Goal: Information Seeking & Learning: Learn about a topic

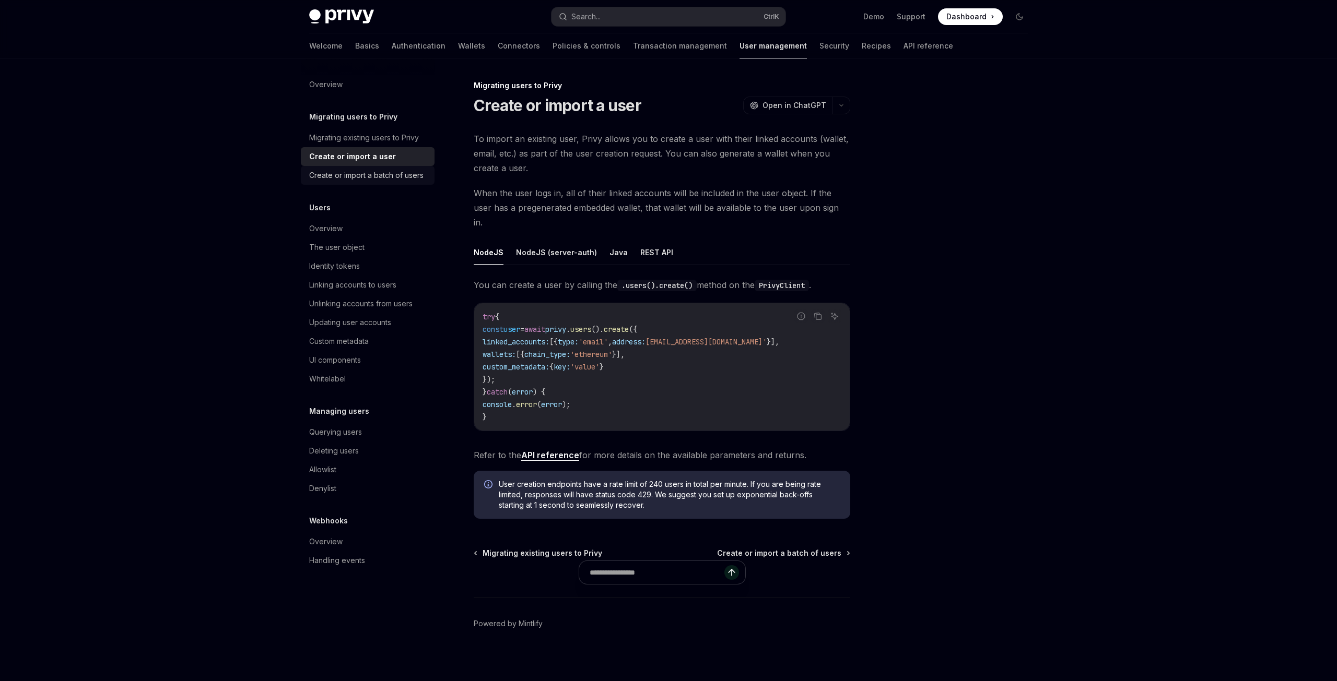
click at [376, 178] on div "Create or import a batch of users" at bounding box center [366, 175] width 114 height 13
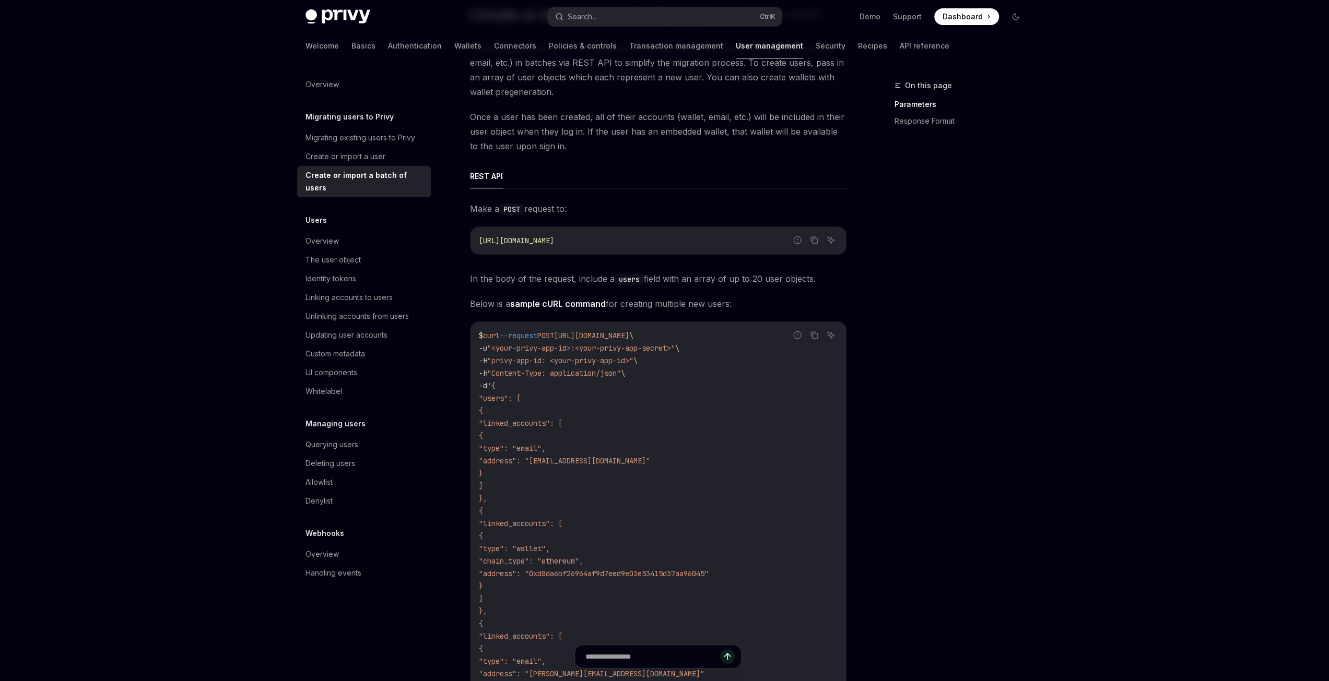
scroll to position [209, 0]
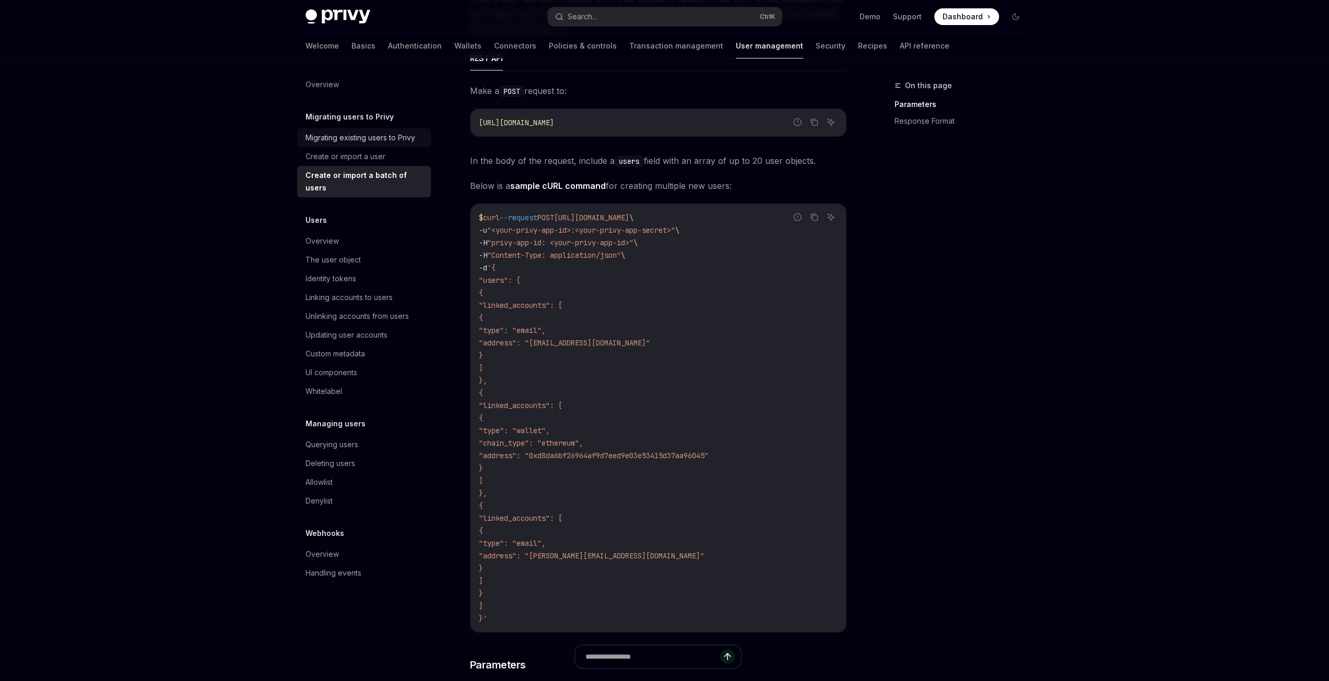
click at [370, 140] on div "Migrating existing users to Privy" at bounding box center [360, 138] width 110 height 13
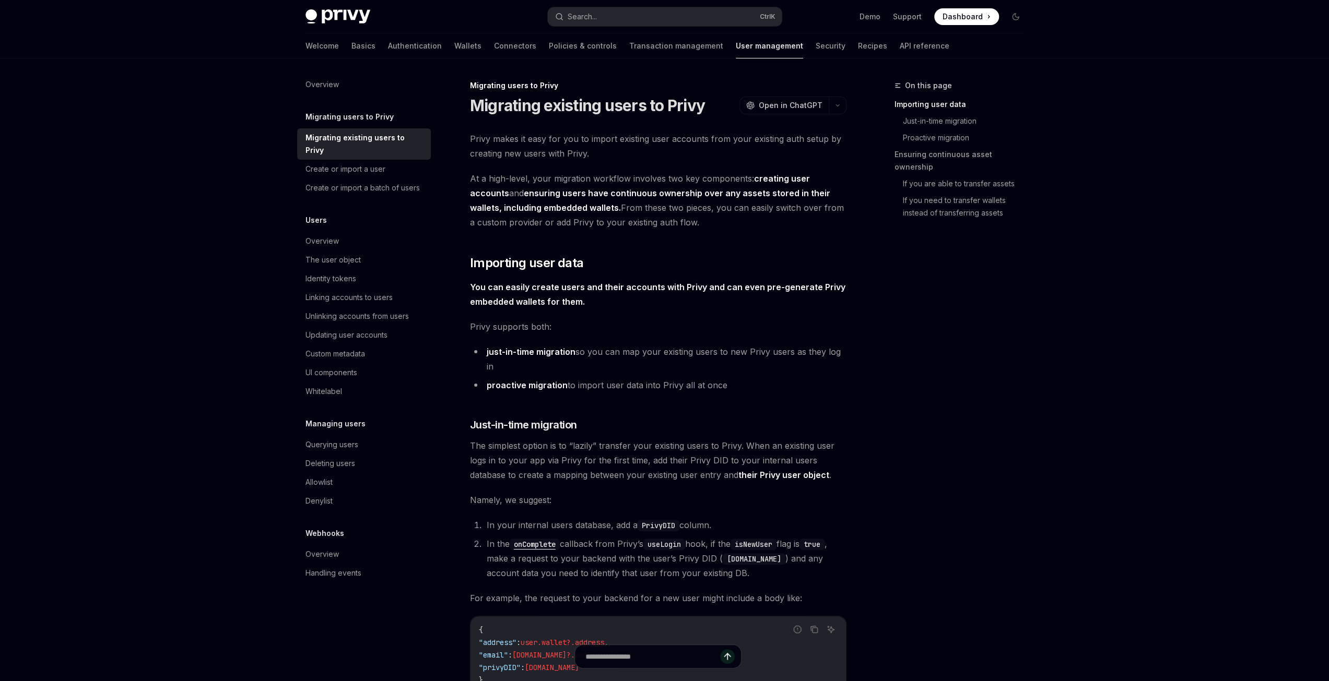
click at [331, 235] on div "Overview" at bounding box center [321, 241] width 33 height 13
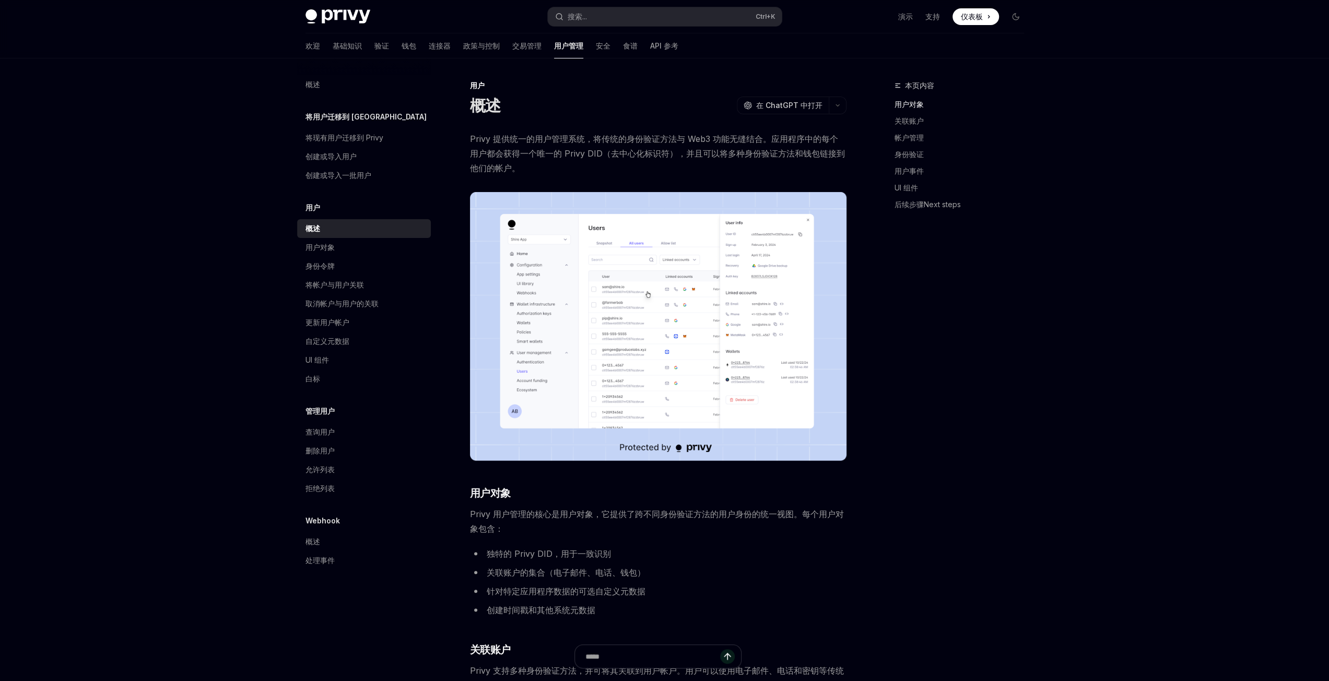
drag, startPoint x: 493, startPoint y: 516, endPoint x: 594, endPoint y: 513, distance: 100.8
click at [594, 513] on font "Privy 用户管理的核心是用户对象，它提供了跨不同身份验证方法的用户身份的统一视图。每个用户对象包含：" at bounding box center [657, 521] width 374 height 25
click at [591, 514] on font "Privy 用户管理的核心是用户对象，它提供了跨不同身份验证方法的用户身份的统一视图。每个用户对象包含：" at bounding box center [657, 521] width 374 height 25
drag, startPoint x: 600, startPoint y: 517, endPoint x: 799, endPoint y: 514, distance: 198.4
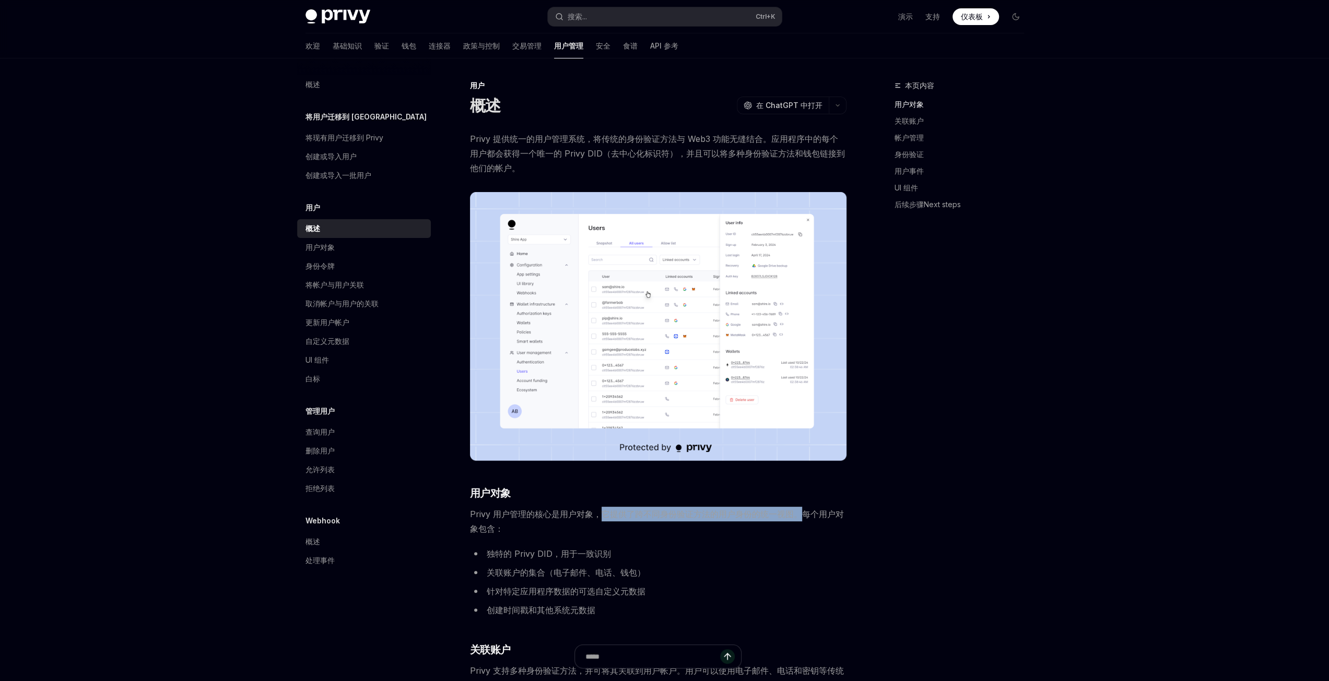
click at [799, 514] on font "Privy 用户管理的核心是用户对象，它提供了跨不同身份验证方法的用户身份的统一视图。每个用户对象包含：" at bounding box center [657, 521] width 374 height 25
click at [656, 519] on span "Privy 用户管理的核心是用户对象，它提供了跨不同身份验证方法的用户身份的统一视图。每个用户对象包含：" at bounding box center [658, 521] width 376 height 29
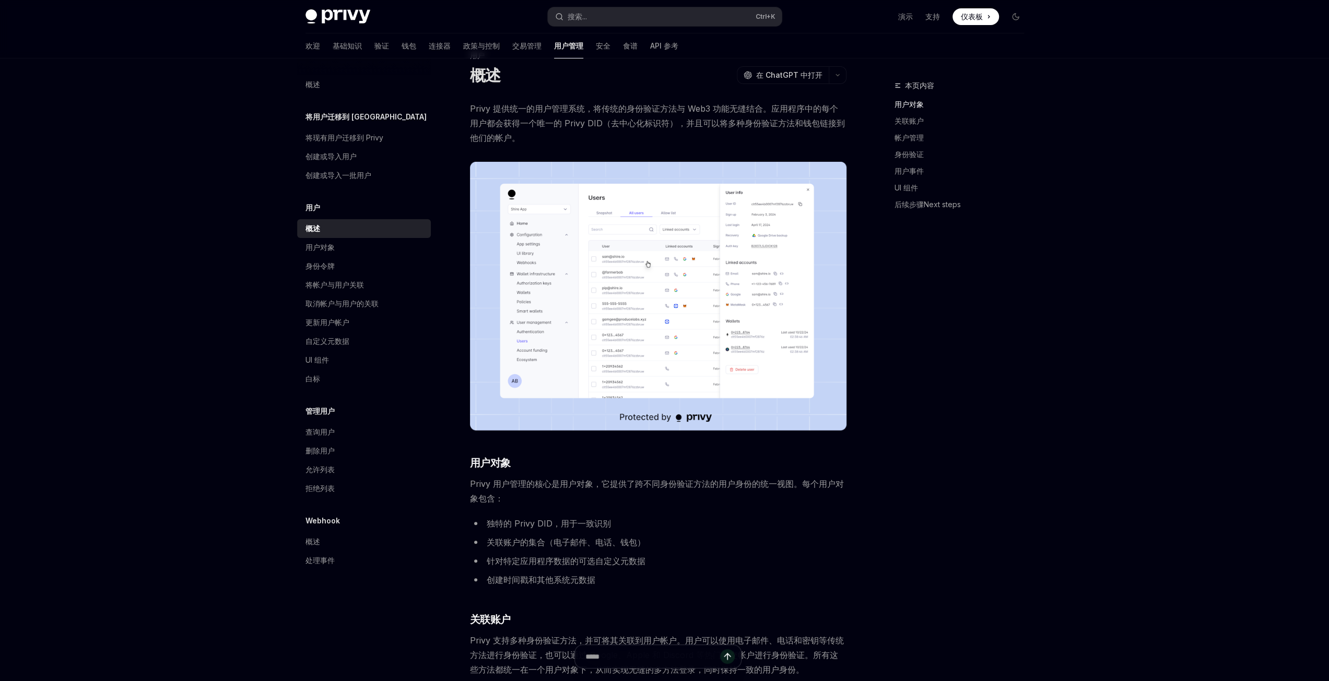
scroll to position [52, 0]
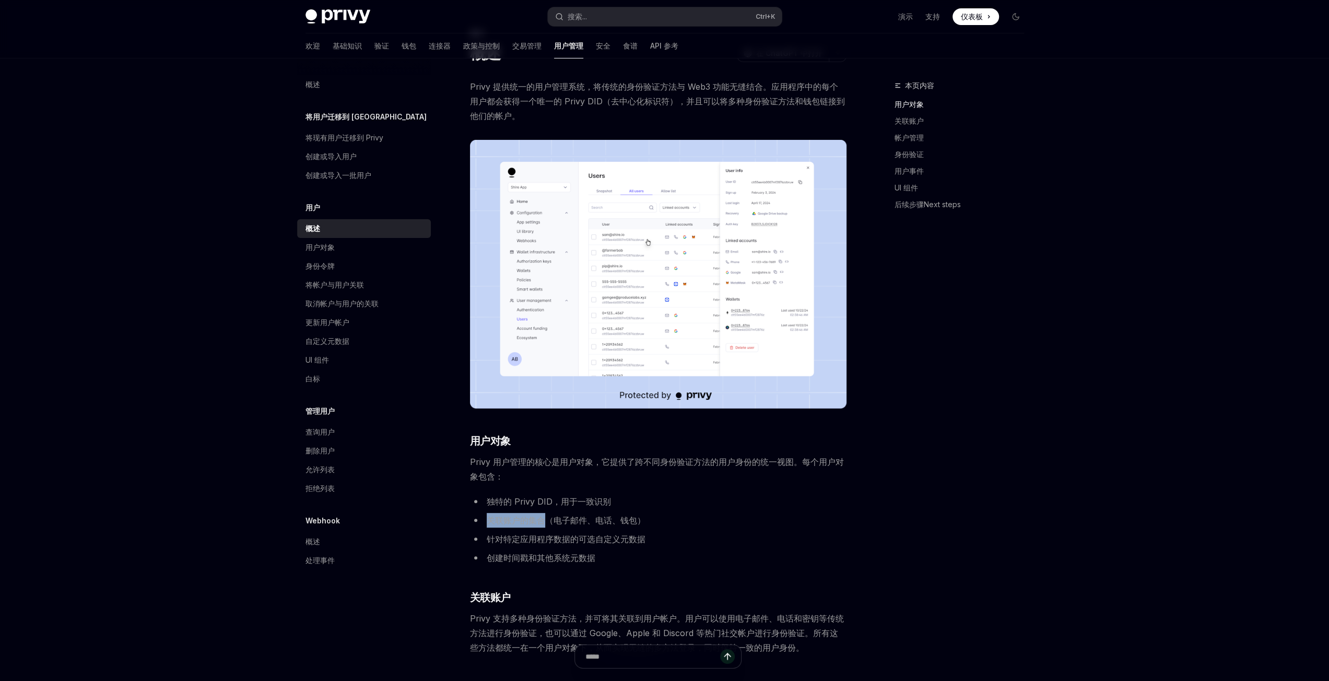
drag, startPoint x: 487, startPoint y: 521, endPoint x: 545, endPoint y: 521, distance: 58.5
click at [545, 521] on font "关联账户的集合（电子邮件、电话、钱包）" at bounding box center [566, 520] width 159 height 10
click at [568, 521] on font "关联账户的集合（电子邮件、电话、钱包）" at bounding box center [566, 520] width 159 height 10
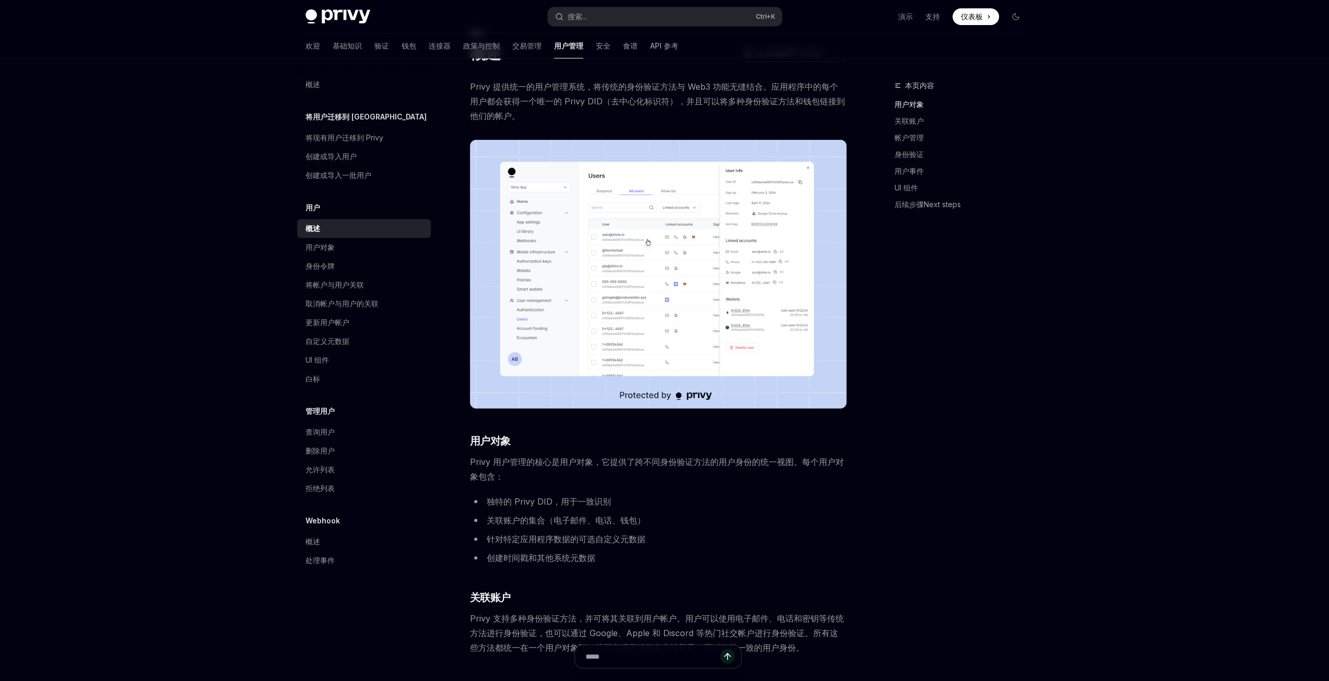
click at [606, 524] on font "关联账户的集合（电子邮件、电话、钱包）" at bounding box center [566, 520] width 159 height 10
click at [508, 536] on font "针对特定应用程序数据的可选自定义元数据" at bounding box center [566, 539] width 159 height 10
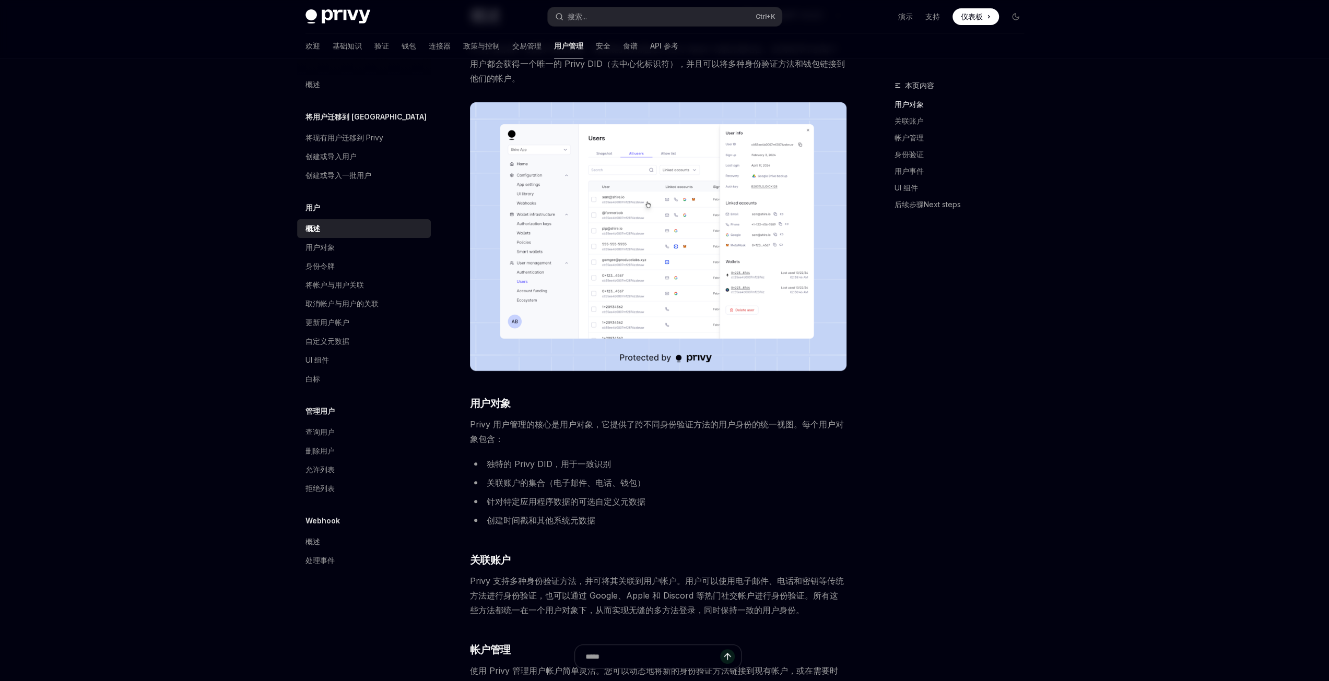
scroll to position [104, 0]
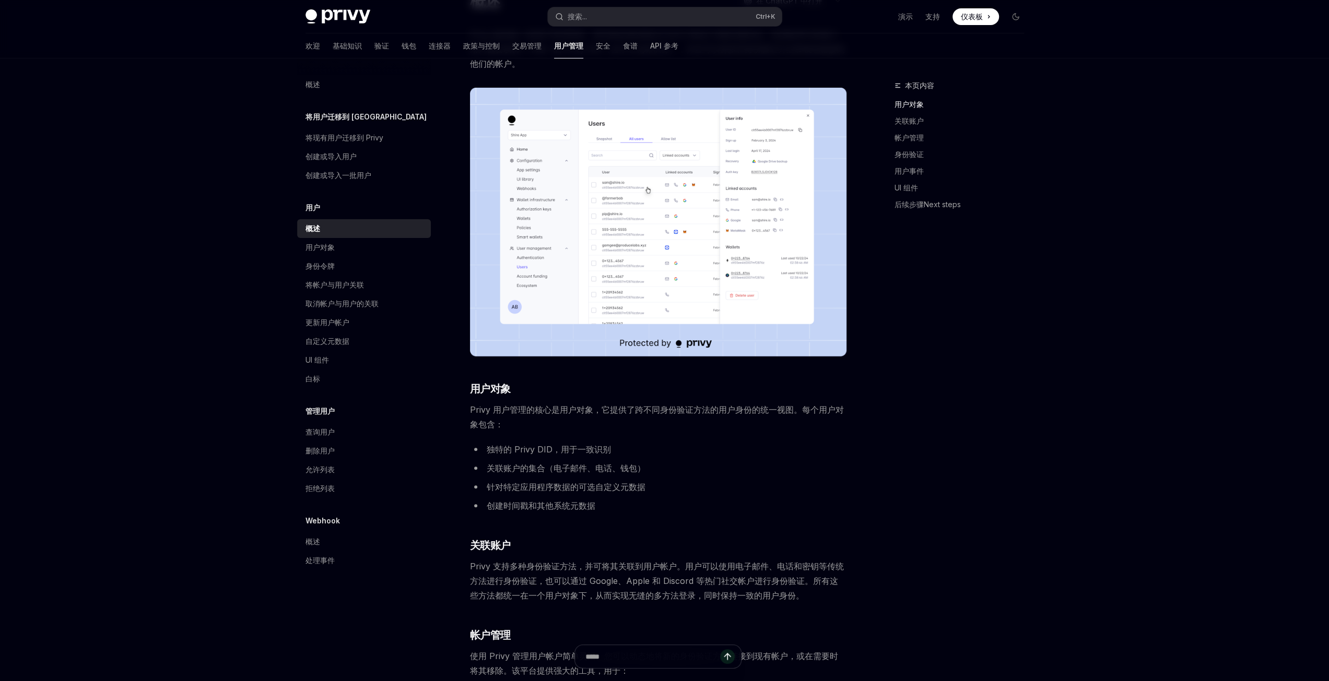
click at [700, 516] on div "Privy 提供统一的用户管理系统，将传统的身份验证方法与 Web3 功能无缝结合。应用程序中的每个用户都会获得一个唯一的 Privy DID（去中心化标识符…" at bounding box center [658, 600] width 376 height 1146
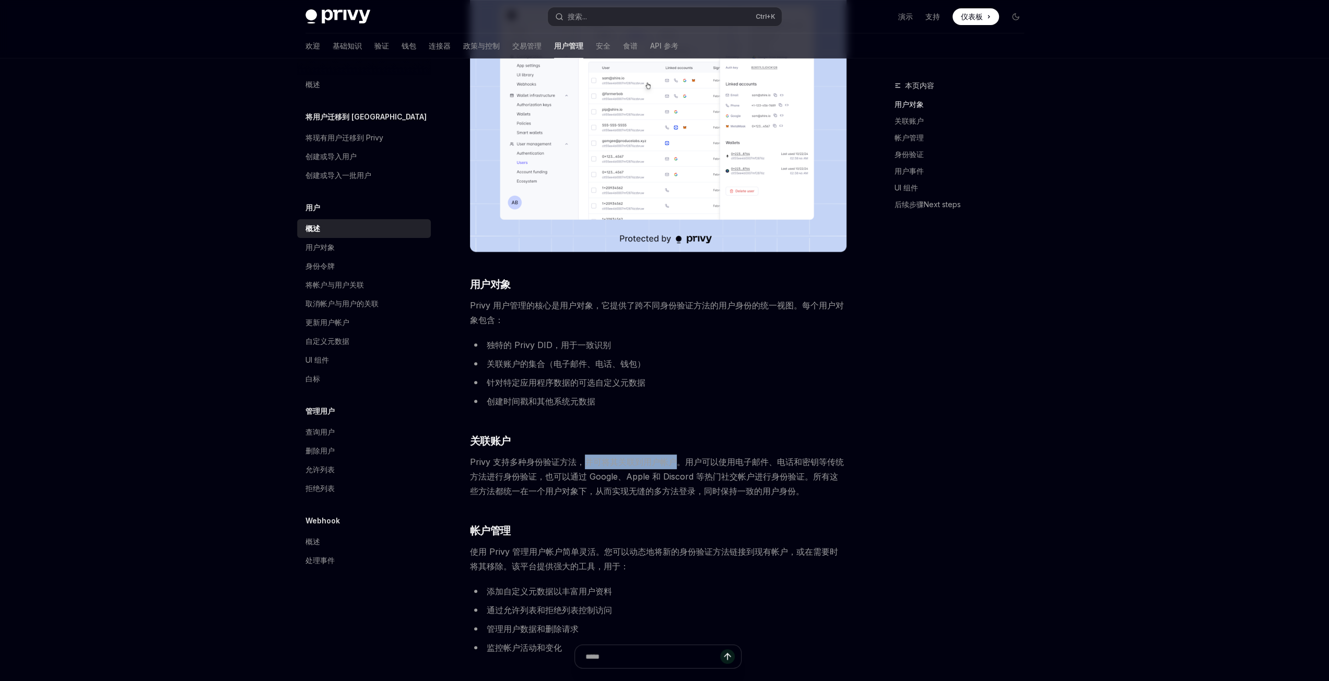
drag, startPoint x: 583, startPoint y: 463, endPoint x: 675, endPoint y: 460, distance: 91.9
click at [675, 460] on font "Privy 支持多种身份验证方法，并可将其关联到用户帐户。用户可以使用电子邮件、电话和密钥等传统方法进行身份验证，也可以通过 Google、Apple 和 D…" at bounding box center [657, 477] width 374 height 40
click at [940, 497] on div "本页内容 用户对象 关联账户 帐户管理 身份验证 用户事件 UI 组件 后续步骤Next steps" at bounding box center [952, 380] width 159 height 602
click at [70, 423] on div "Privy Docs 主页 搜索... Ctrl +K 演示 支持 仪表板 仪表板 搜索... 导航 用户 概述 欢迎 基础知识 验证 钱包 连接器 政策与控…" at bounding box center [664, 514] width 1329 height 1446
drag, startPoint x: 687, startPoint y: 464, endPoint x: 764, endPoint y: 465, distance: 76.8
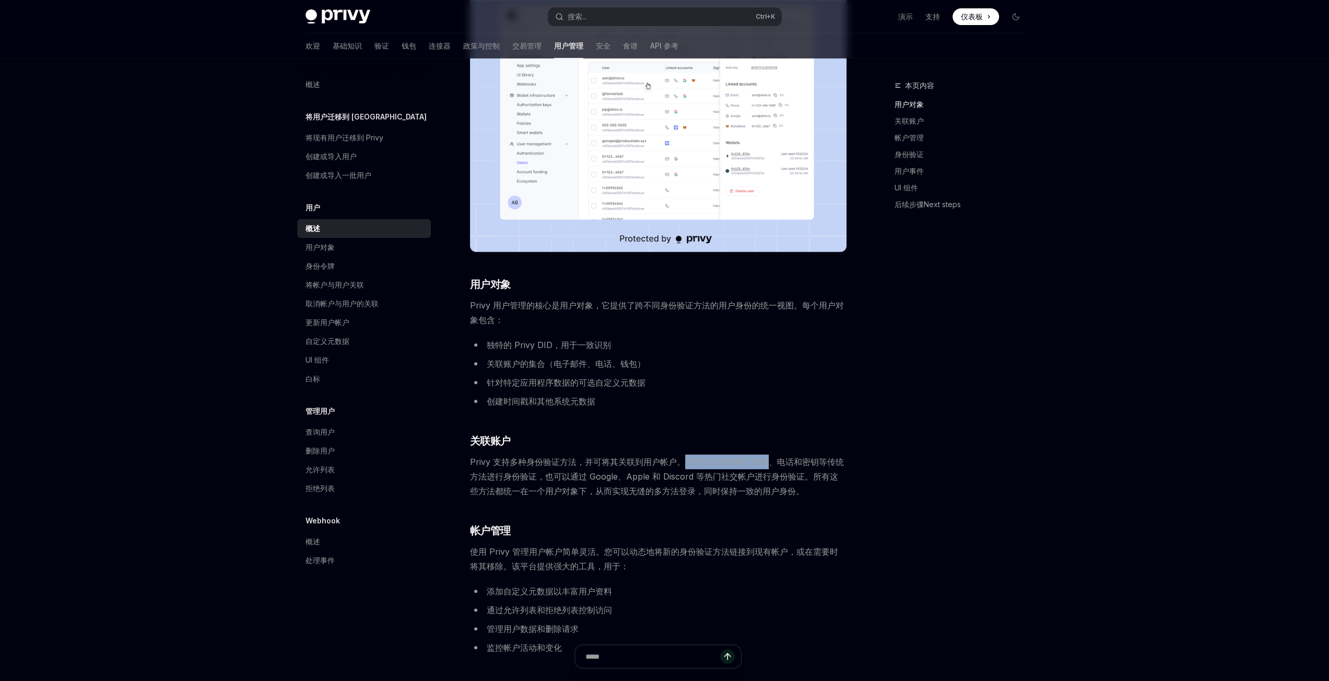
click at [764, 465] on font "Privy 支持多种身份验证方法，并可将其关联到用户帐户。用户可以使用电子邮件、电话和密钥等传统方法进行身份验证，也可以通过 Google、Apple 和 D…" at bounding box center [657, 477] width 374 height 40
click at [780, 462] on font "Privy 支持多种身份验证方法，并可将其关联到用户帐户。用户可以使用电子邮件、电话和密钥等传统方法进行身份验证，也可以通过 Google、Apple 和 D…" at bounding box center [657, 477] width 374 height 40
drag, startPoint x: 776, startPoint y: 462, endPoint x: 789, endPoint y: 462, distance: 13.6
click at [789, 462] on font "Privy 支持多种身份验证方法，并可将其关联到用户帐户。用户可以使用电子邮件、电话和密钥等传统方法进行身份验证，也可以通过 Google、Apple 和 D…" at bounding box center [657, 477] width 374 height 40
click at [814, 462] on font "Privy 支持多种身份验证方法，并可将其关联到用户帐户。用户可以使用电子邮件、电话和密钥等传统方法进行身份验证，也可以通过 Google、Apple 和 D…" at bounding box center [657, 477] width 374 height 40
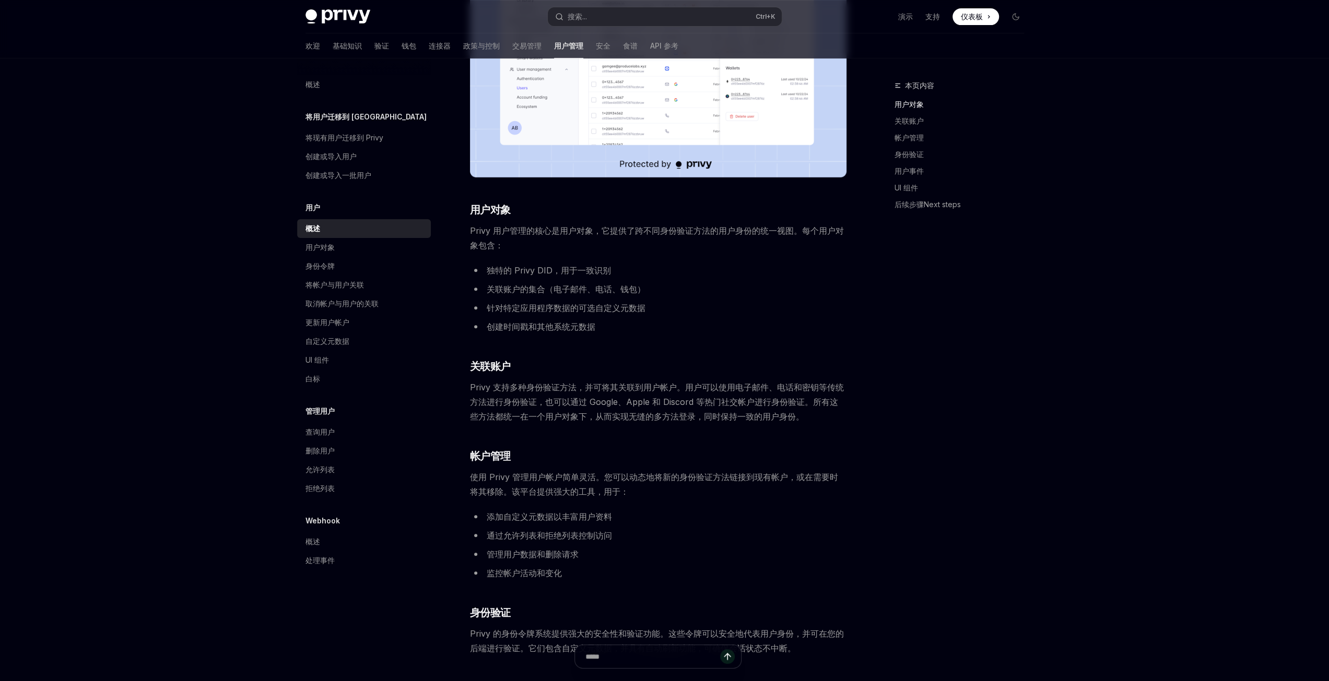
scroll to position [313, 0]
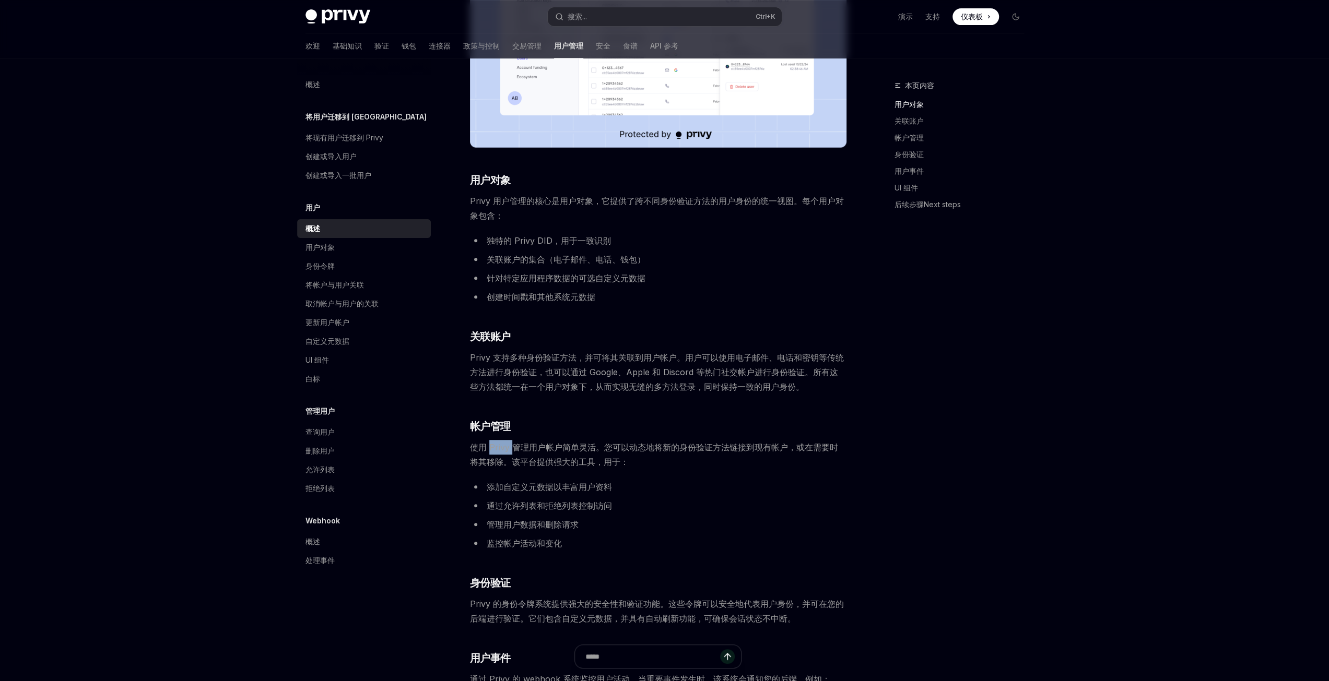
drag, startPoint x: 488, startPoint y: 450, endPoint x: 511, endPoint y: 448, distance: 23.0
click at [511, 448] on font "使用 Privy 管理用户帐户简单灵活。您可以动态地将新的身份验证方法链接到现有帐户，或在需要时将其移除。该平台提供强大的工具，用于：" at bounding box center [654, 454] width 368 height 25
click at [529, 449] on font "使用 Privy 管理用户帐户简单灵活。您可以动态地将新的身份验证方法链接到现有帐户，或在需要时将其移除。该平台提供强大的工具，用于：" at bounding box center [654, 454] width 368 height 25
drag, startPoint x: 529, startPoint y: 449, endPoint x: 597, endPoint y: 448, distance: 68.4
click at [597, 448] on font "使用 Privy 管理用户帐户简单灵活。您可以动态地将新的身份验证方法链接到现有帐户，或在需要时将其移除。该平台提供强大的工具，用于：" at bounding box center [654, 454] width 368 height 25
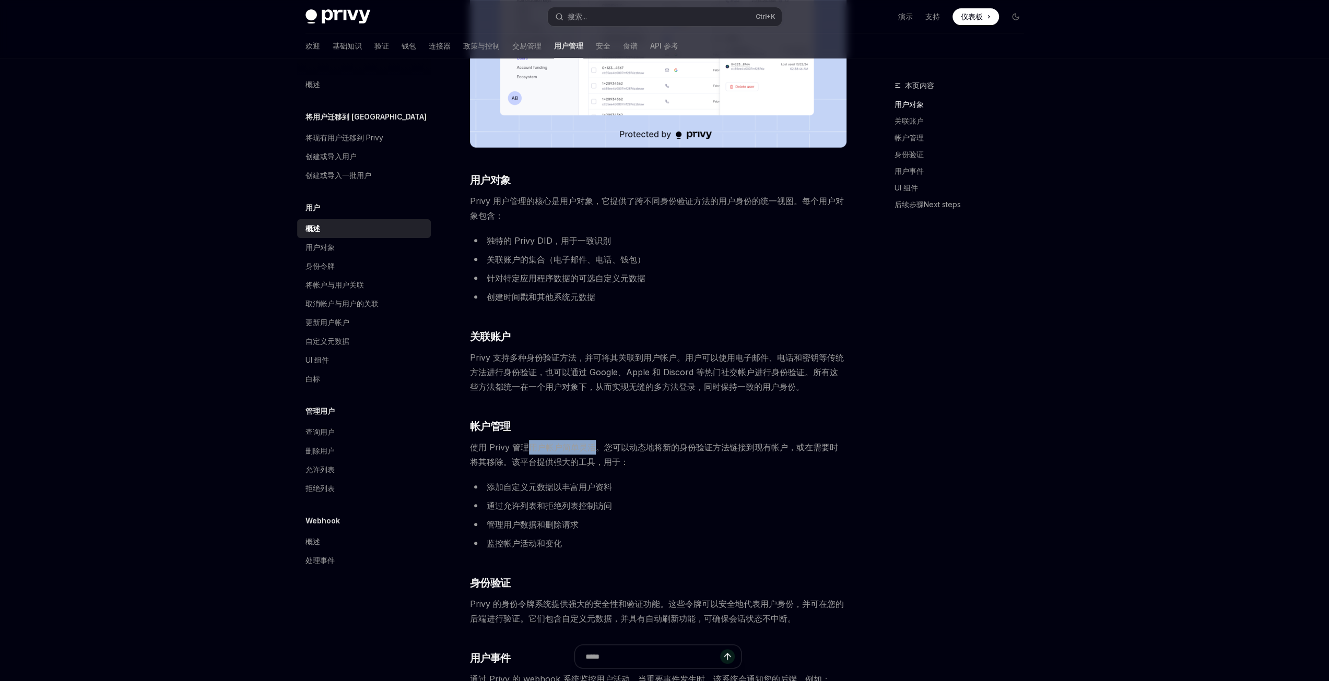
click at [588, 448] on font "使用 Privy 管理用户帐户简单灵活。您可以动态地将新的身份验证方法链接到现有帐户，或在需要时将其移除。该平台提供强大的工具，用于：" at bounding box center [654, 454] width 368 height 25
drag, startPoint x: 489, startPoint y: 487, endPoint x: 604, endPoint y: 484, distance: 114.4
click at [604, 484] on font "添加自定义元数据以丰富用户资料" at bounding box center [549, 487] width 125 height 10
click at [507, 509] on font "通过允许列表和拒绝列表控制访问" at bounding box center [549, 506] width 125 height 10
drag, startPoint x: 484, startPoint y: 505, endPoint x: 559, endPoint y: 504, distance: 74.7
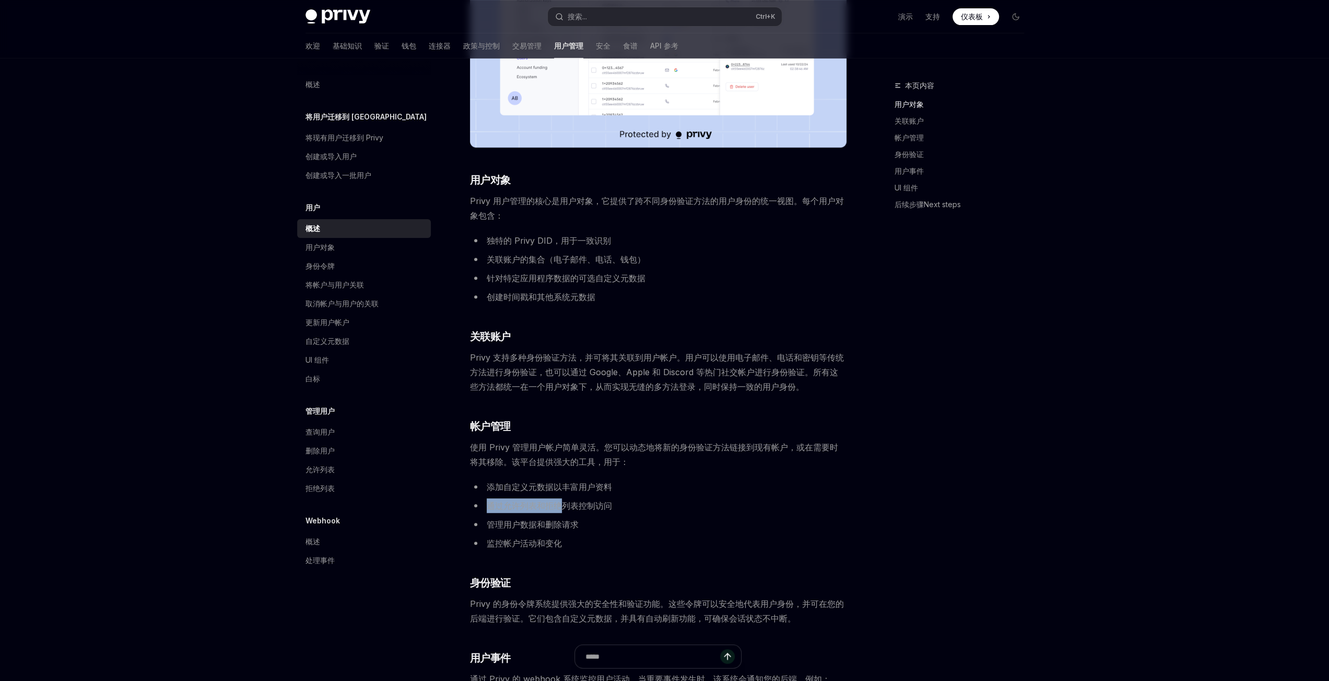
click at [559, 504] on li "通过允许列表和拒绝列表控制访问" at bounding box center [658, 506] width 376 height 15
click at [579, 504] on font "通过允许列表和拒绝列表控制访问" at bounding box center [549, 506] width 125 height 10
drag, startPoint x: 545, startPoint y: 509, endPoint x: 613, endPoint y: 505, distance: 68.0
click at [581, 506] on font "通过允许列表和拒绝列表控制访问" at bounding box center [549, 506] width 125 height 10
click at [618, 504] on li "通过允许列表和拒绝列表控制访问" at bounding box center [658, 506] width 376 height 15
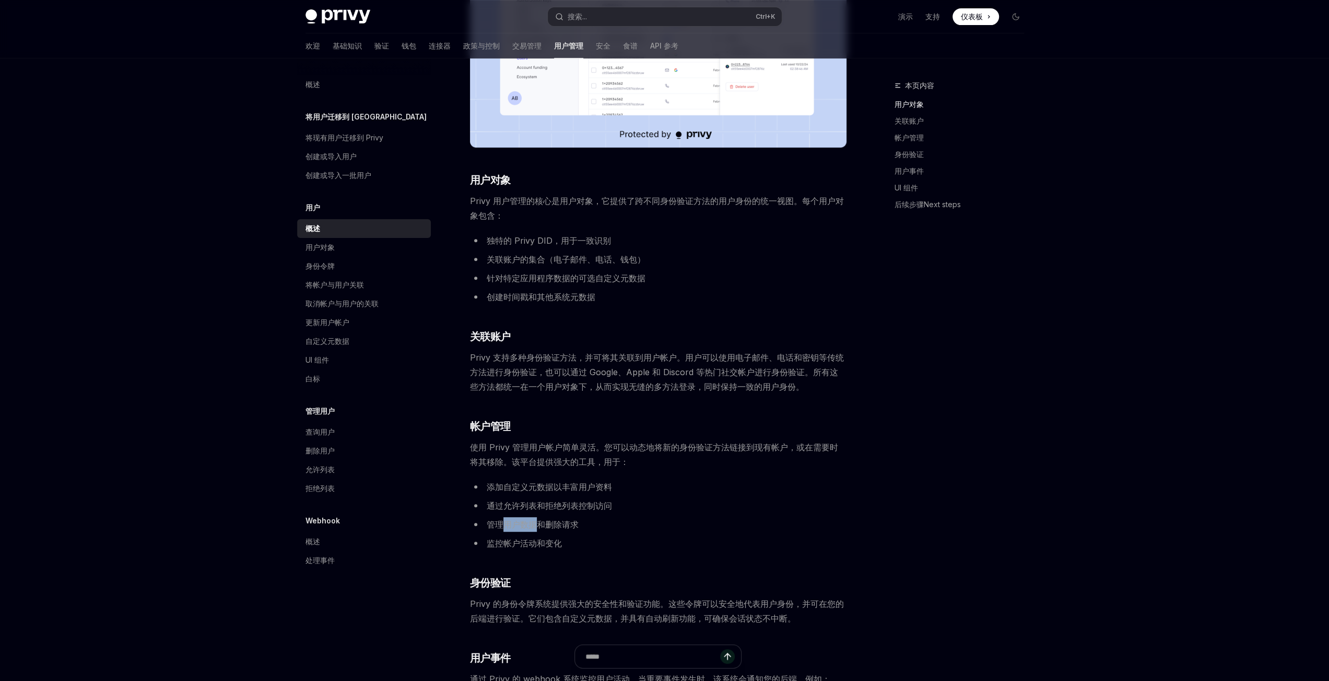
drag, startPoint x: 502, startPoint y: 525, endPoint x: 538, endPoint y: 525, distance: 35.5
click at [538, 525] on font "管理用户数据和删除请求" at bounding box center [533, 524] width 92 height 10
click at [558, 523] on font "管理用户数据和删除请求" at bounding box center [533, 524] width 92 height 10
drag, startPoint x: 543, startPoint y: 524, endPoint x: 576, endPoint y: 523, distance: 32.9
click at [561, 524] on font "管理用户数据和删除请求" at bounding box center [533, 524] width 92 height 10
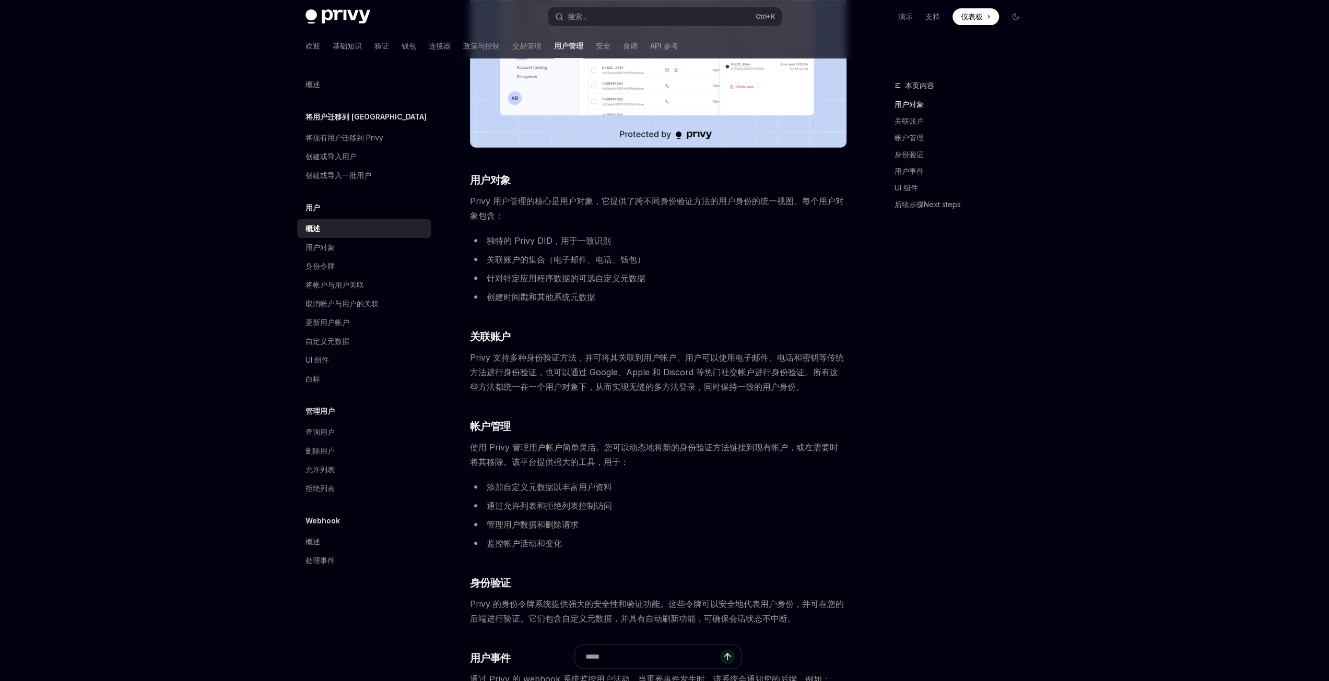
click at [576, 523] on font "管理用户数据和删除请求" at bounding box center [533, 524] width 92 height 10
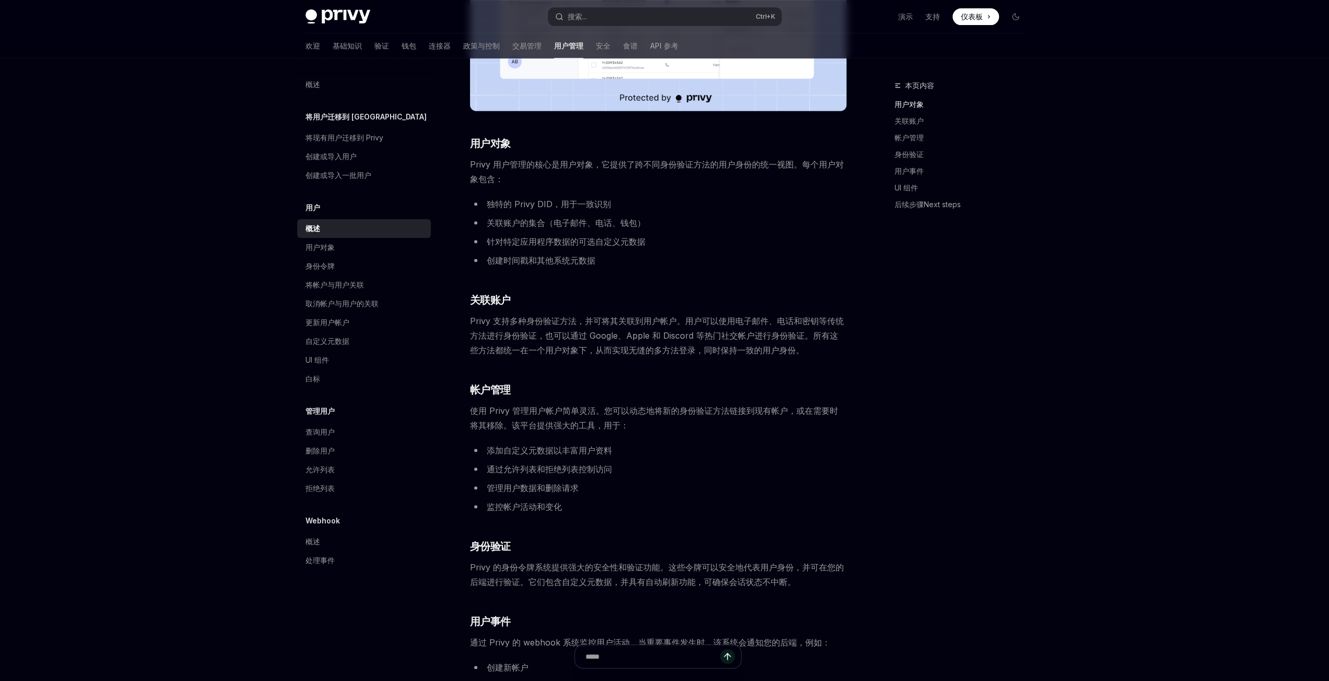
scroll to position [365, 0]
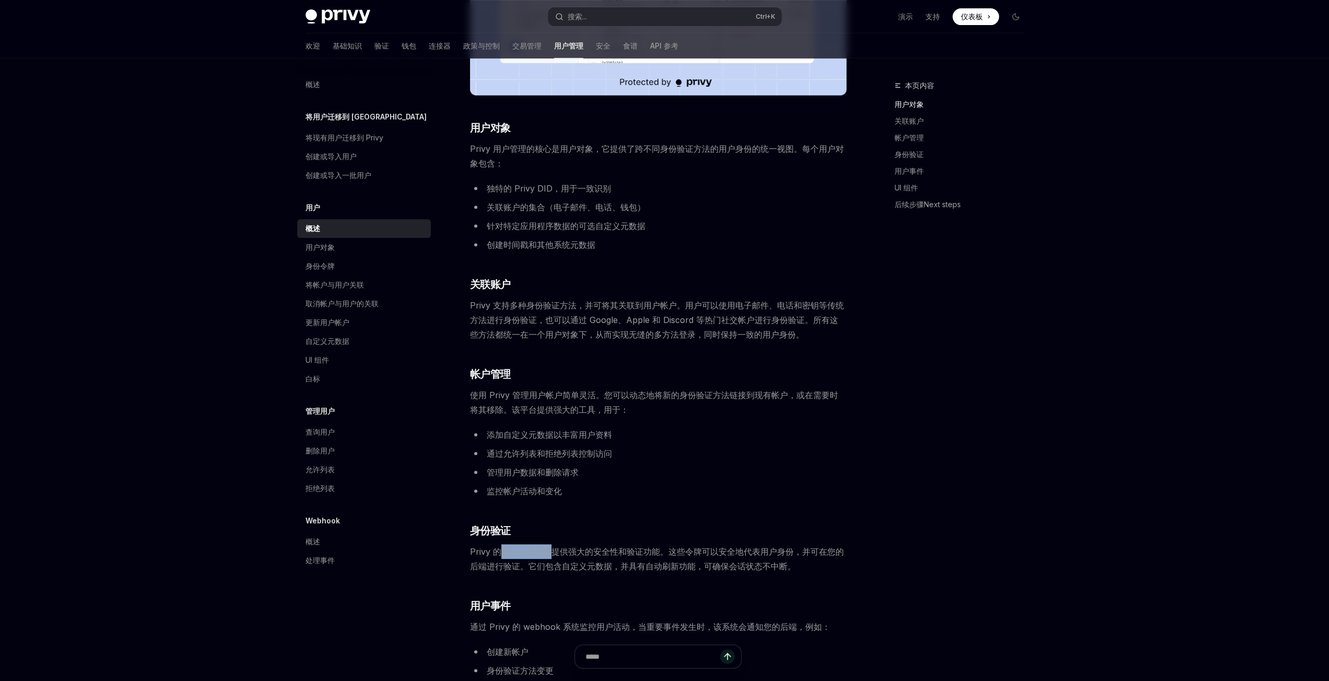
drag, startPoint x: 500, startPoint y: 553, endPoint x: 549, endPoint y: 550, distance: 48.7
click at [549, 550] on font "Privy 的身份令牌系统提供强大的安全性和验证功能。这些令牌可以安全地代表用户身份，并可在您的后端进行验证。它们包含自定义元数据，并具有自动刷新功能，可确保…" at bounding box center [657, 559] width 374 height 25
click at [573, 550] on font "Privy 的身份令牌系统提供强大的安全性和验证功能。这些令牌可以安全地代表用户身份，并可在您的后端进行验证。它们包含自定义元数据，并具有自动刷新功能，可确保…" at bounding box center [657, 559] width 374 height 25
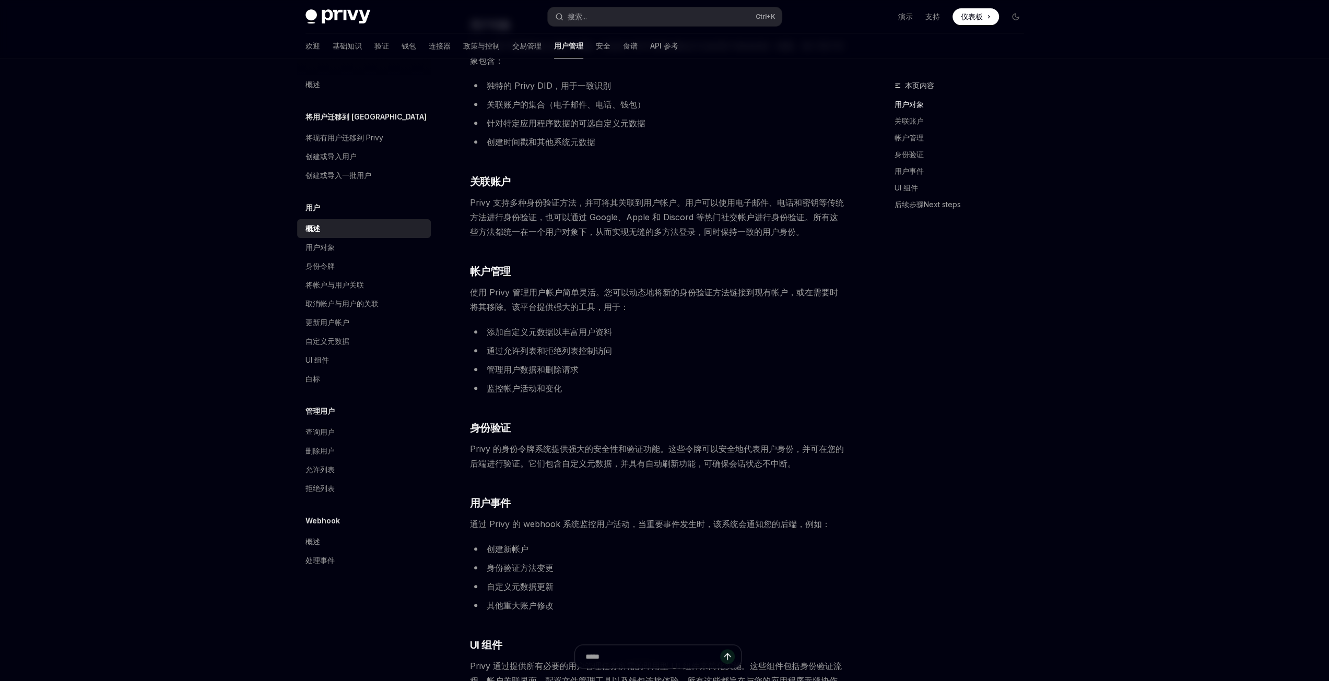
scroll to position [470, 0]
click at [327, 547] on div "概述" at bounding box center [364, 542] width 119 height 13
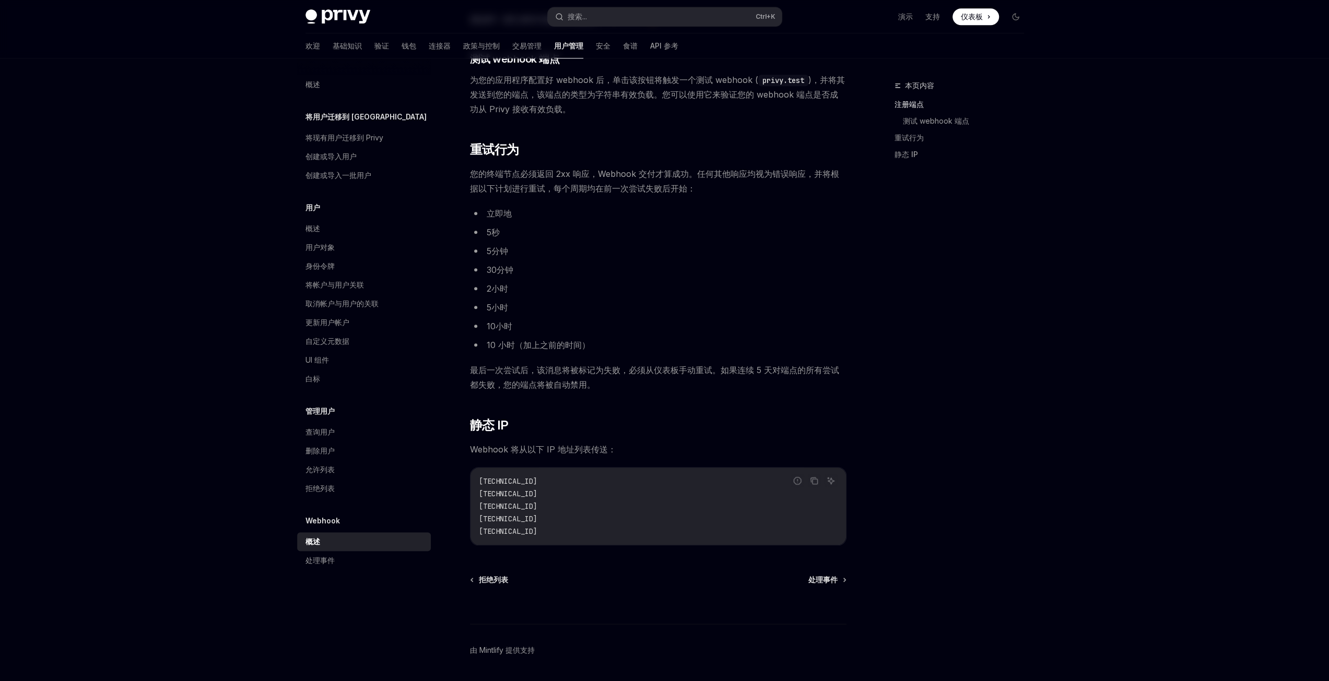
scroll to position [961, 0]
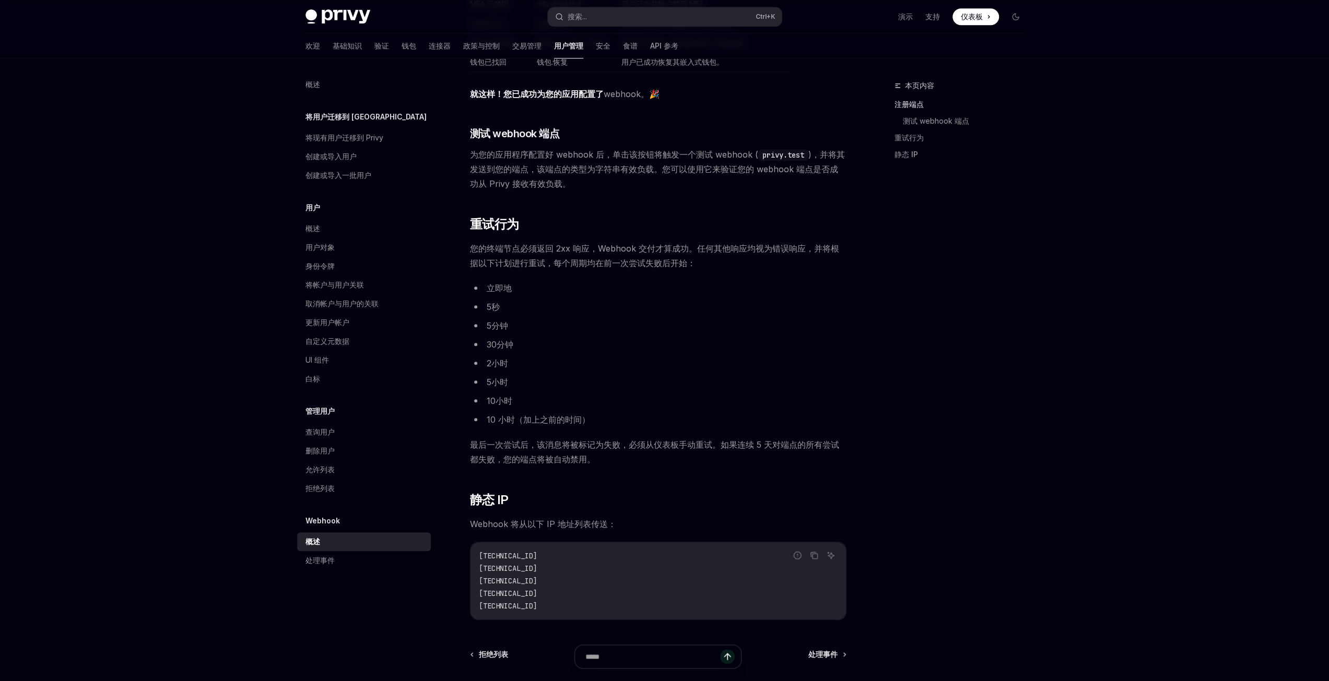
drag, startPoint x: 599, startPoint y: 406, endPoint x: 818, endPoint y: 410, distance: 218.8
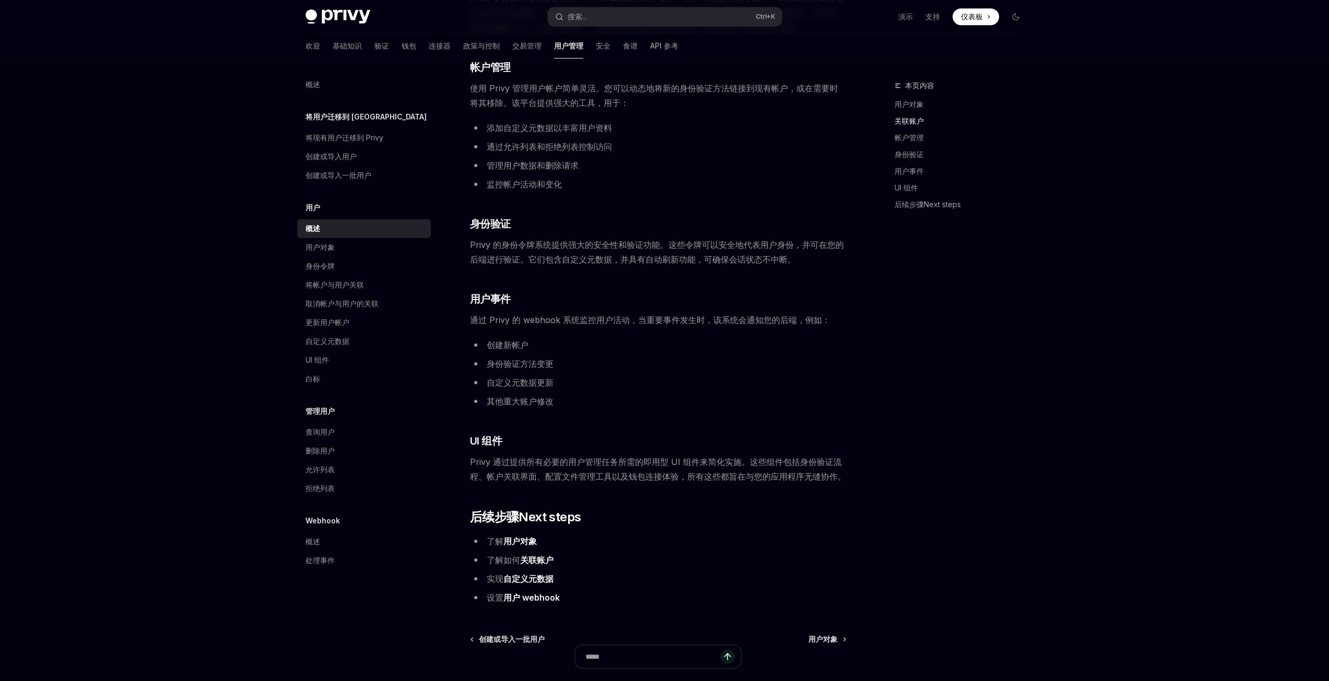
scroll to position [679, 0]
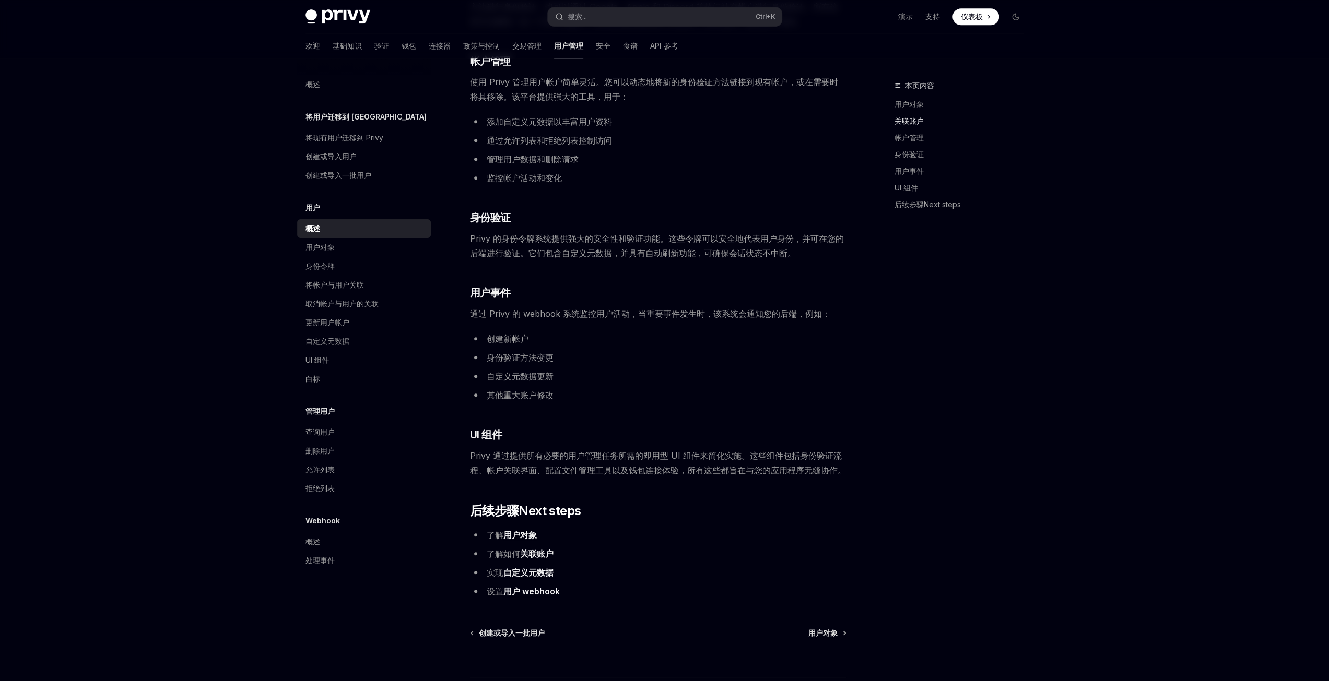
click at [535, 592] on font "用户 webhook" at bounding box center [531, 591] width 56 height 10
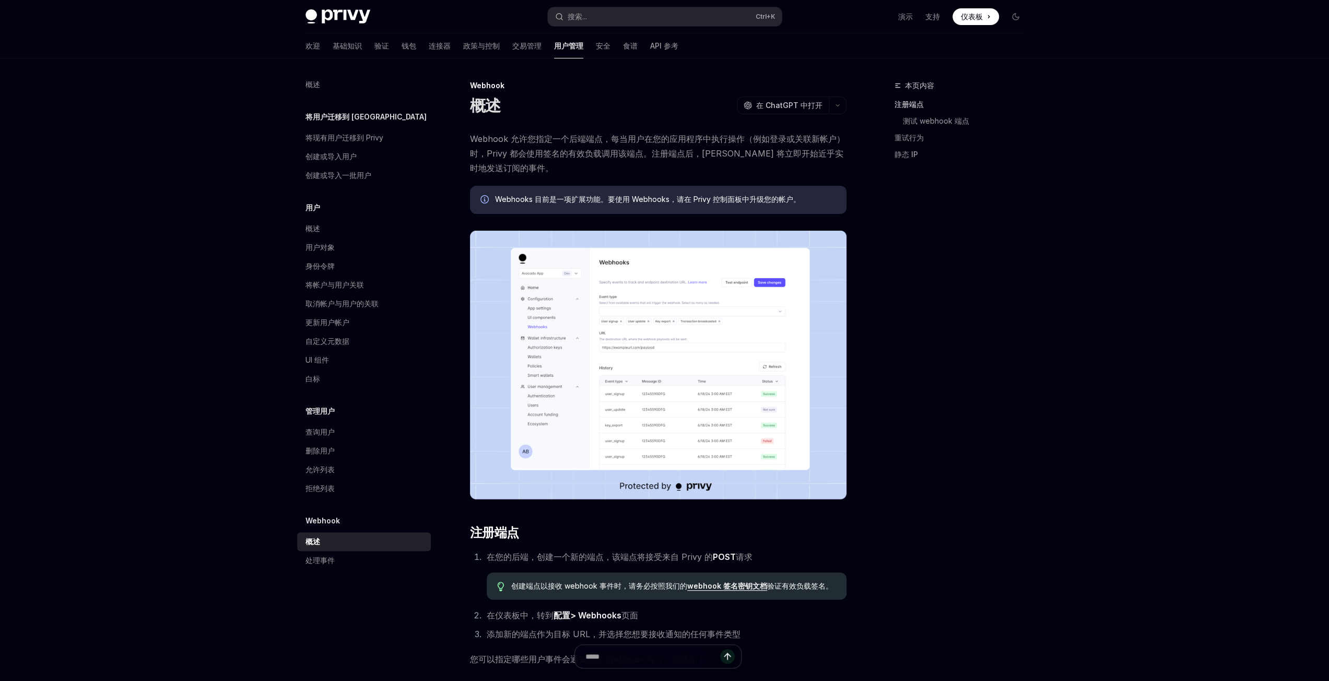
drag, startPoint x: 578, startPoint y: 577, endPoint x: 590, endPoint y: 574, distance: 12.4
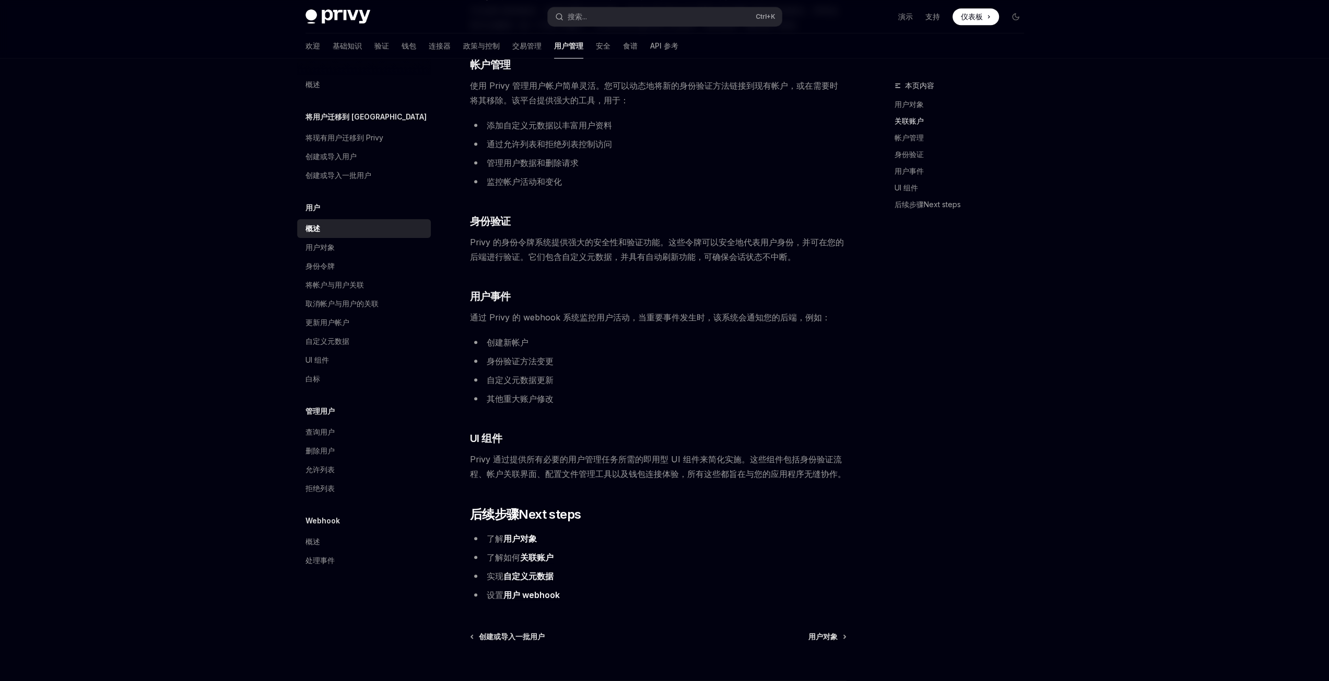
scroll to position [679, 0]
click at [315, 249] on font "用户对象" at bounding box center [319, 247] width 29 height 9
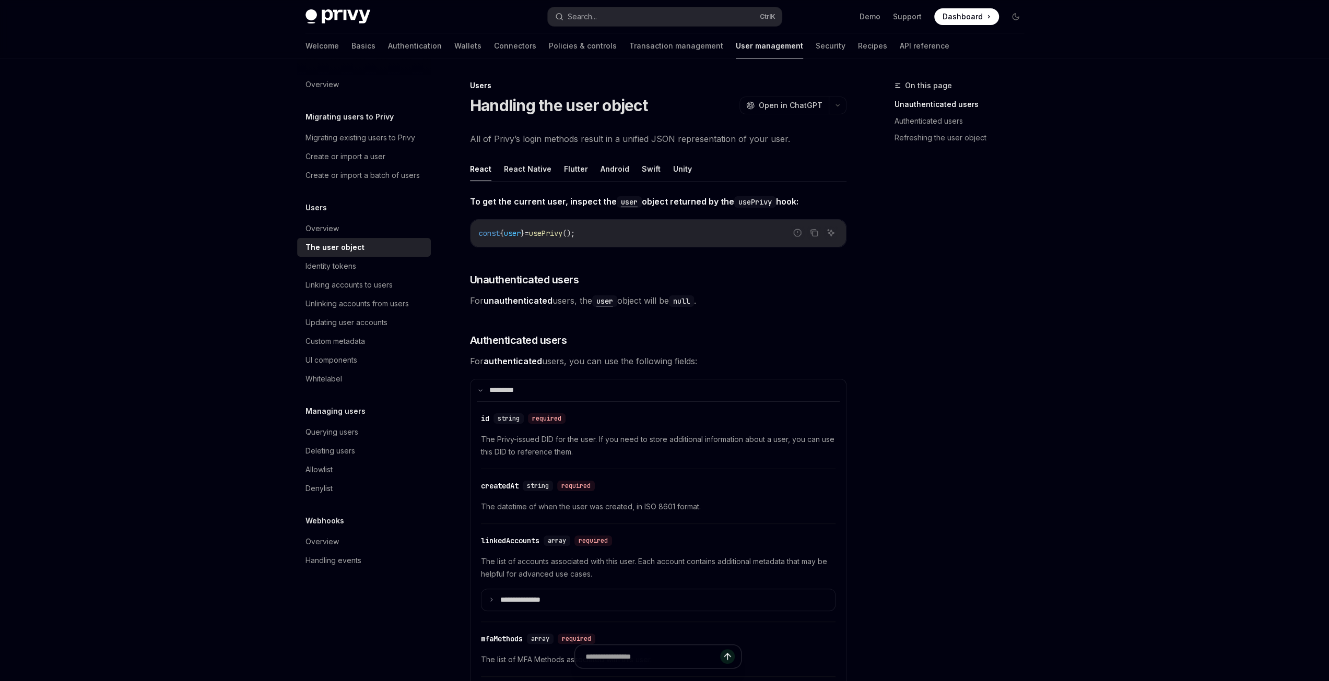
click at [578, 203] on strong "To get the current user, inspect the user object returned by the usePrivy hook:" at bounding box center [634, 201] width 328 height 10
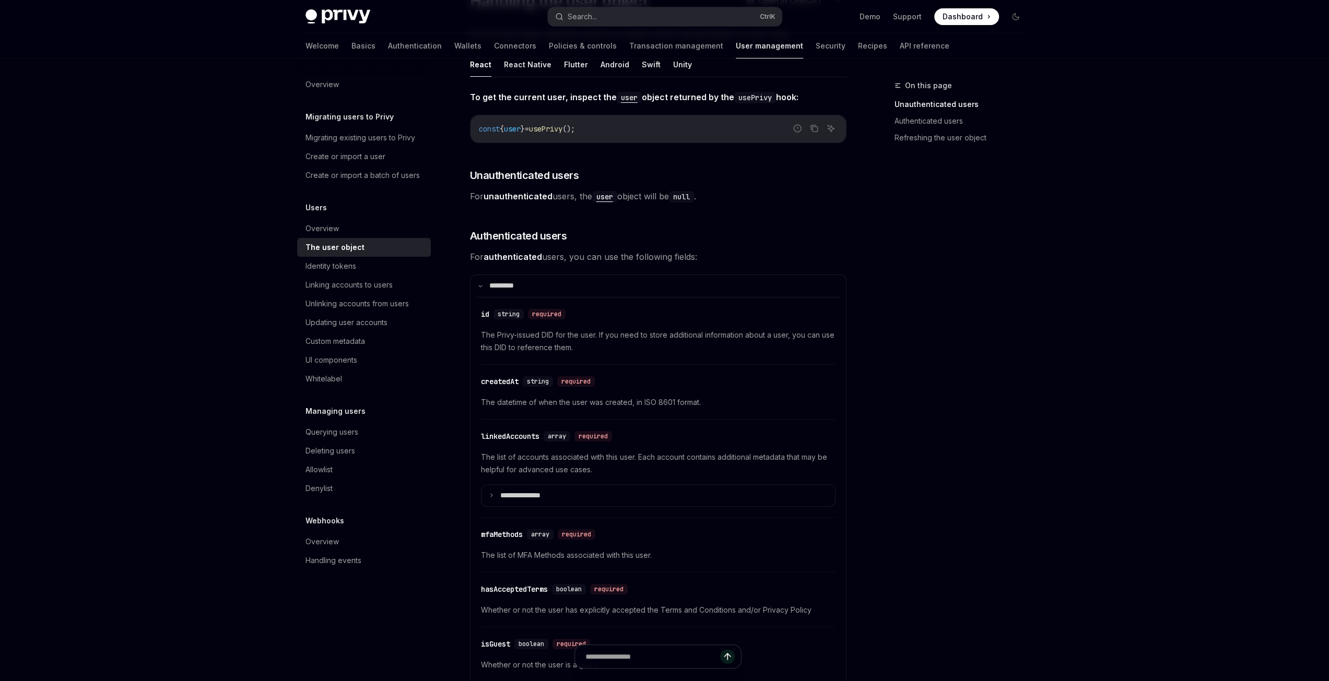
scroll to position [157, 0]
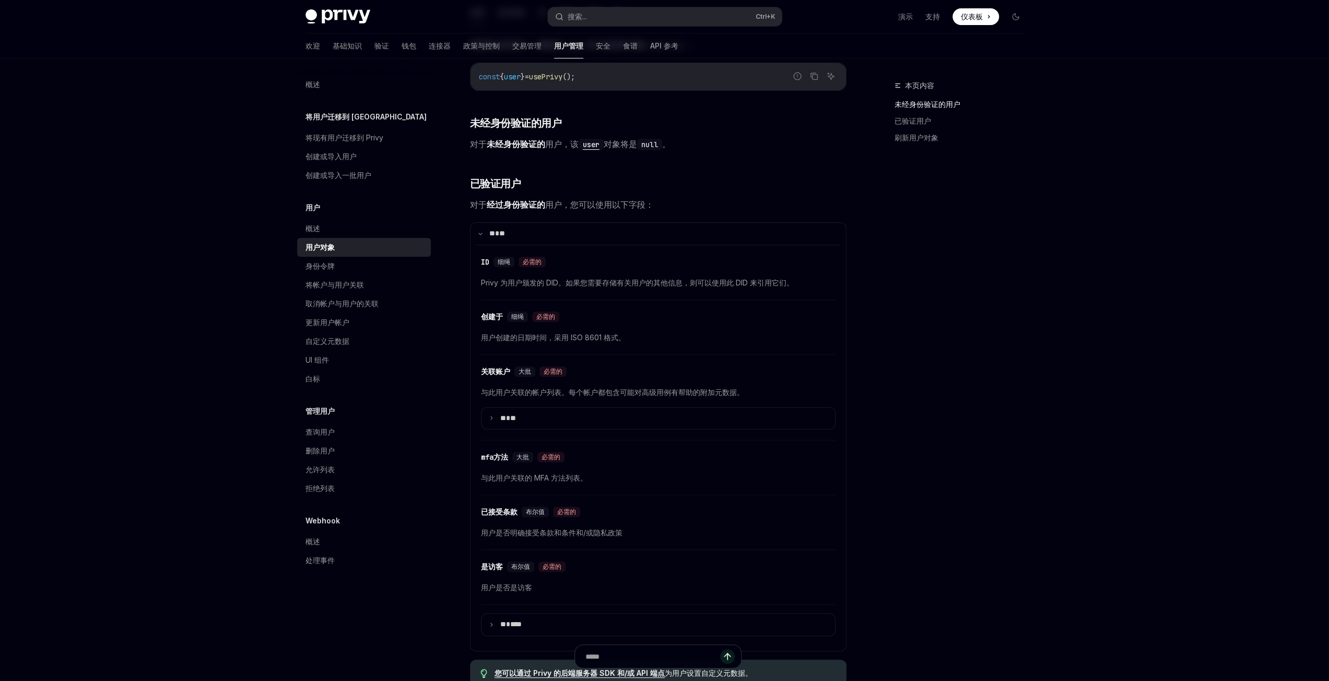
click at [908, 412] on div "本页内容 未经身份验证的用户 已验证用户 刷新用户对象" at bounding box center [952, 380] width 159 height 602
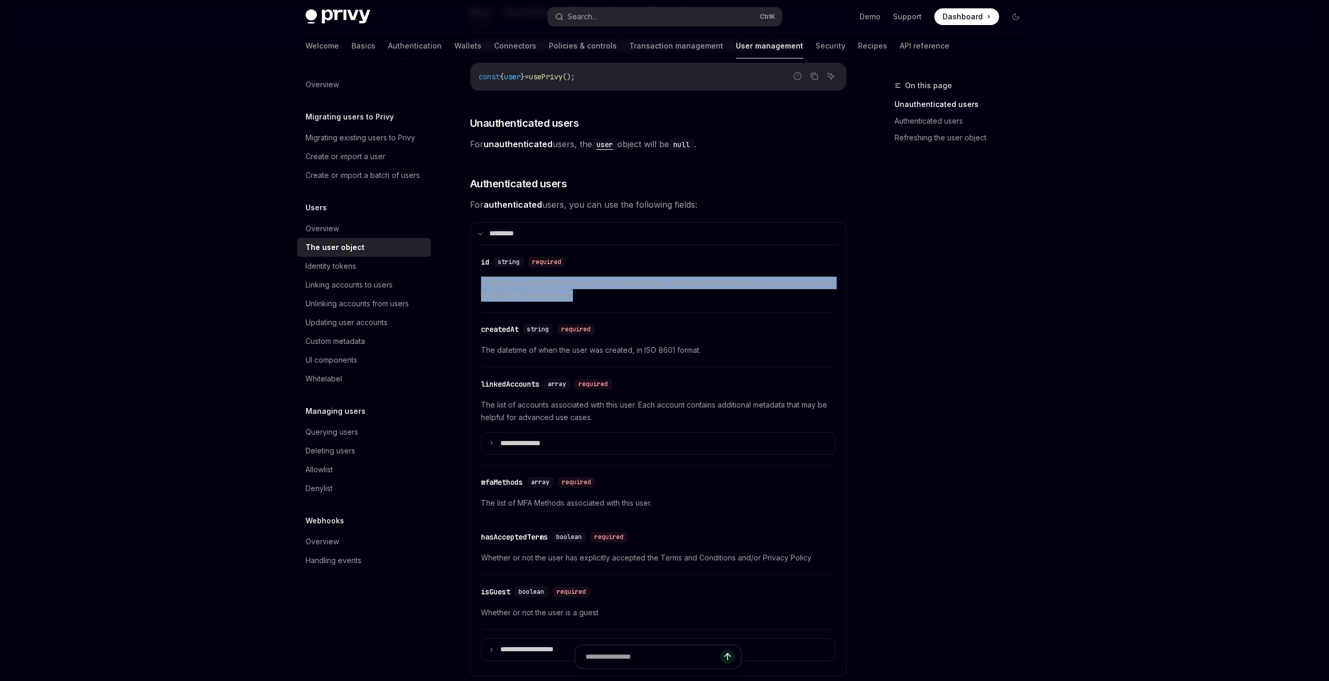
drag, startPoint x: 580, startPoint y: 295, endPoint x: 466, endPoint y: 283, distance: 113.9
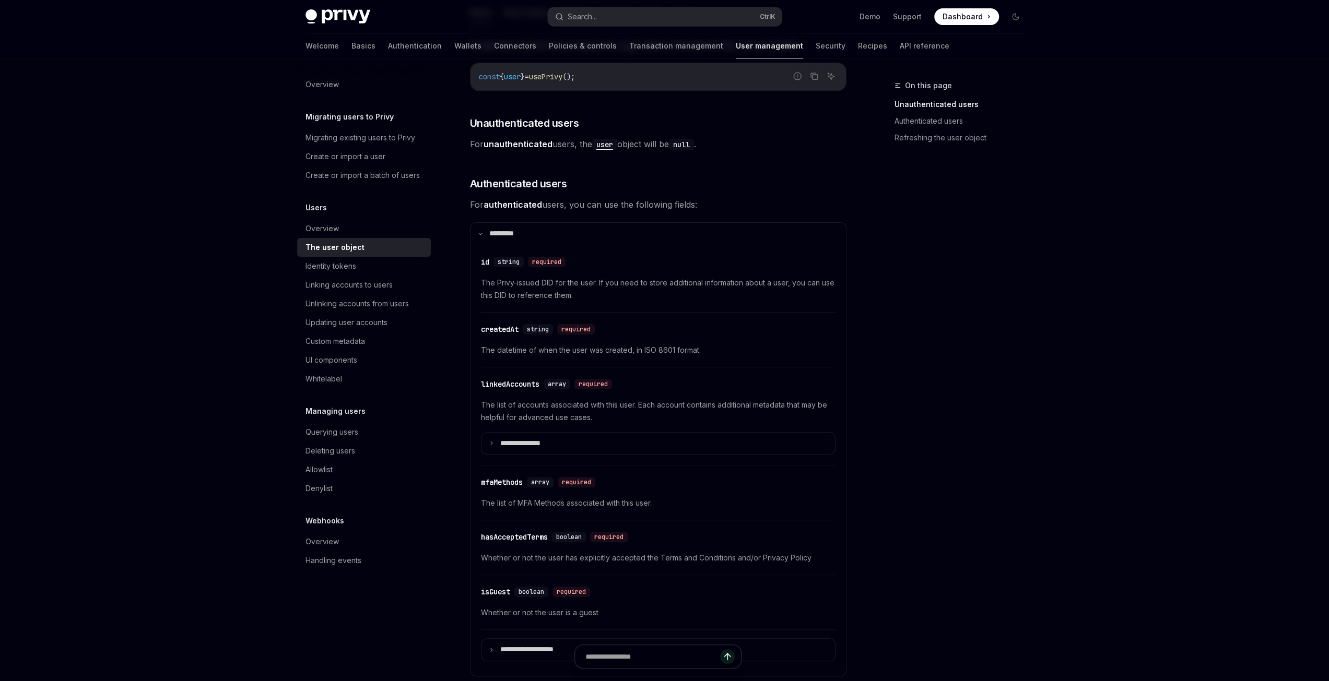
click at [950, 364] on div "On this page Unauthenticated users Authenticated users Refreshing the user obje…" at bounding box center [952, 380] width 159 height 602
click at [497, 351] on span "The datetime of when the user was created, in ISO 8601 format." at bounding box center [658, 350] width 354 height 13
click at [571, 348] on span "The datetime of when the user was created, in ISO 8601 format." at bounding box center [658, 350] width 354 height 13
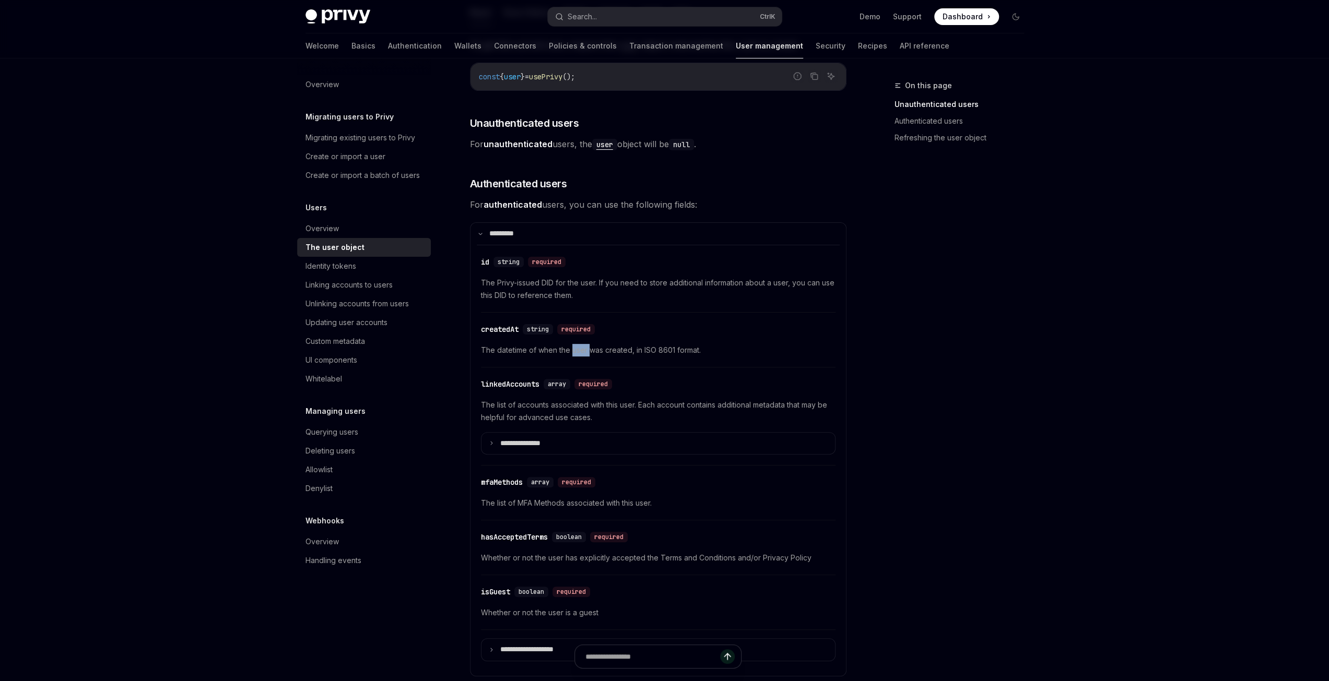
click at [571, 348] on span "The datetime of when the user was created, in ISO 8601 format." at bounding box center [658, 350] width 354 height 13
click at [714, 352] on span "The datetime of when the user was created, in ISO 8601 format." at bounding box center [658, 350] width 354 height 13
drag, startPoint x: 708, startPoint y: 350, endPoint x: 476, endPoint y: 353, distance: 232.3
click at [477, 353] on div "**********" at bounding box center [658, 460] width 363 height 431
drag, startPoint x: 613, startPoint y: 295, endPoint x: 656, endPoint y: 292, distance: 42.4
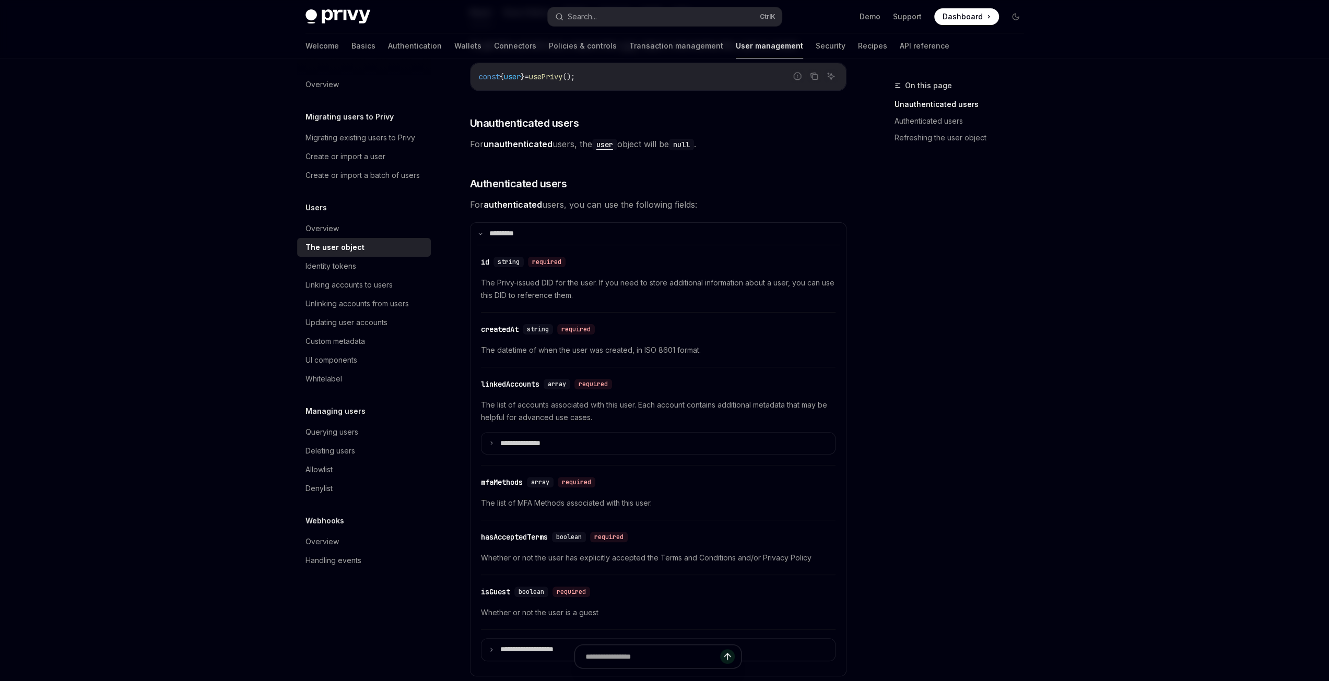
drag, startPoint x: 614, startPoint y: 297, endPoint x: 676, endPoint y: 291, distance: 61.9
drag, startPoint x: 659, startPoint y: 299, endPoint x: 924, endPoint y: 408, distance: 286.3
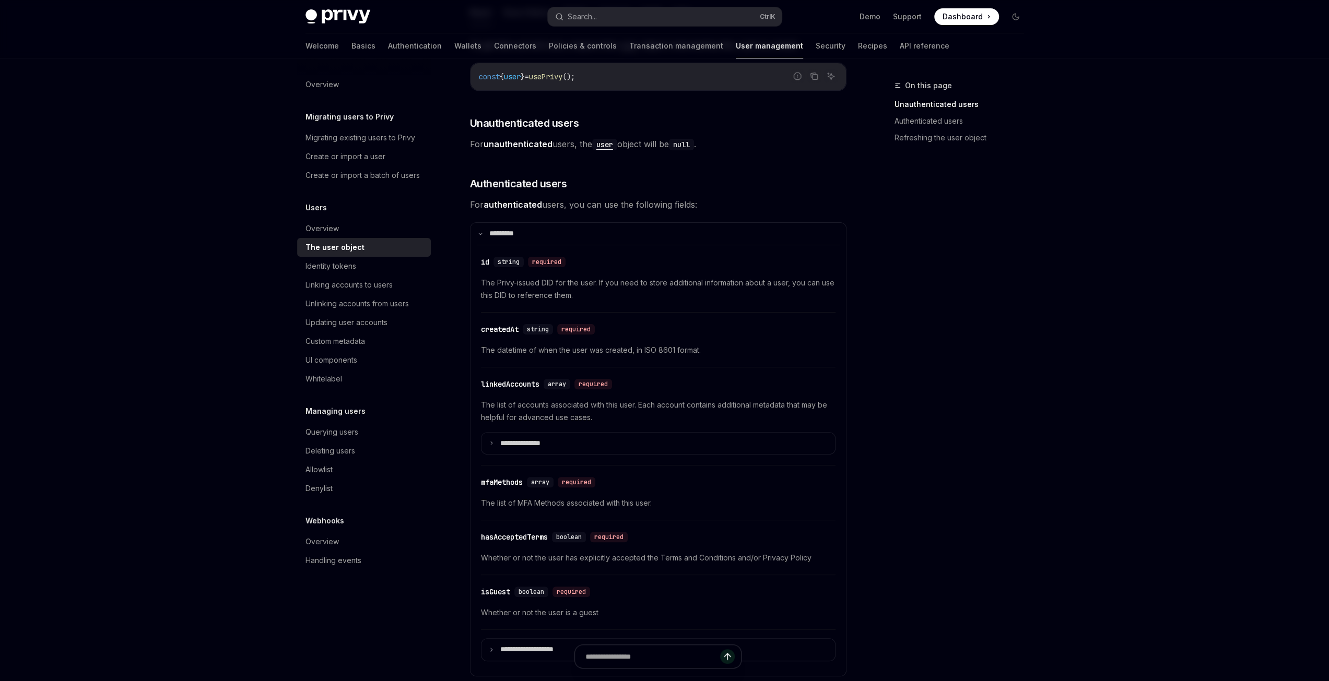
click at [924, 408] on div "On this page Unauthenticated users Authenticated users Refreshing the user obje…" at bounding box center [952, 380] width 159 height 602
drag, startPoint x: 641, startPoint y: 351, endPoint x: 672, endPoint y: 349, distance: 31.9
click at [672, 349] on span "The datetime of when the user was created, in ISO 8601 format." at bounding box center [658, 350] width 354 height 13
copy span "ISO 8601"
click at [750, 369] on div "**********" at bounding box center [658, 460] width 363 height 431
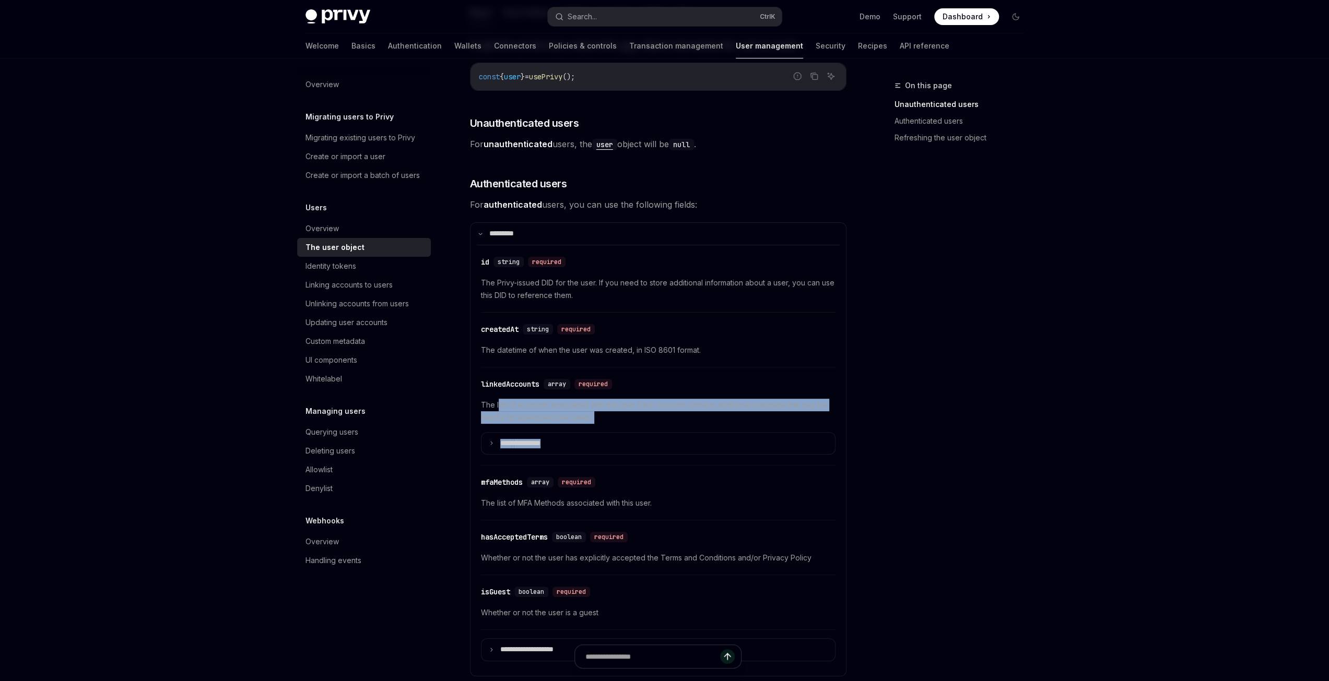
drag, startPoint x: 599, startPoint y: 422, endPoint x: 498, endPoint y: 400, distance: 103.6
click at [498, 400] on div "**********" at bounding box center [658, 427] width 354 height 56
click at [557, 417] on span "The list of accounts associated with this user. Each account contains additiona…" at bounding box center [658, 411] width 354 height 25
click at [481, 405] on span "The list of accounts associated with this user. Each account contains additiona…" at bounding box center [658, 411] width 354 height 25
drag, startPoint x: 480, startPoint y: 405, endPoint x: 505, endPoint y: 404, distance: 24.5
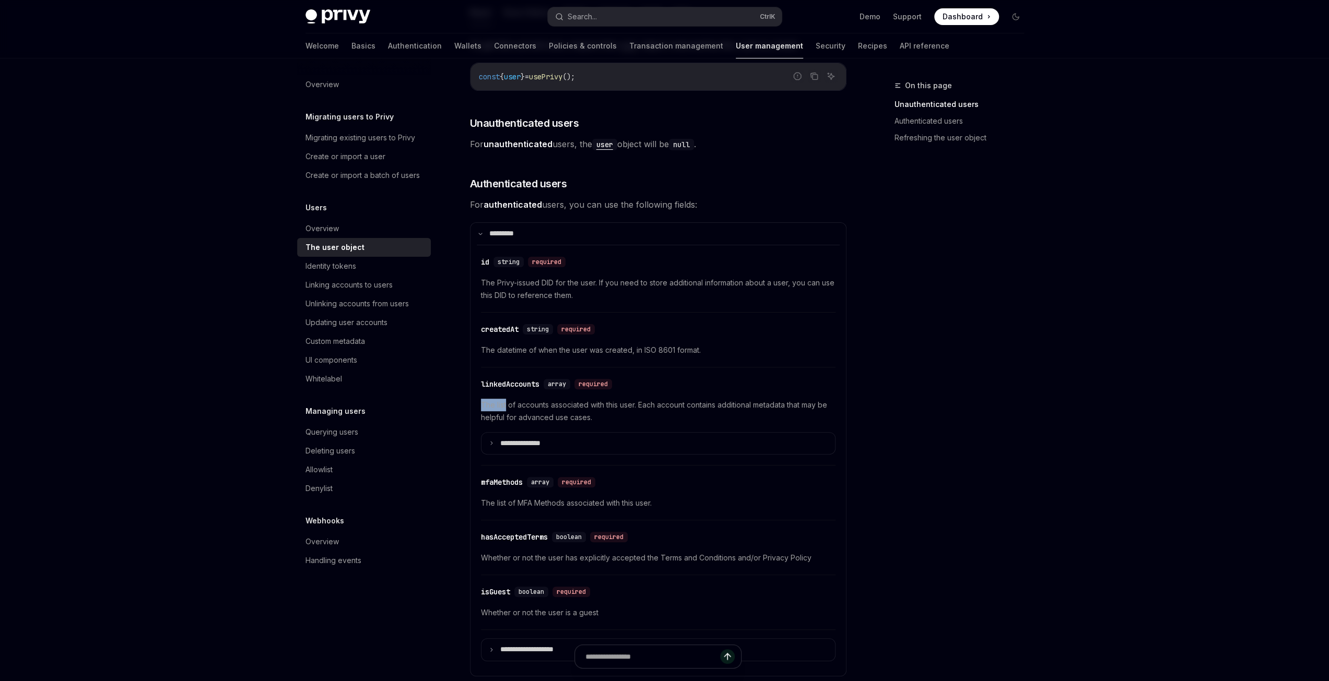
click at [505, 404] on span "The list of accounts associated with this user. Each account contains additiona…" at bounding box center [658, 411] width 354 height 25
click at [576, 401] on span "The list of accounts associated with this user. Each account contains additiona…" at bounding box center [658, 411] width 354 height 25
click at [561, 404] on span "The list of accounts associated with this user. Each account contains additiona…" at bounding box center [658, 411] width 354 height 25
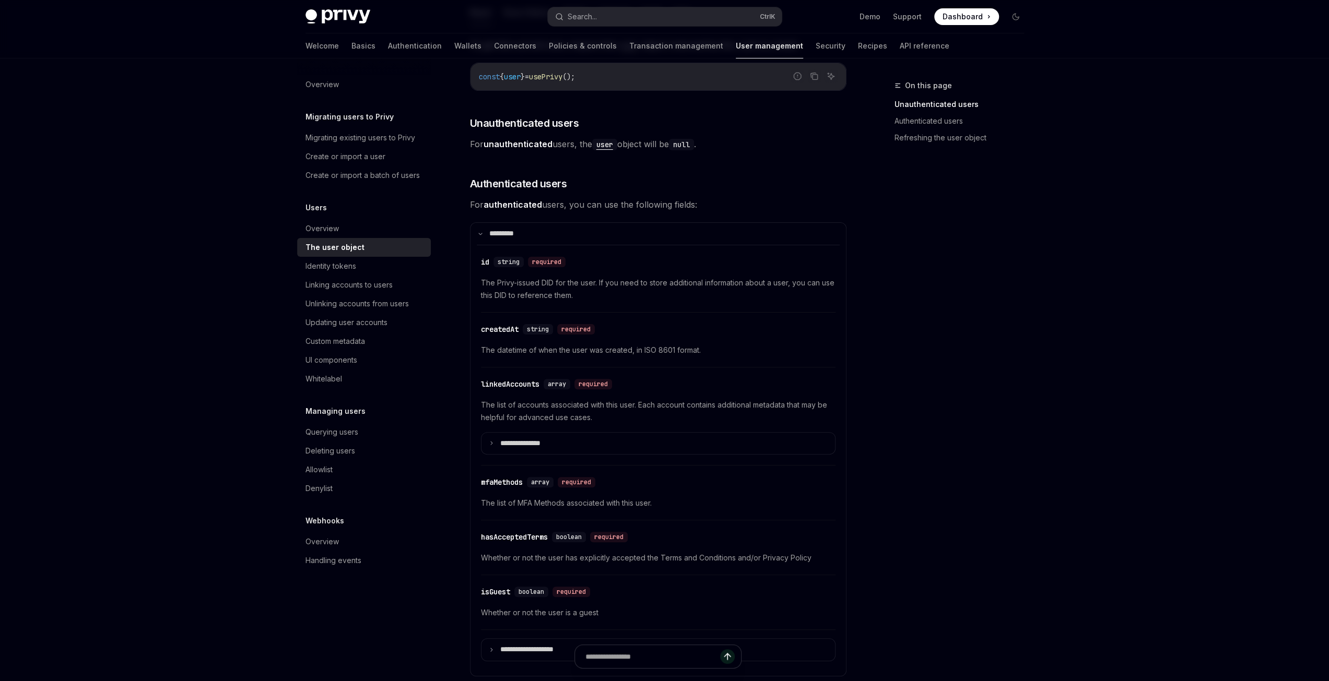
click at [613, 409] on span "The list of accounts associated with this user. Each account contains additiona…" at bounding box center [658, 411] width 354 height 25
click at [740, 404] on span "The list of accounts associated with this user. Each account contains additiona…" at bounding box center [658, 411] width 354 height 25
click at [695, 405] on span "The list of accounts associated with this user. Each account contains additiona…" at bounding box center [658, 411] width 354 height 25
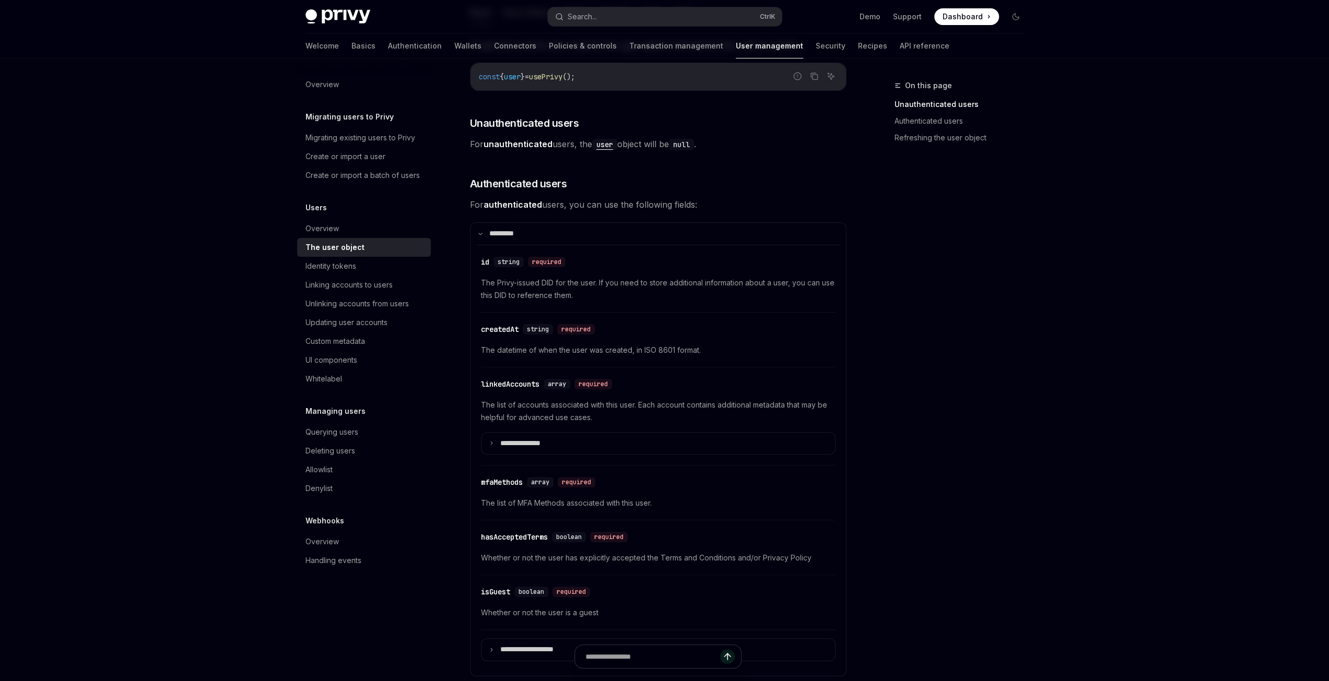
click at [733, 403] on span "The list of accounts associated with this user. Each account contains additiona…" at bounding box center [658, 411] width 354 height 25
click at [600, 415] on span "The list of accounts associated with this user. Each account contains additiona…" at bounding box center [658, 411] width 354 height 25
click at [644, 404] on span "The list of accounts associated with this user. Each account contains additiona…" at bounding box center [658, 411] width 354 height 25
click at [637, 405] on span "The list of accounts associated with this user. Each account contains additiona…" at bounding box center [658, 411] width 354 height 25
drag, startPoint x: 640, startPoint y: 403, endPoint x: 647, endPoint y: 416, distance: 14.5
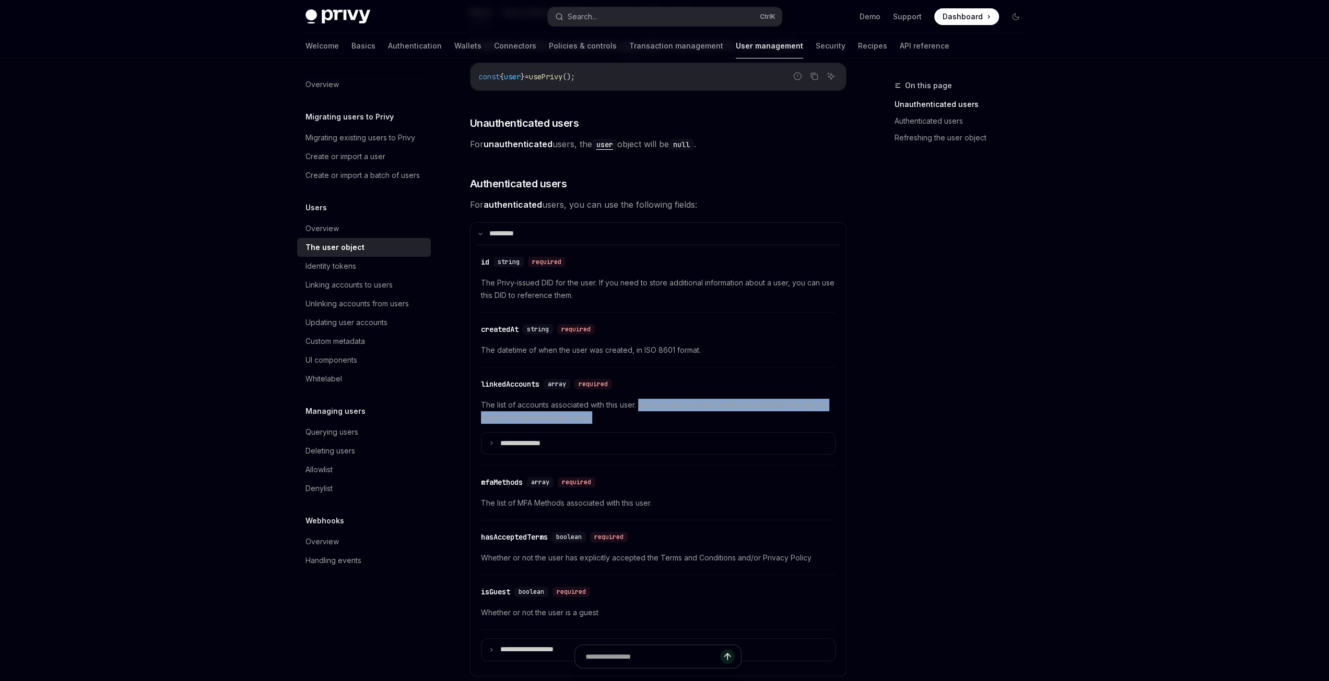
click at [647, 416] on span "The list of accounts associated with this user. Each account contains additiona…" at bounding box center [658, 411] width 354 height 25
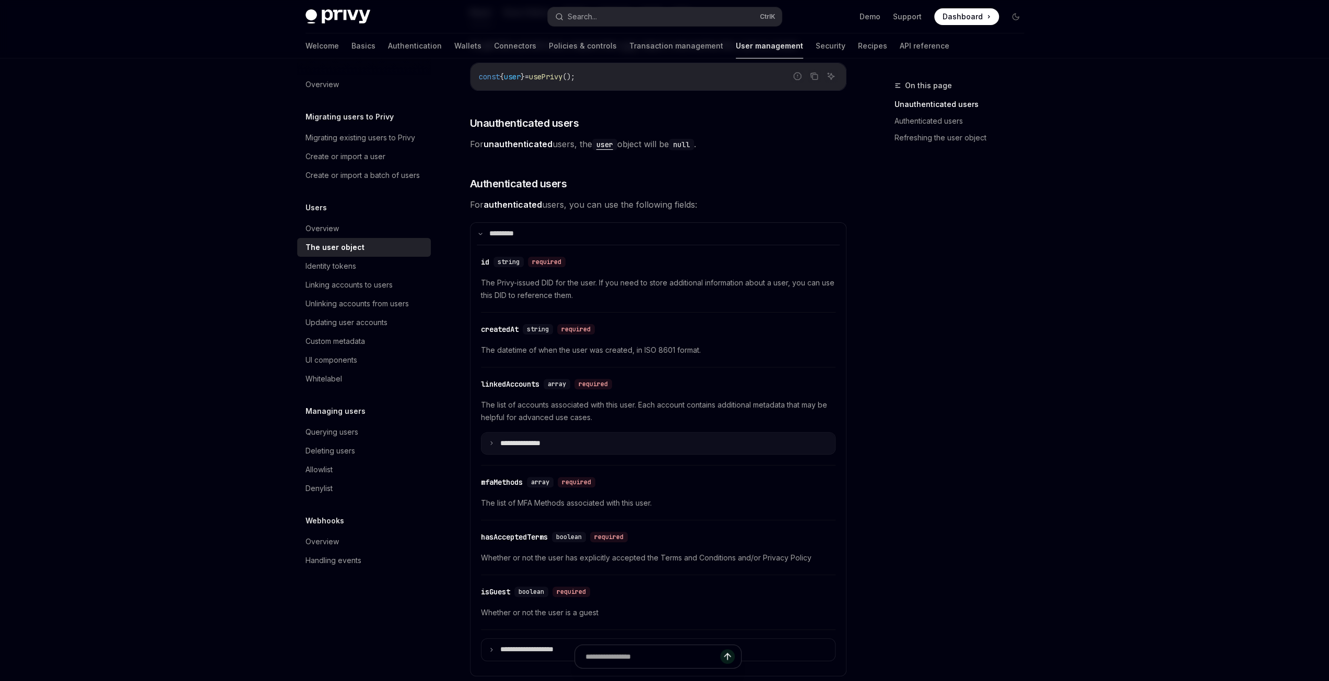
click at [489, 443] on icon at bounding box center [491, 443] width 5 height 5
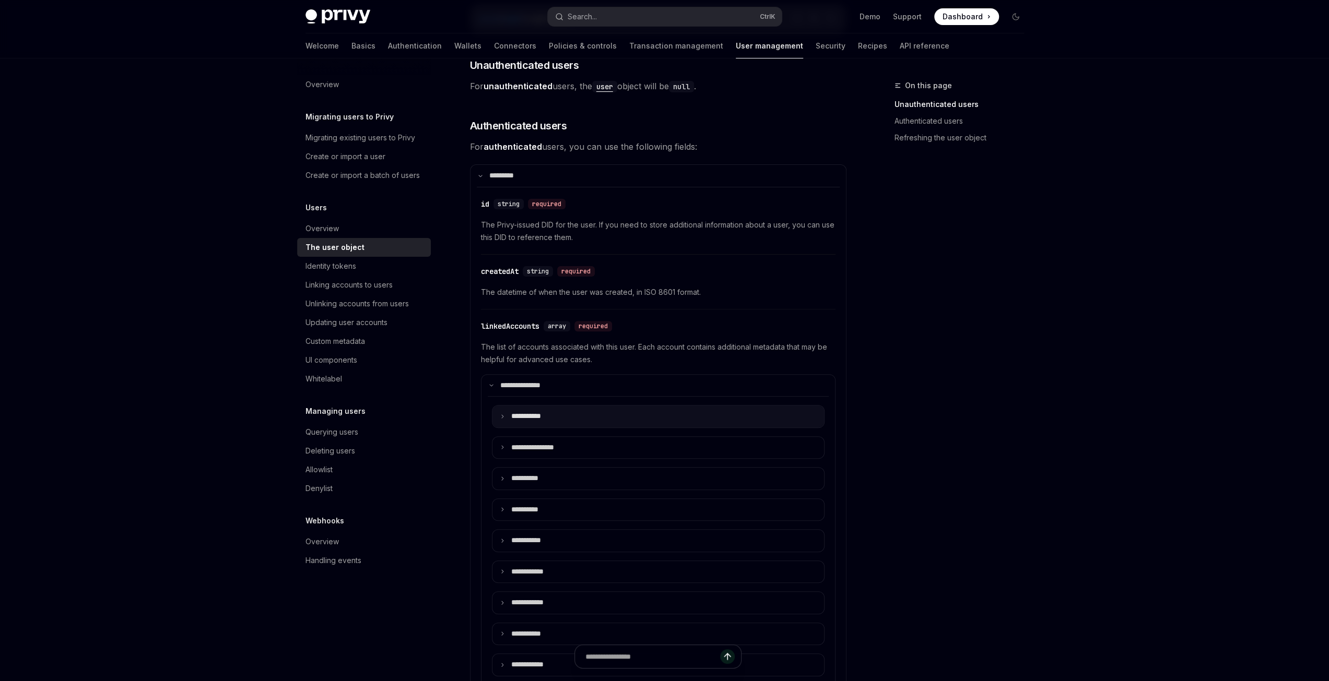
scroll to position [261, 0]
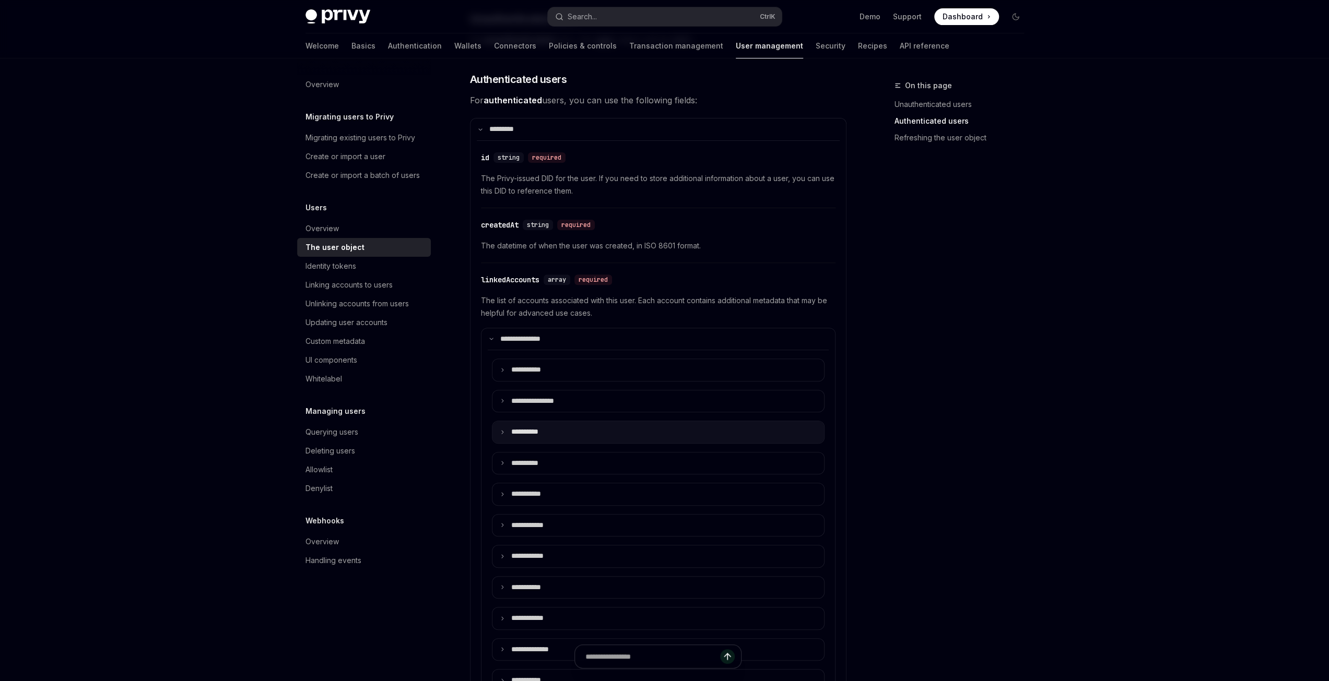
click at [502, 432] on summary "**** *****" at bounding box center [658, 432] width 332 height 22
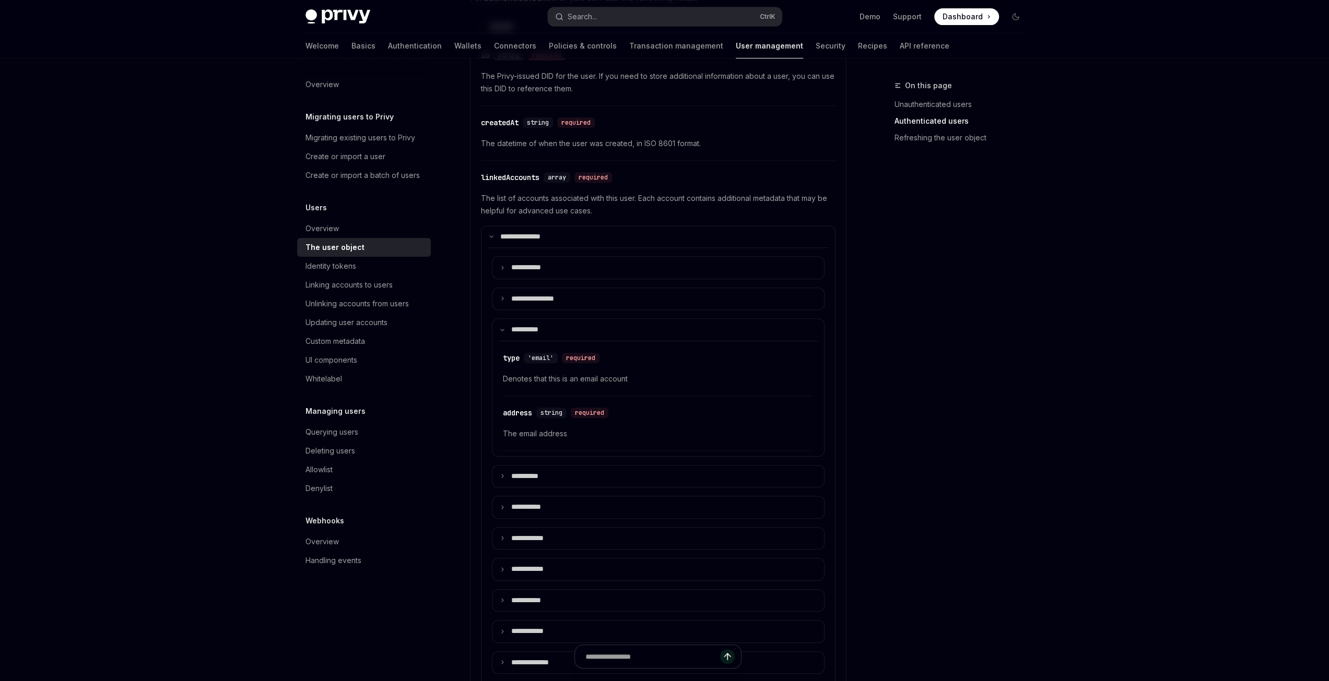
scroll to position [365, 0]
click at [500, 471] on icon at bounding box center [502, 473] width 5 height 5
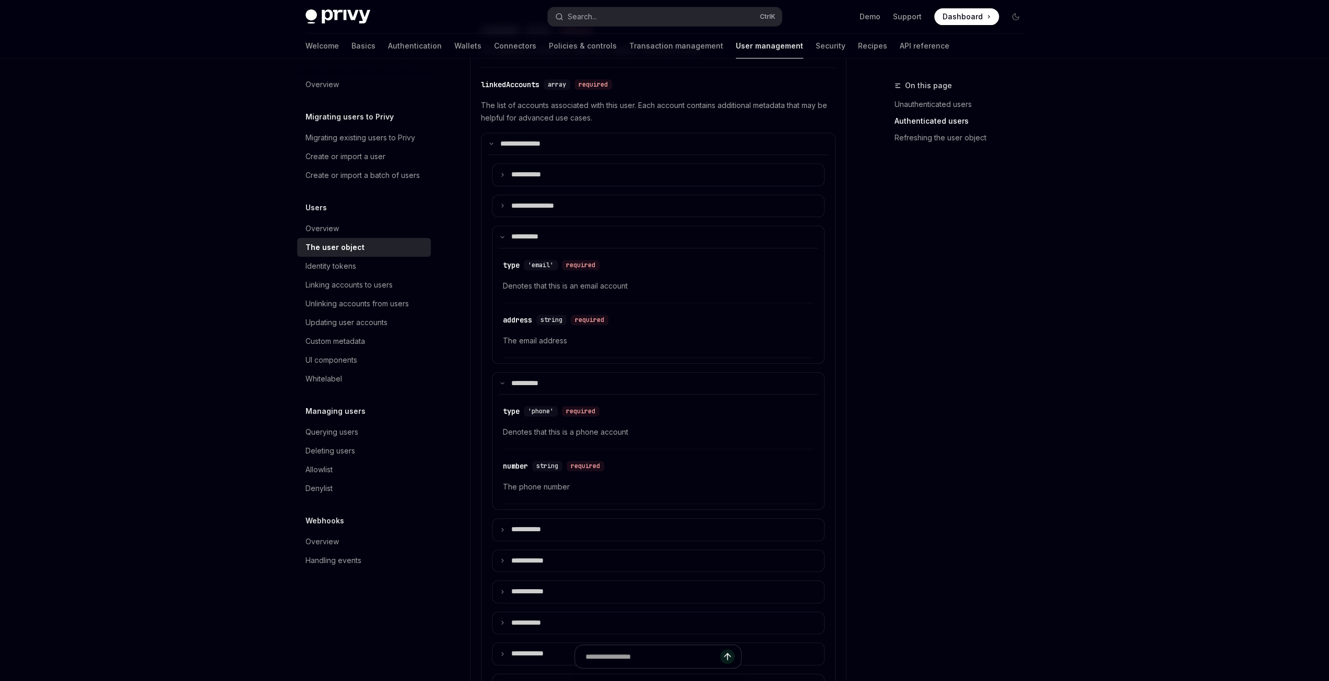
scroll to position [522, 0]
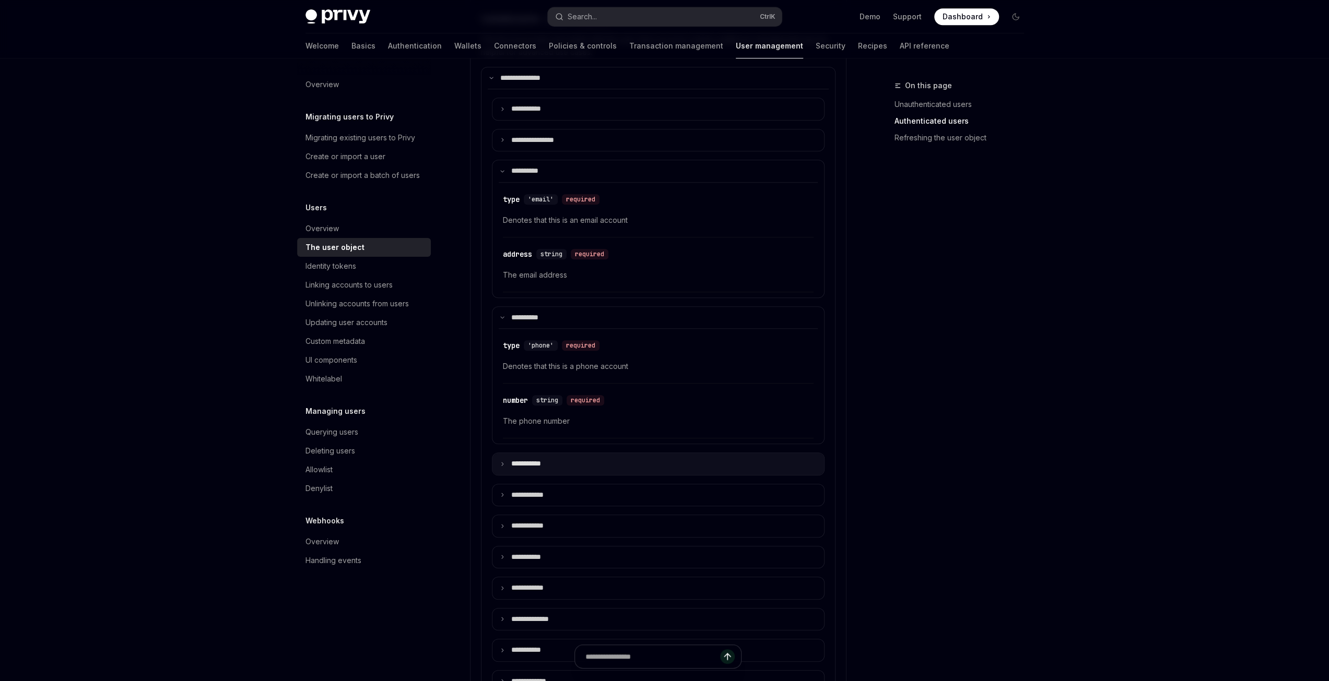
click at [502, 462] on icon at bounding box center [502, 464] width 5 height 5
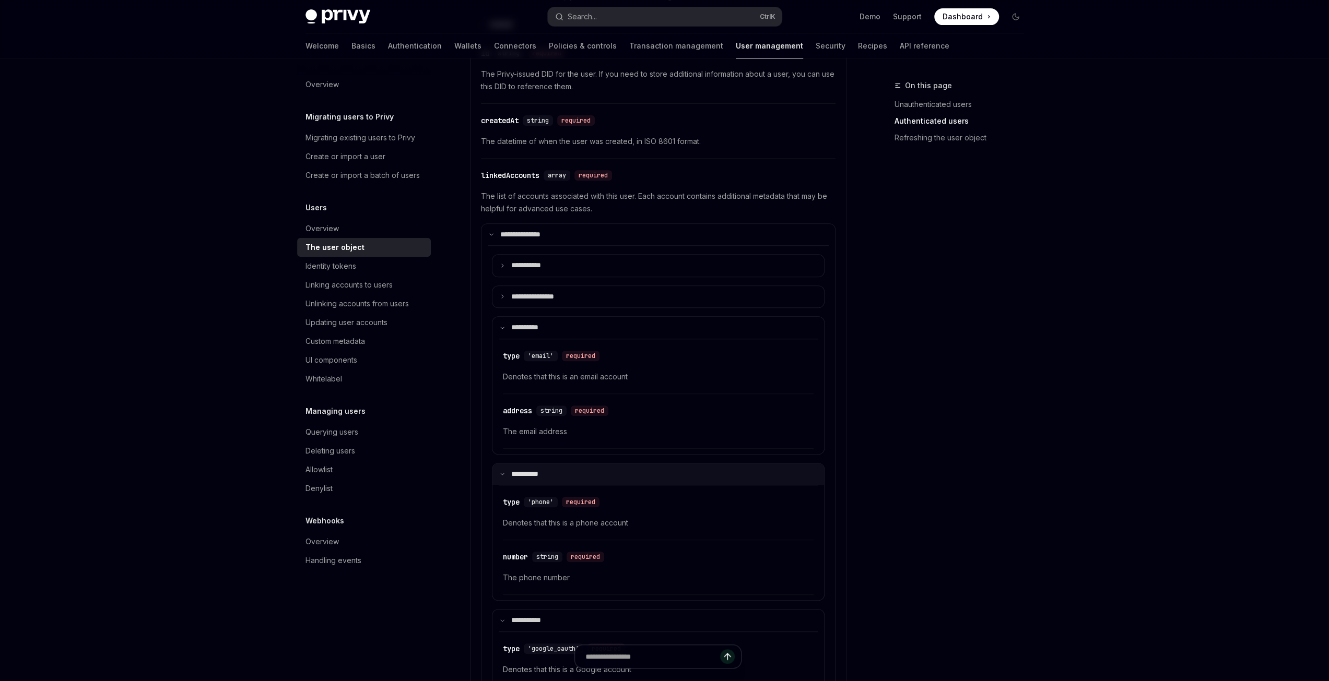
scroll to position [626, 0]
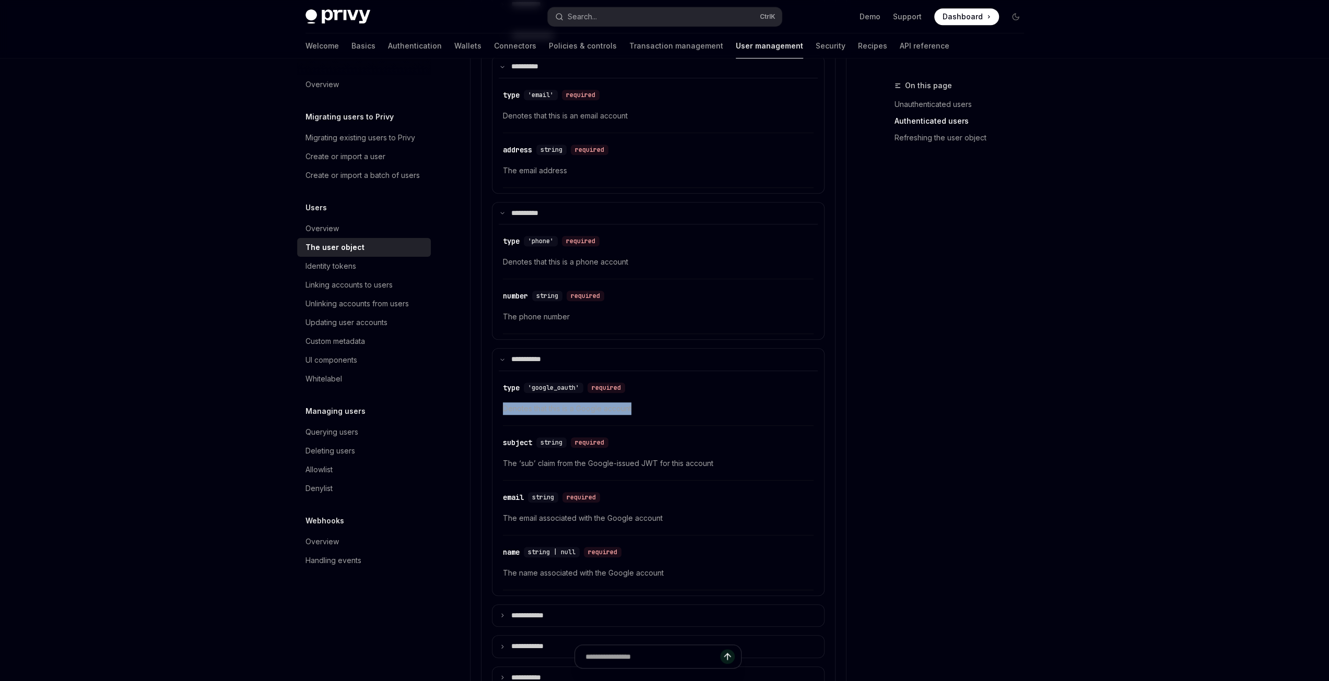
drag, startPoint x: 639, startPoint y: 404, endPoint x: 497, endPoint y: 408, distance: 142.1
click at [497, 408] on details "**** ****** ​ type 'google_oauth' required Denotes that this is a Google accoun…" at bounding box center [658, 472] width 333 height 248
click at [649, 405] on span "Denotes that this is a Google account" at bounding box center [658, 409] width 311 height 13
drag, startPoint x: 645, startPoint y: 405, endPoint x: 496, endPoint y: 406, distance: 149.3
click at [496, 406] on details "**** ****** ​ type 'google_oauth' required Denotes that this is a Google accoun…" at bounding box center [658, 472] width 333 height 248
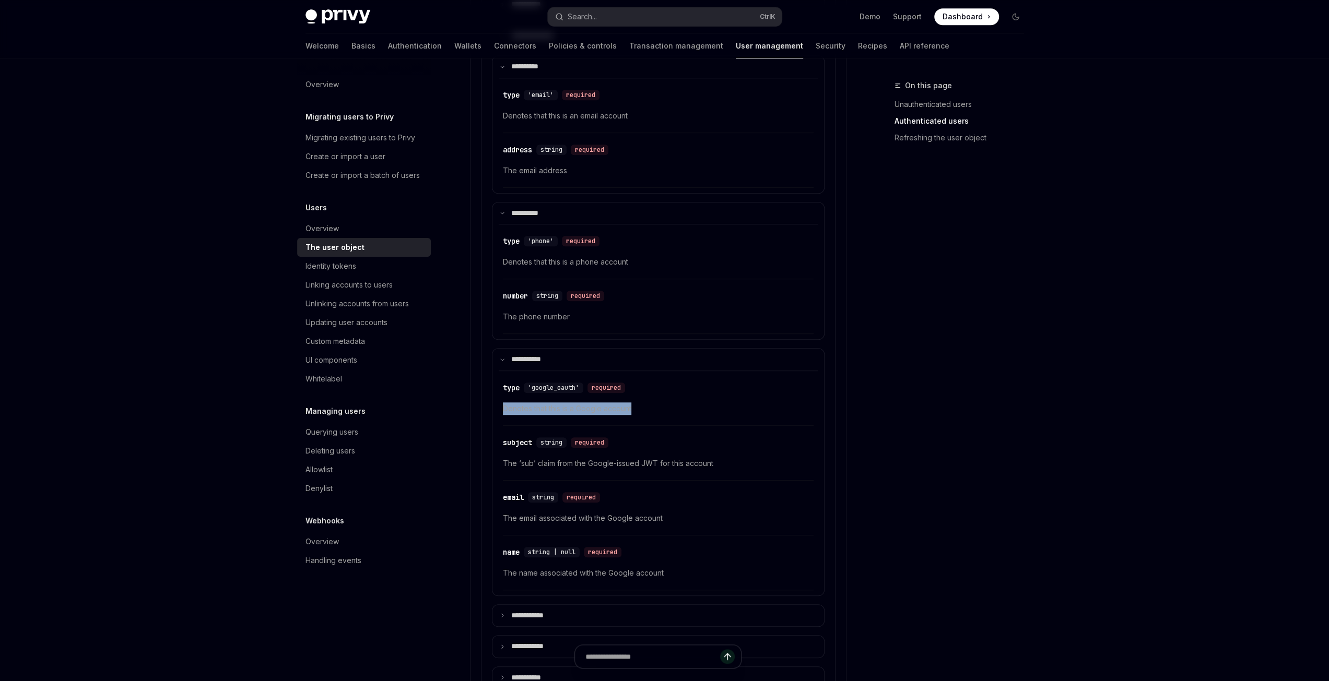
click at [643, 409] on span "Denotes that this is a Google account" at bounding box center [658, 409] width 311 height 13
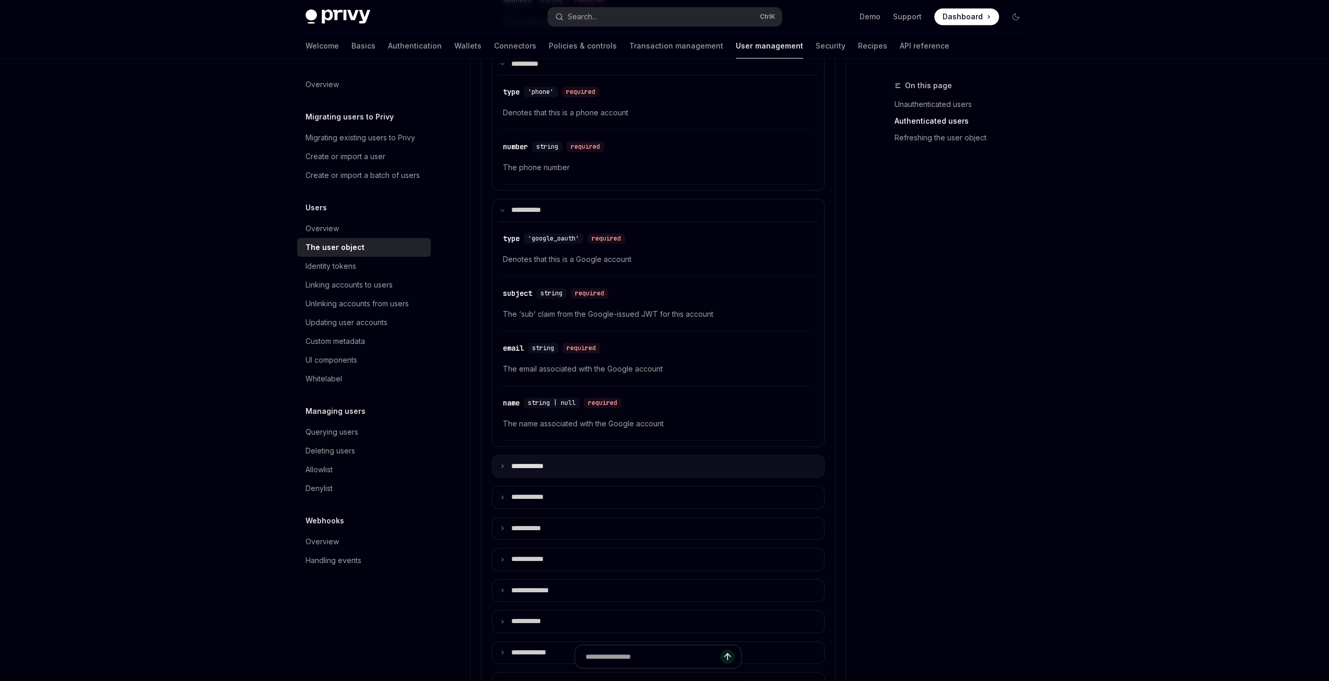
scroll to position [783, 0]
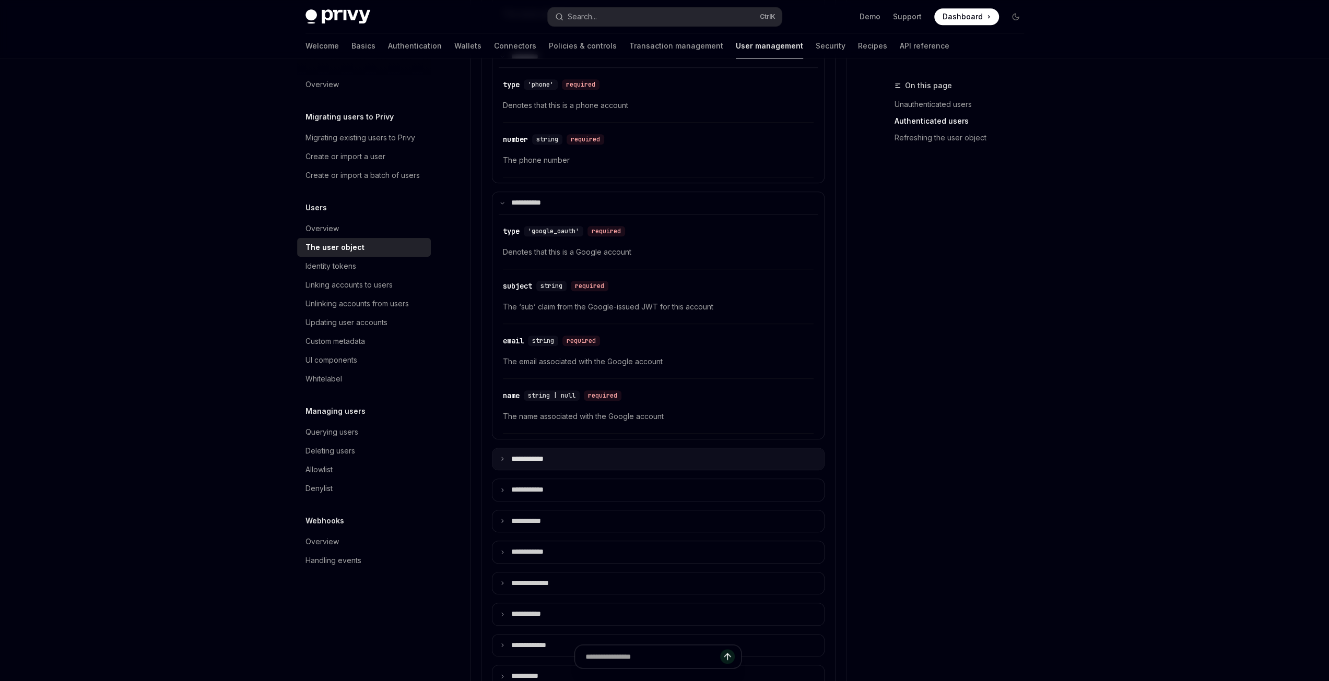
click at [498, 453] on summary "**** *******" at bounding box center [658, 459] width 332 height 22
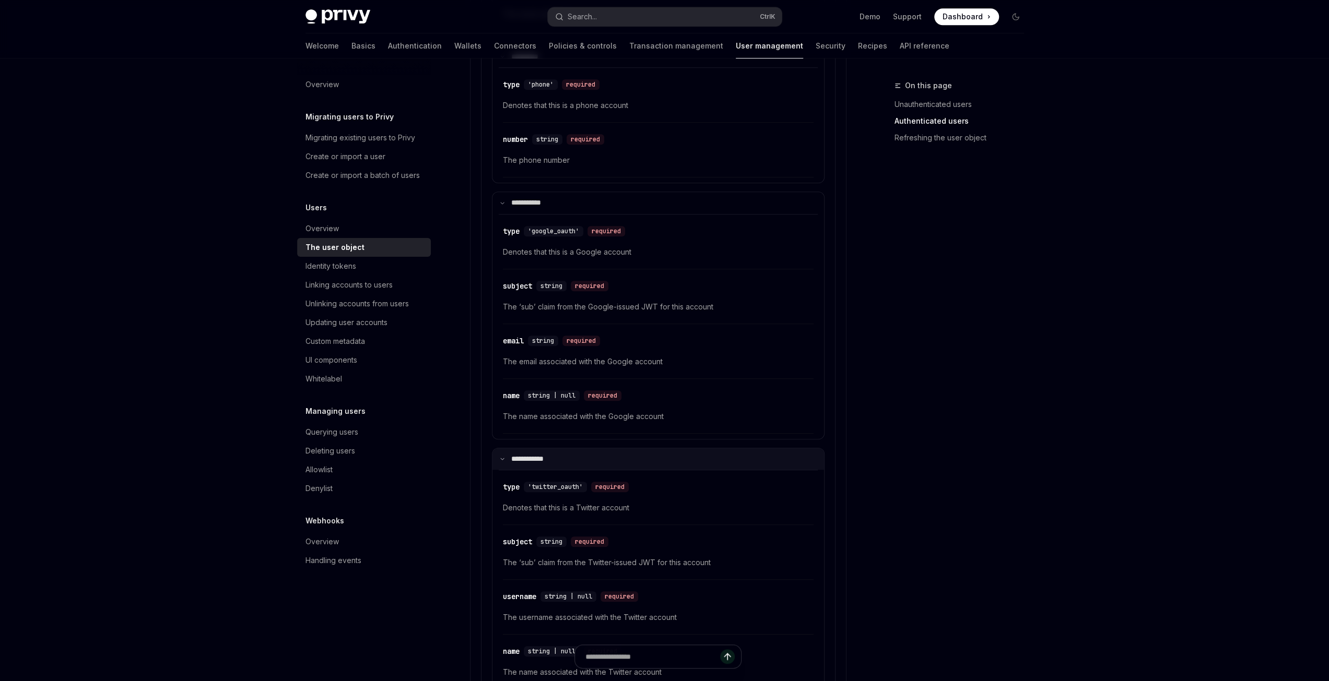
click at [498, 453] on summary "**** *******" at bounding box center [658, 459] width 332 height 22
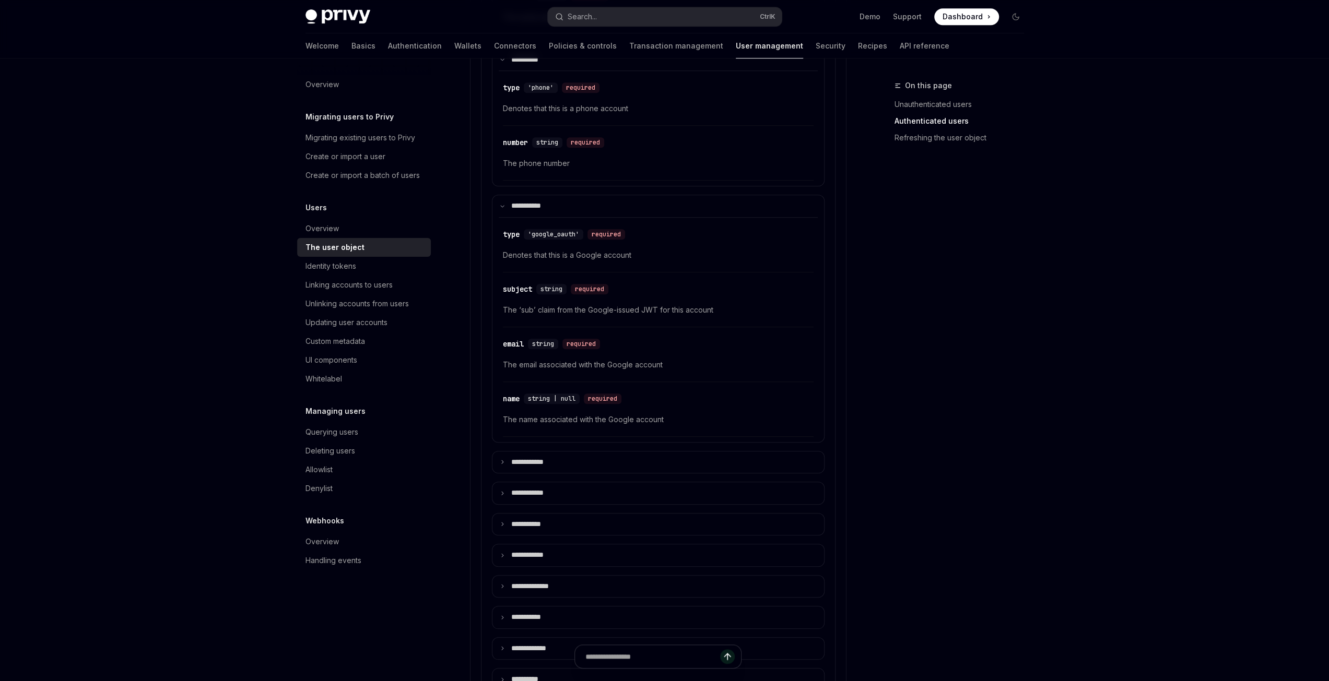
scroll to position [835, 0]
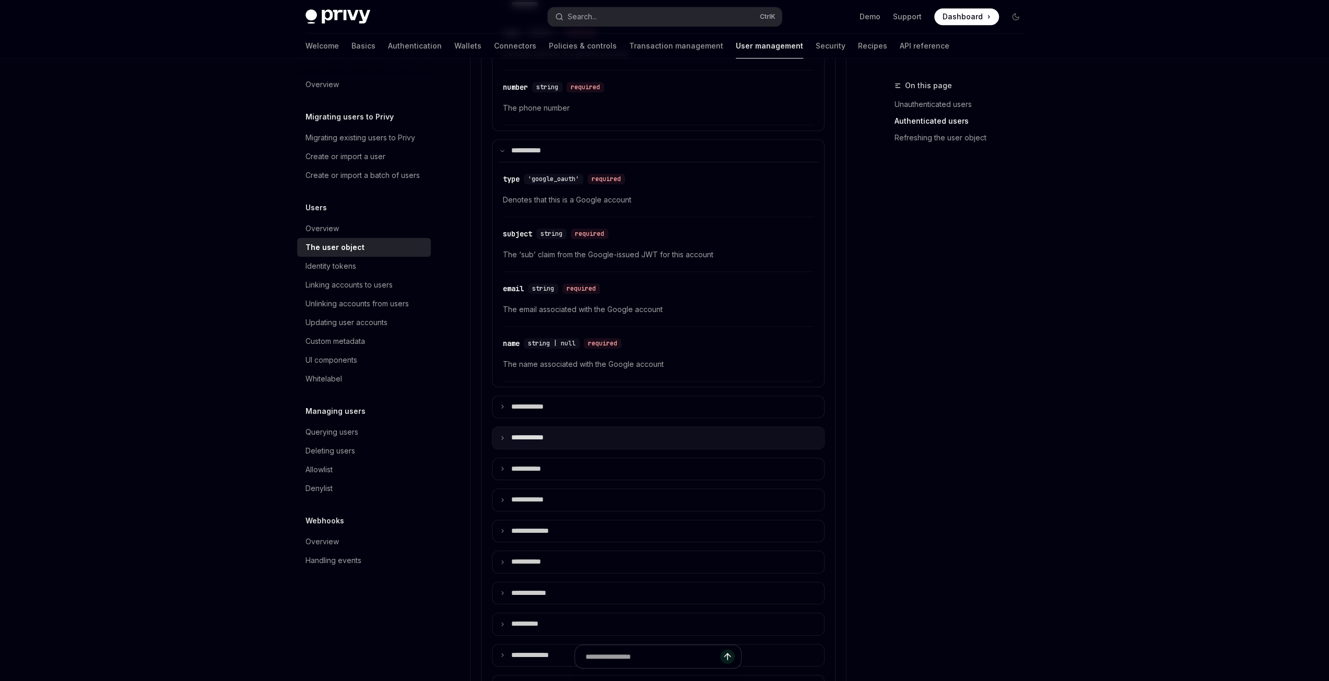
click at [502, 435] on icon at bounding box center [502, 437] width 5 height 5
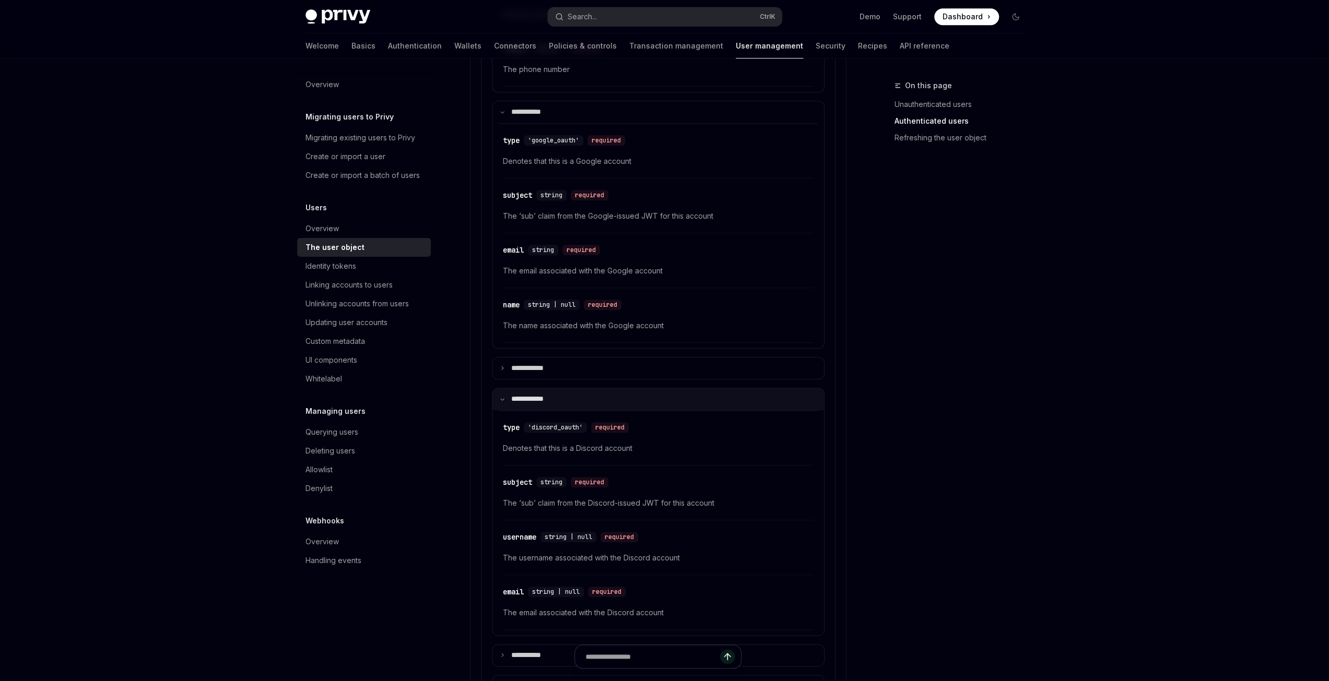
scroll to position [888, 0]
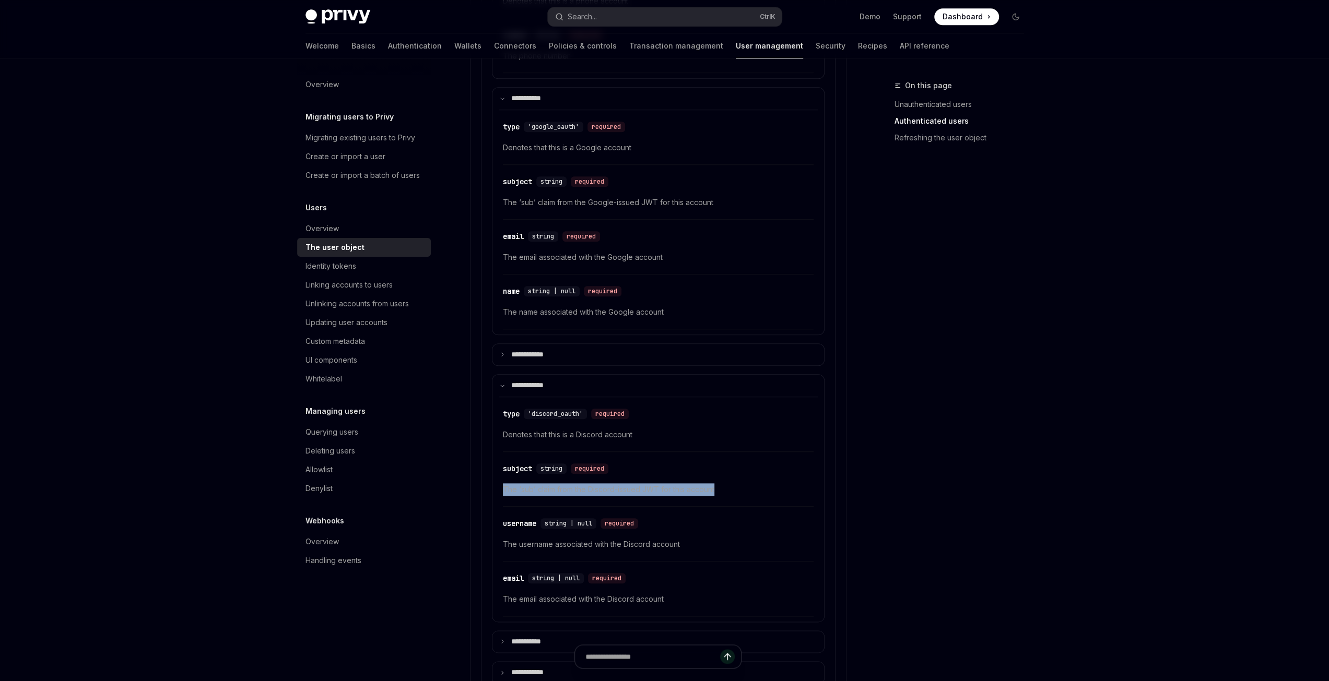
drag, startPoint x: 727, startPoint y: 482, endPoint x: 499, endPoint y: 482, distance: 228.2
click at [499, 482] on div "​ type 'discord_oauth' required Denotes that this is a Discord account ​ subjec…" at bounding box center [658, 507] width 319 height 220
click at [751, 483] on span "The ‘sub’ claim from the Discord-issued JWT for this account" at bounding box center [658, 489] width 311 height 13
click at [724, 489] on span "The ‘sub’ claim from the Discord-issued JWT for this account" at bounding box center [658, 489] width 311 height 13
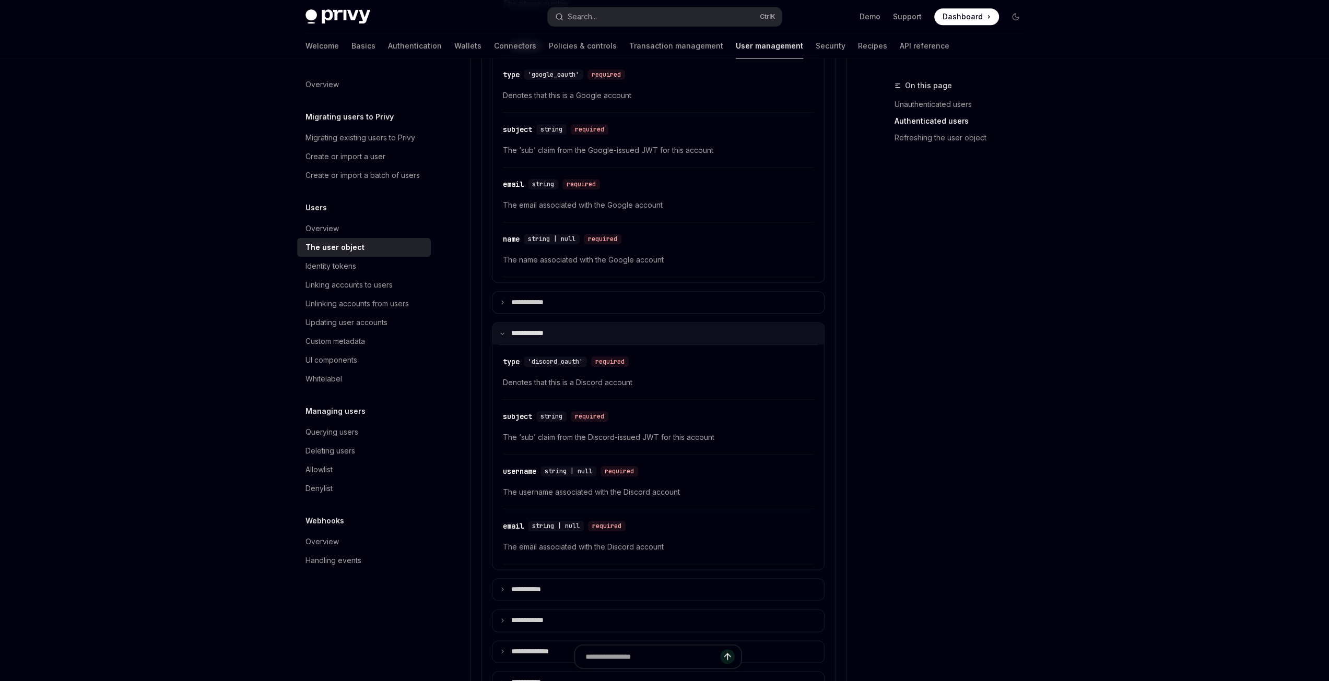
click at [500, 331] on icon at bounding box center [502, 333] width 5 height 5
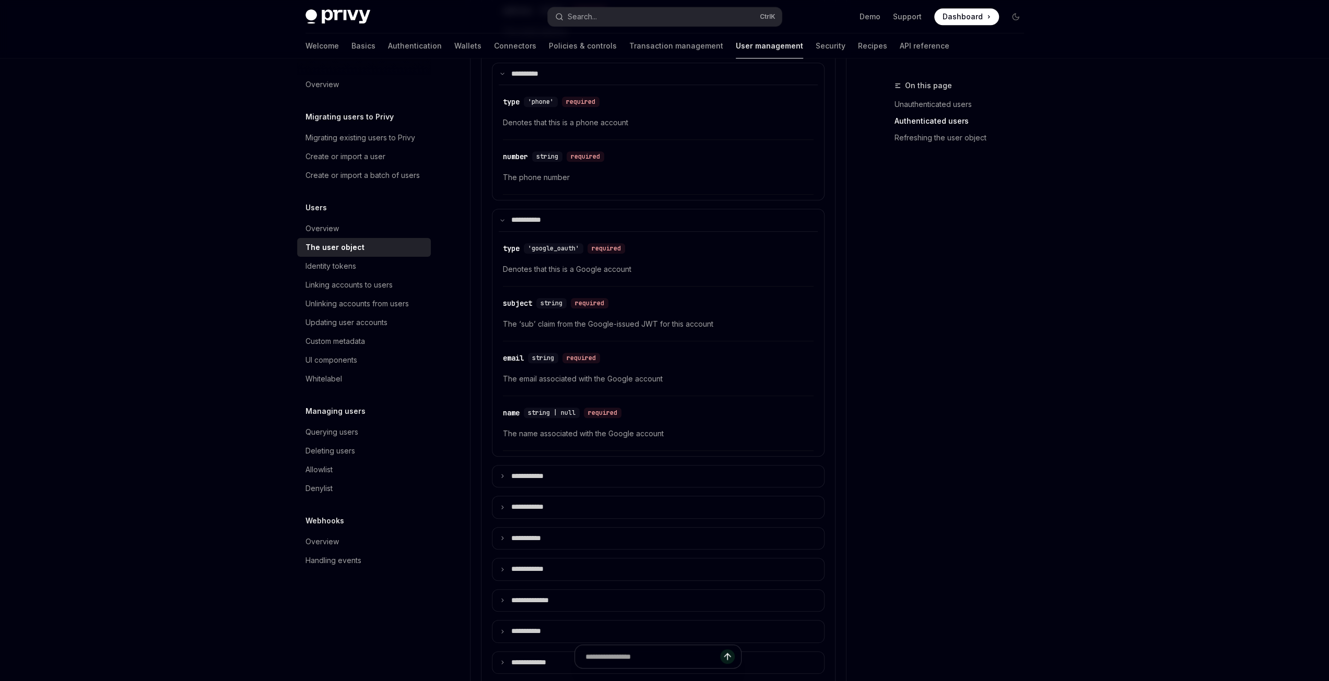
scroll to position [626, 0]
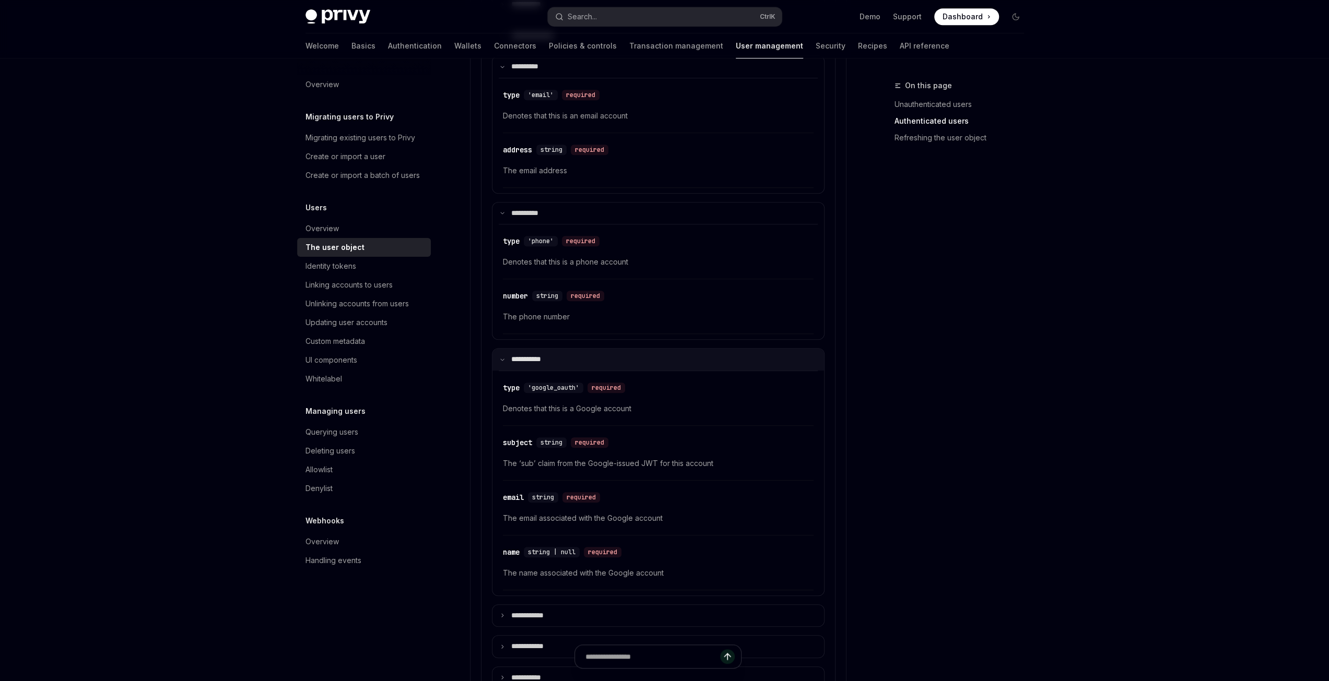
click at [504, 356] on summary "**** ******" at bounding box center [658, 360] width 332 height 22
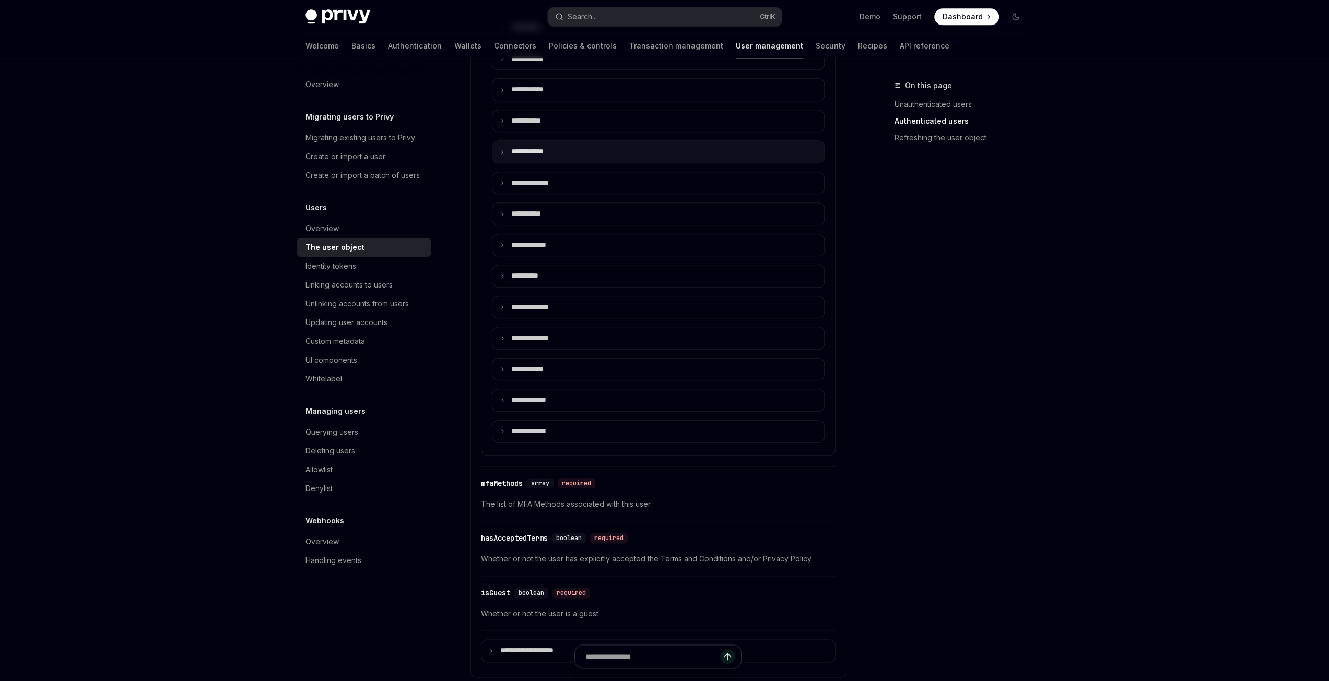
scroll to position [1044, 0]
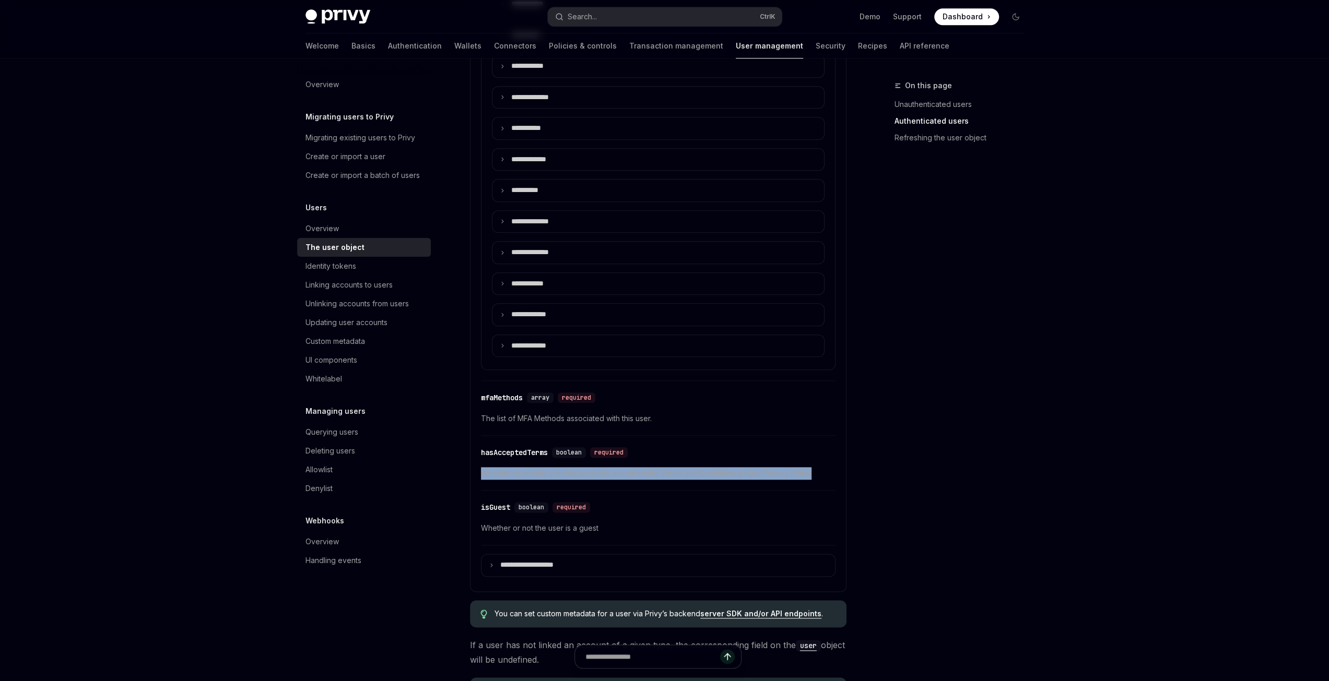
drag, startPoint x: 815, startPoint y: 464, endPoint x: 471, endPoint y: 469, distance: 344.6
click at [611, 527] on div "​ isGuest boolean required Whether or not the user is a guest" at bounding box center [658, 521] width 354 height 50
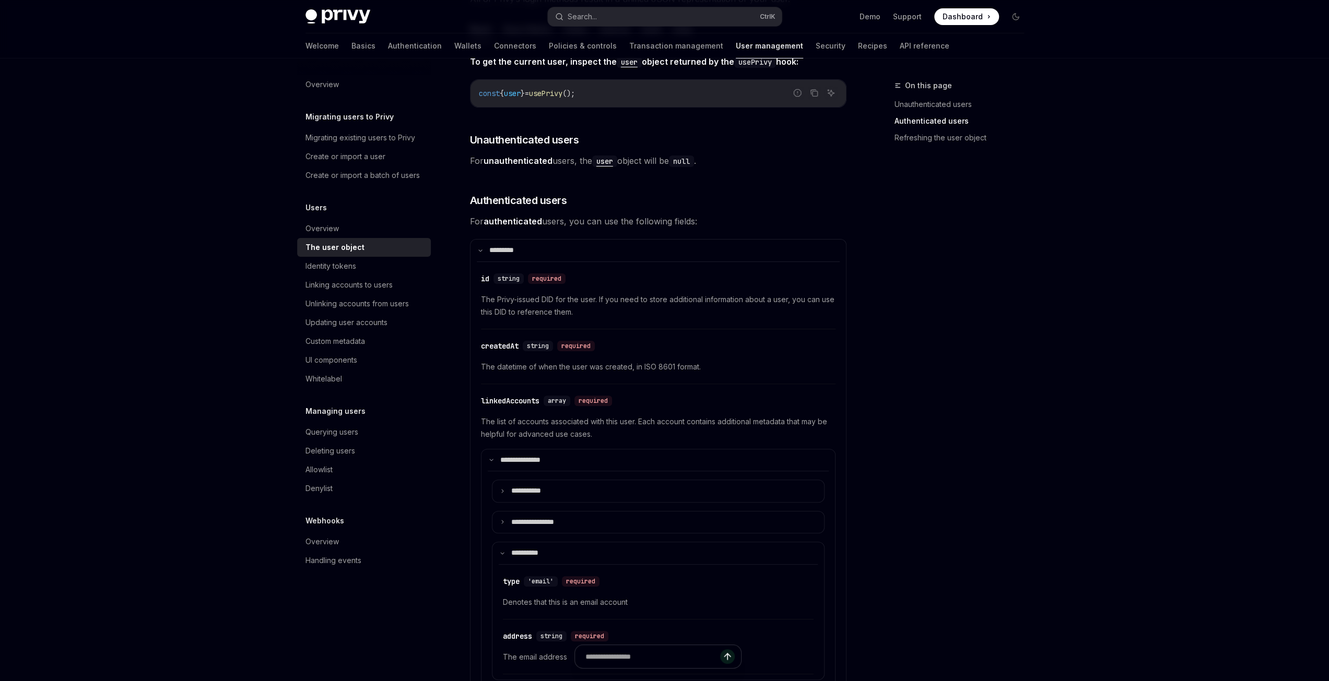
scroll to position [52, 0]
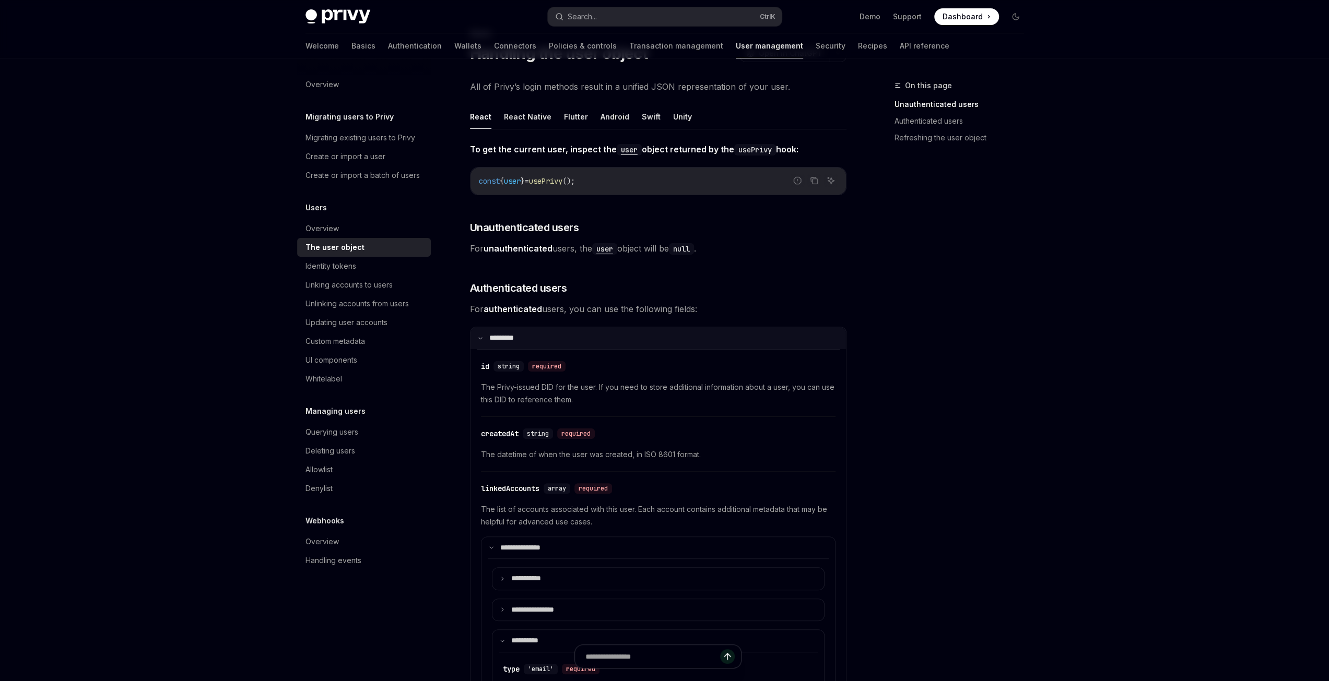
click at [484, 336] on summary "**** ****" at bounding box center [657, 338] width 375 height 22
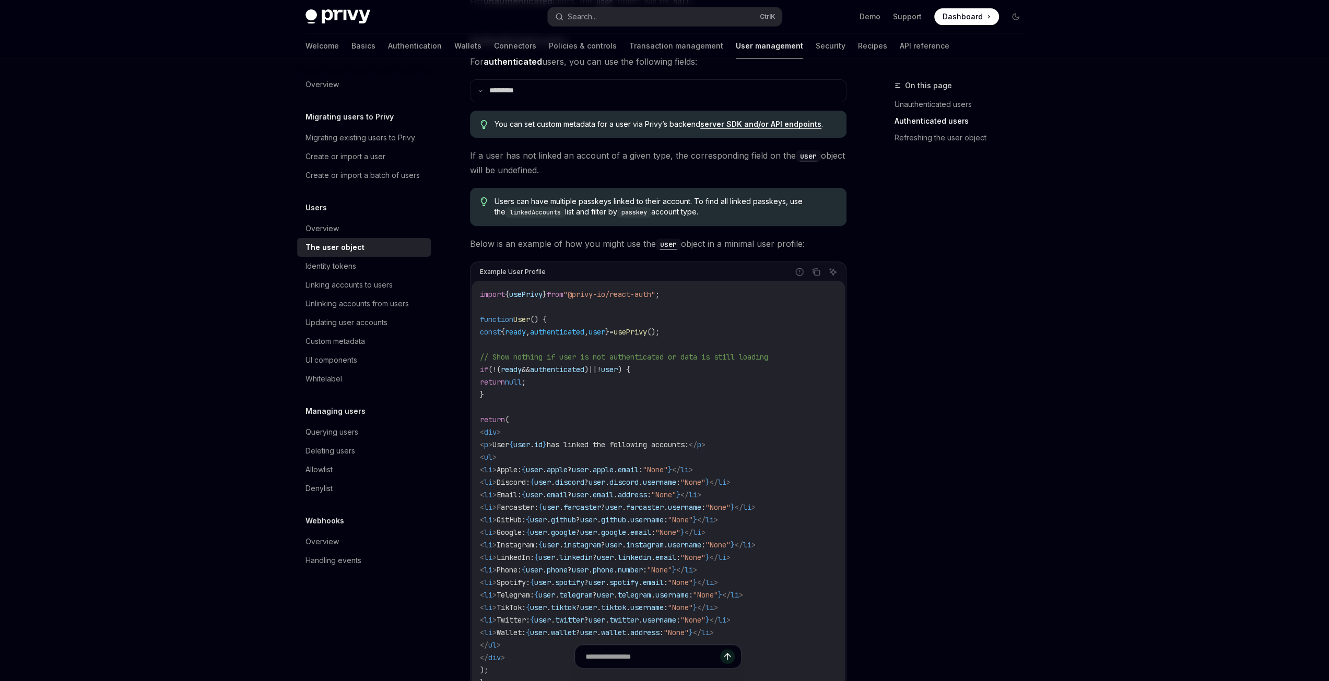
scroll to position [261, 0]
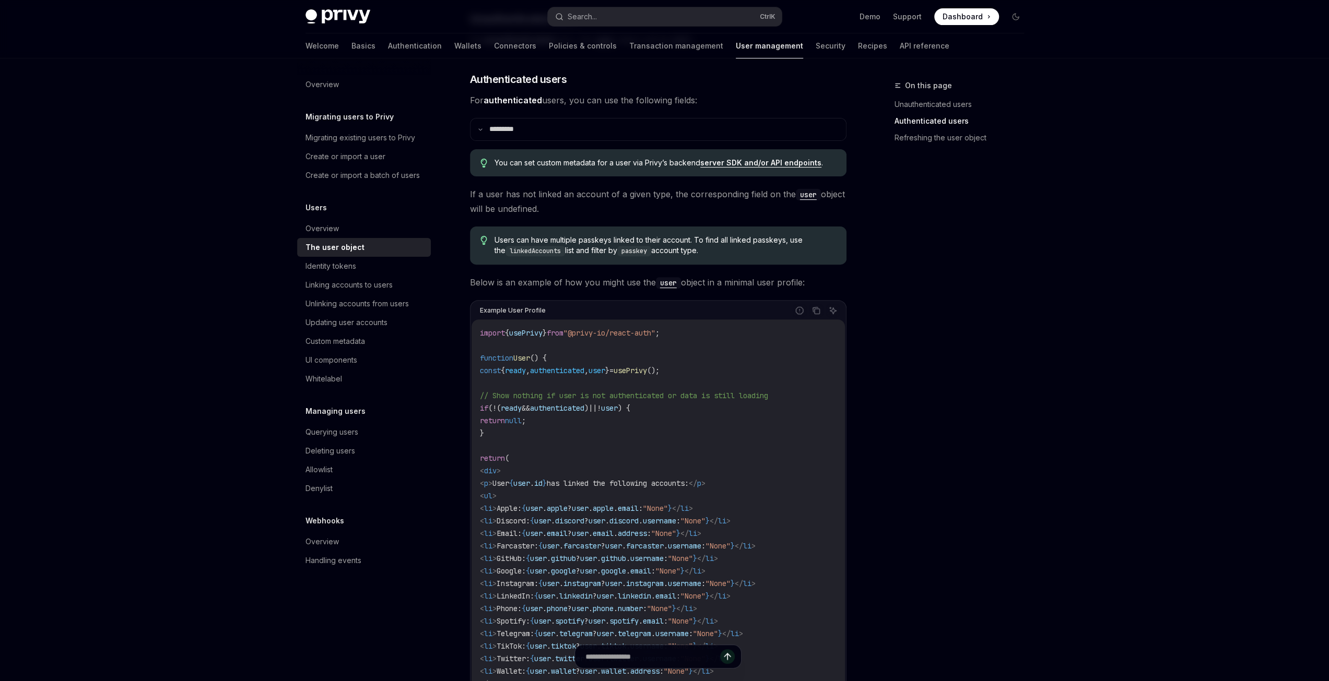
click at [1145, 177] on div "Privy Docs home page Search... Ctrl K Demo Support Dashboard Dashboard Search..…" at bounding box center [664, 467] width 1329 height 1457
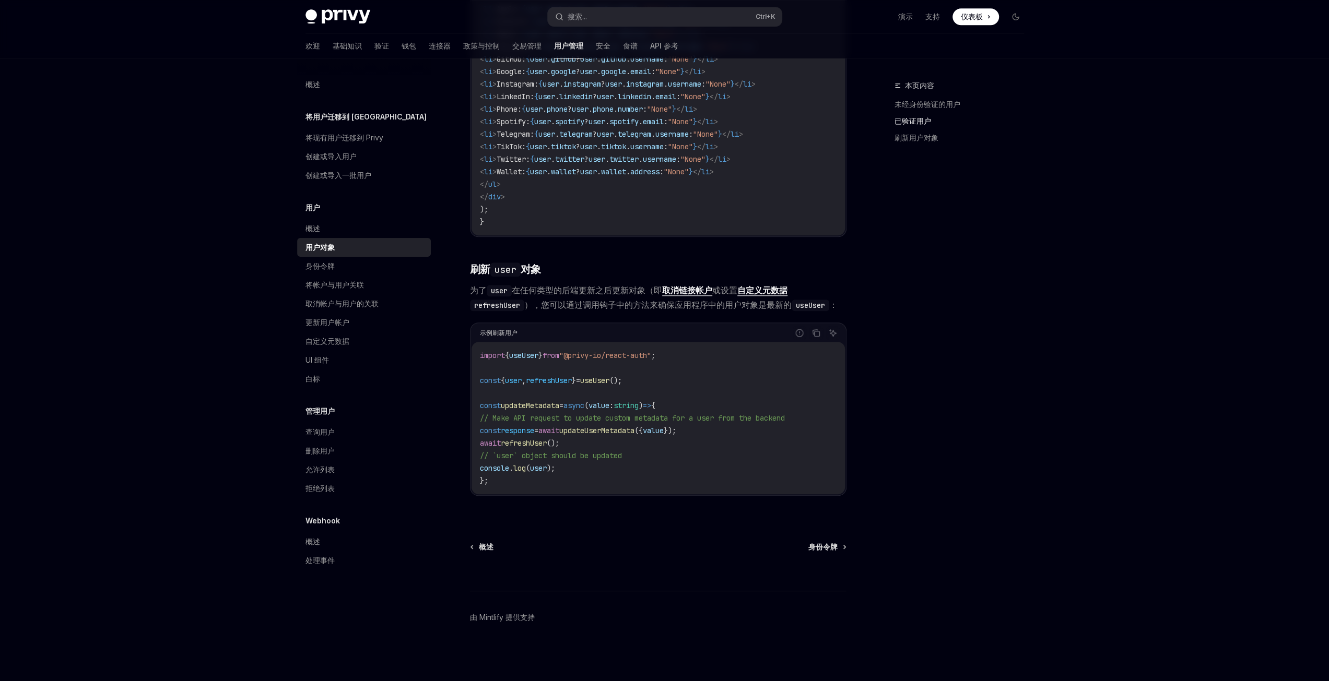
scroll to position [755, 0]
click at [321, 271] on div "身份令牌" at bounding box center [319, 266] width 29 height 13
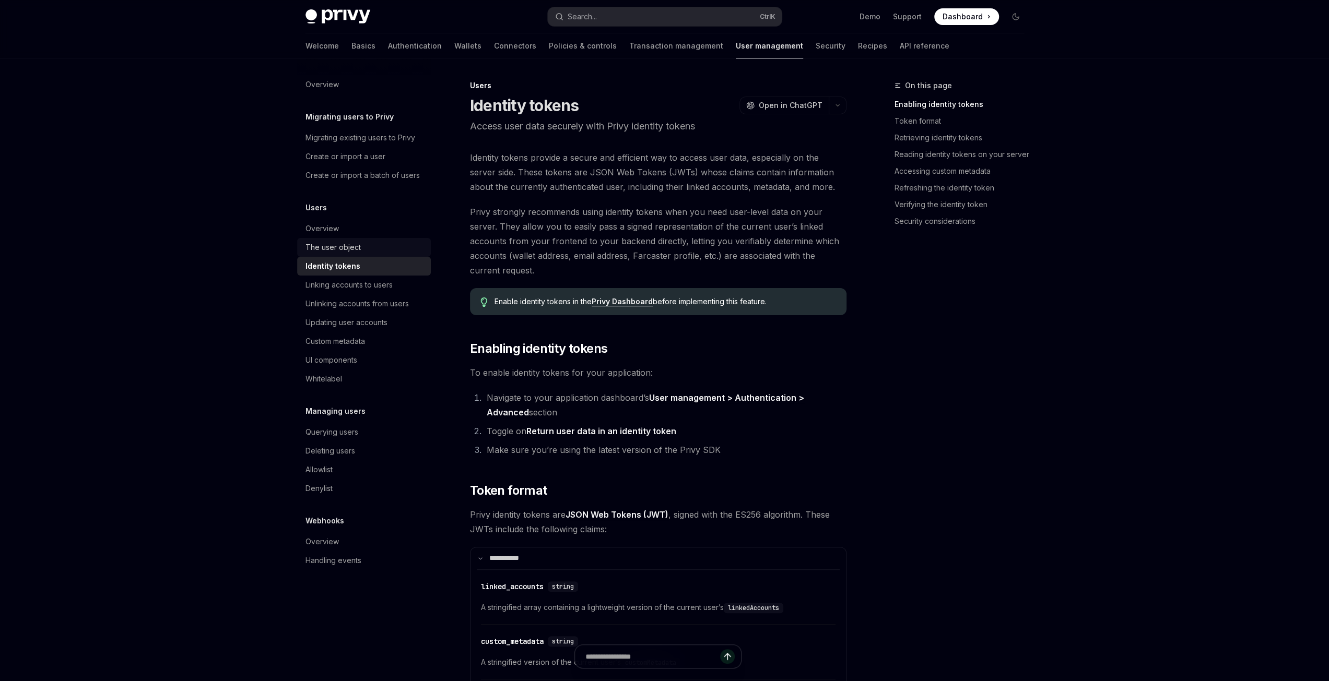
drag, startPoint x: 1109, startPoint y: 514, endPoint x: 1152, endPoint y: 647, distance: 139.3
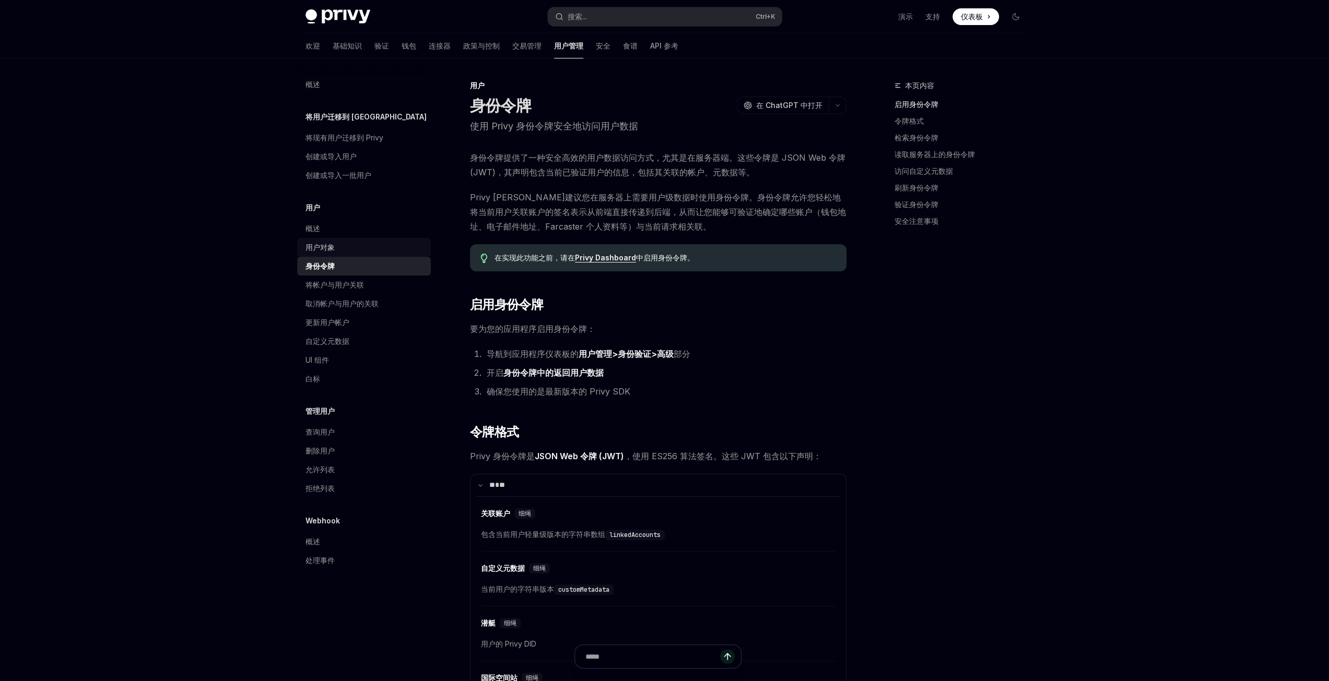
click at [502, 171] on font "身份令牌提供了一种安全高效的用户数据访问方式，尤其是在服务器端。这些令牌是 JSON Web 令牌 (JWT)，其声明包含当前已验证用户的信息，包括其关联的帐…" at bounding box center [657, 164] width 375 height 25
drag, startPoint x: 502, startPoint y: 171, endPoint x: 630, endPoint y: 174, distance: 127.9
click at [630, 174] on font "身份令牌提供了一种安全高效的用户数据访问方式，尤其是在服务器端。这些令牌是 JSON Web 令牌 (JWT)，其声明包含当前已验证用户的信息，包括其关联的帐…" at bounding box center [657, 164] width 375 height 25
click at [680, 177] on font "身份令牌提供了一种安全高效的用户数据访问方式，尤其是在服务器端。这些令牌是 JSON Web 令牌 (JWT)，其声明包含当前已验证用户的信息，包括其关联的帐…" at bounding box center [657, 164] width 375 height 25
click at [780, 392] on li "确保您使用的是最新版本的 Privy SDK" at bounding box center [664, 391] width 363 height 15
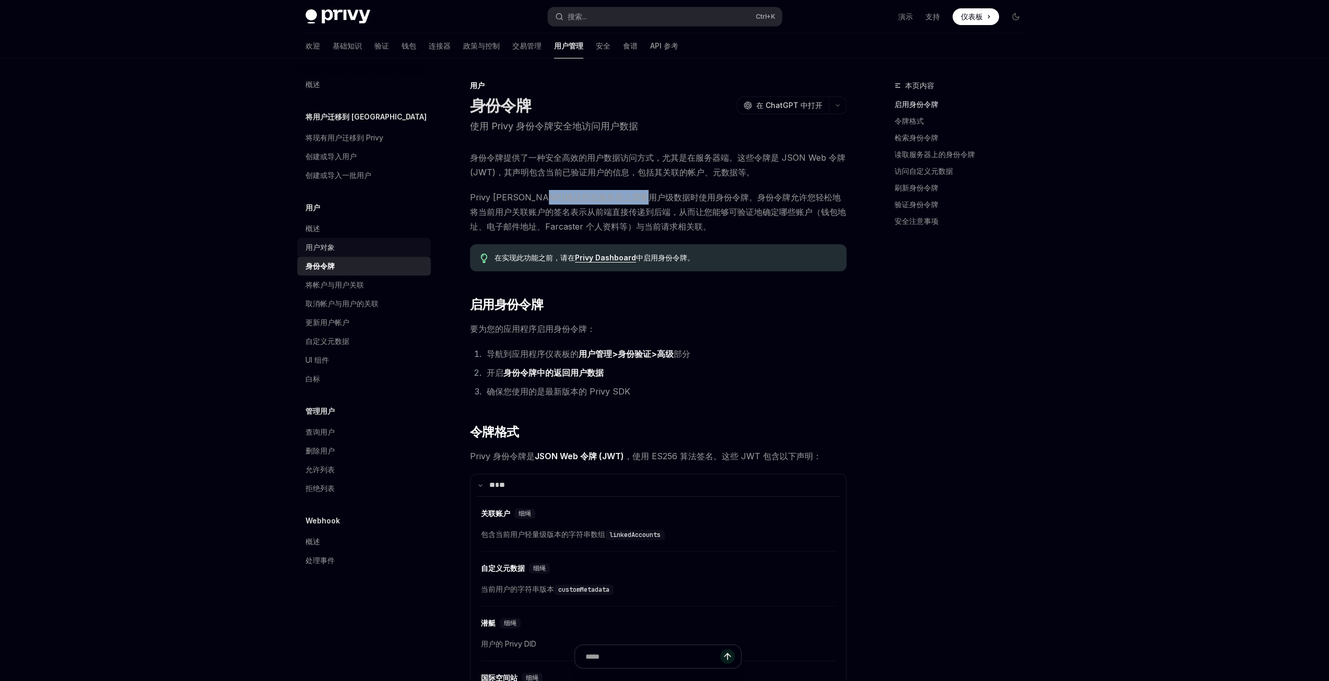
drag, startPoint x: 574, startPoint y: 197, endPoint x: 684, endPoint y: 199, distance: 110.7
click at [684, 199] on font "Privy [PERSON_NAME]建议您在服务器上需要用户级数据时使用身份令牌。身份令牌允许您轻松地将当前用户关联账户的签名表示从前端直接传递到后端，从而…" at bounding box center [658, 212] width 376 height 40
click at [702, 200] on font "Privy [PERSON_NAME]建议您在服务器上需要用户级数据时使用身份令牌。身份令牌允许您轻松地将当前用户关联账户的签名表示从前端直接传递到后端，从而…" at bounding box center [658, 212] width 376 height 40
drag, startPoint x: 702, startPoint y: 199, endPoint x: 490, endPoint y: 215, distance: 212.5
click at [490, 215] on font "Privy [PERSON_NAME]建议您在服务器上需要用户级数据时使用身份令牌。身份令牌允许您轻松地将当前用户关联账户的签名表示从前端直接传递到后端，从而…" at bounding box center [658, 212] width 376 height 40
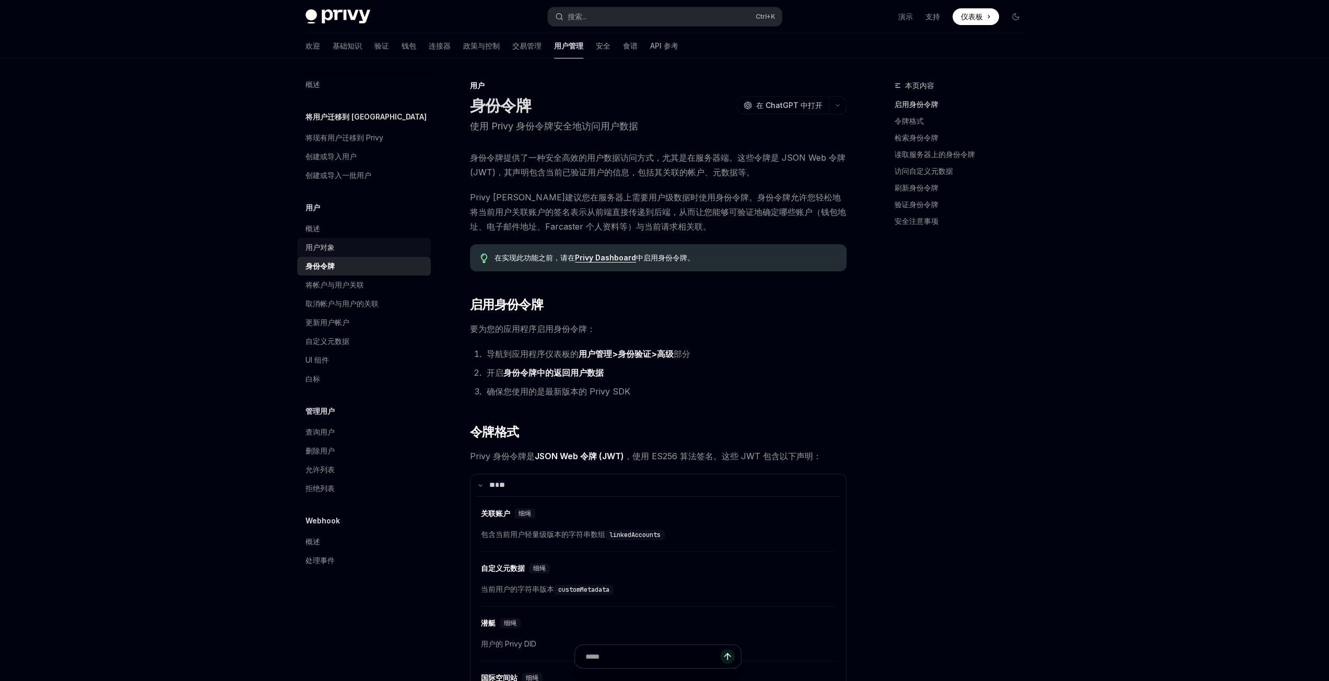
click at [536, 208] on font "Privy [PERSON_NAME]建议您在服务器上需要用户级数据时使用身份令牌。身份令牌允许您轻松地将当前用户关联账户的签名表示从前端直接传递到后端，从而…" at bounding box center [658, 212] width 376 height 40
drag, startPoint x: 536, startPoint y: 211, endPoint x: 611, endPoint y: 212, distance: 75.7
click at [611, 212] on font "Privy [PERSON_NAME]建议您在服务器上需要用户级数据时使用身份令牌。身份令牌允许您轻松地将当前用户关联账户的签名表示从前端直接传递到后端，从而…" at bounding box center [658, 212] width 376 height 40
click at [638, 214] on font "Privy [PERSON_NAME]建议您在服务器上需要用户级数据时使用身份令牌。身份令牌允许您轻松地将当前用户关联账户的签名表示从前端直接传递到后端，从而…" at bounding box center [658, 212] width 376 height 40
drag, startPoint x: 620, startPoint y: 215, endPoint x: 755, endPoint y: 209, distance: 135.3
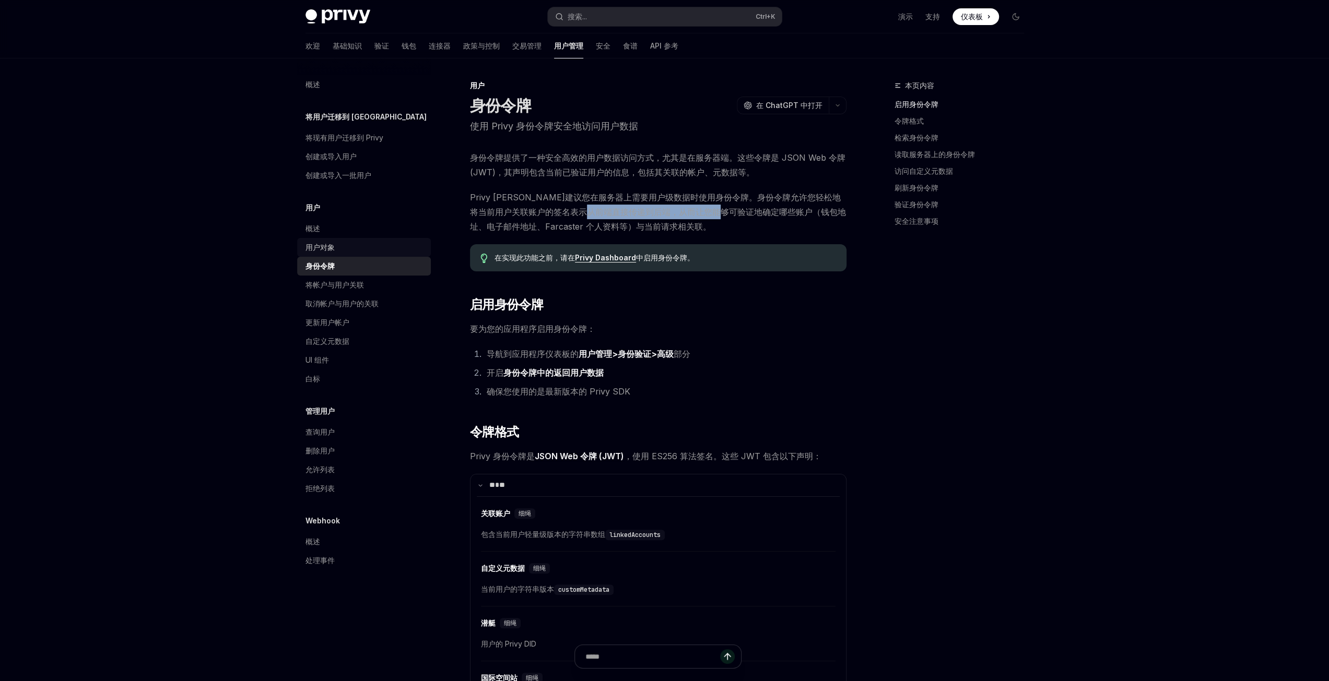
click at [755, 209] on font "Privy [PERSON_NAME]建议您在服务器上需要用户级数据时使用身份令牌。身份令牌允许您轻松地将当前用户关联账户的签名表示从前端直接传递到后端，从而…" at bounding box center [658, 212] width 376 height 40
click at [719, 214] on font "Privy [PERSON_NAME]建议您在服务器上需要用户级数据时使用身份令牌。身份令牌允许您轻松地将当前用户关联账户的签名表示从前端直接传递到后端，从而…" at bounding box center [658, 212] width 376 height 40
drag, startPoint x: 668, startPoint y: 214, endPoint x: 751, endPoint y: 211, distance: 82.5
click at [751, 211] on font "Privy [PERSON_NAME]建议您在服务器上需要用户级数据时使用身份令牌。身份令牌允许您轻松地将当前用户关联账户的签名表示从前端直接传递到后端，从而…" at bounding box center [658, 212] width 376 height 40
click at [770, 211] on font "Privy [PERSON_NAME]建议您在服务器上需要用户级数据时使用身份令牌。身份令牌允许您轻松地将当前用户关联账户的签名表示从前端直接传递到后端，从而…" at bounding box center [658, 212] width 376 height 40
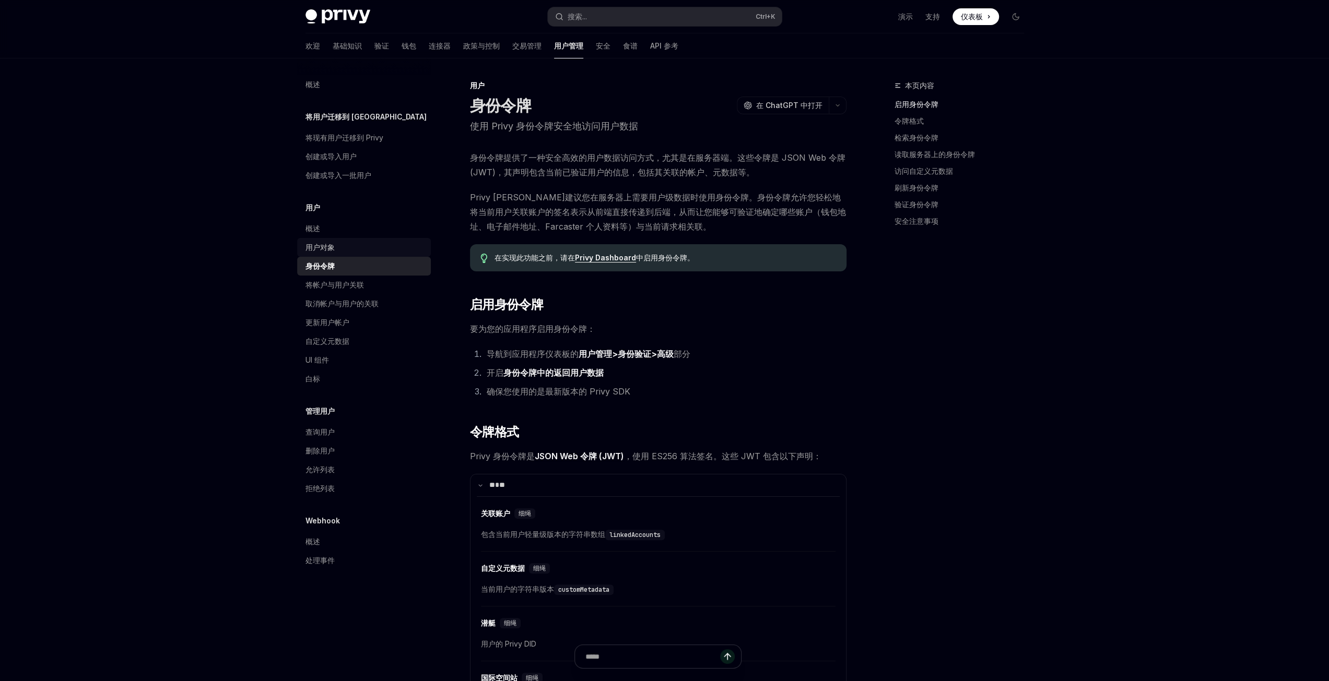
click at [604, 226] on font "Privy [PERSON_NAME]建议您在服务器上需要用户级数据时使用身份令牌。身份令牌允许您轻松地将当前用户关联账户的签名表示从前端直接传递到后端，从而…" at bounding box center [658, 212] width 376 height 40
drag, startPoint x: 505, startPoint y: 374, endPoint x: 550, endPoint y: 371, distance: 45.0
click at [550, 371] on font "身份令牌中的返回用户数据" at bounding box center [553, 373] width 100 height 10
click at [530, 374] on font "身份令牌中的返回用户数据" at bounding box center [553, 373] width 100 height 10
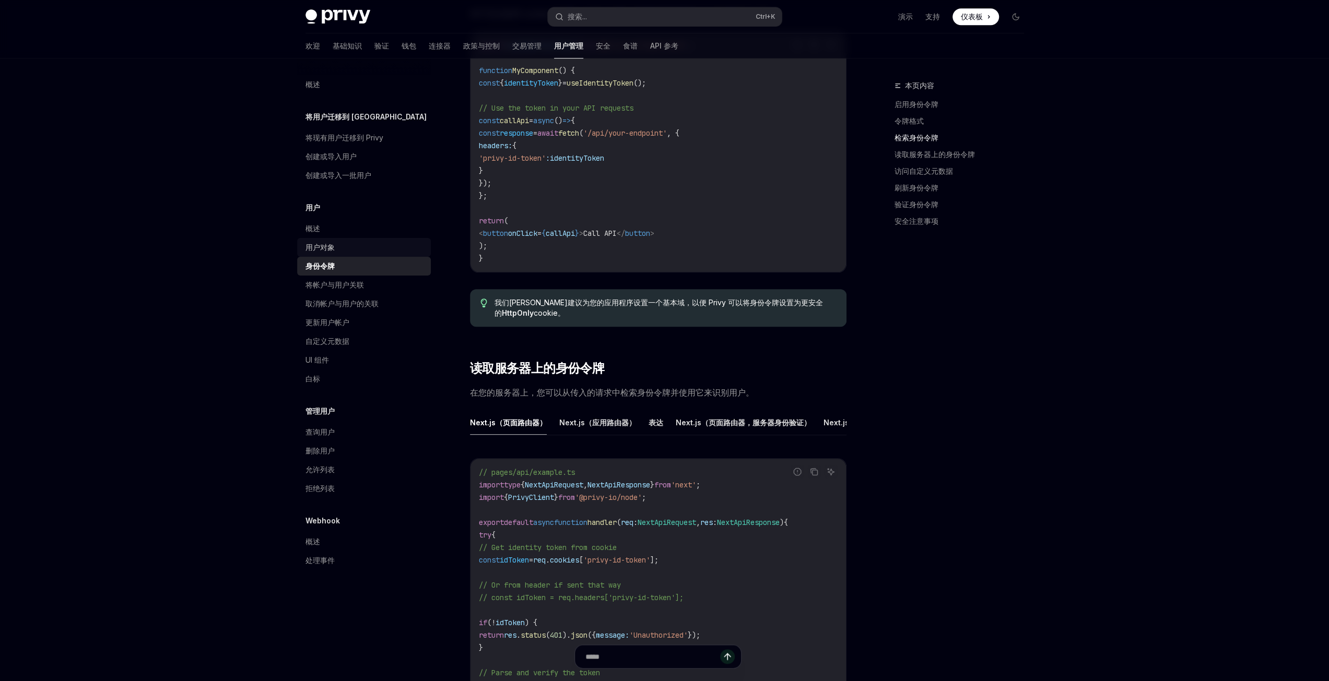
scroll to position [992, 0]
drag, startPoint x: 538, startPoint y: 399, endPoint x: 584, endPoint y: 397, distance: 46.5
click at [584, 397] on font "在您的服务器上，您可以从传入的请求中检索身份令牌并使用它来识别用户。" at bounding box center [612, 393] width 284 height 10
click at [608, 399] on font "在您的服务器上，您可以从传入的请求中检索身份令牌并使用它来识别用户。" at bounding box center [612, 393] width 284 height 10
drag, startPoint x: 594, startPoint y: 404, endPoint x: 736, endPoint y: 401, distance: 141.5
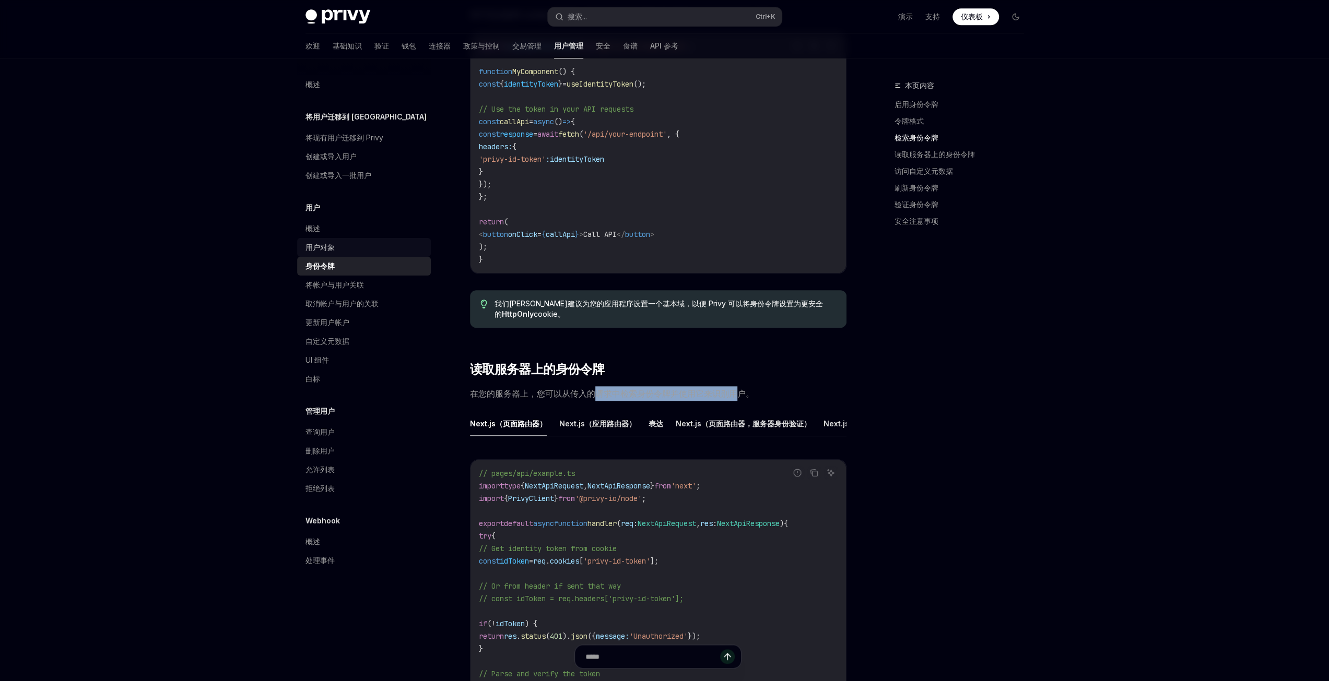
click at [735, 401] on span "在您的服务器上，您可以从传入的请求中检索身份令牌并使用它来识别用户。" at bounding box center [658, 393] width 376 height 15
click at [783, 396] on span "在您的服务器上，您可以从传入的请求中检索身份令牌并使用它来识别用户。" at bounding box center [658, 393] width 376 height 15
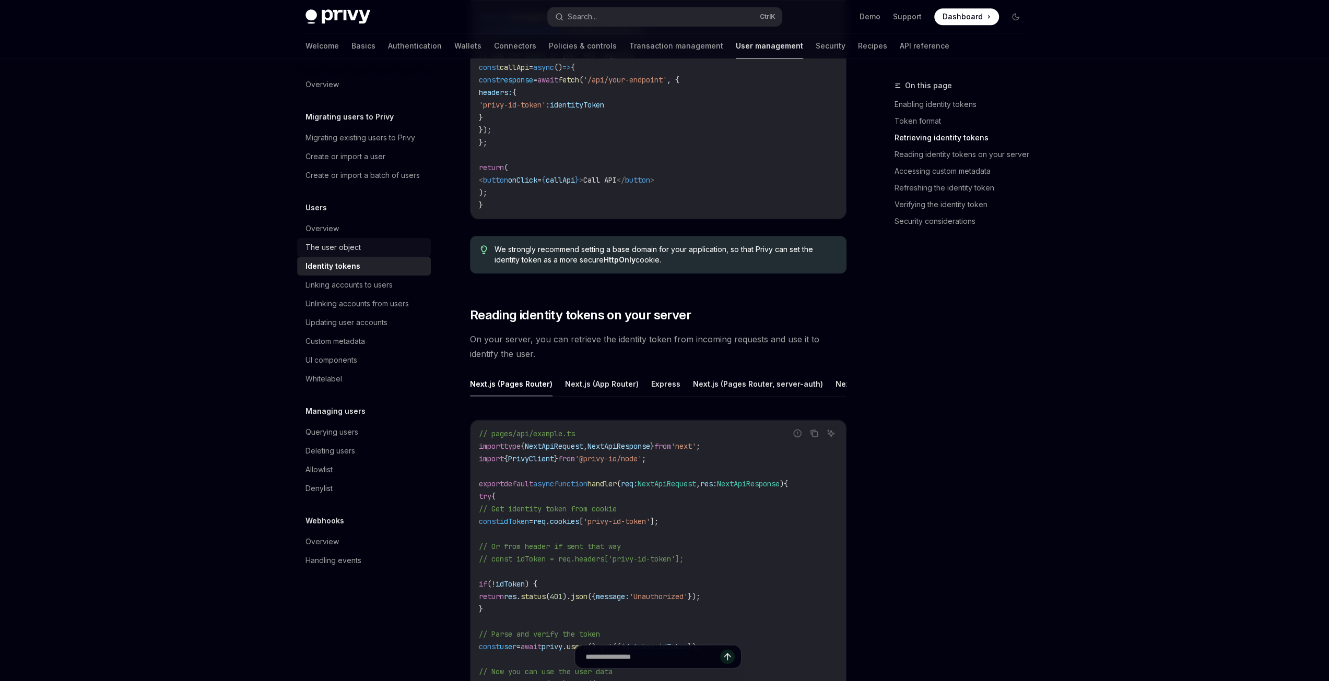
scroll to position [1201, 0]
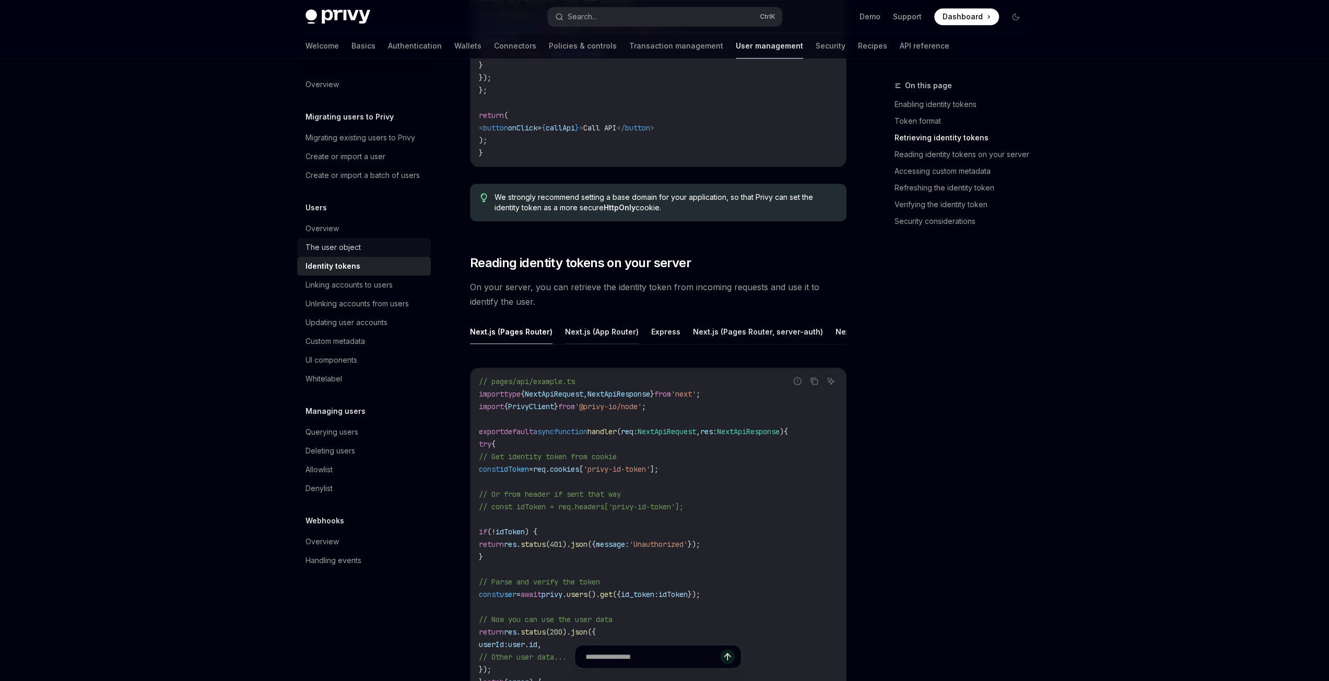
click at [598, 327] on button "Next.js (App Router)" at bounding box center [602, 332] width 74 height 25
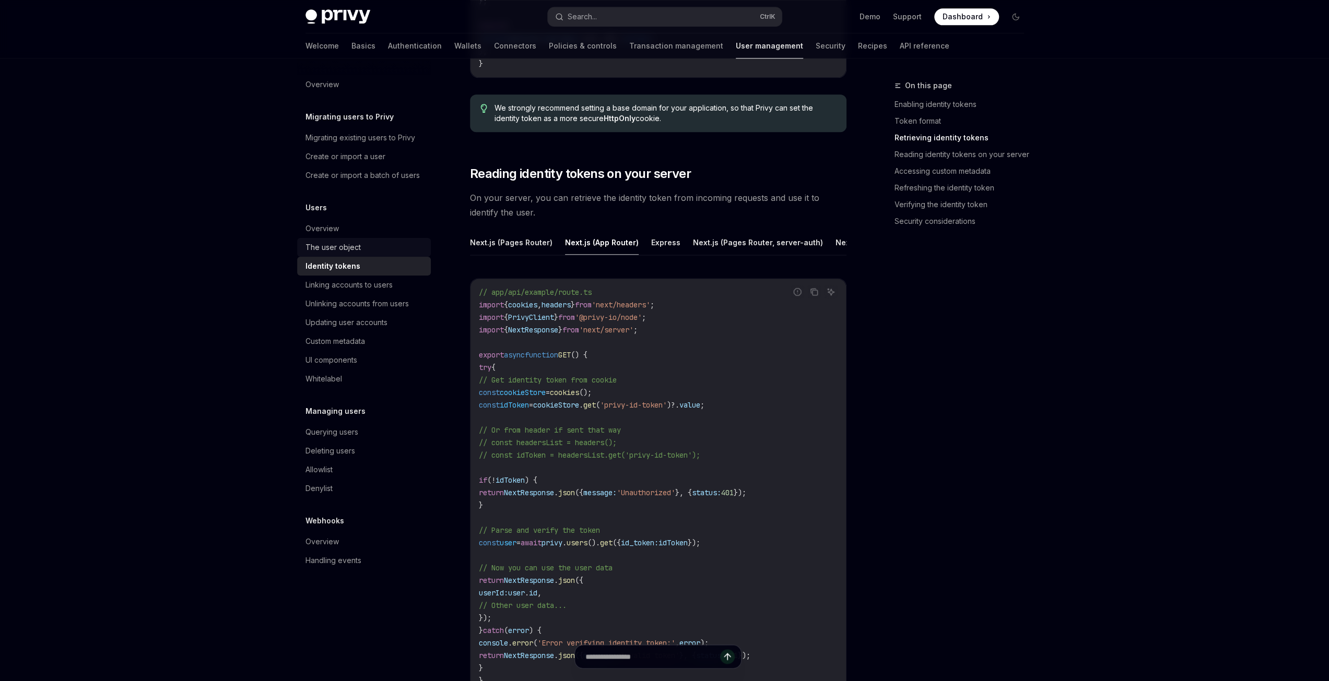
scroll to position [1305, 0]
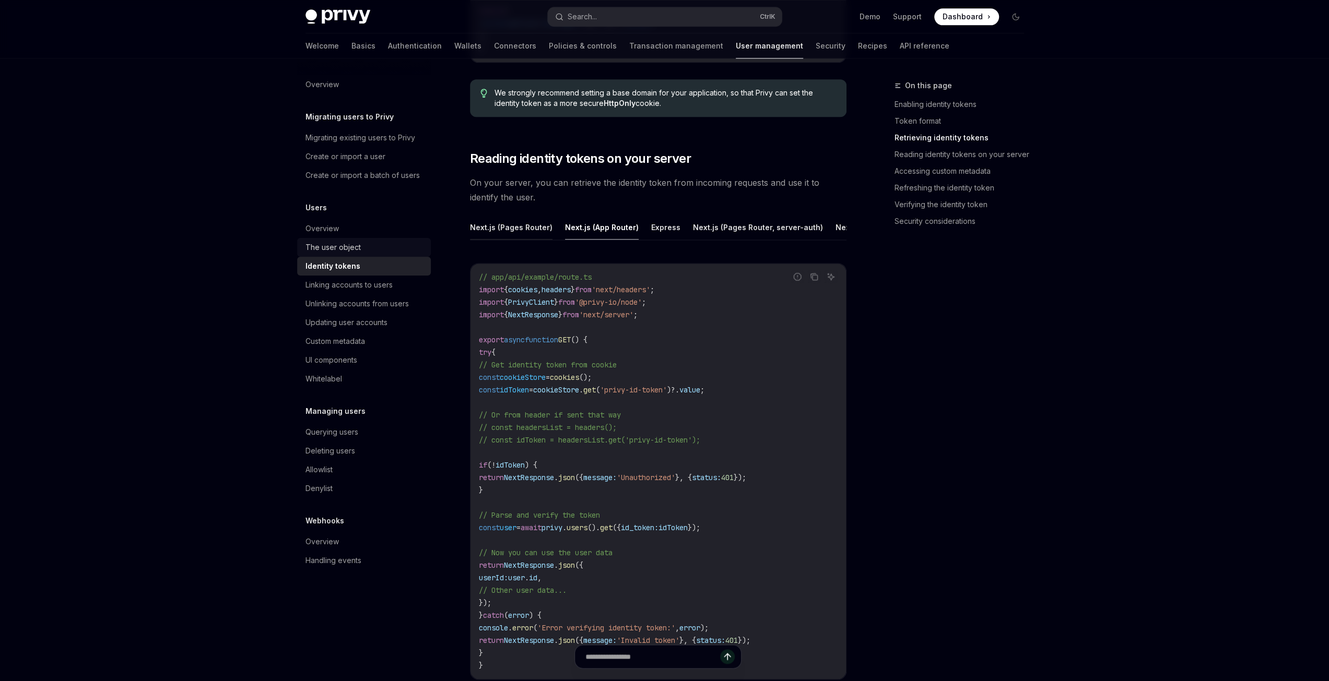
click at [507, 226] on button "Next.js (Pages Router)" at bounding box center [511, 227] width 82 height 25
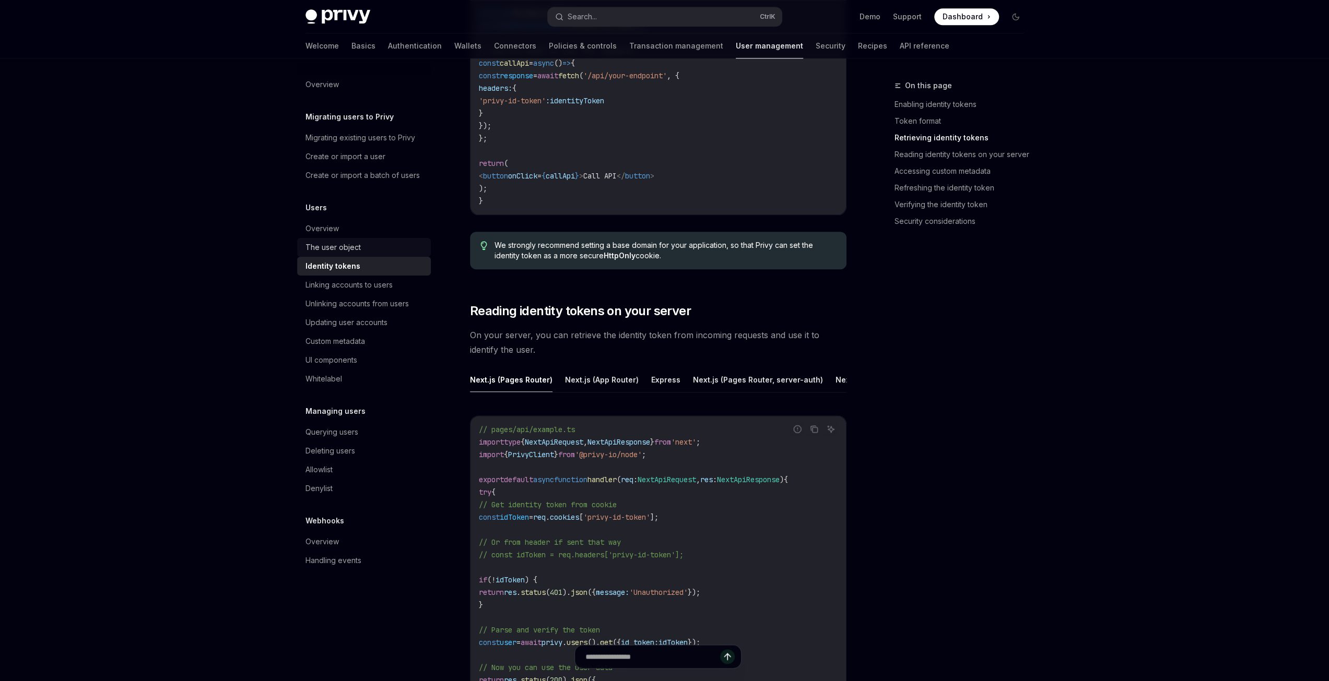
scroll to position [1149, 0]
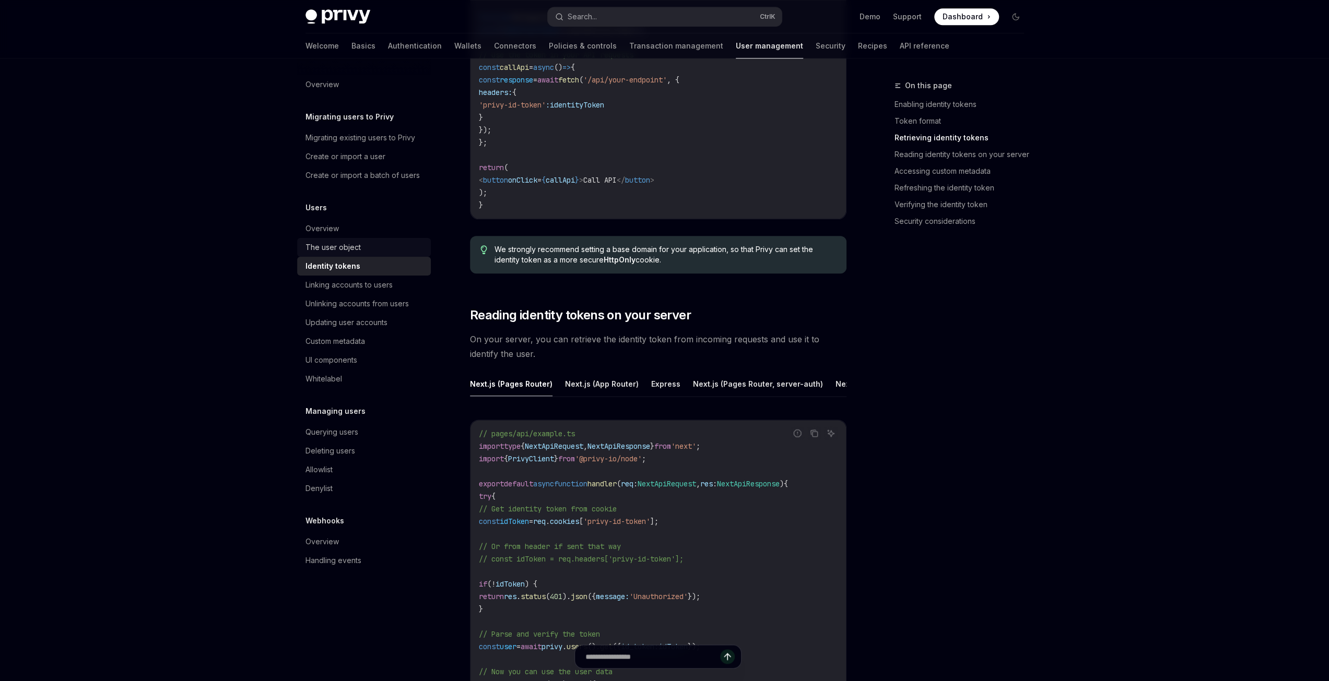
click at [628, 337] on span "On your server, you can retrieve the identity token from incoming requests and …" at bounding box center [658, 346] width 376 height 29
click at [655, 336] on span "On your server, you can retrieve the identity token from incoming requests and …" at bounding box center [658, 346] width 376 height 29
click at [628, 334] on span "On your server, you can retrieve the identity token from incoming requests and …" at bounding box center [658, 346] width 376 height 29
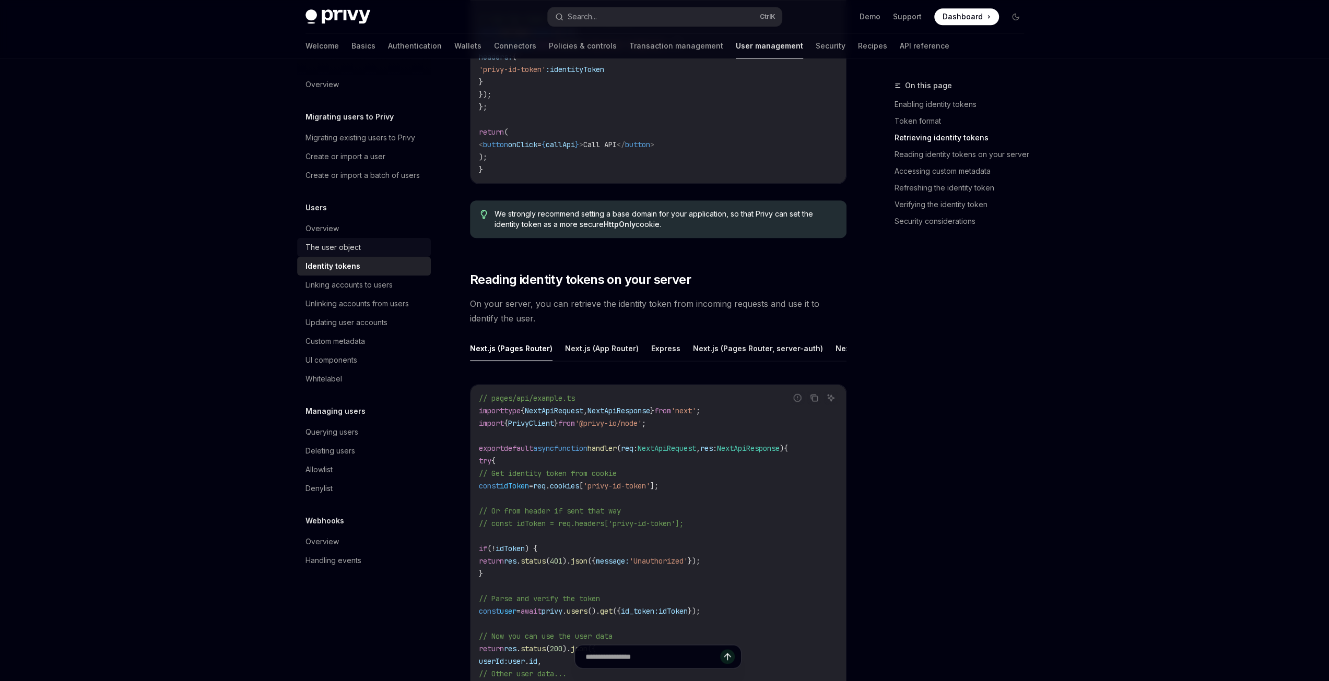
scroll to position [1201, 0]
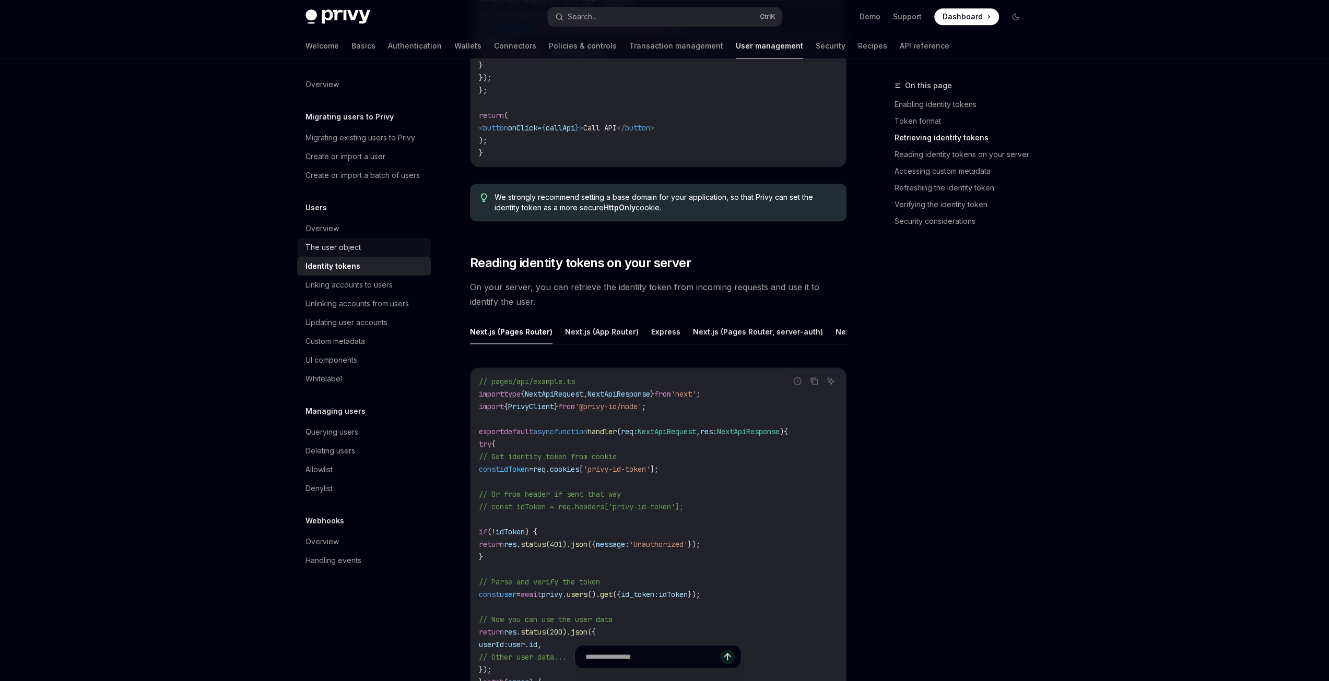
click at [529, 472] on span "idToken" at bounding box center [514, 469] width 29 height 9
click at [752, 492] on code "// pages/api/example.ts import type { NextApiRequest , NextApiResponse } from '…" at bounding box center [658, 556] width 359 height 363
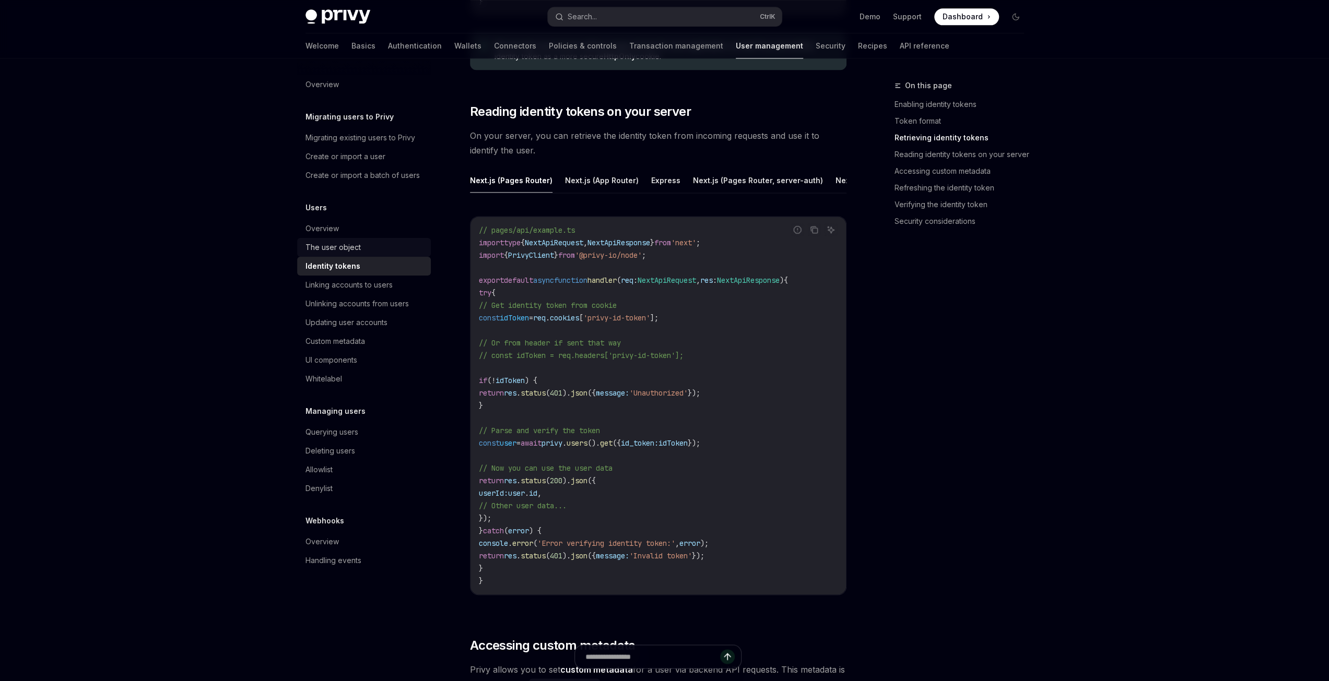
scroll to position [1410, 0]
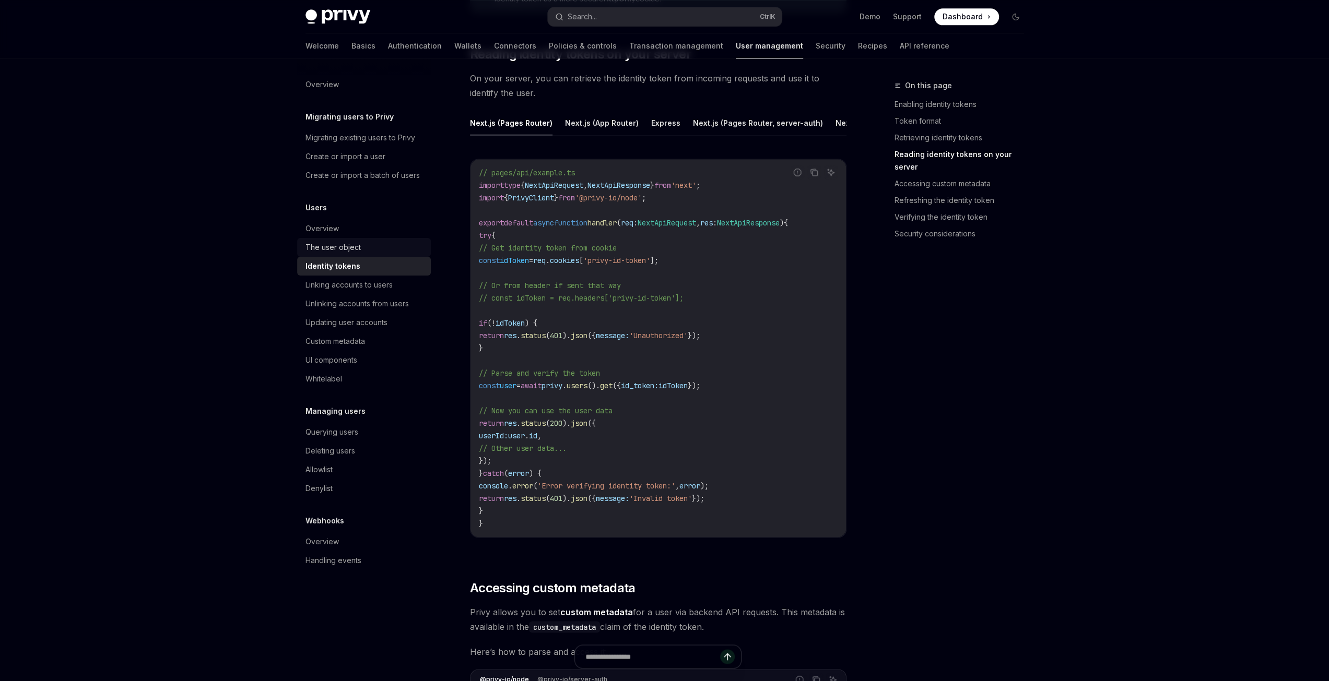
click at [658, 391] on span "id_token:" at bounding box center [640, 385] width 38 height 9
click at [622, 397] on code "// pages/api/example.ts import type { NextApiRequest , NextApiResponse } from '…" at bounding box center [658, 348] width 359 height 363
click at [541, 391] on span "await" at bounding box center [531, 385] width 21 height 9
click at [598, 447] on code "// pages/api/example.ts import type { NextApiRequest , NextApiResponse } from '…" at bounding box center [658, 348] width 359 height 363
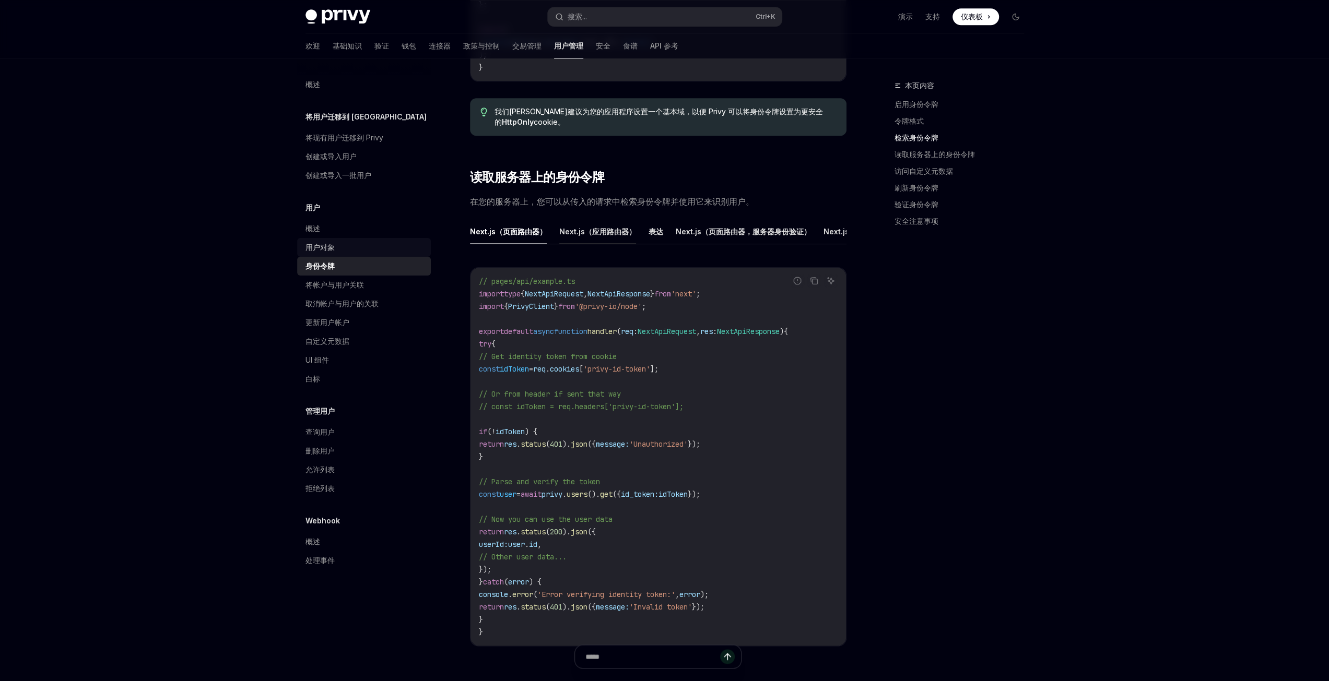
scroll to position [1149, 0]
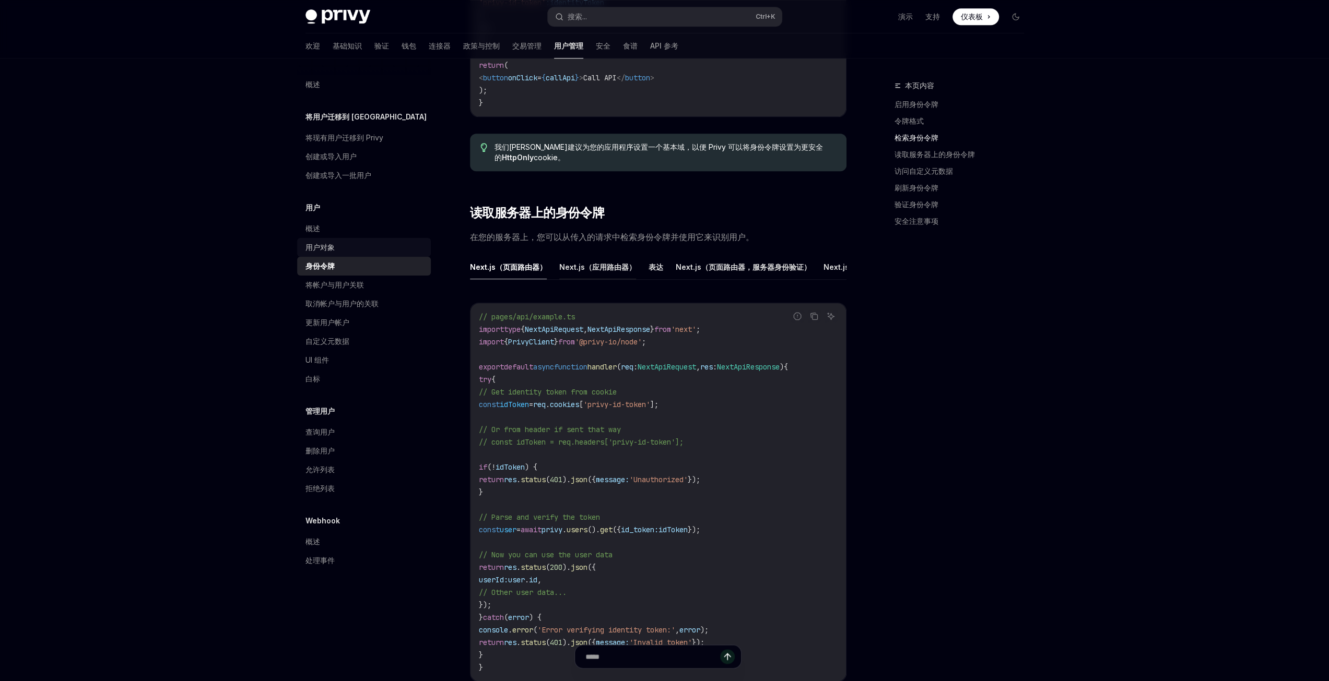
click at [600, 271] on font "Next.js（应用路由器）" at bounding box center [597, 267] width 77 height 9
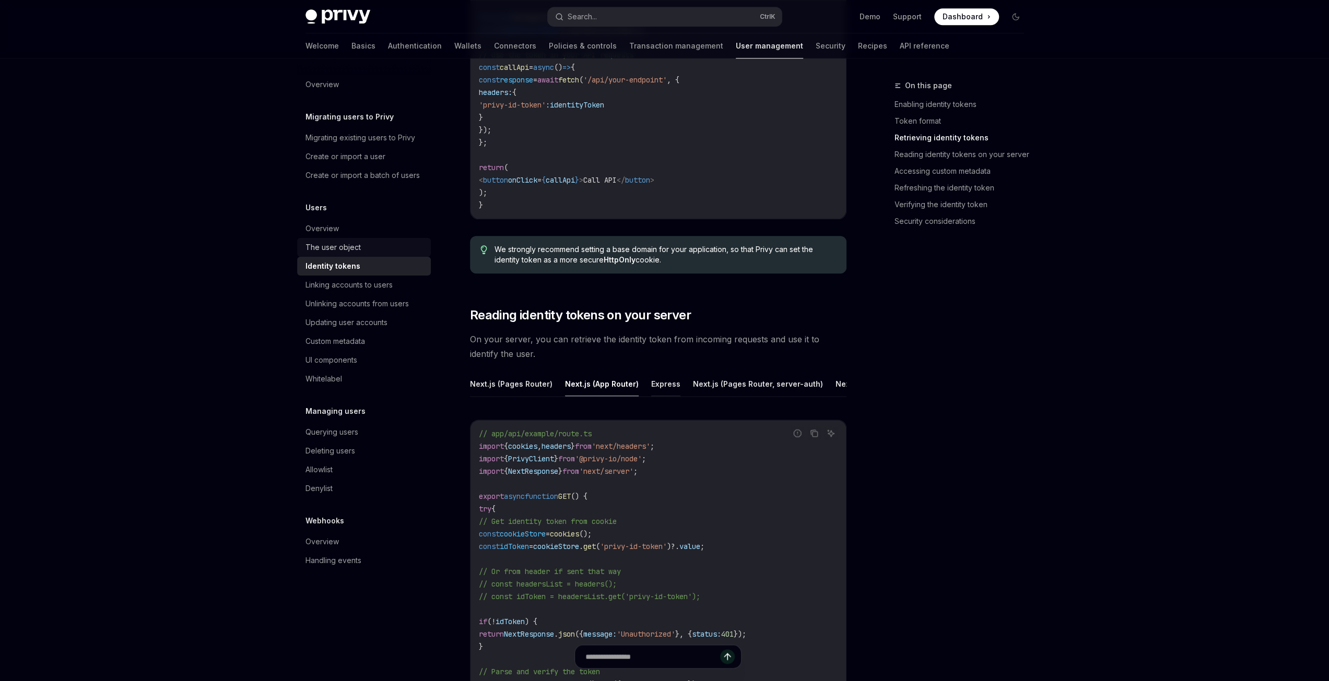
click at [658, 381] on button "Express" at bounding box center [665, 384] width 29 height 25
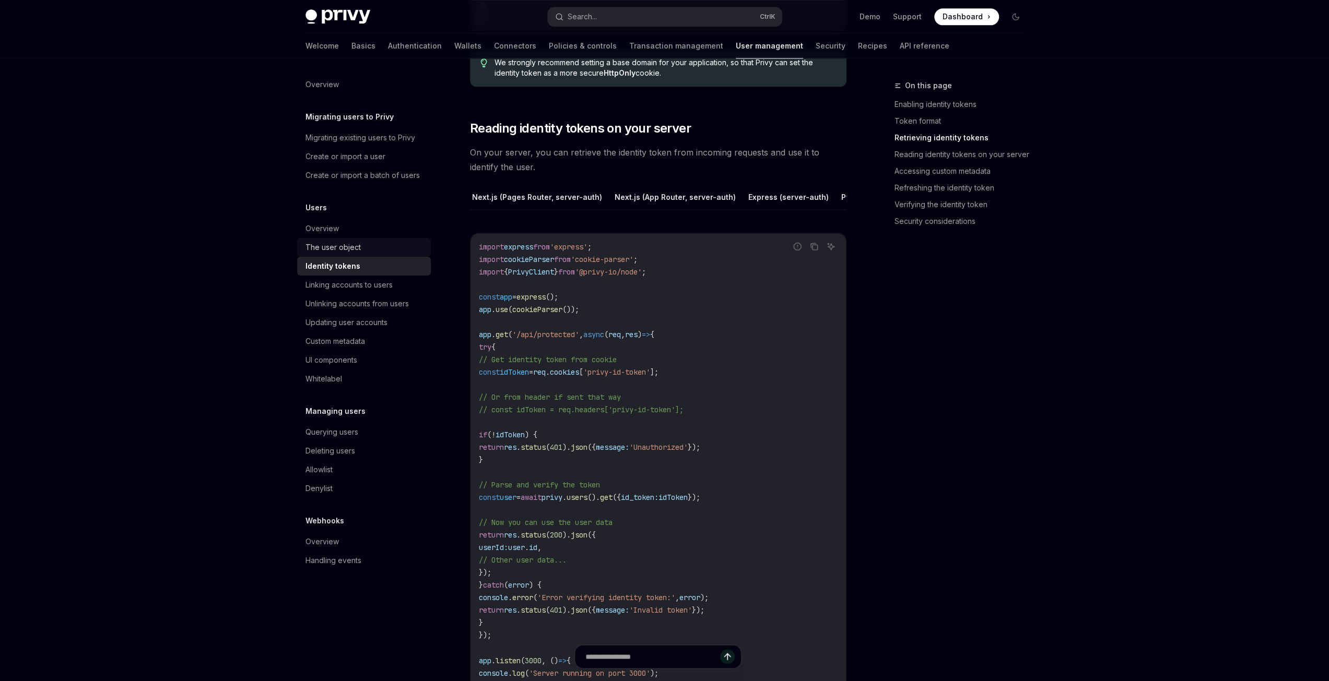
scroll to position [1357, 0]
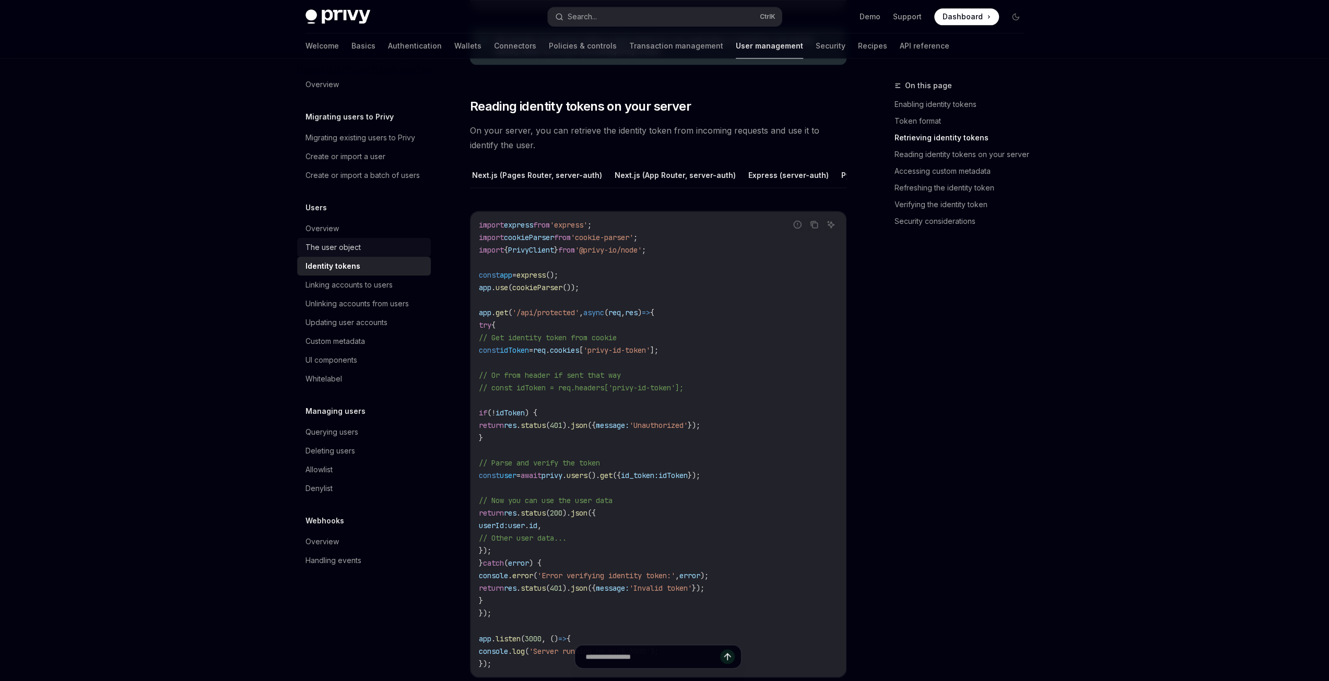
click at [1187, 444] on div "Privy Docs home page Search... Ctrl K Demo Support Dashboard Dashboard Search..…" at bounding box center [664, 650] width 1329 height 4014
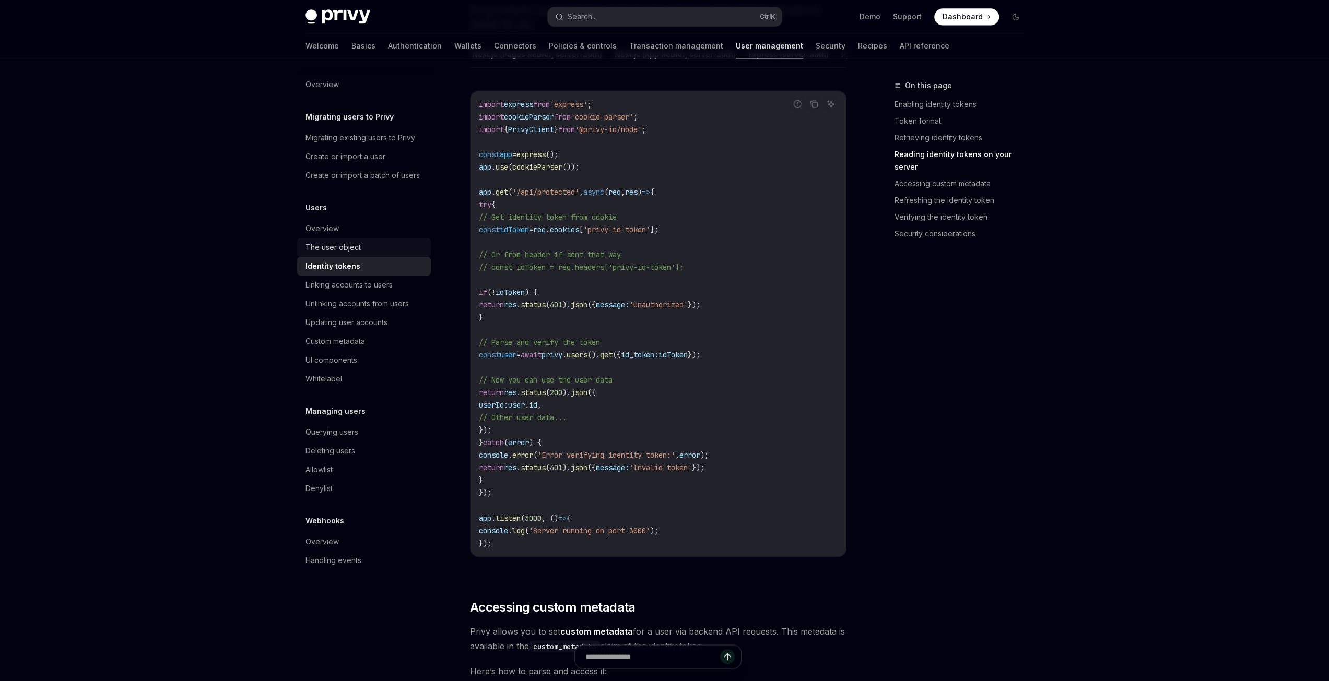
scroll to position [1462, 0]
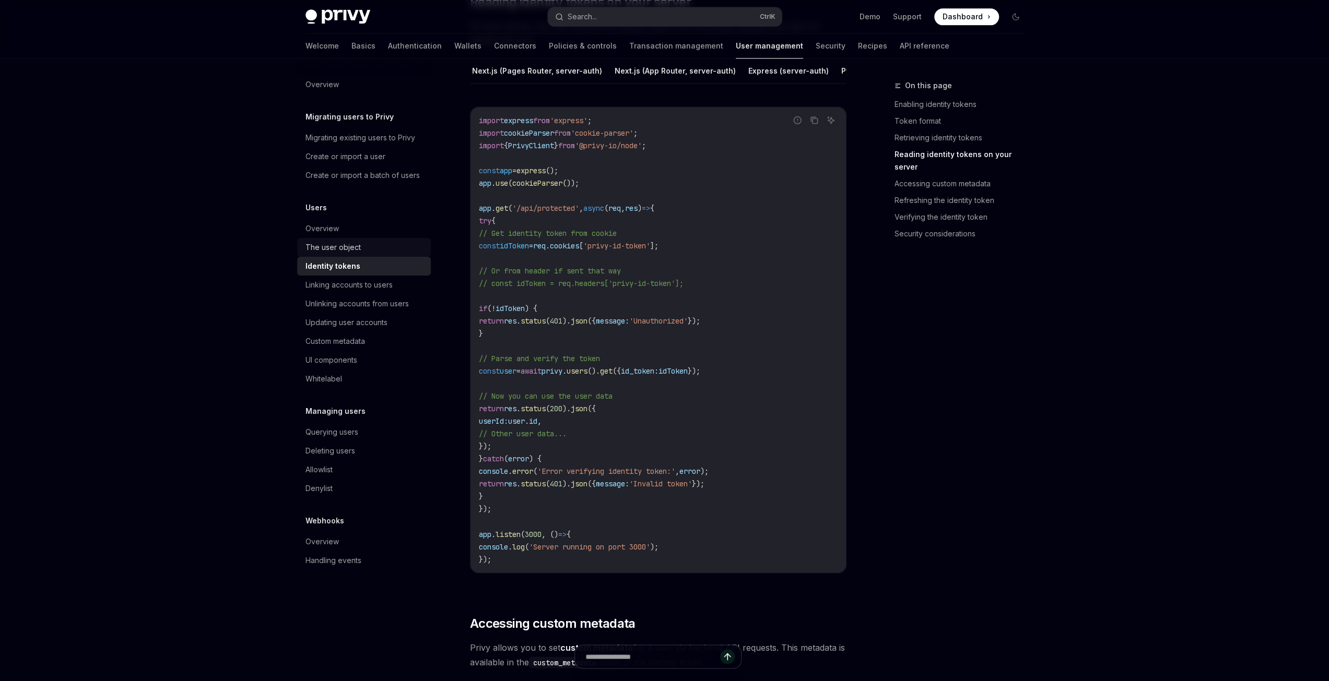
drag, startPoint x: 517, startPoint y: 439, endPoint x: 597, endPoint y: 438, distance: 80.4
click at [597, 438] on code "import express from 'express' ; import cookieParser from 'cookie-parser' ; impo…" at bounding box center [658, 339] width 359 height 451
click at [637, 442] on code "import express from 'express' ; import cookieParser from 'cookie-parser' ; impo…" at bounding box center [658, 339] width 359 height 451
click at [674, 433] on code "import express from 'express' ; import cookieParser from 'cookie-parser' ; impo…" at bounding box center [658, 339] width 359 height 451
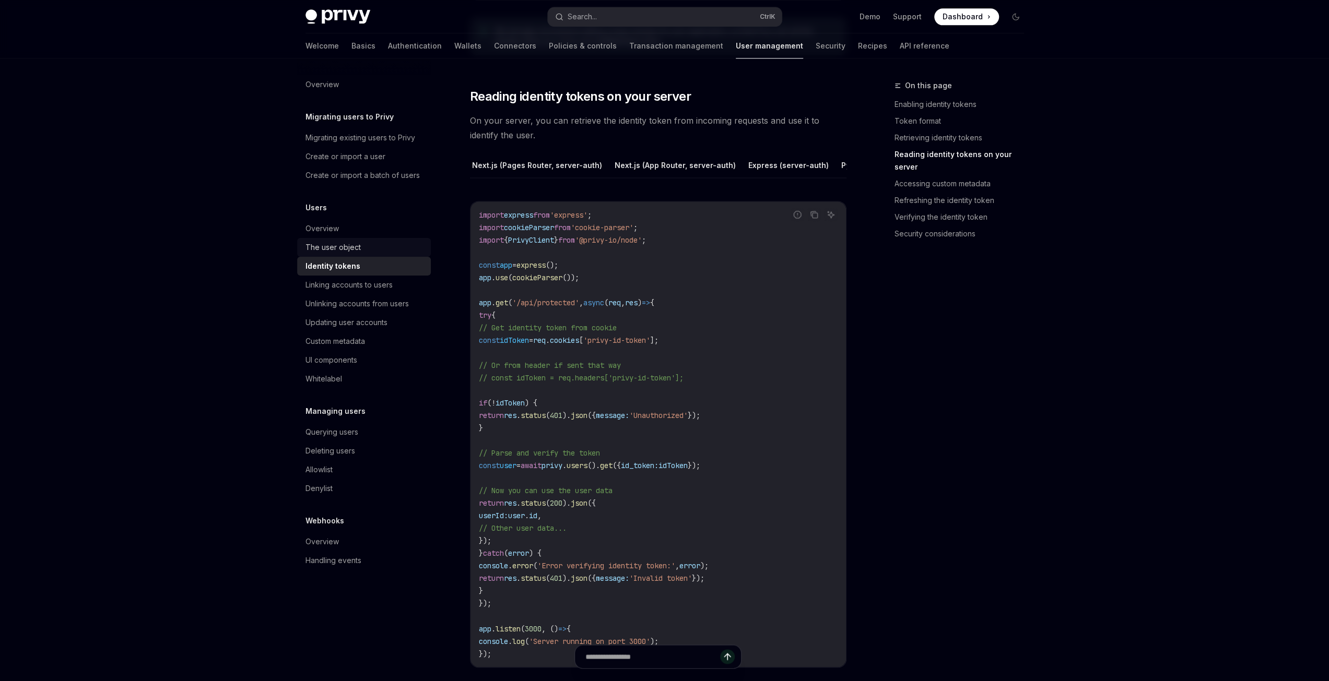
scroll to position [1357, 0]
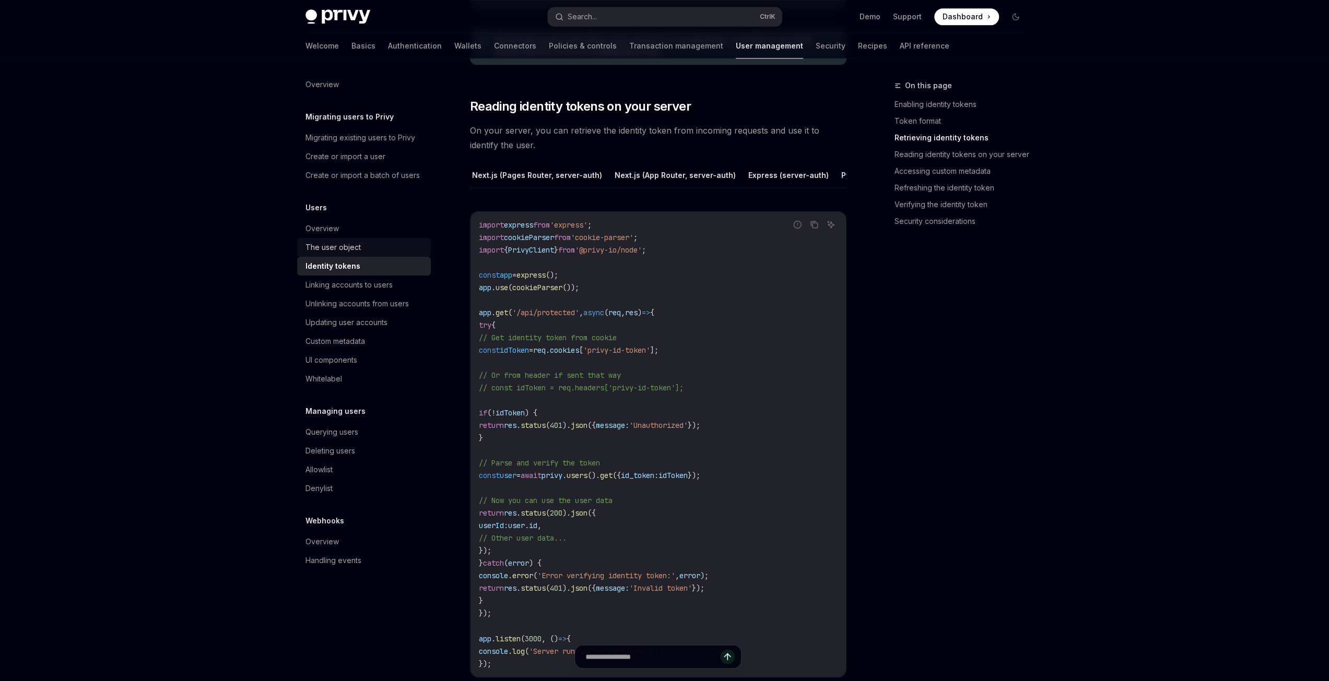
click at [560, 317] on span "'/api/protected'" at bounding box center [545, 312] width 67 height 9
click at [755, 338] on code "import express from 'express' ; import cookieParser from 'cookie-parser' ; impo…" at bounding box center [658, 444] width 359 height 451
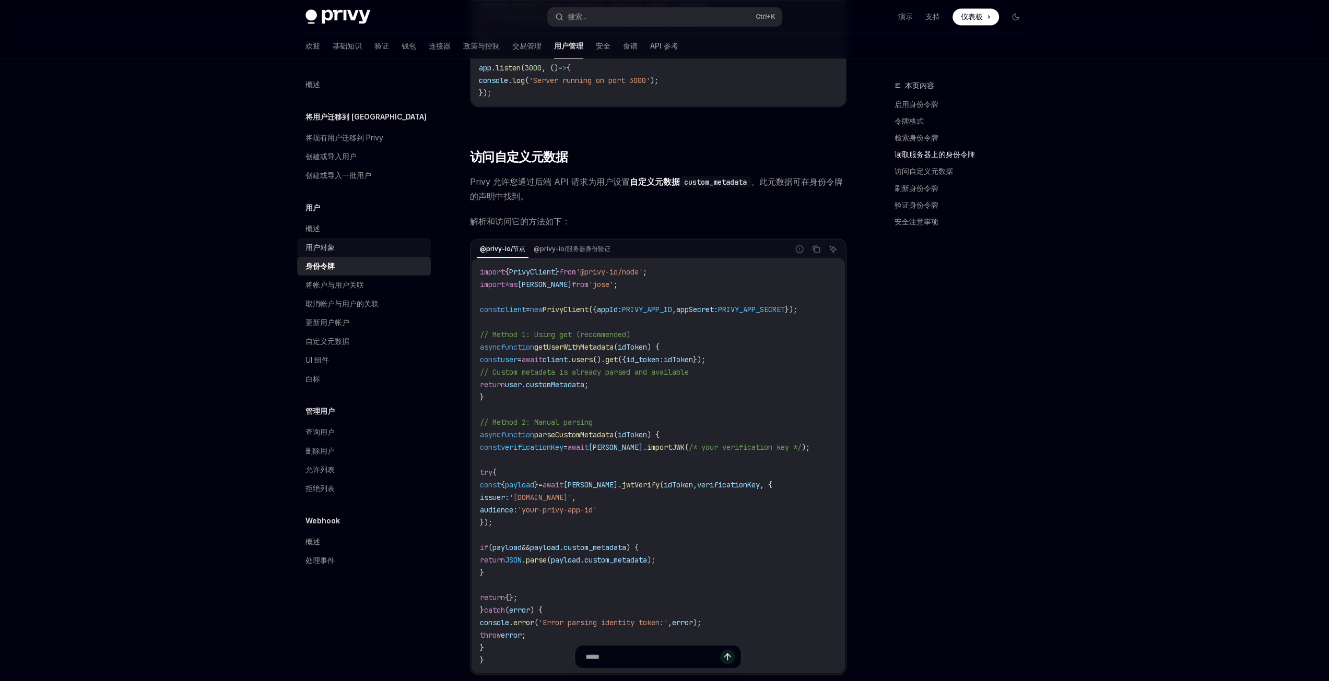
scroll to position [1723, 0]
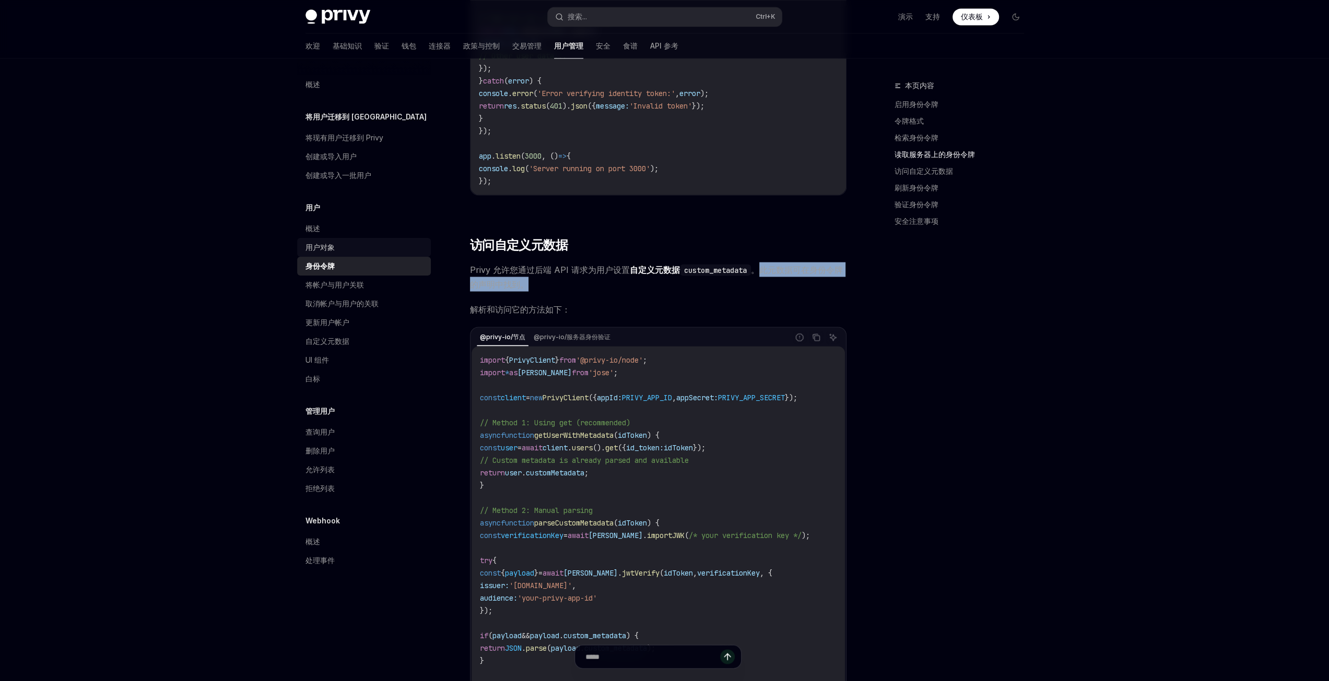
drag, startPoint x: 761, startPoint y: 291, endPoint x: 536, endPoint y: 304, distance: 225.9
click at [536, 291] on span "Privy 允许您通过后端 API 请求为用户 设置 自定义元数据 custom_metadata 。此元数据可在身份令牌的声明中找到。" at bounding box center [658, 276] width 376 height 29
click at [625, 318] on div "身份令牌提供了一种安全高效的用户数据访问方式，尤其是在服务器端。这些令牌是 JSON Web 令牌 (JWT)，其声明包含当前已验证用户的信息，包括其关联的帐…" at bounding box center [658, 201] width 376 height 3549
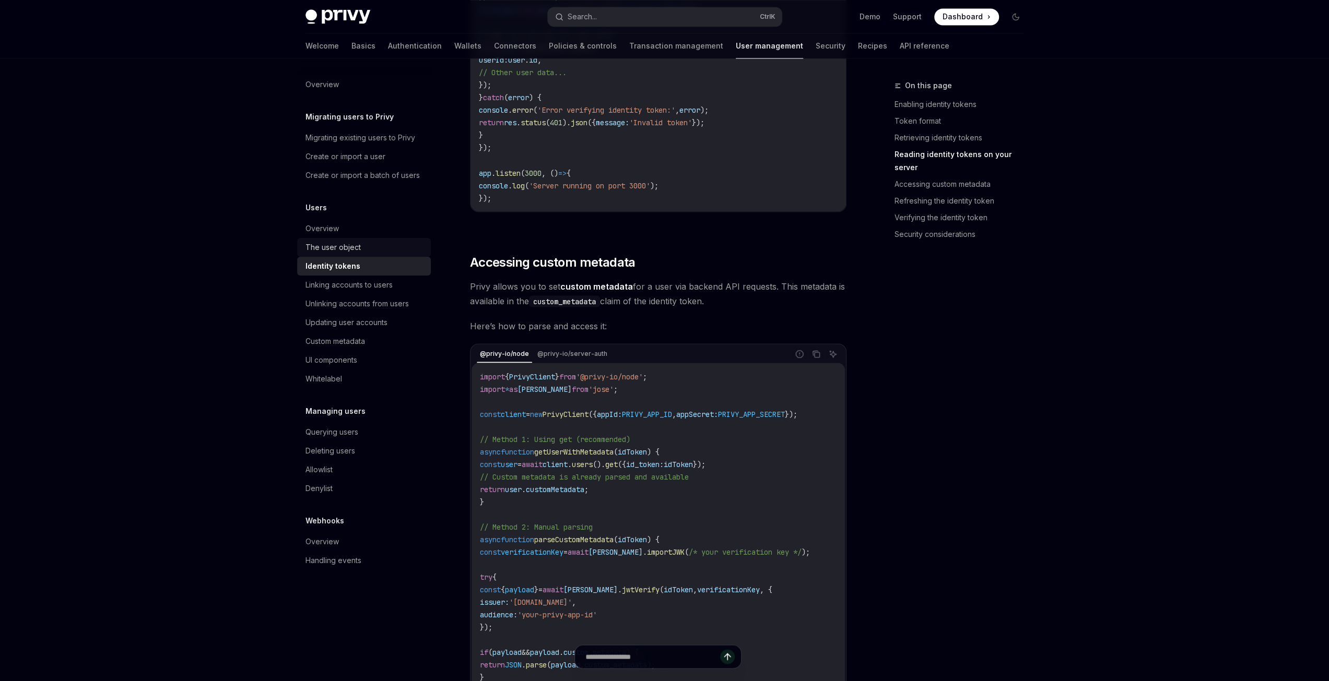
scroll to position [1827, 0]
click at [146, 512] on div "Privy Docs home page Search... Ctrl K Demo Support Dashboard Dashboard Search..…" at bounding box center [664, 180] width 1329 height 4014
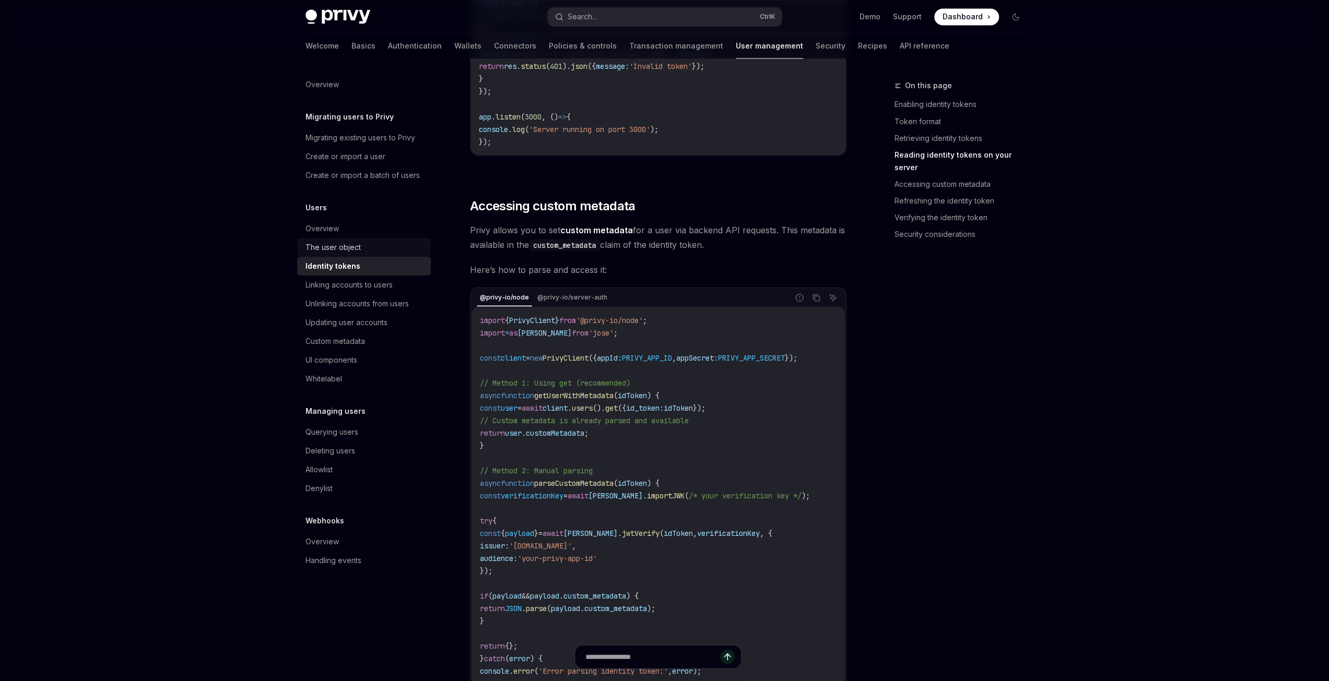
click at [517, 411] on span "user" at bounding box center [509, 407] width 17 height 9
click at [554, 438] on span "customMetadata" at bounding box center [555, 432] width 58 height 9
click at [527, 451] on code "import { PrivyClient } from '@privy-io/node' ; import * as [PERSON_NAME] from '…" at bounding box center [658, 514] width 357 height 401
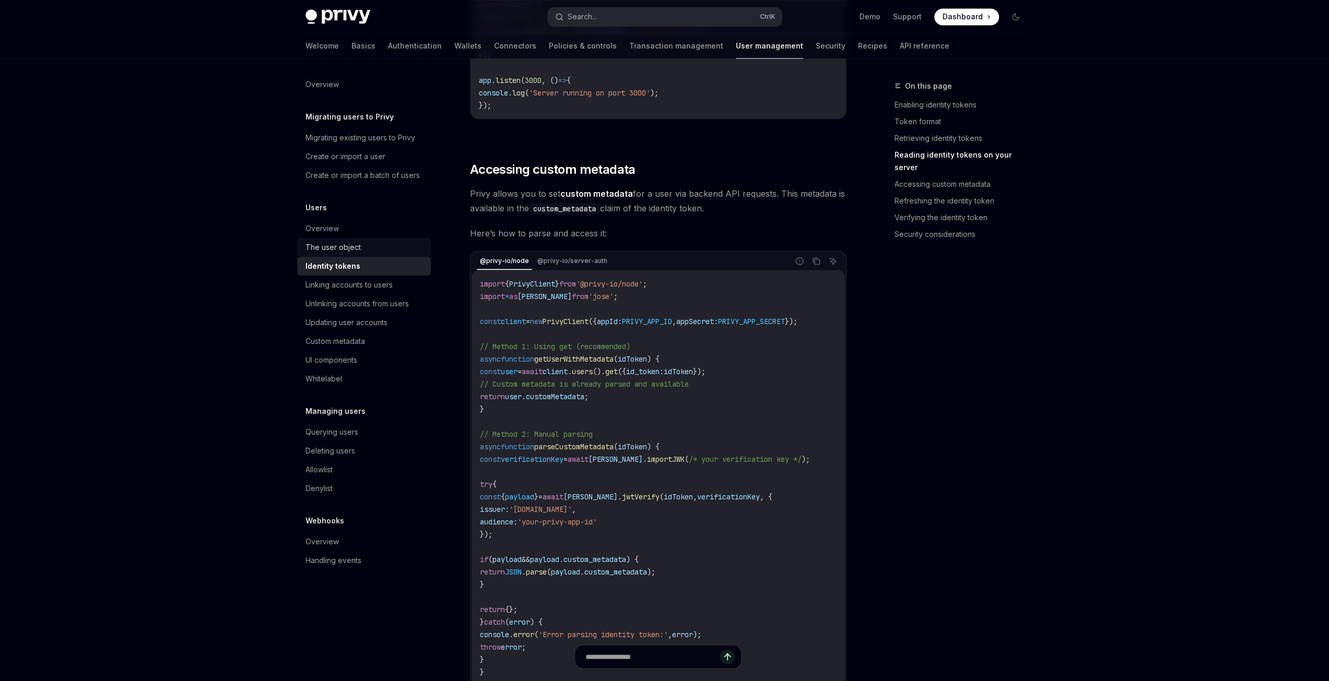
scroll to position [1932, 0]
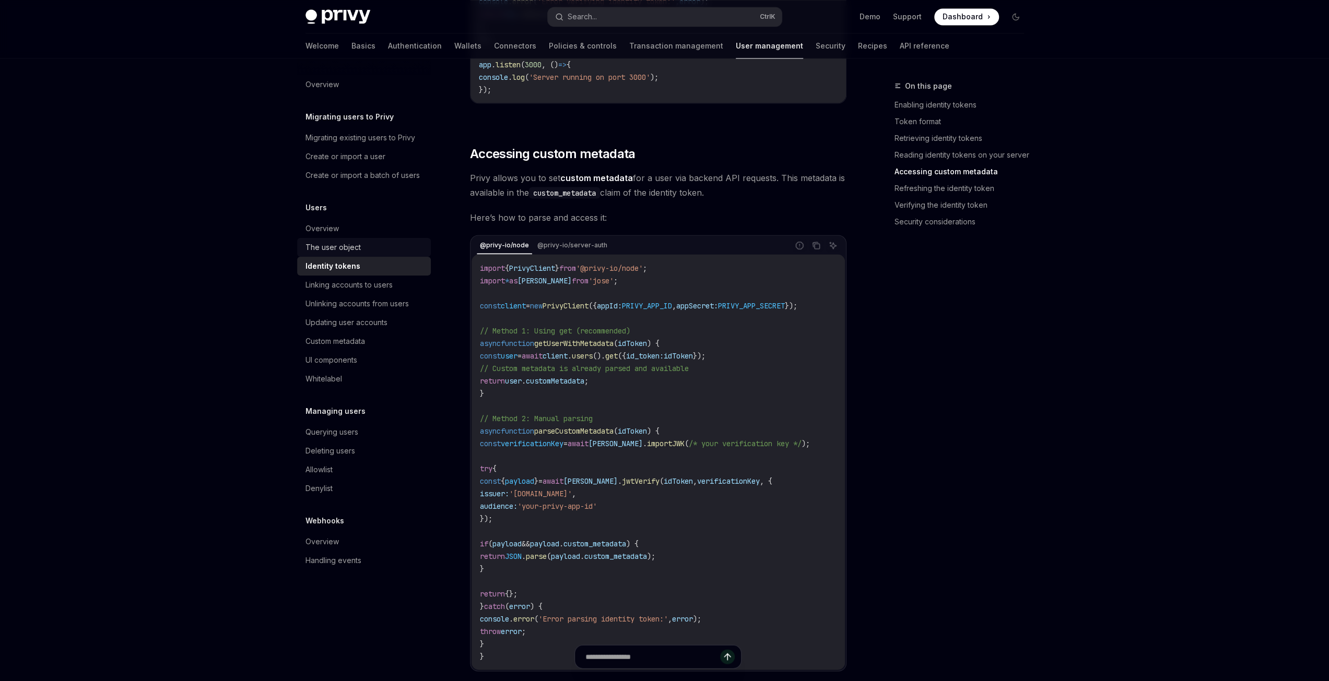
click at [545, 423] on span "// Method 2: Manual parsing" at bounding box center [536, 417] width 113 height 9
click at [588, 454] on code "import { PrivyClient } from '@privy-io/node' ; import * as [PERSON_NAME] from '…" at bounding box center [658, 462] width 357 height 401
click at [571, 435] on span "parseCustomMetadata" at bounding box center [573, 430] width 79 height 9
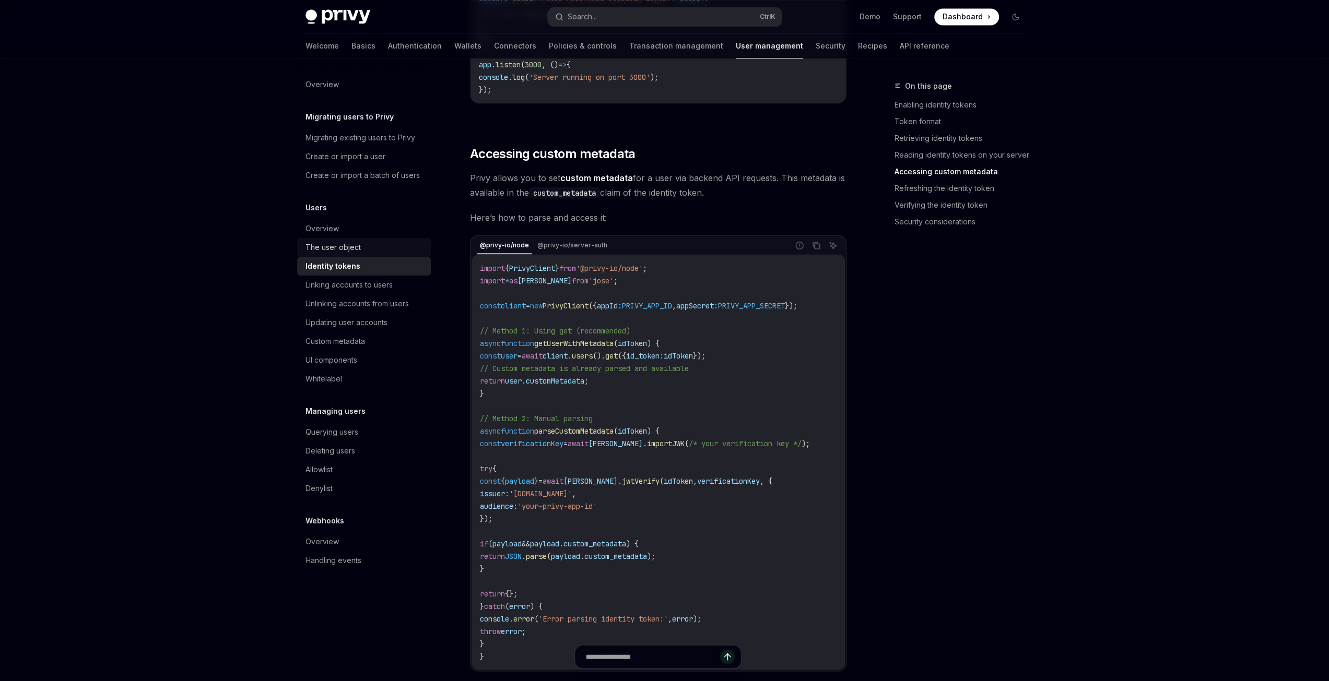
click at [637, 456] on code "import { PrivyClient } from '@privy-io/node' ; import * as [PERSON_NAME] from '…" at bounding box center [658, 462] width 357 height 401
click at [675, 457] on code "import { PrivyClient } from '@privy-io/node' ; import * as [PERSON_NAME] from '…" at bounding box center [658, 462] width 357 height 401
click at [555, 447] on span "verificationKey" at bounding box center [532, 443] width 63 height 9
click at [663, 517] on code "import { PrivyClient } from '@privy-io/node' ; import * as [PERSON_NAME] from '…" at bounding box center [658, 462] width 357 height 401
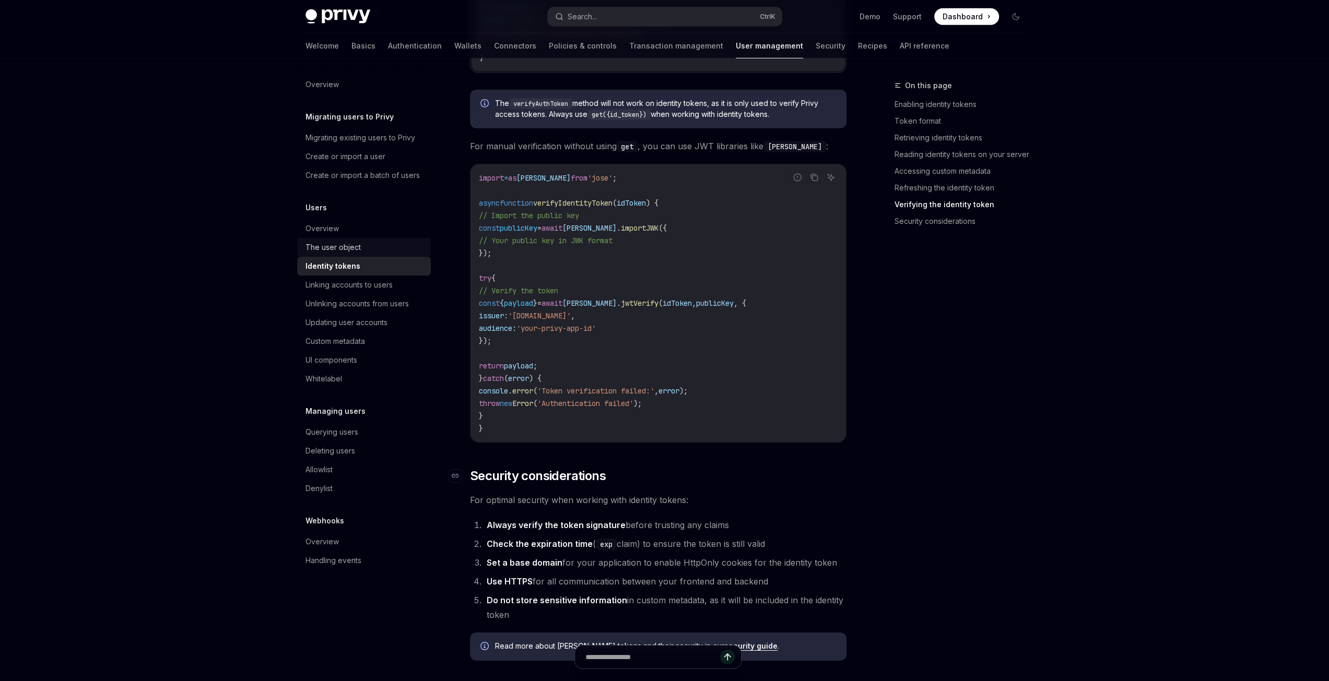
scroll to position [3343, 0]
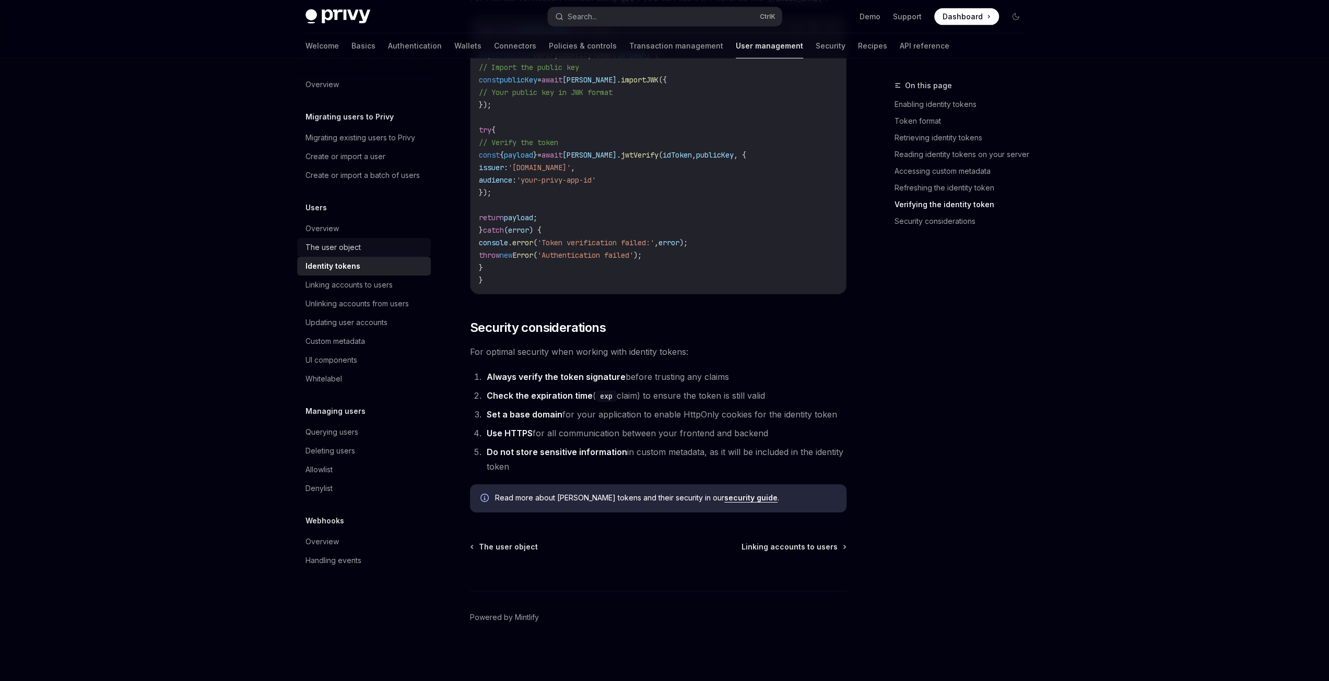
click at [510, 439] on li "Use HTTPS for all communication between your frontend and backend" at bounding box center [664, 433] width 363 height 15
click at [515, 437] on strong "Use HTTPS" at bounding box center [510, 433] width 46 height 10
click at [520, 380] on strong "Always verify the token signature" at bounding box center [556, 377] width 139 height 10
click at [515, 395] on strong "Check the expiration time" at bounding box center [540, 396] width 106 height 10
click at [507, 418] on strong "Set a base domain" at bounding box center [525, 414] width 76 height 10
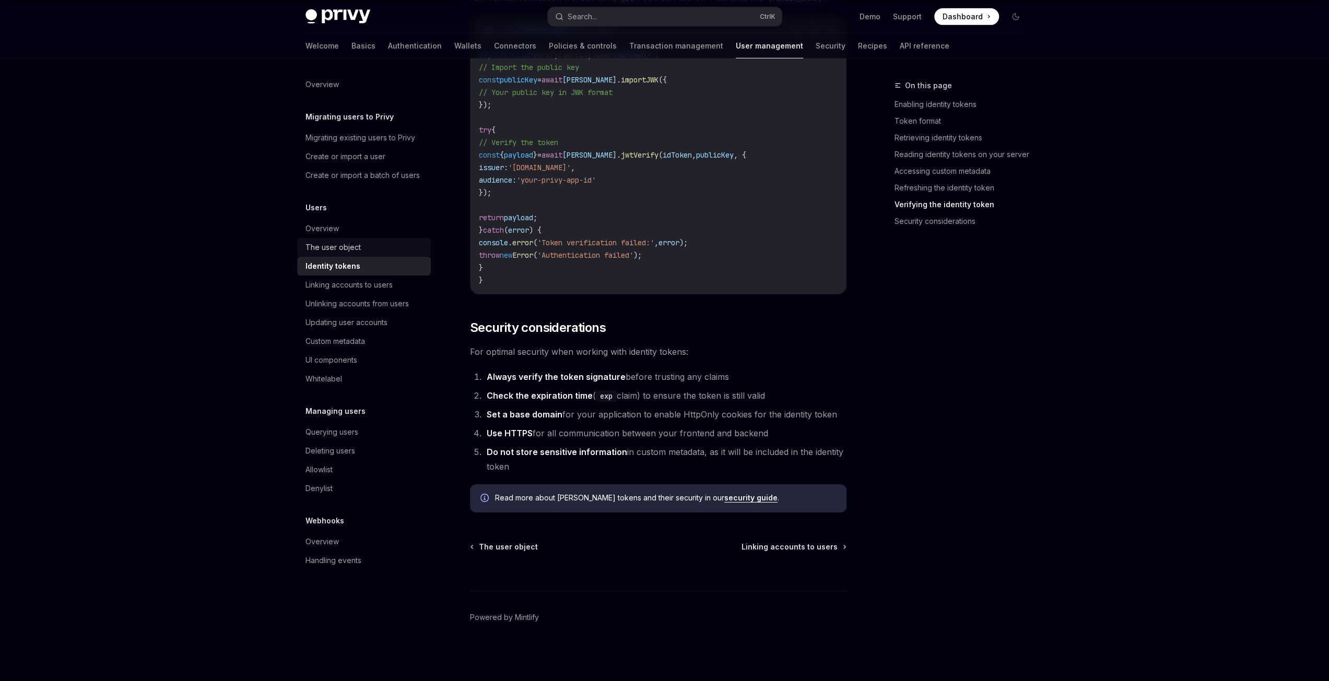
click at [519, 423] on ol "Always verify the token signature before trusting any claims Check the expirati…" at bounding box center [658, 422] width 376 height 104
drag, startPoint x: 634, startPoint y: 327, endPoint x: 472, endPoint y: 324, distance: 161.9
click at [472, 324] on h2 "​ Security considerations" at bounding box center [658, 328] width 376 height 17
click at [339, 287] on div "Linking accounts to users" at bounding box center [348, 285] width 87 height 13
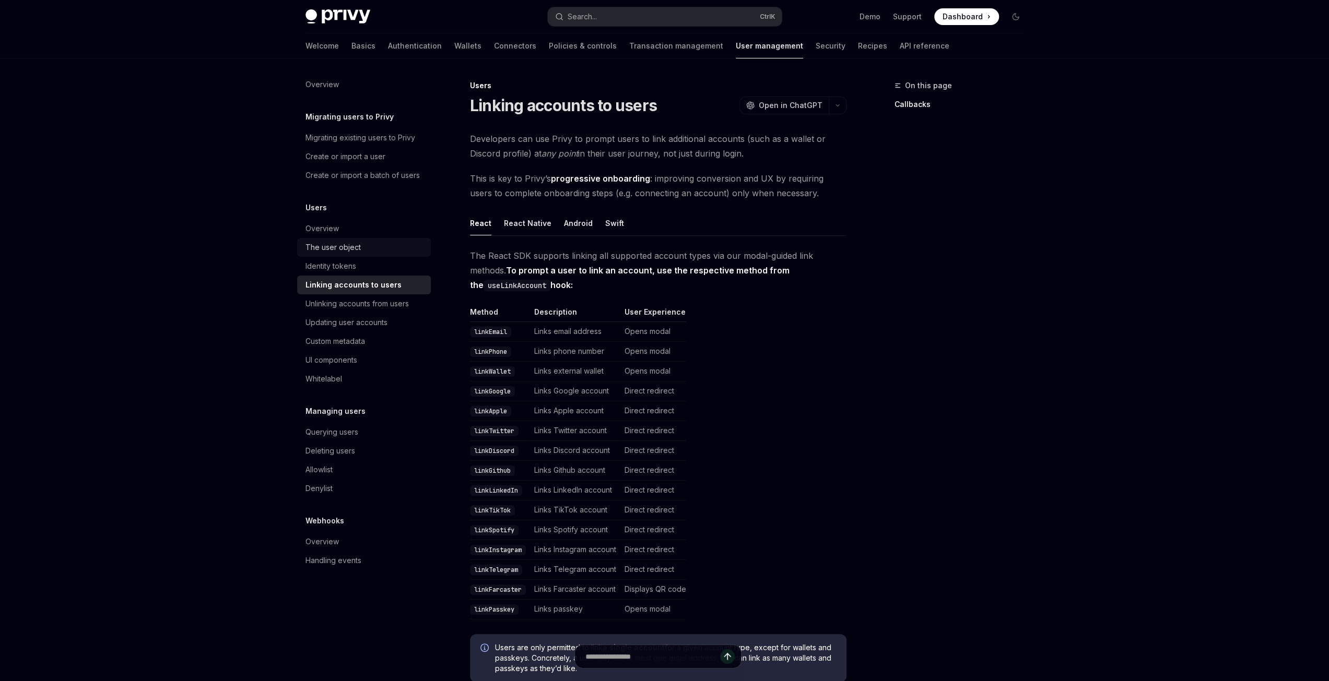
click at [495, 336] on code "linkEmail" at bounding box center [490, 332] width 41 height 10
click at [490, 333] on code "linkEmail" at bounding box center [490, 332] width 41 height 10
click at [576, 331] on td "Links email address" at bounding box center [575, 332] width 90 height 20
click at [555, 337] on td "Links email address" at bounding box center [575, 332] width 90 height 20
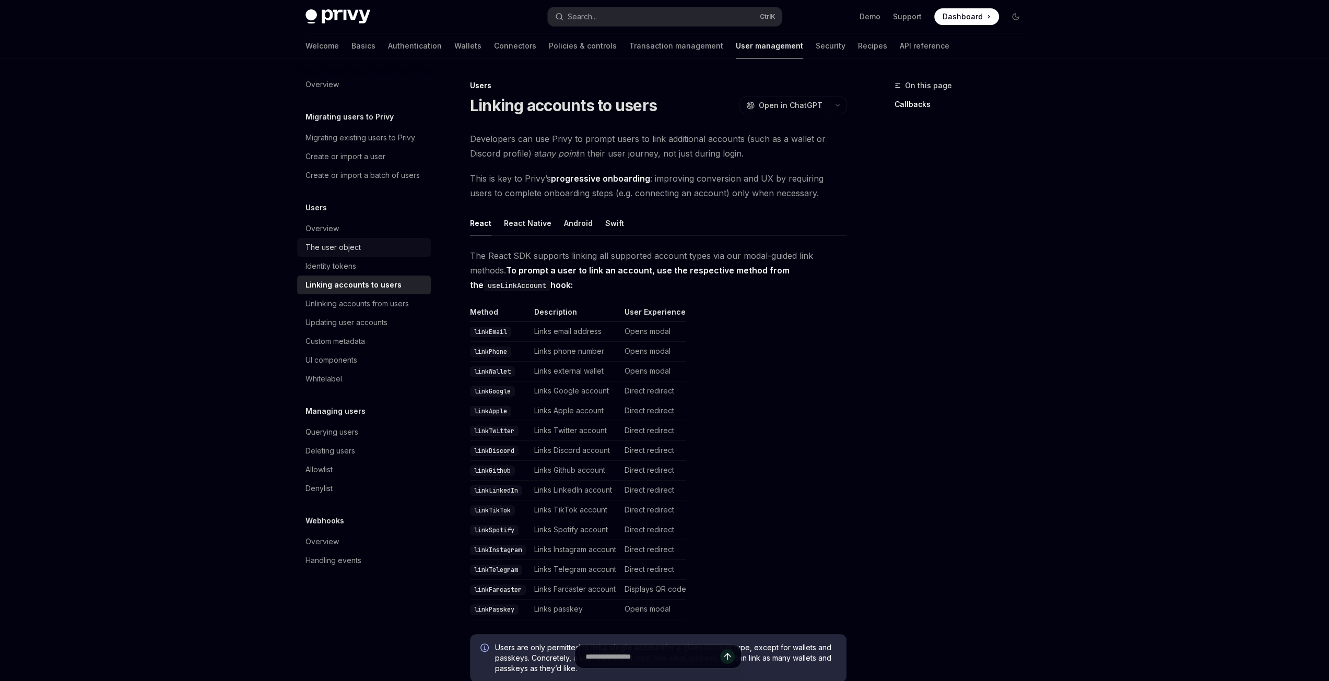
click at [526, 326] on td "linkEmail" at bounding box center [500, 332] width 60 height 20
click at [595, 137] on span "Developers can use Privy to prompt users to link additional accounts (such as a…" at bounding box center [658, 146] width 376 height 29
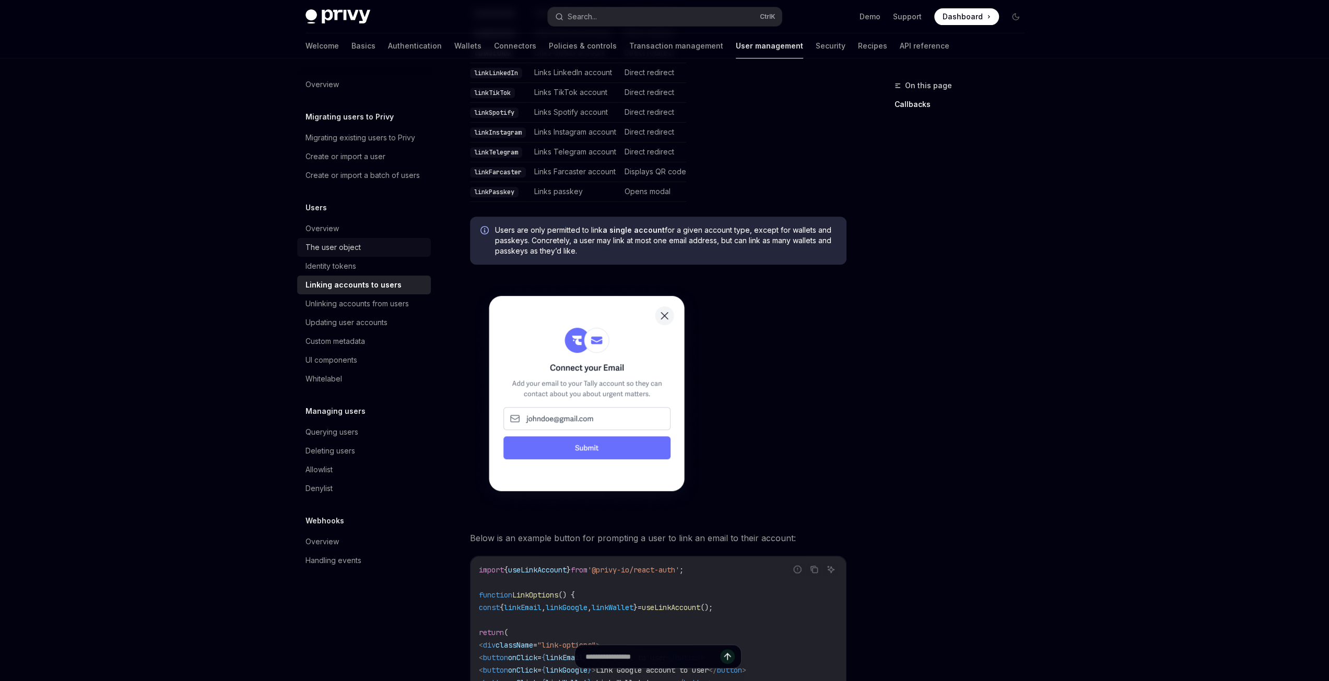
scroll to position [626, 0]
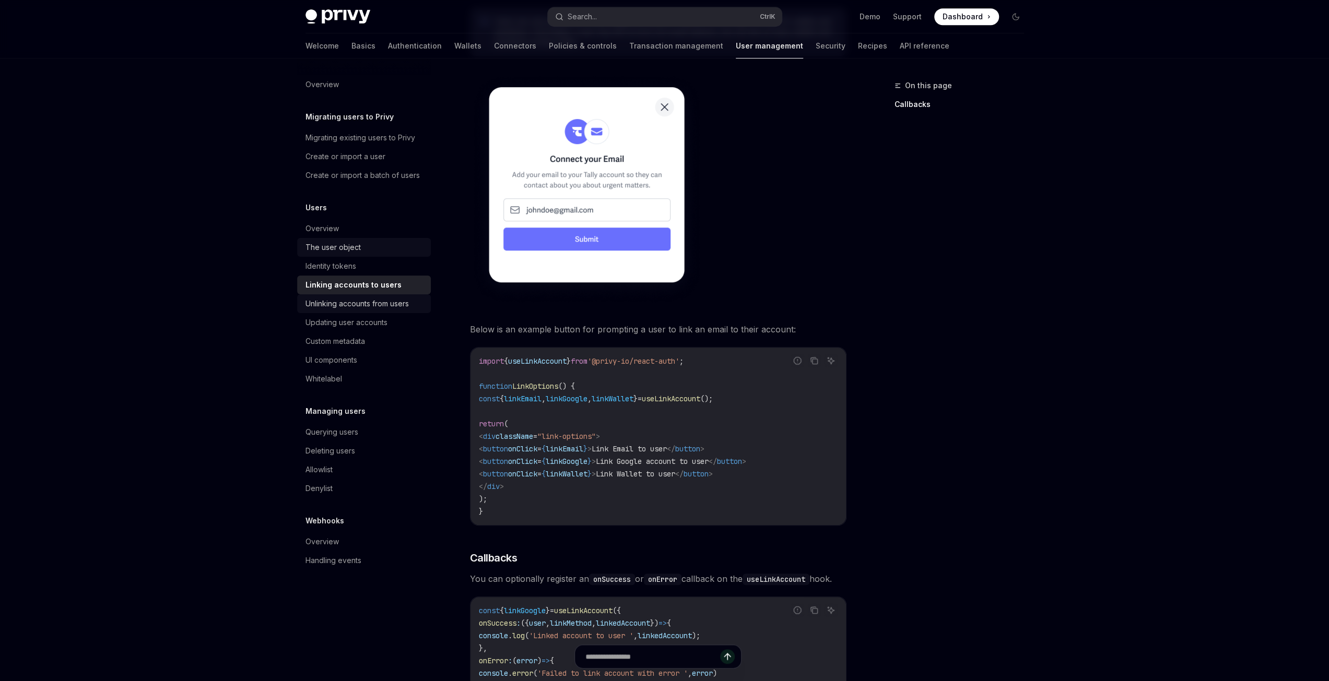
click at [393, 305] on div "Unlinking accounts from users" at bounding box center [356, 304] width 103 height 13
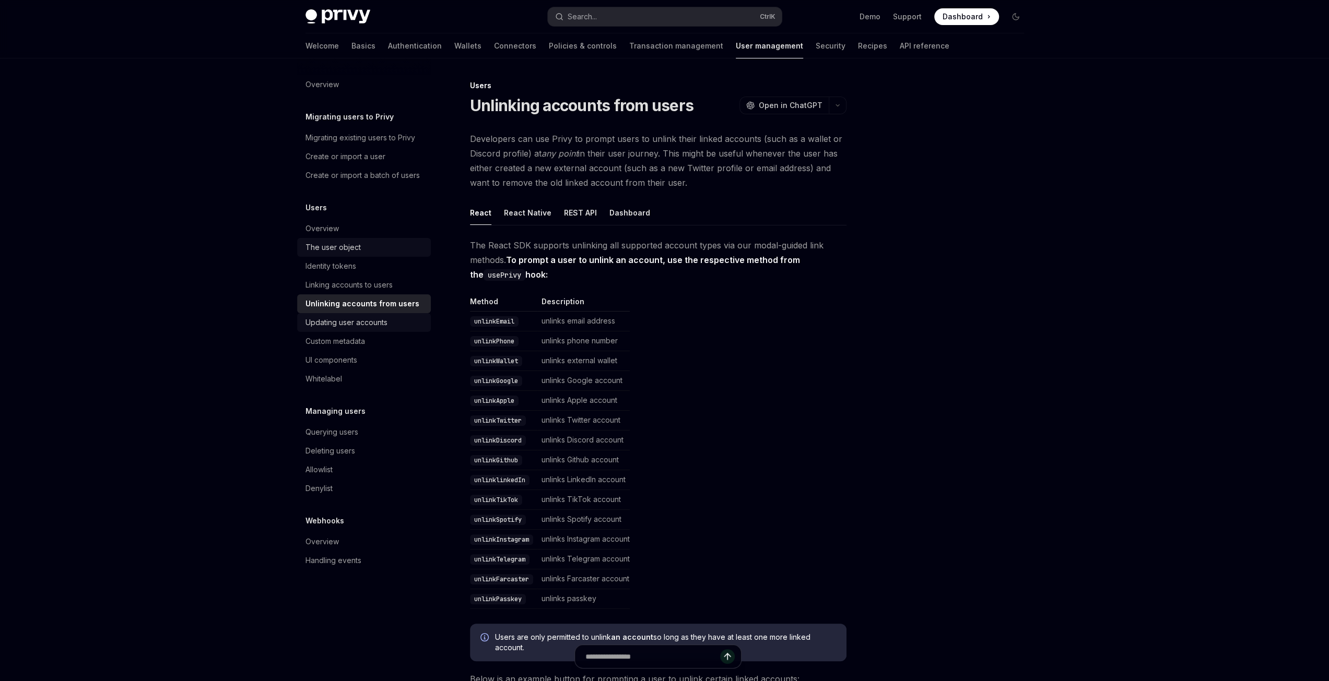
click at [352, 327] on div "Updating user accounts" at bounding box center [346, 322] width 82 height 13
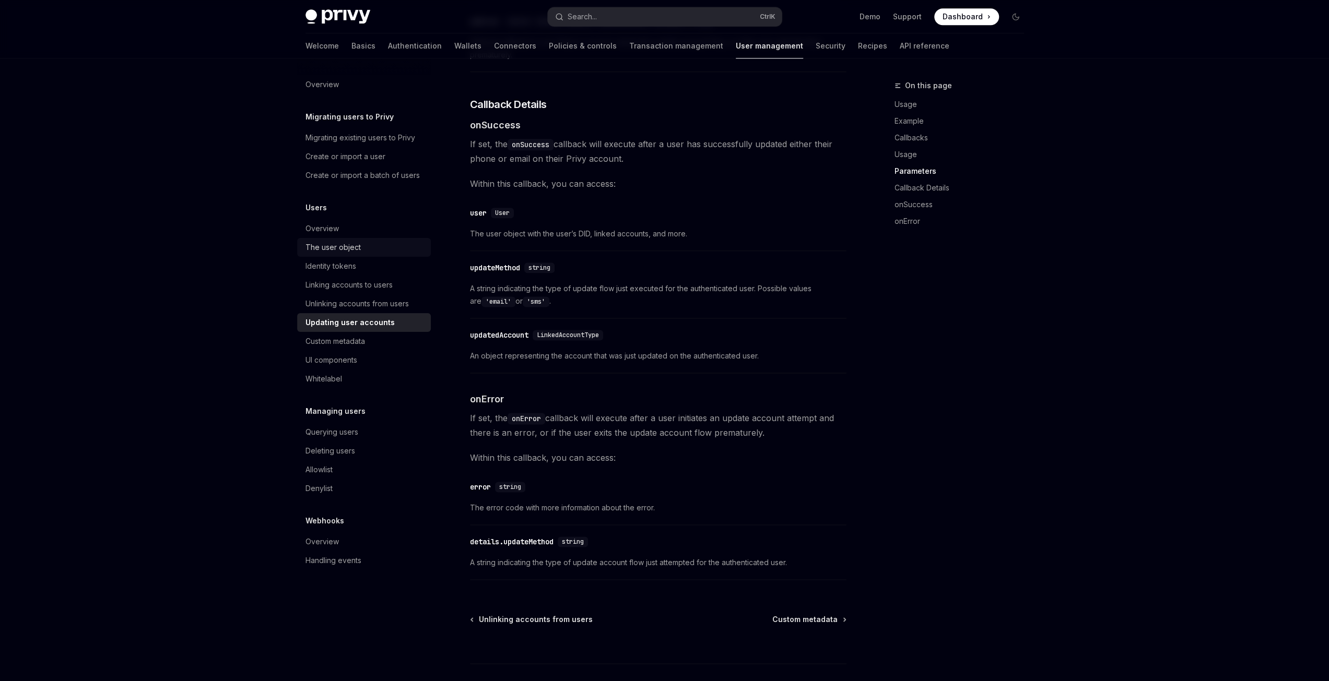
scroll to position [1277, 0]
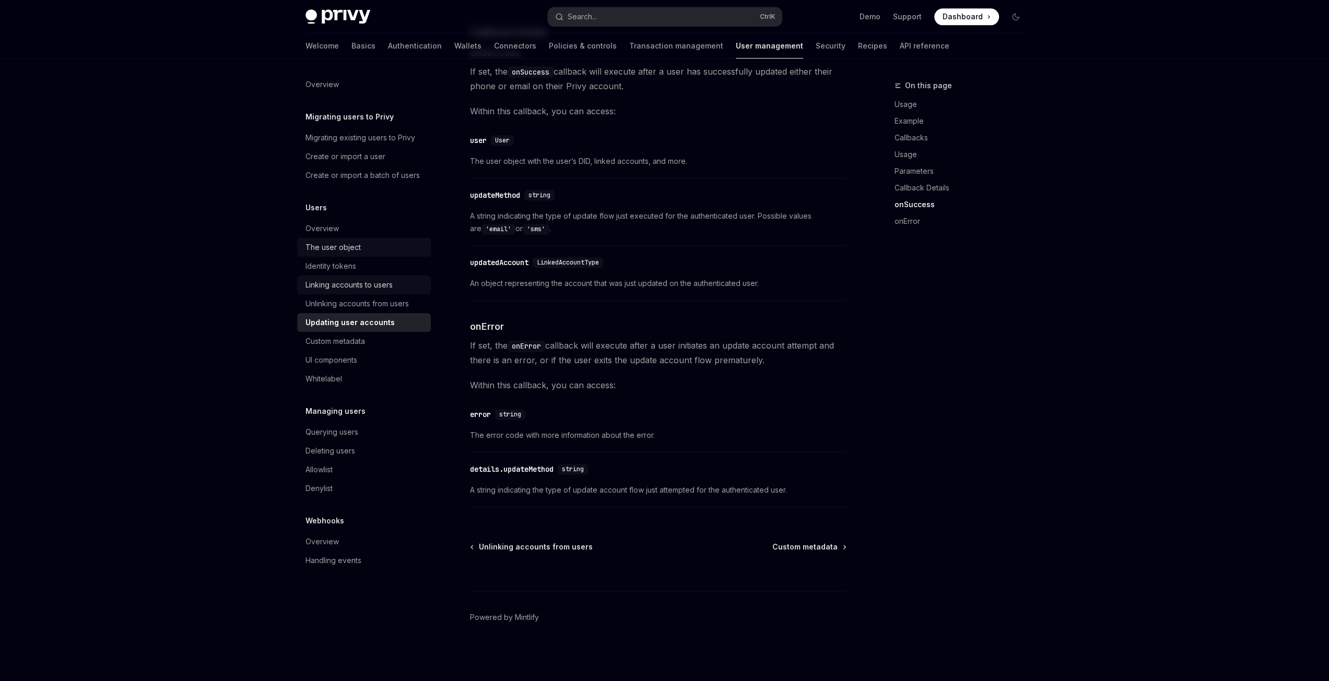
click at [350, 285] on div "Linking accounts to users" at bounding box center [348, 285] width 87 height 13
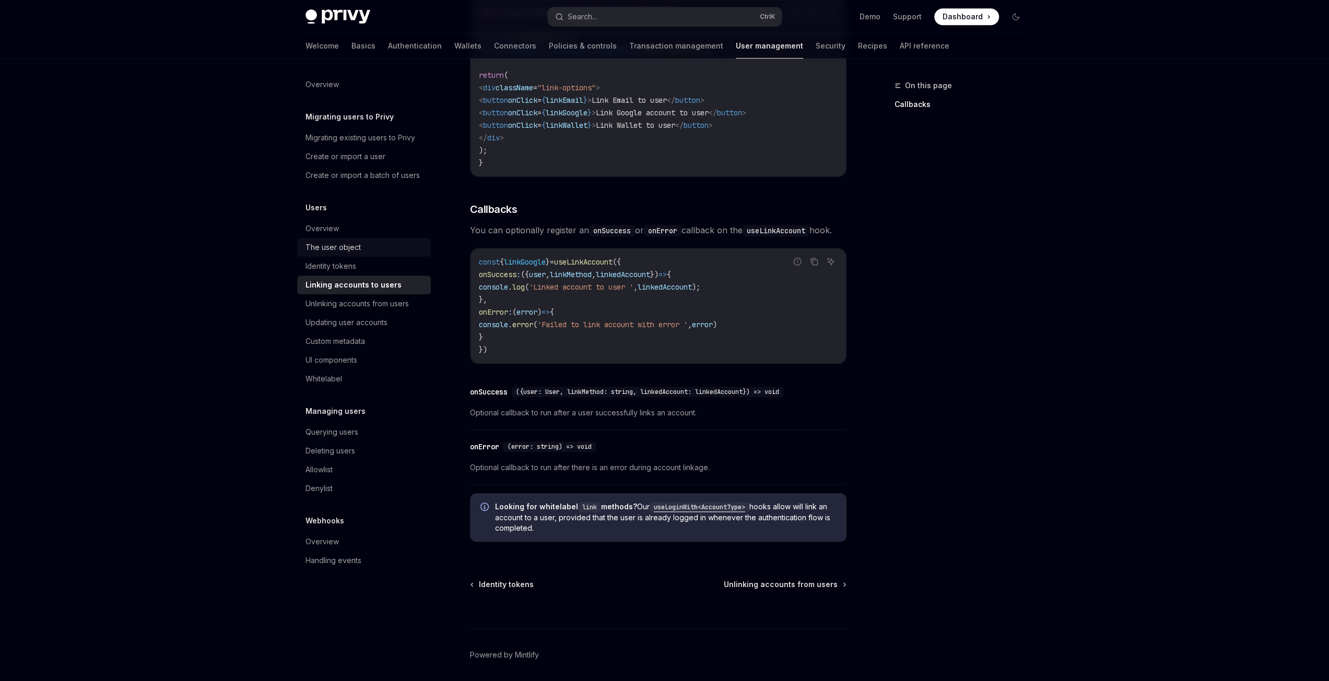
scroll to position [1020, 0]
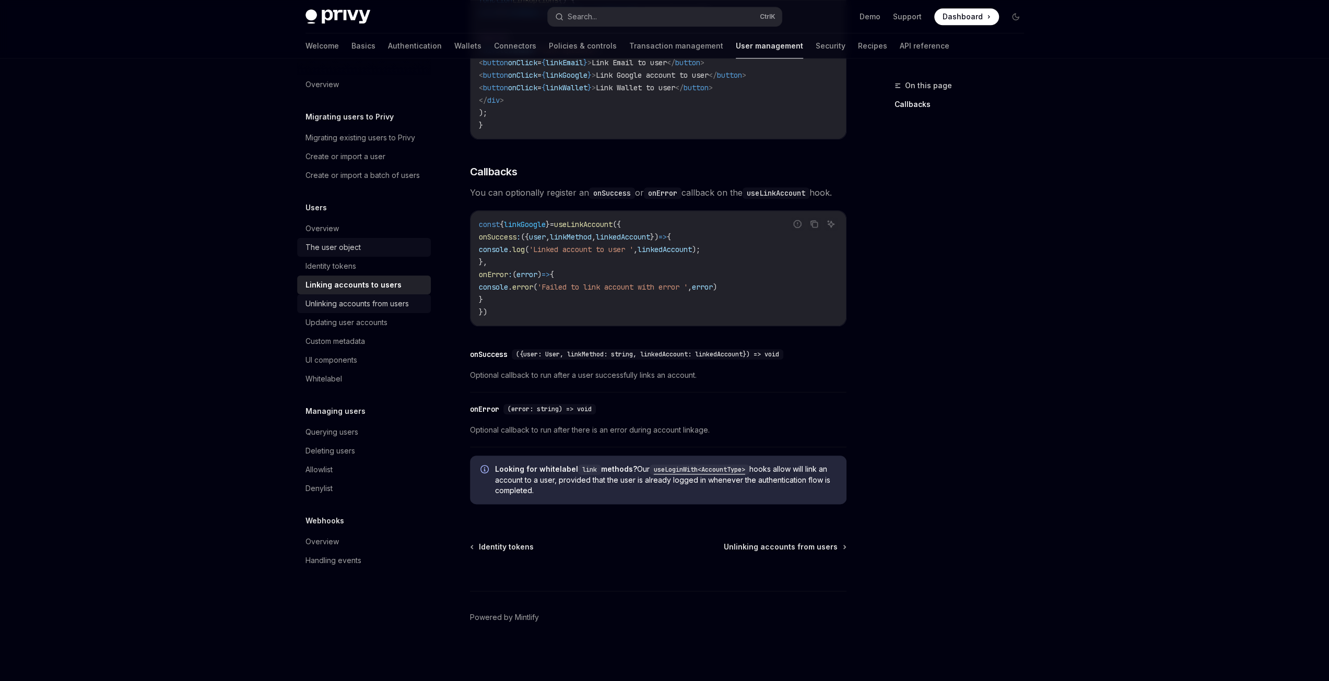
click at [360, 305] on div "Unlinking accounts from users" at bounding box center [356, 304] width 103 height 13
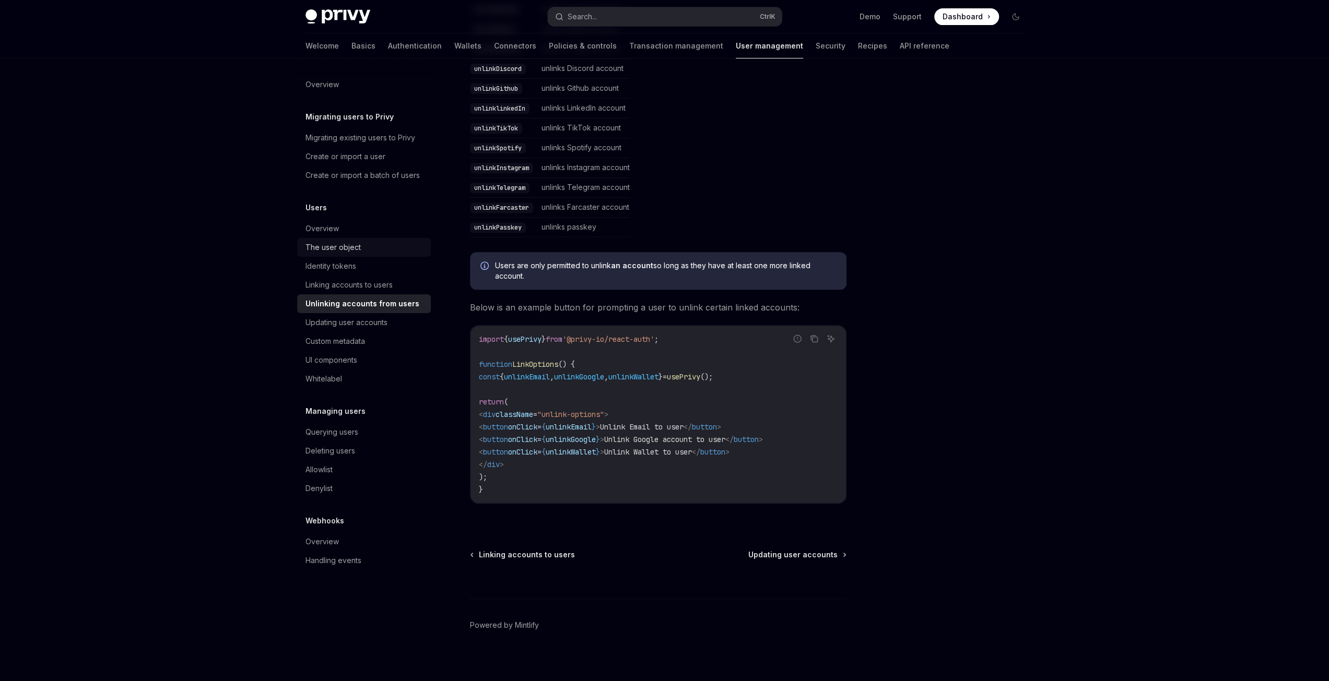
scroll to position [373, 0]
click at [341, 342] on div "Custom metadata" at bounding box center [335, 341] width 60 height 13
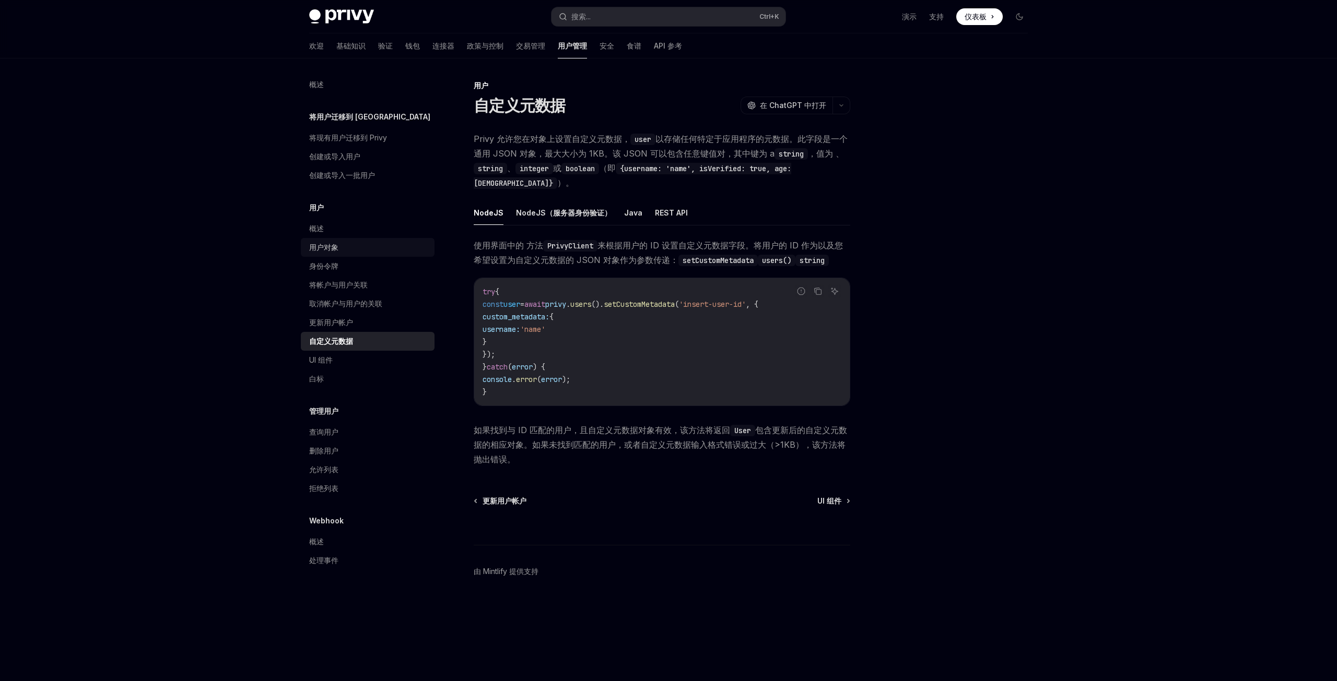
click at [774, 200] on ul "NodeJS NodeJS（服务器身份验证） Java REST API" at bounding box center [662, 212] width 376 height 25
click at [631, 208] on font "Java" at bounding box center [633, 212] width 18 height 9
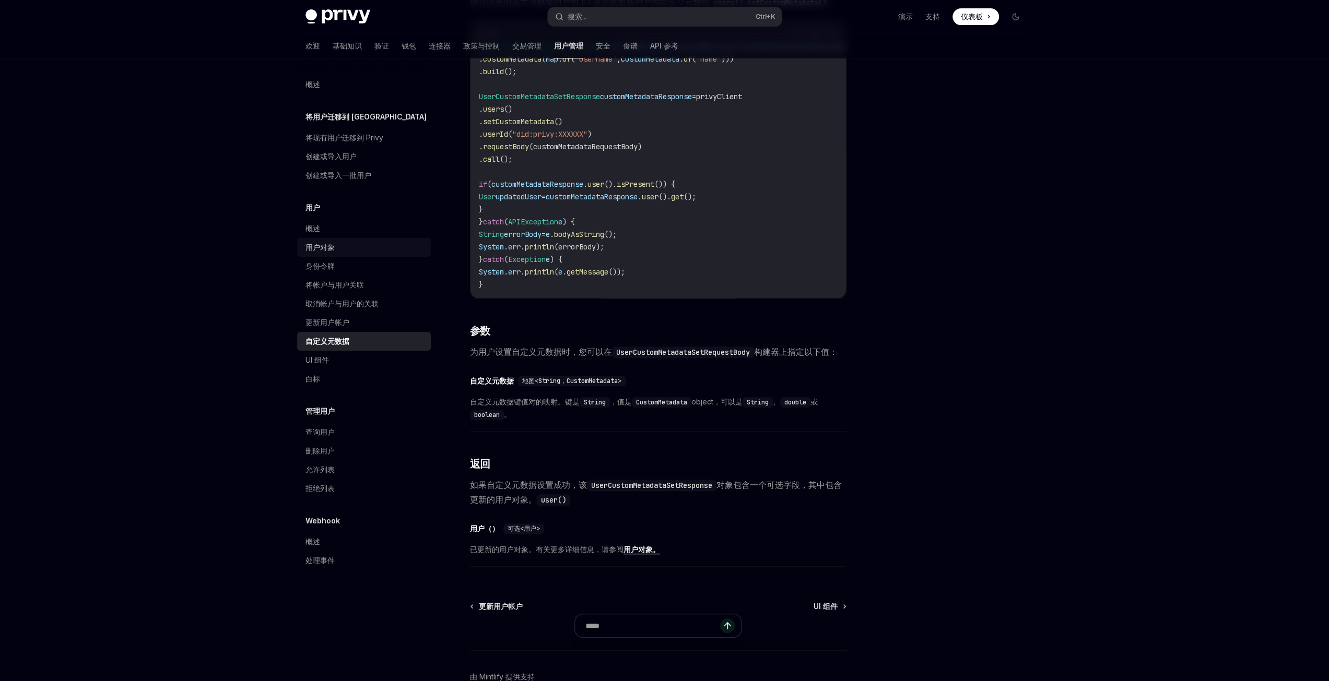
scroll to position [261, 0]
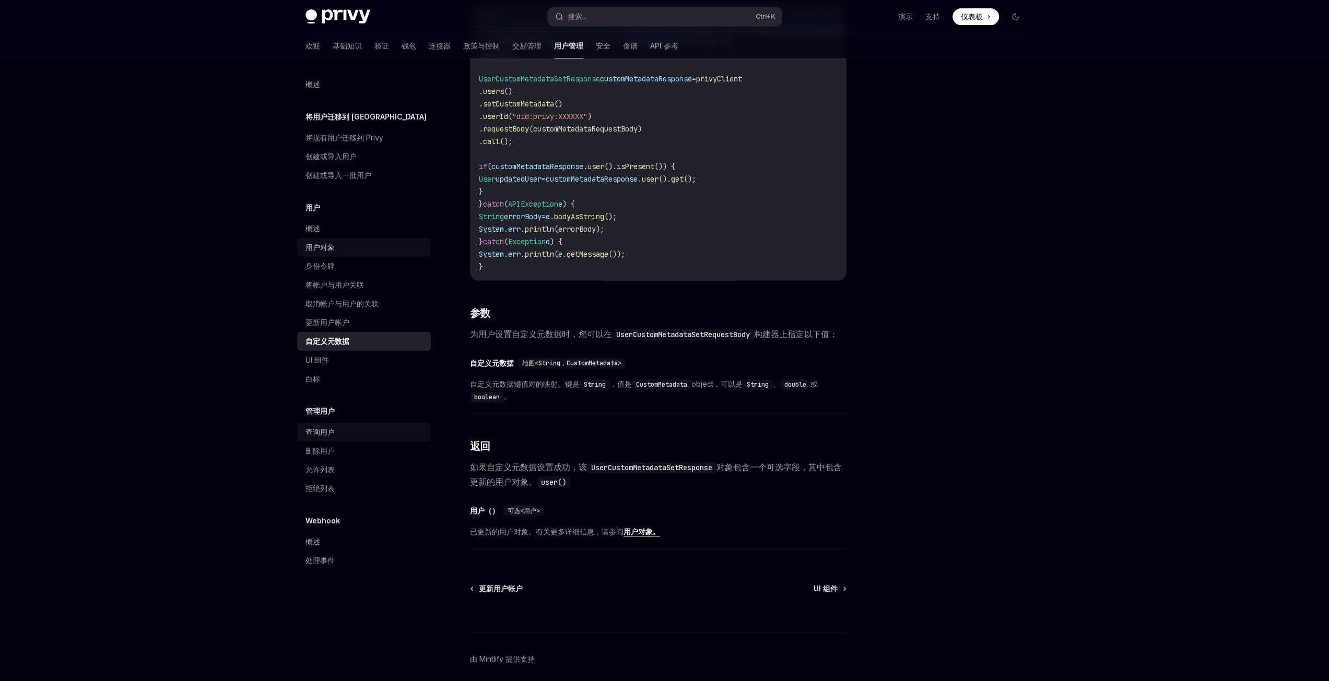
click at [327, 436] on font "查询用户" at bounding box center [319, 432] width 29 height 9
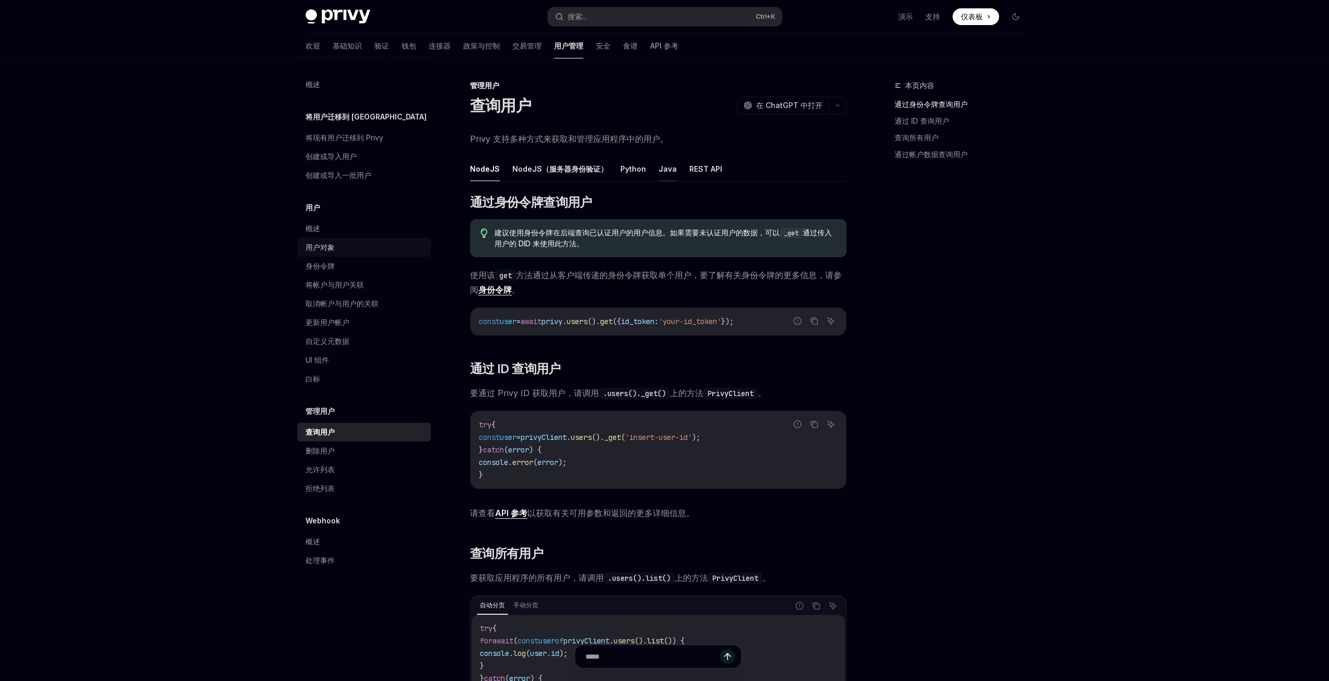
click at [663, 166] on font "Java" at bounding box center [667, 168] width 18 height 9
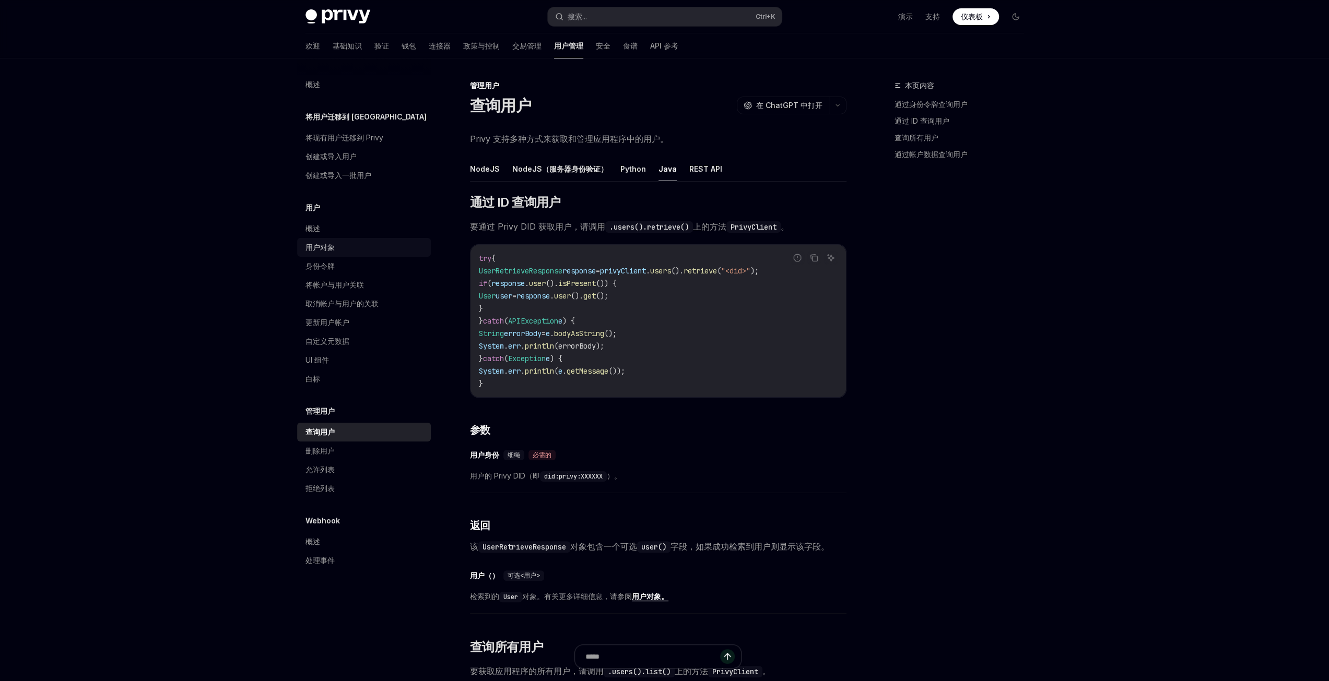
click at [665, 228] on code ".users().retrieve()" at bounding box center [649, 226] width 88 height 11
click at [915, 335] on div "本页内容 通过身份令牌查询用户 通过 ID 查询用户 查询所有用户 通过帐户数据查询用户" at bounding box center [952, 380] width 159 height 602
click at [360, 446] on div "删除用户" at bounding box center [364, 451] width 119 height 13
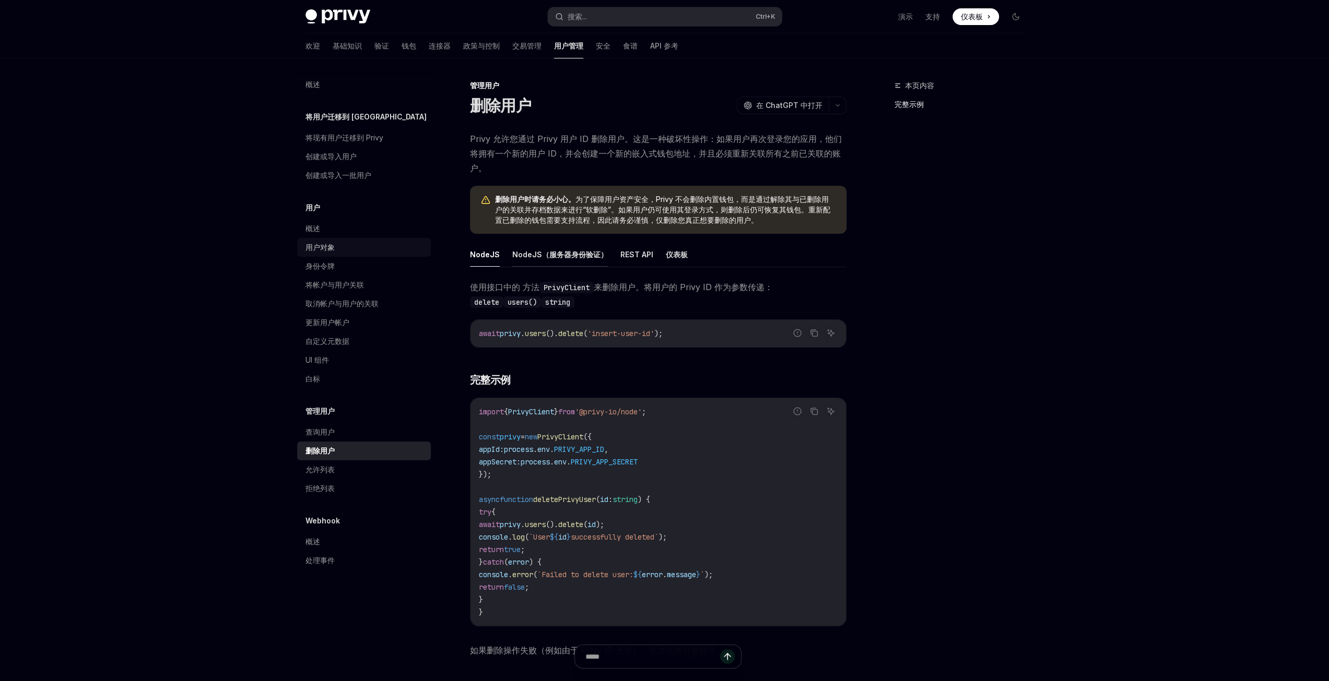
click at [557, 258] on font "NodeJS（服务器身份验证）" at bounding box center [560, 254] width 96 height 9
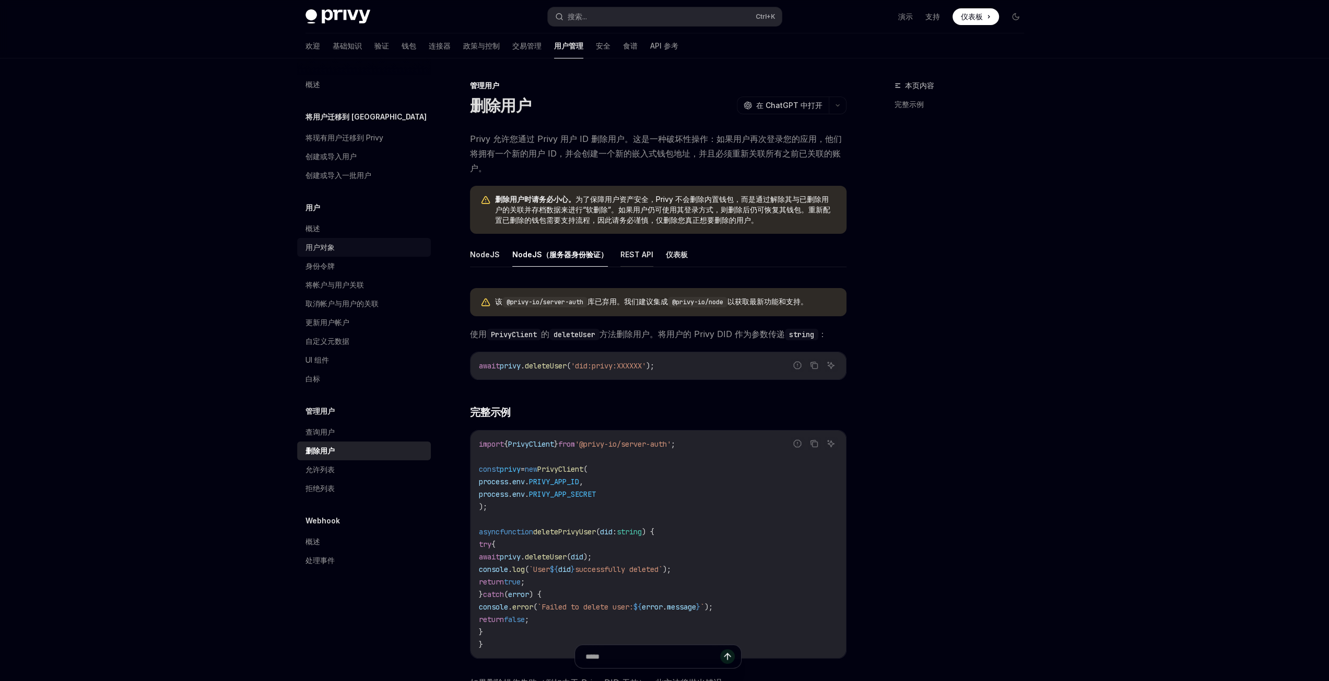
click at [621, 247] on button "REST API" at bounding box center [636, 254] width 33 height 25
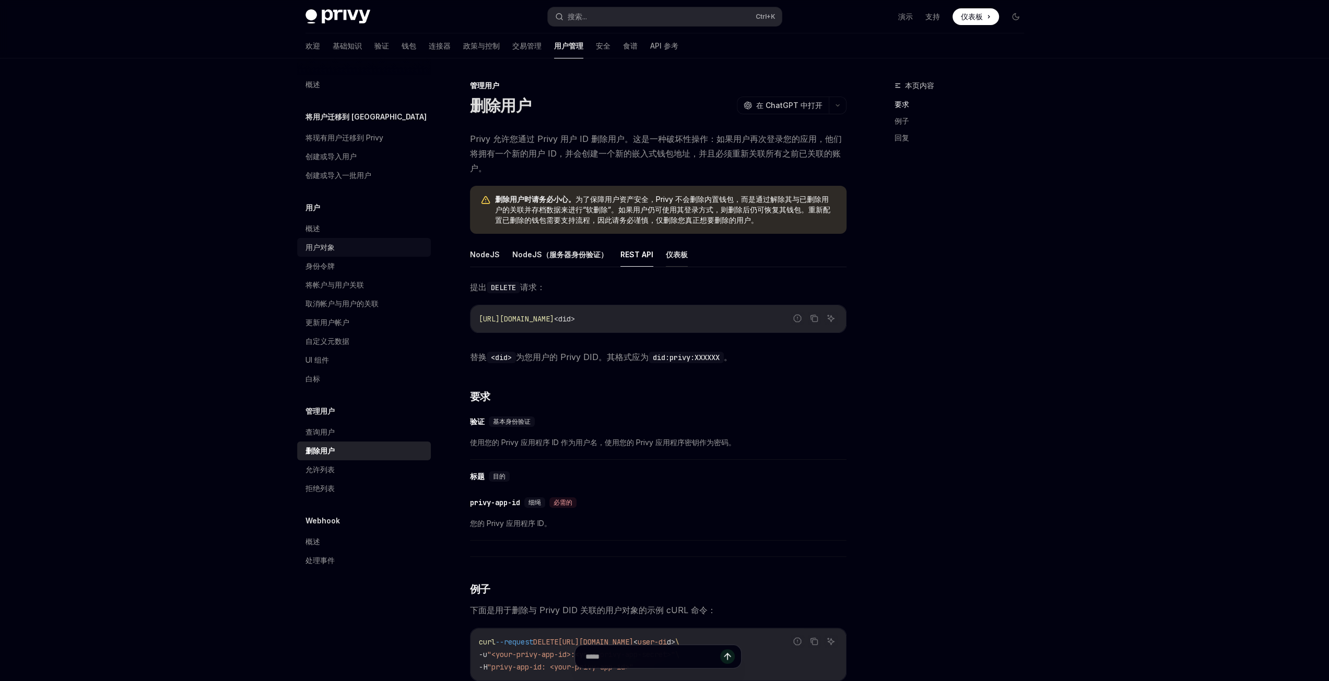
click at [666, 255] on font "仪表板" at bounding box center [677, 254] width 22 height 9
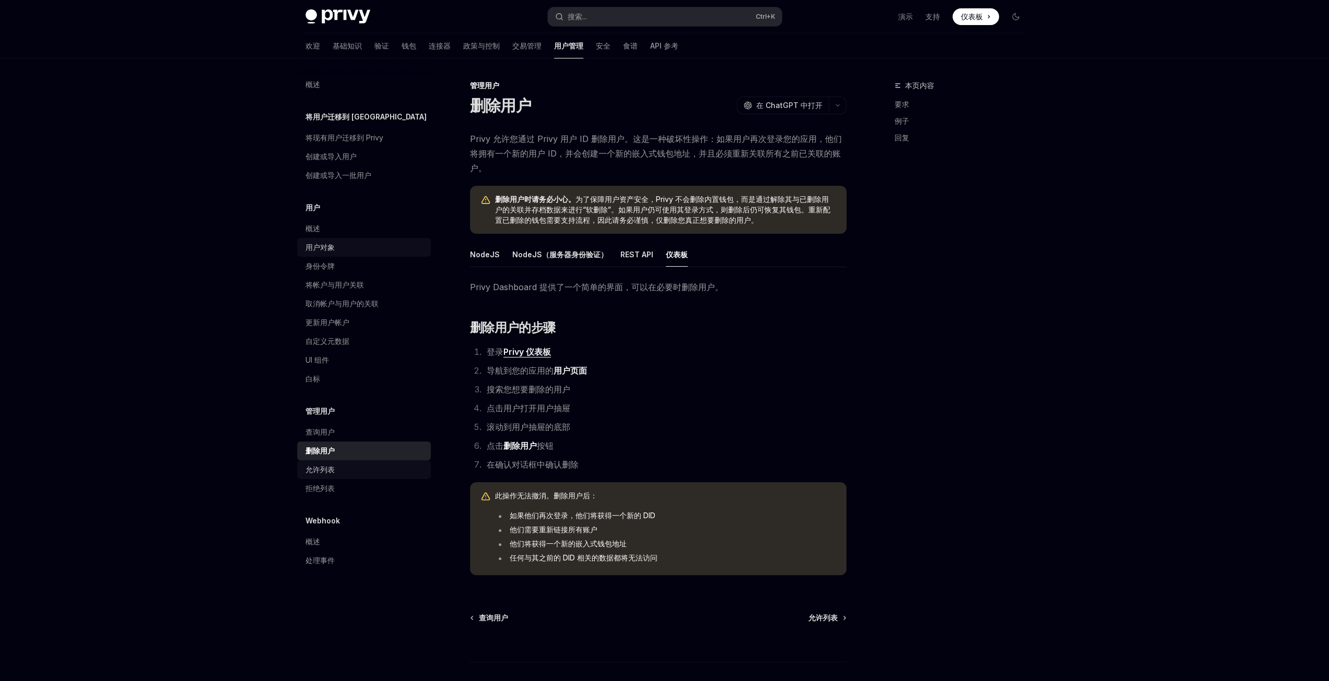
click at [323, 468] on font "允许列表" at bounding box center [319, 469] width 29 height 9
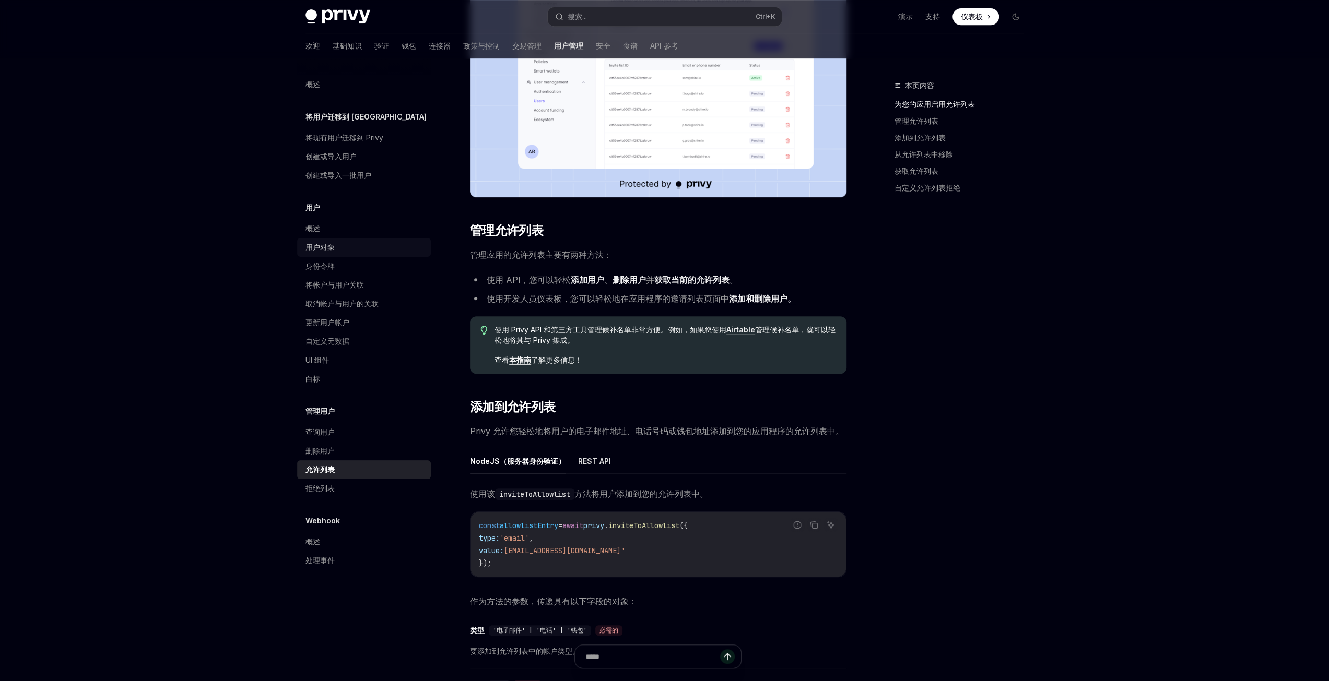
scroll to position [522, 0]
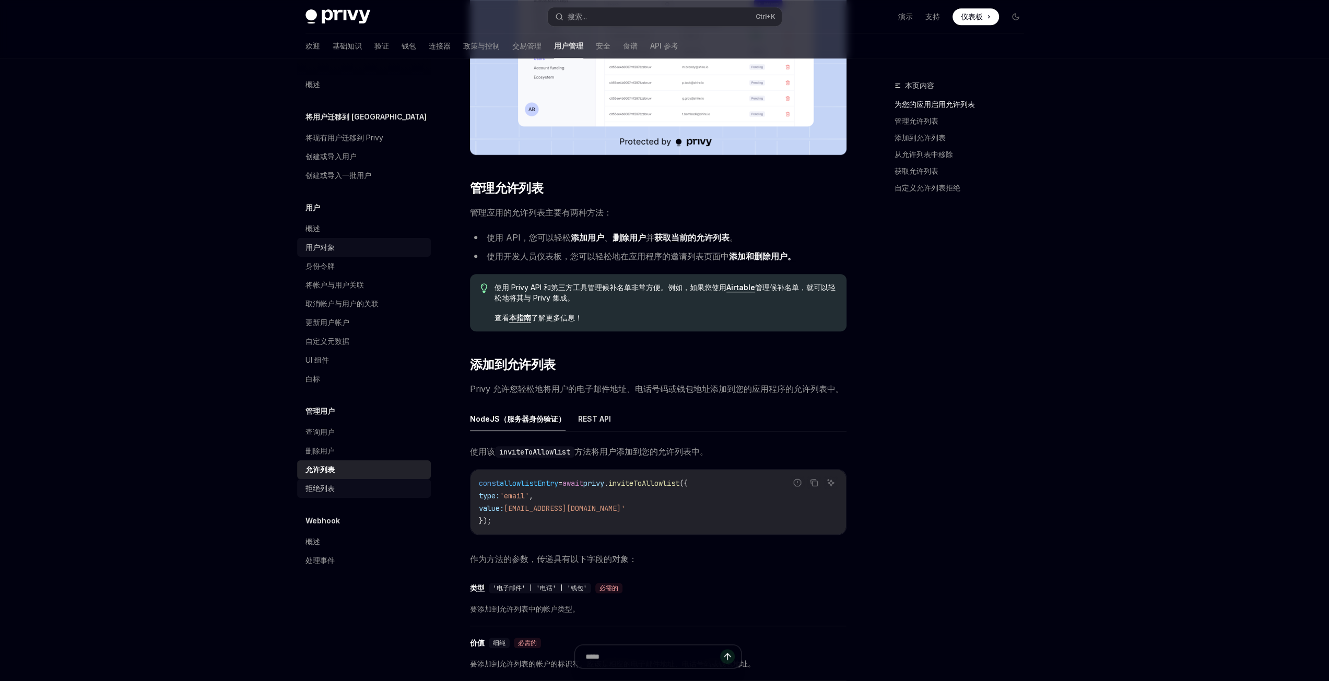
click at [321, 491] on font "拒绝列表" at bounding box center [319, 488] width 29 height 9
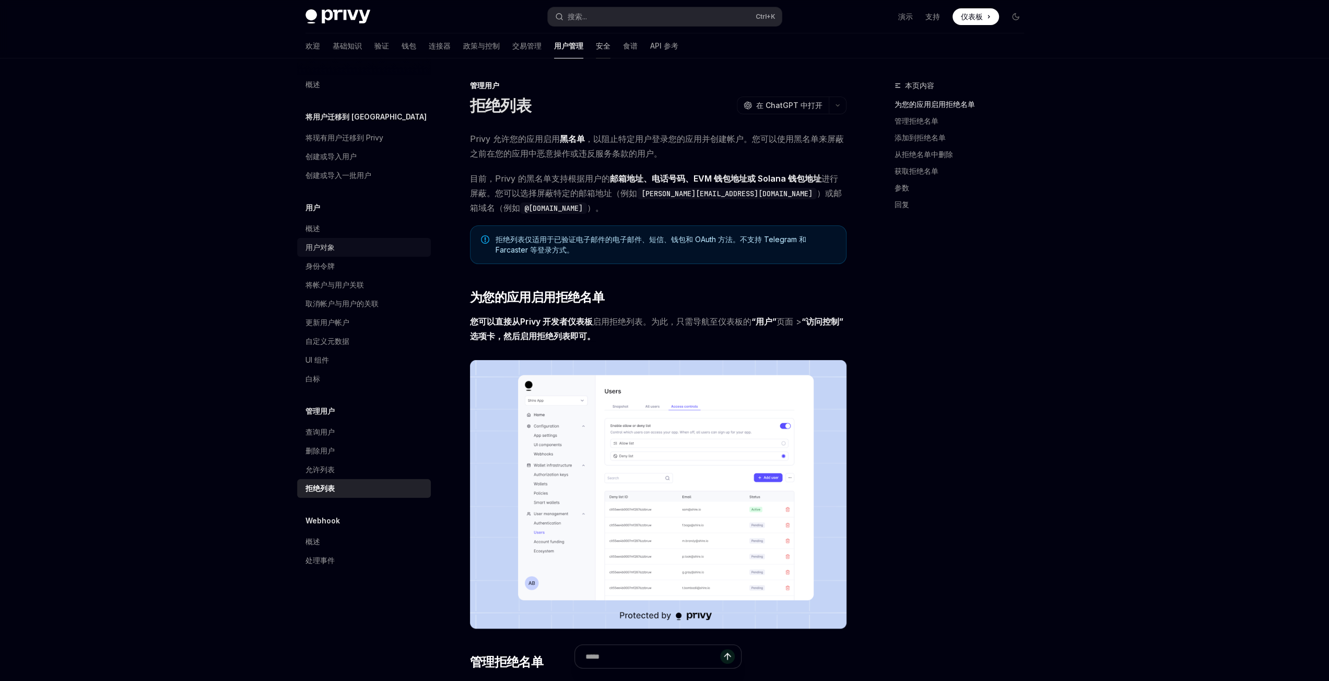
click at [596, 43] on font "安全" at bounding box center [603, 45] width 15 height 9
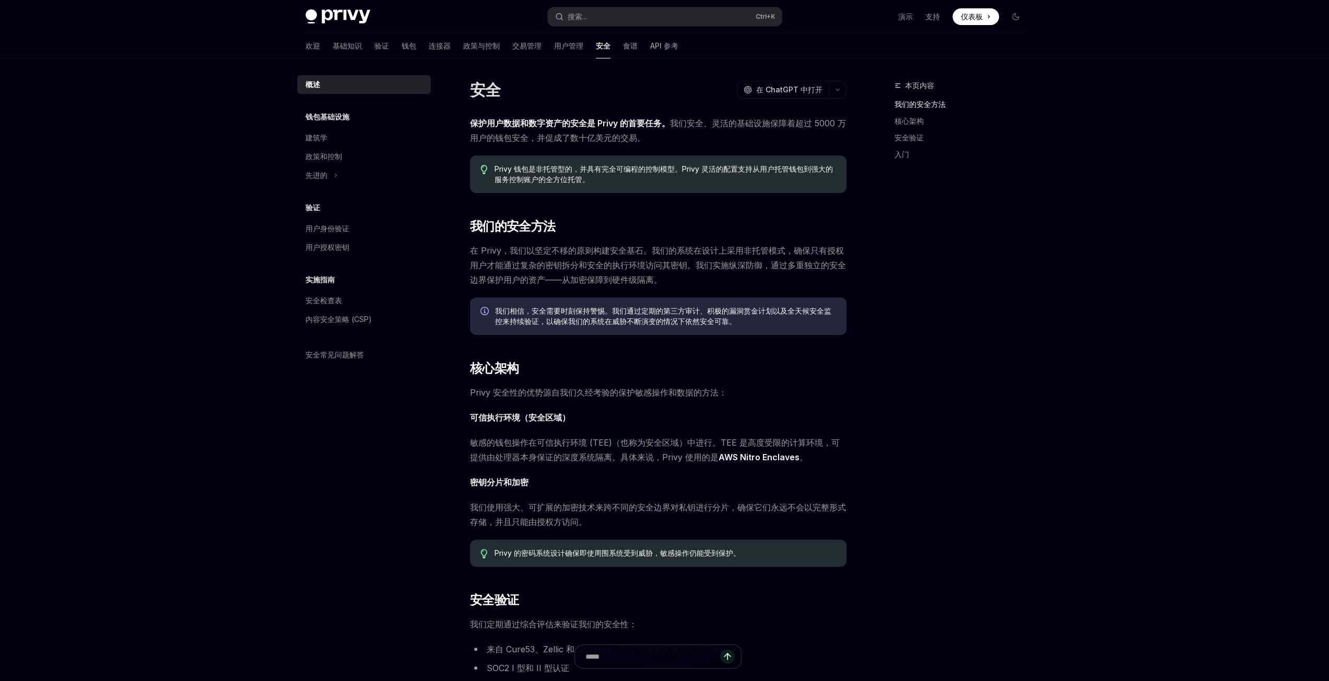
click at [719, 141] on span "保护用户数据和数字资产的安全是 Privy 的首要任务。 我们安全、灵活的基础设施保障着超过 5000 万用户的钱包安全，并促成了数十亿美元的交易。" at bounding box center [658, 130] width 376 height 29
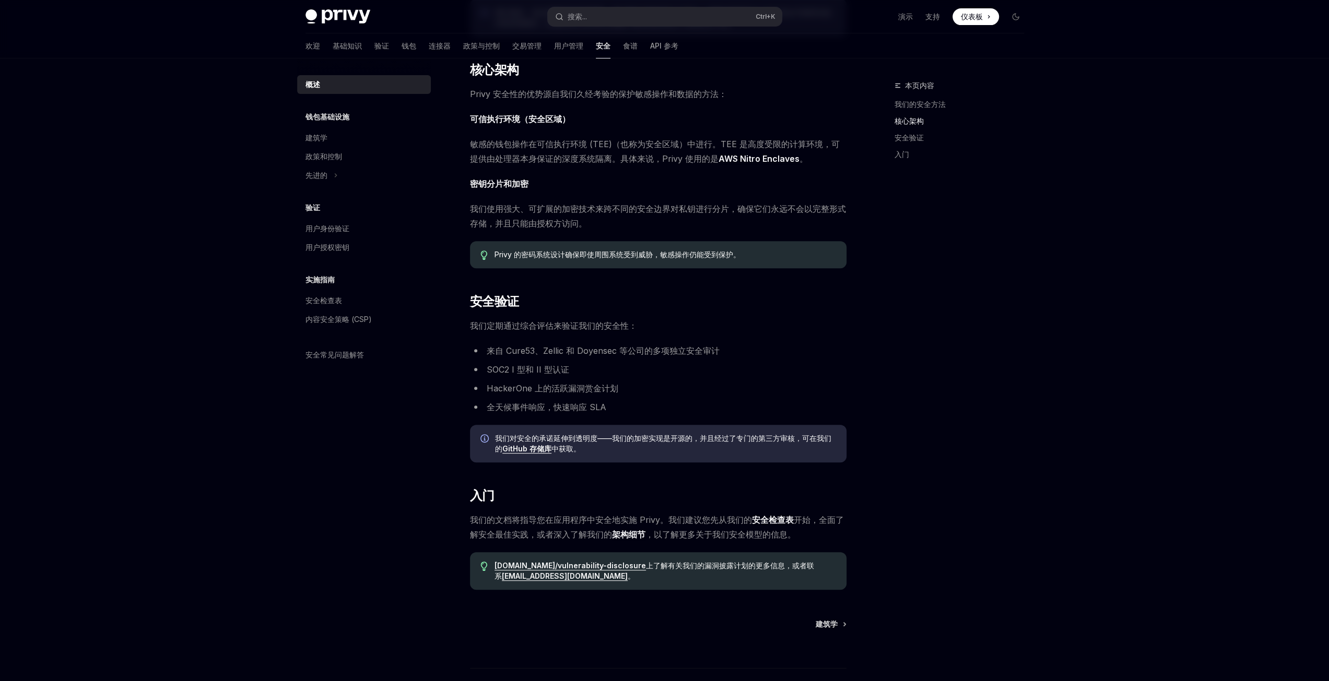
scroll to position [375, 0]
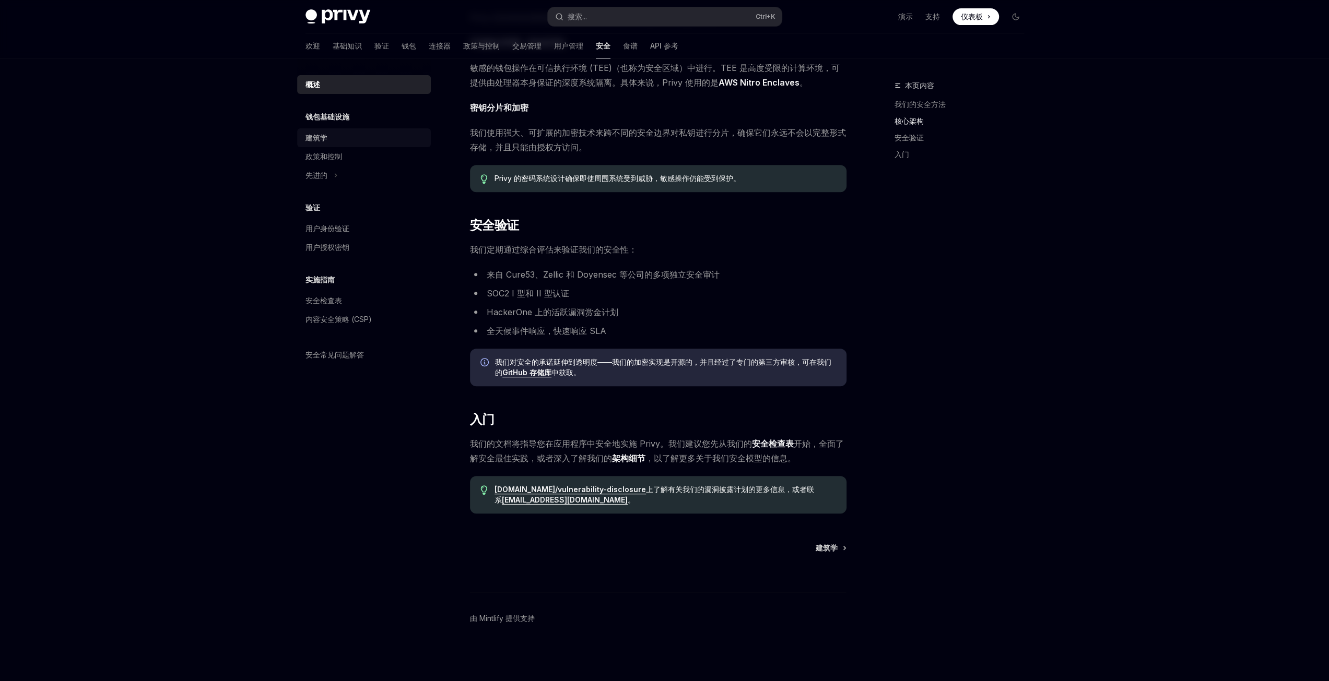
click at [317, 140] on font "建筑学" at bounding box center [316, 137] width 22 height 9
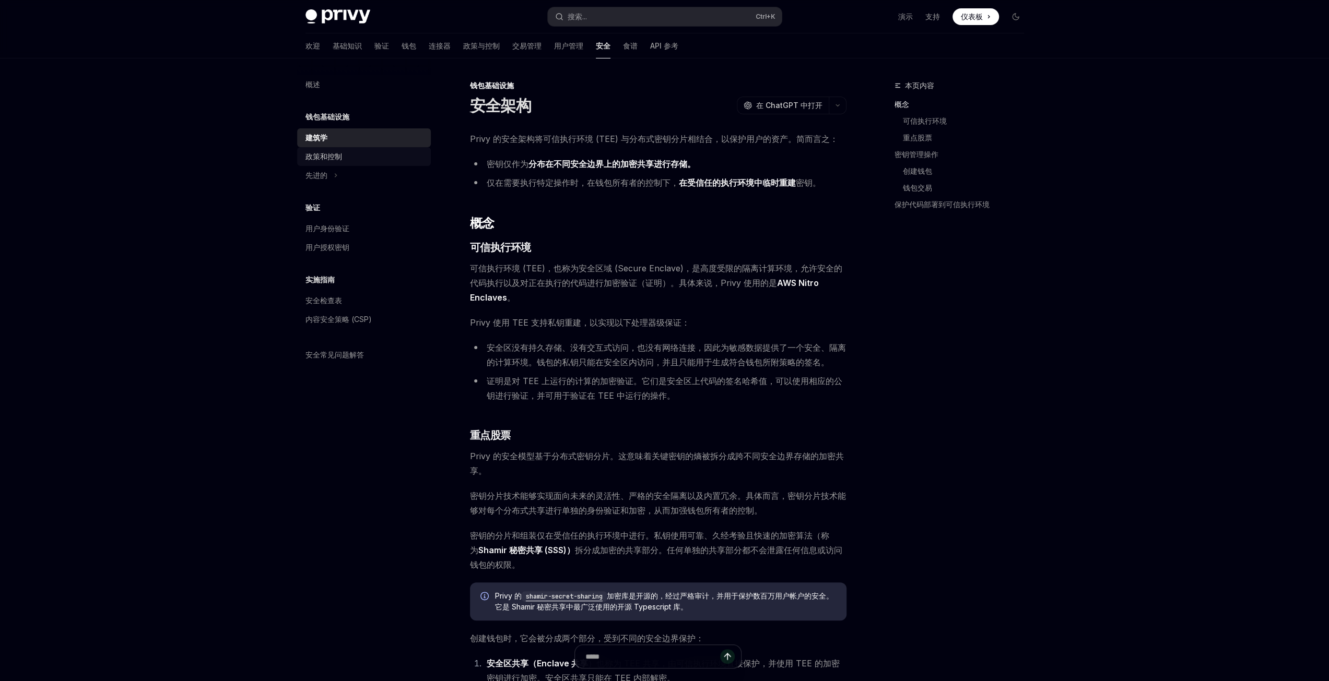
click at [330, 160] on font "政策和控制" at bounding box center [323, 156] width 37 height 9
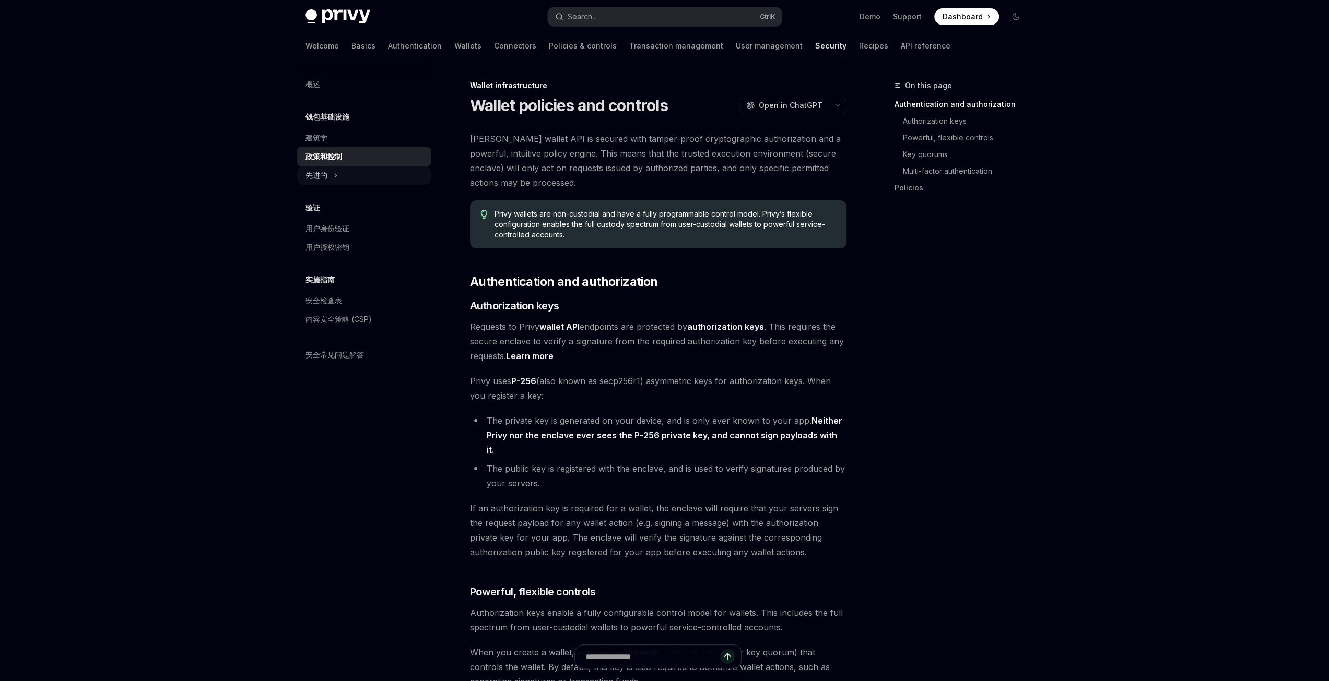
click at [322, 179] on font "先进的" at bounding box center [316, 175] width 22 height 9
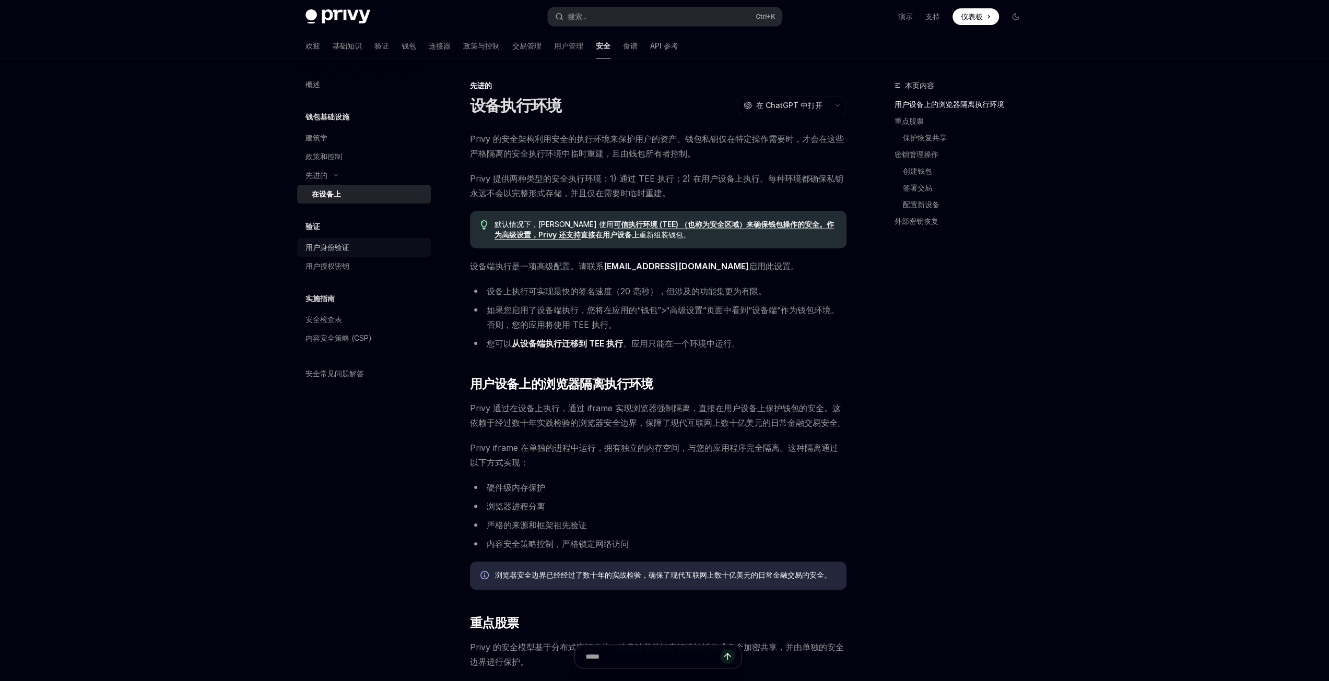
click at [327, 251] on font "用户身份验证" at bounding box center [327, 247] width 44 height 9
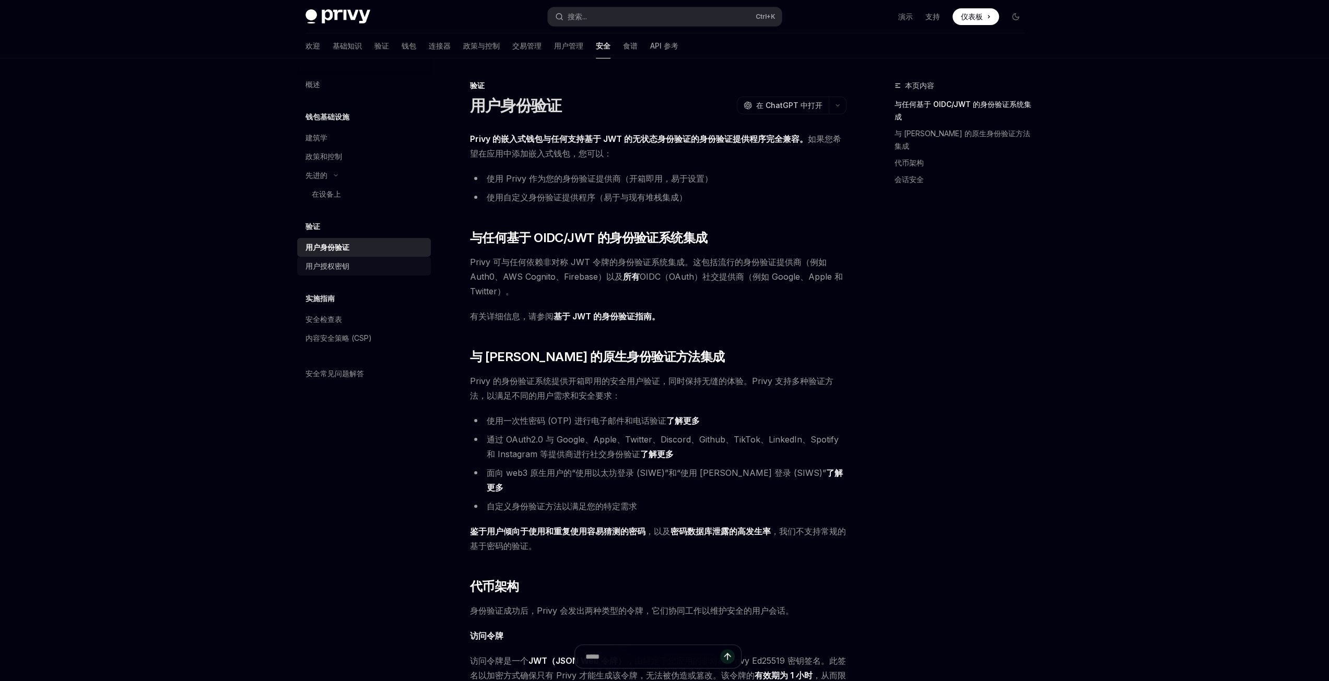
click at [336, 272] on div "用户授权密钥" at bounding box center [327, 266] width 44 height 13
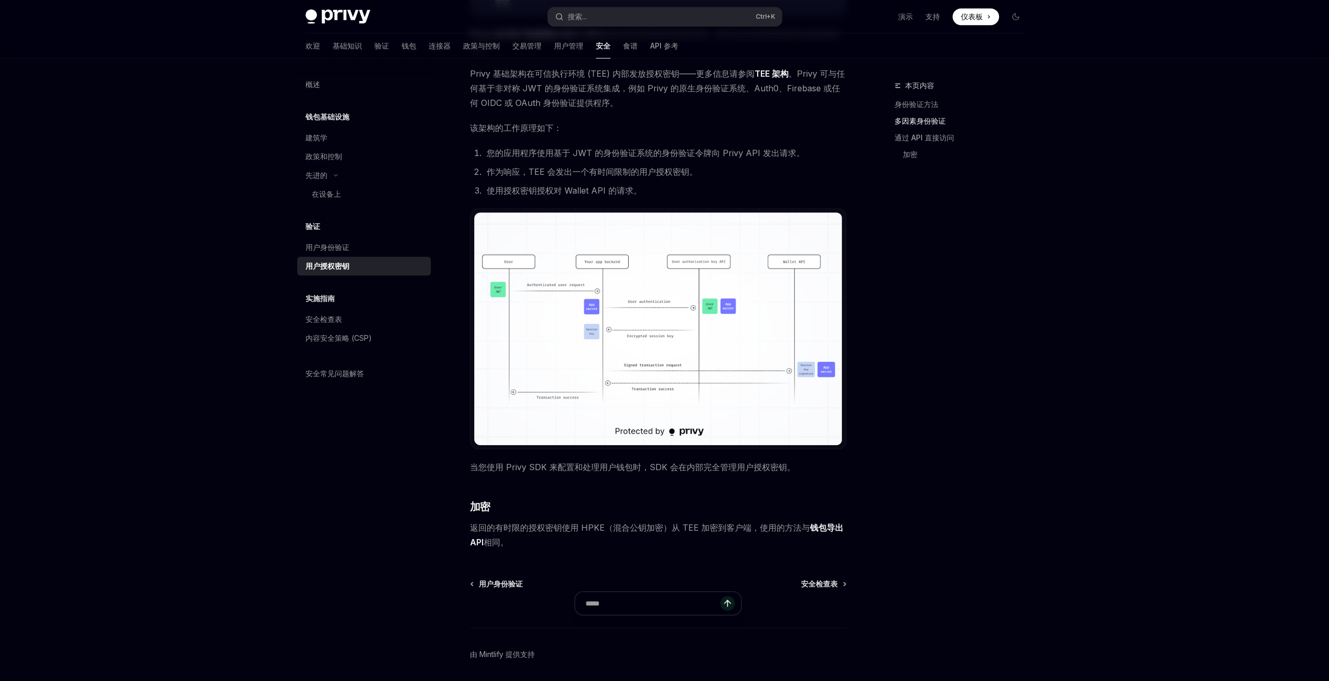
scroll to position [588, 0]
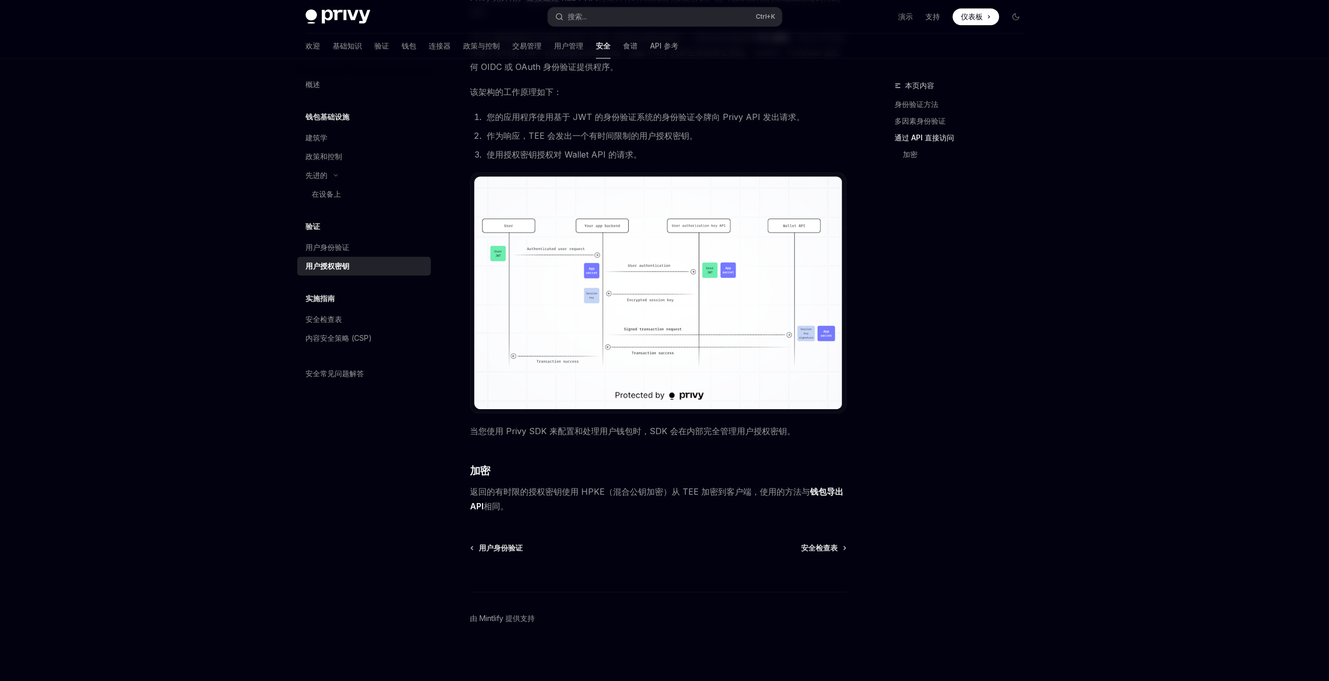
click at [314, 301] on font "实施指南" at bounding box center [319, 298] width 29 height 9
drag, startPoint x: 333, startPoint y: 320, endPoint x: 341, endPoint y: 332, distance: 14.3
click at [333, 320] on font "安全检查表" at bounding box center [323, 319] width 37 height 9
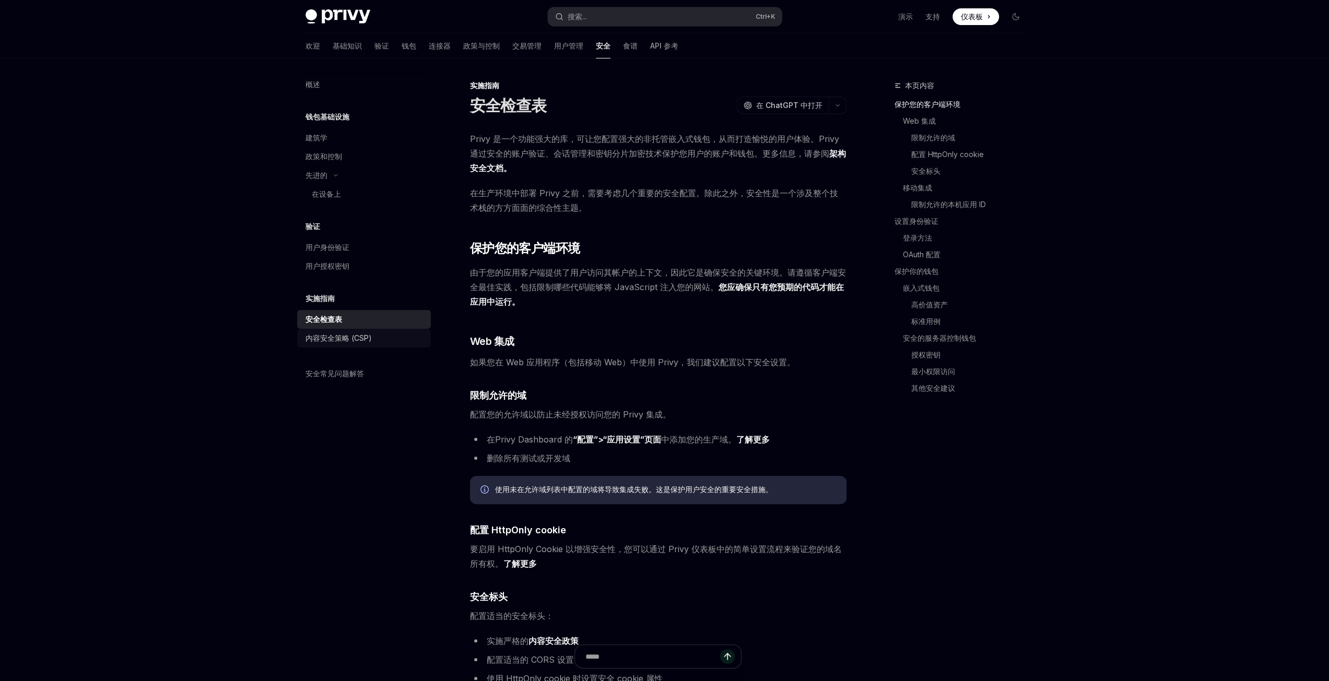
click at [347, 340] on font "内容安全策略 (CSP)" at bounding box center [338, 338] width 66 height 9
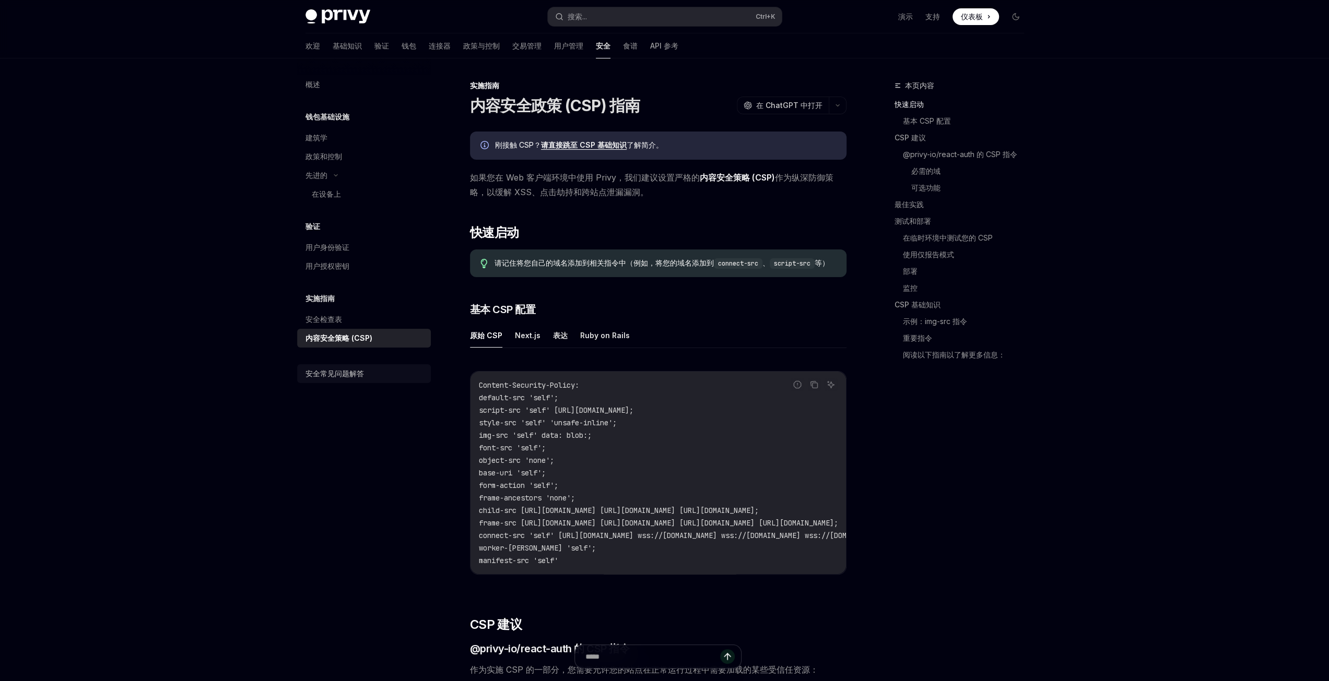
click at [357, 380] on link "安全常见问题解答" at bounding box center [364, 373] width 134 height 19
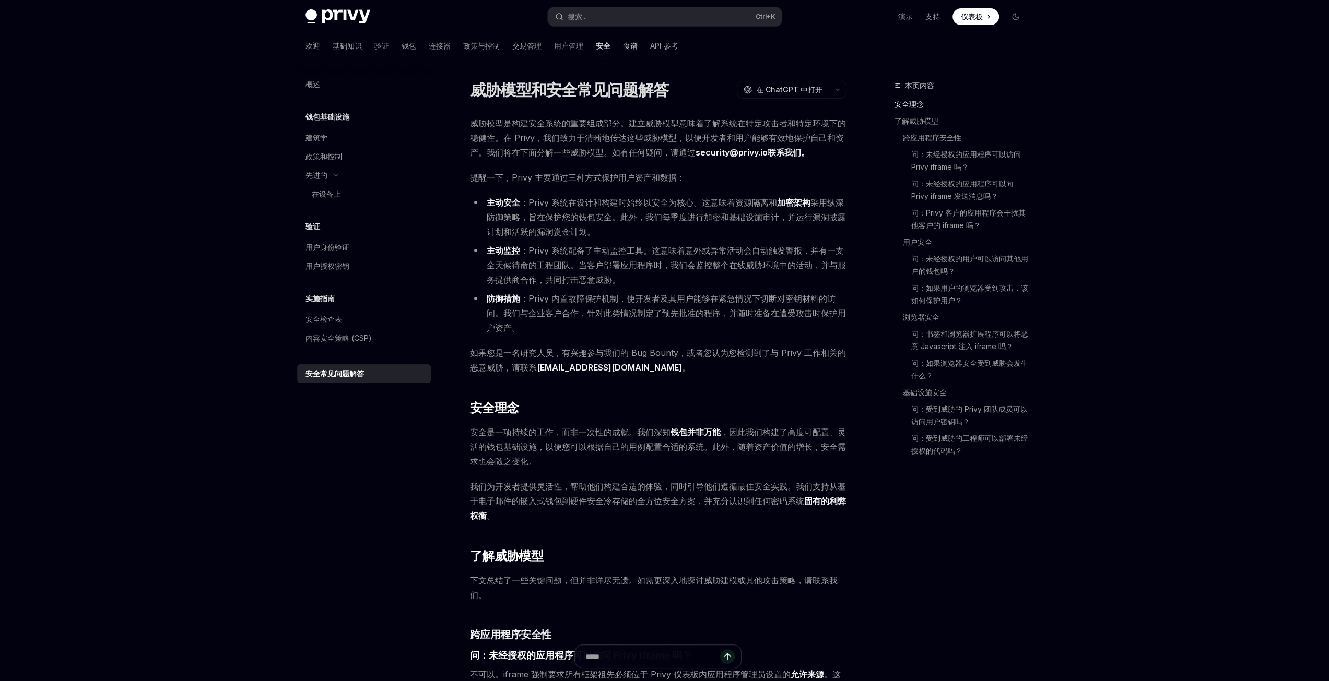
click at [623, 48] on font "食谱" at bounding box center [630, 45] width 15 height 9
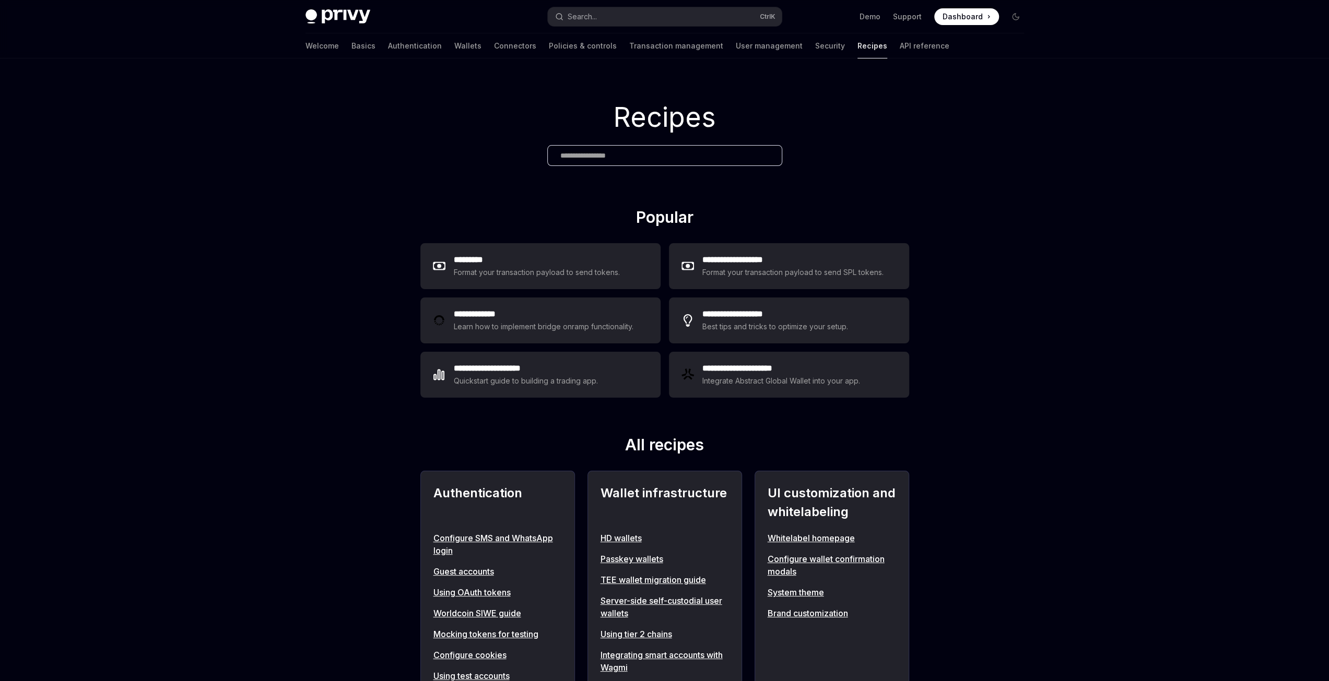
click at [649, 117] on h1 "Recipes" at bounding box center [664, 117] width 1329 height 41
click at [1015, 180] on div "Recipes" at bounding box center [664, 132] width 1329 height 149
click at [900, 45] on link "API reference" at bounding box center [925, 45] width 50 height 25
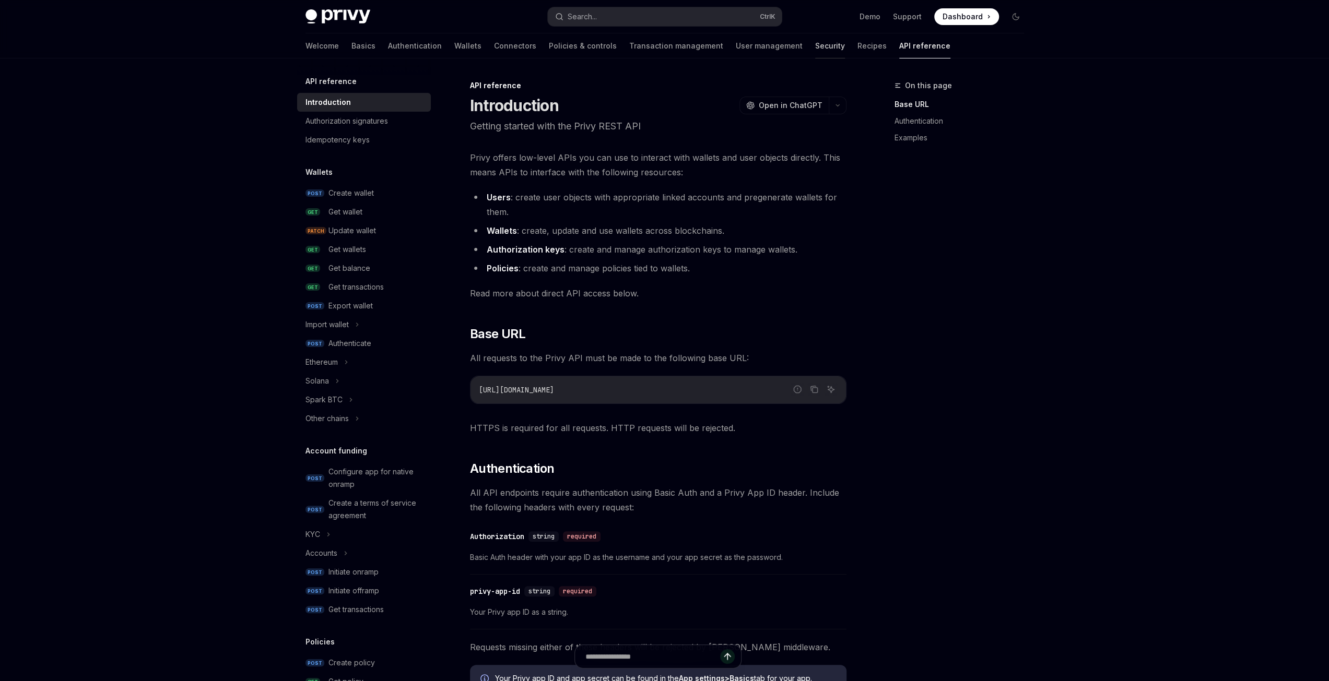
click at [815, 52] on link "Security" at bounding box center [830, 45] width 30 height 25
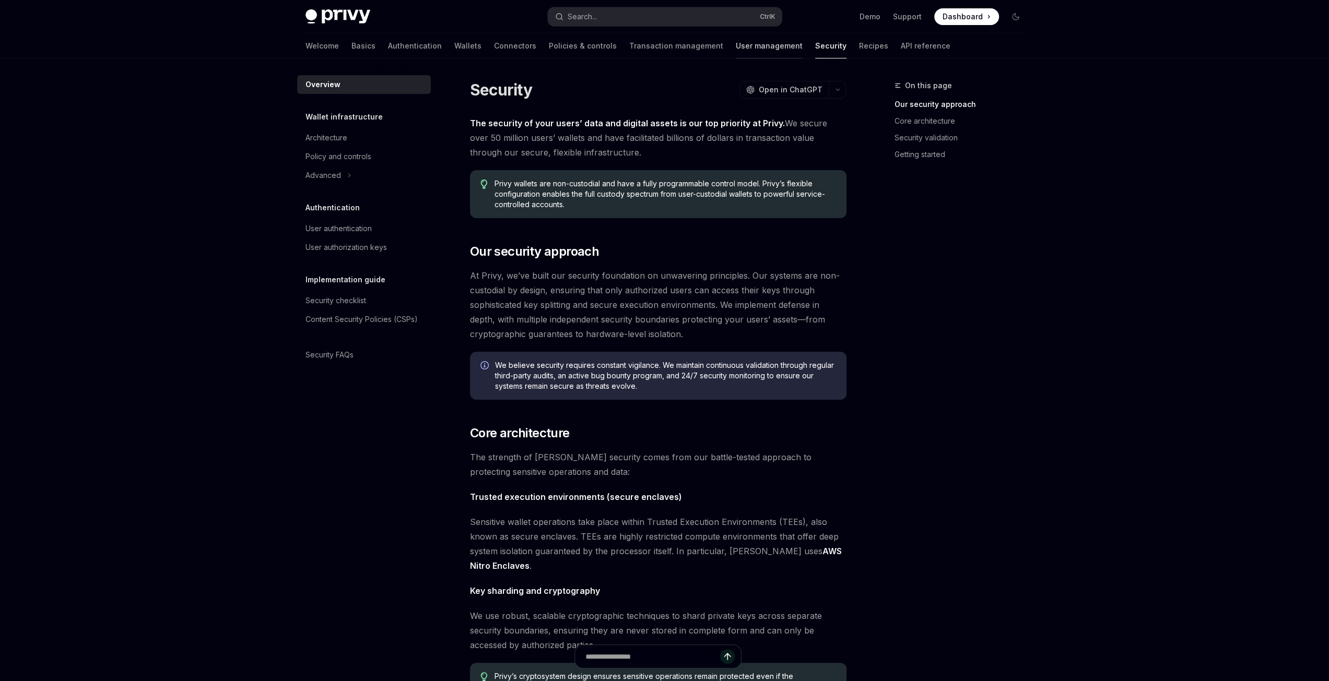
click at [736, 53] on link "User management" at bounding box center [769, 45] width 67 height 25
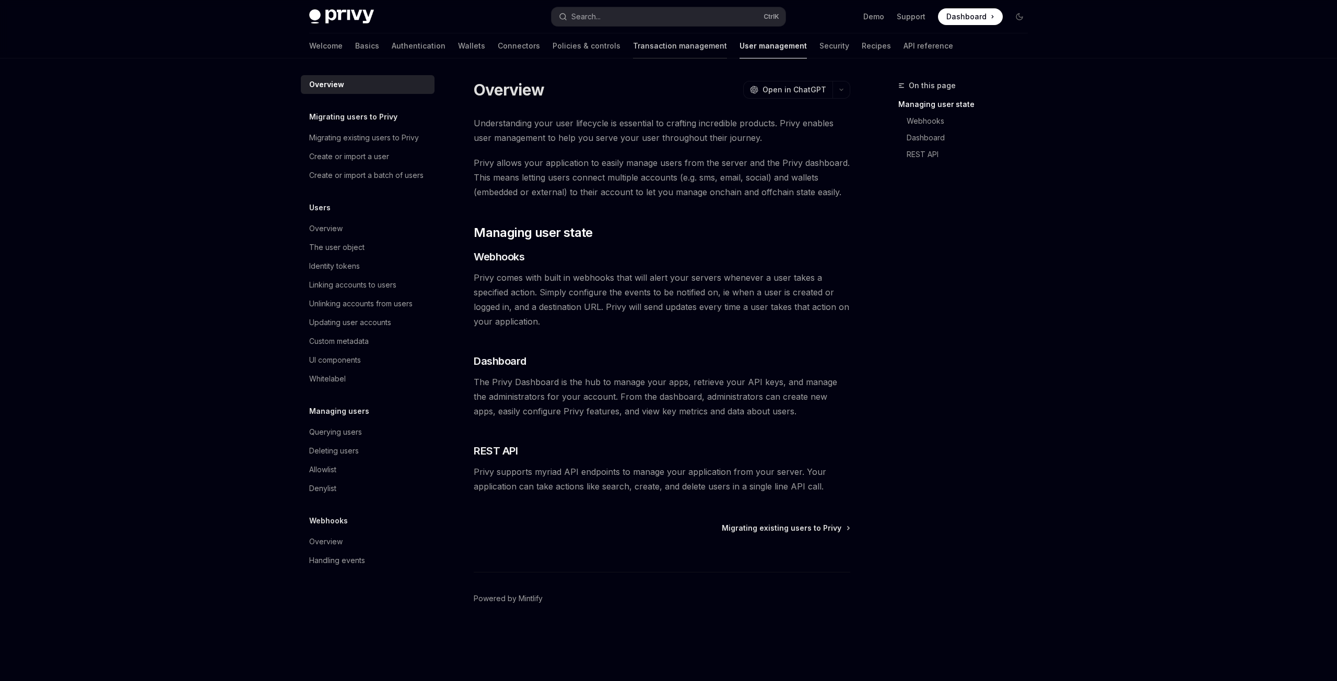
click at [633, 50] on link "Transaction management" at bounding box center [680, 45] width 94 height 25
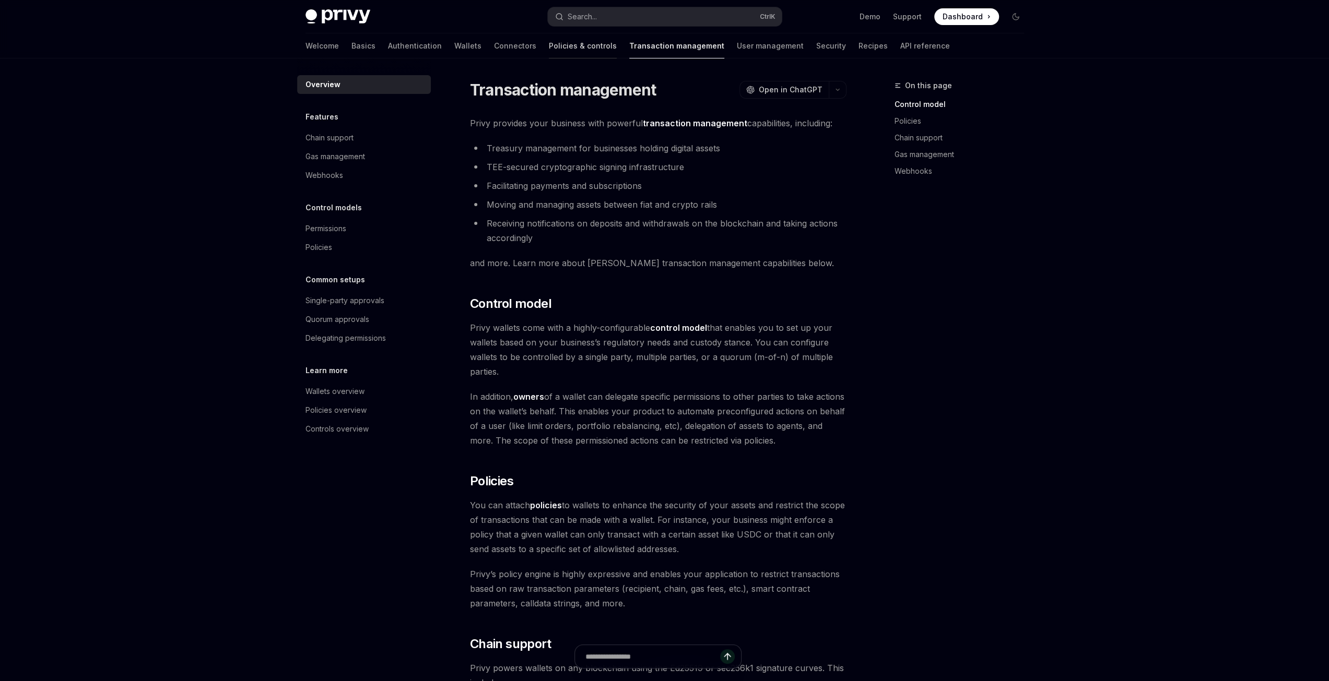
click at [549, 46] on link "Policies & controls" at bounding box center [583, 45] width 68 height 25
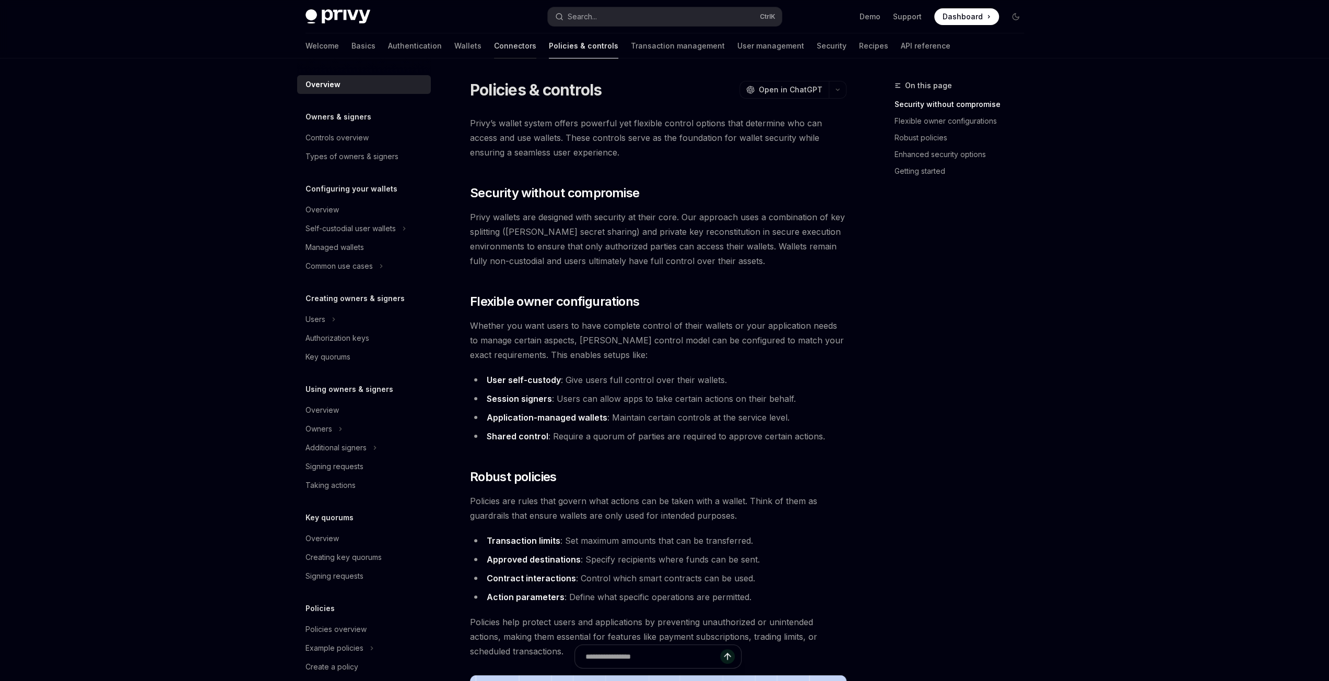
click at [494, 46] on link "Connectors" at bounding box center [515, 45] width 42 height 25
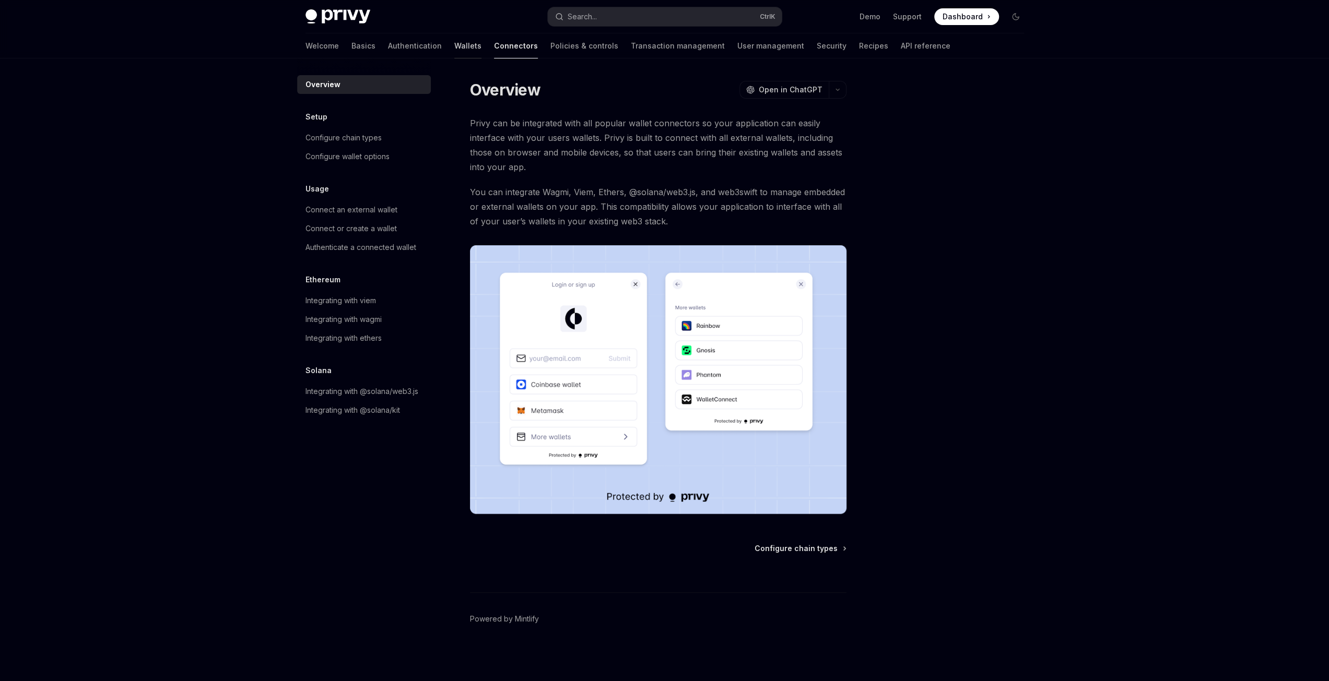
click at [454, 55] on link "Wallets" at bounding box center [467, 45] width 27 height 25
type textarea "*"
